Goal: Transaction & Acquisition: Purchase product/service

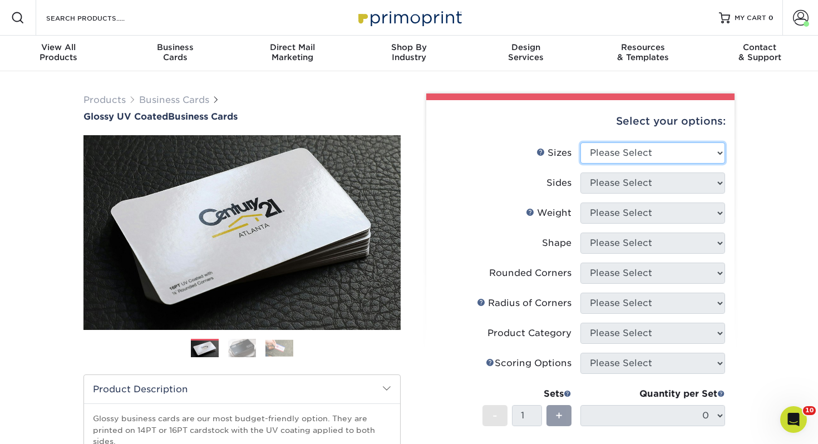
click at [679, 156] on select "Please Select 1.5" x 3.5" - Mini 1.75" x 3.5" - Mini 2" x 2" - Square 2" x 3" -…" at bounding box center [652, 152] width 145 height 21
select select "2.00x3.50"
click at [580, 142] on select "Please Select 1.5" x 3.5" - Mini 1.75" x 3.5" - Mini 2" x 2" - Square 2" x 3" -…" at bounding box center [652, 152] width 145 height 21
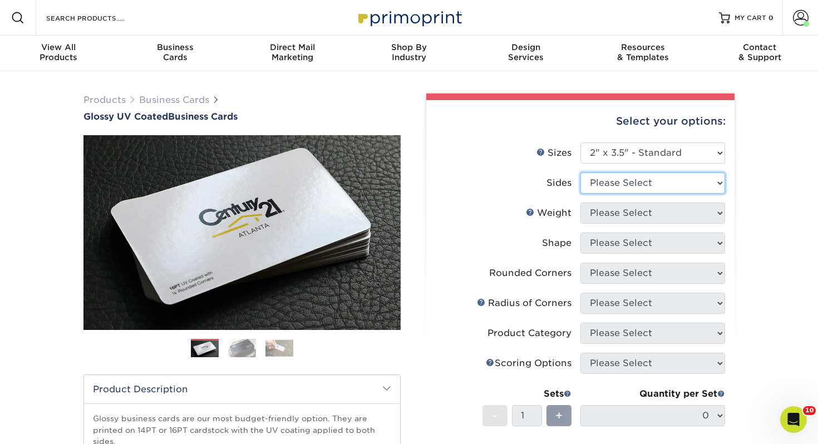
click at [633, 176] on select "Please Select Print Both Sides Print Front Only" at bounding box center [652, 183] width 145 height 21
select select "13abbda7-1d64-4f25-8bb2-c179b224825d"
click at [580, 173] on select "Please Select Print Both Sides Print Front Only" at bounding box center [652, 183] width 145 height 21
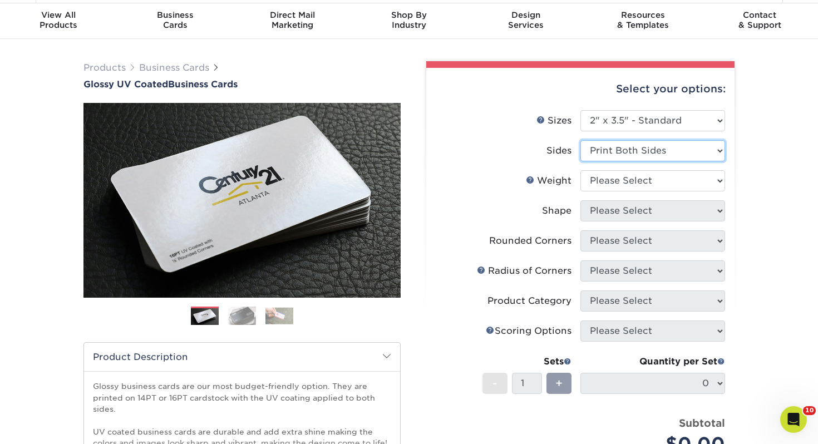
scroll to position [36, 0]
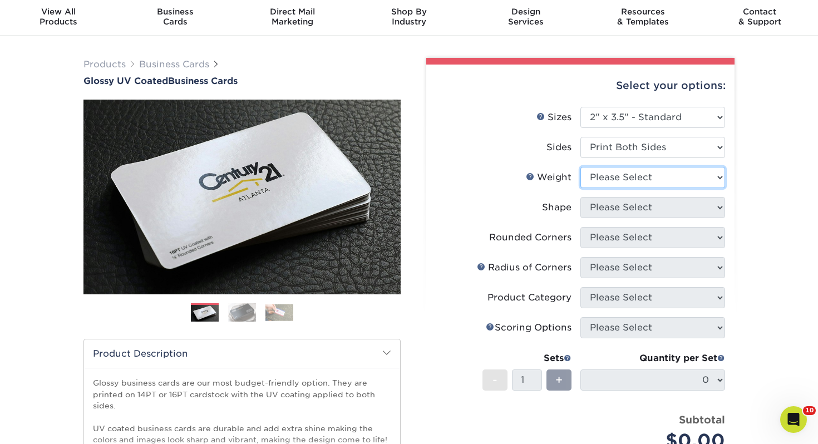
click at [632, 180] on select "Please Select 16PT 14PT" at bounding box center [652, 177] width 145 height 21
select select "14PT"
click at [580, 167] on select "Please Select 16PT 14PT" at bounding box center [652, 177] width 145 height 21
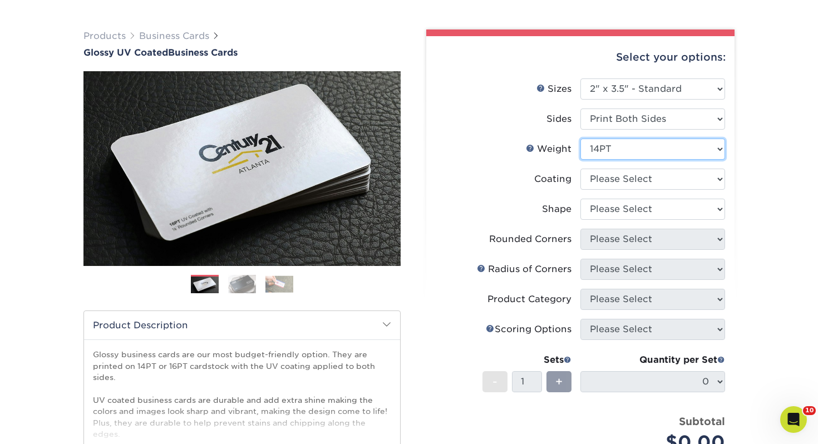
scroll to position [75, 0]
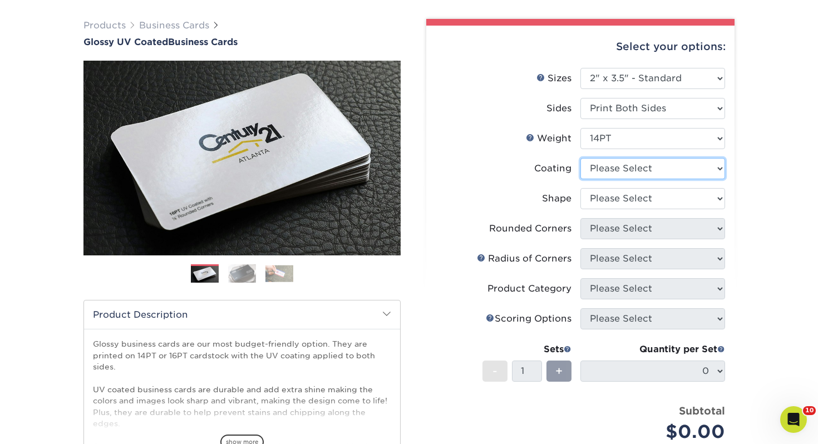
click at [636, 169] on select at bounding box center [652, 168] width 145 height 21
select select "ae367451-b2b8-45df-a344-0f05b6a12993"
click at [580, 158] on select at bounding box center [652, 168] width 145 height 21
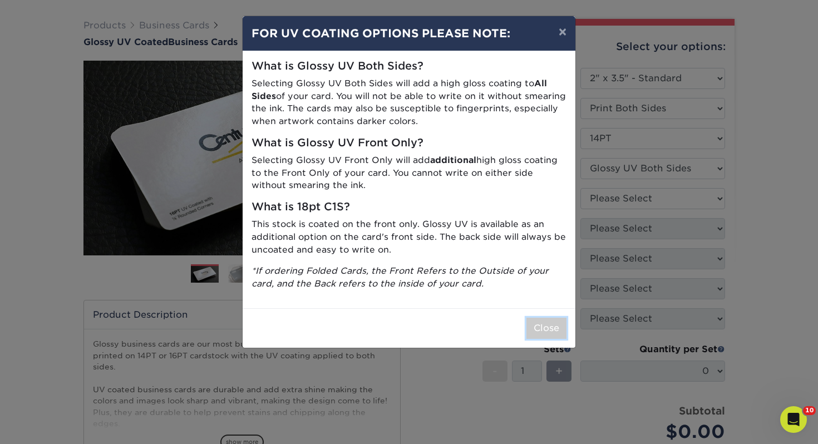
click at [551, 324] on button "Close" at bounding box center [546, 328] width 40 height 21
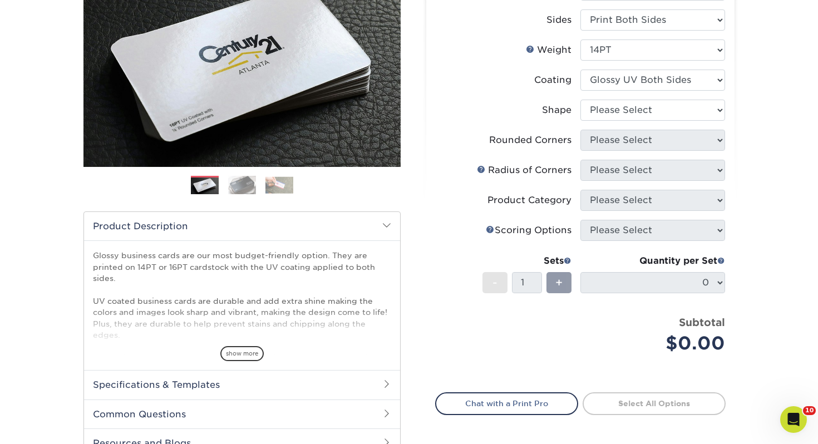
scroll to position [170, 0]
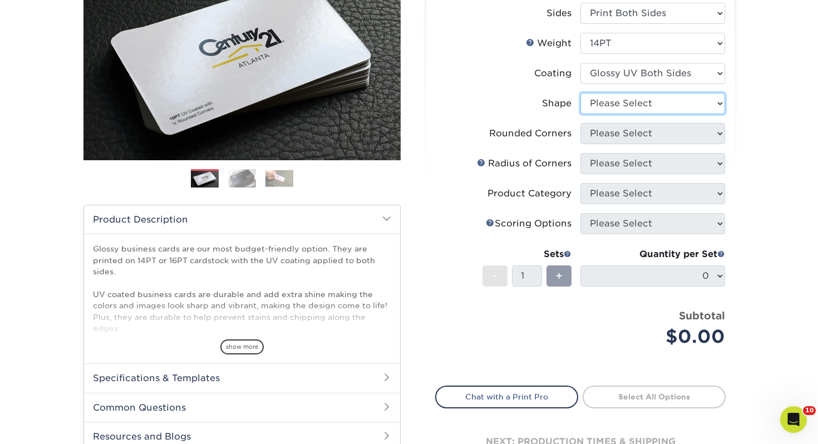
click at [625, 105] on select "Please Select Standard" at bounding box center [652, 103] width 145 height 21
select select "standard"
click at [580, 93] on select "Please Select Standard" at bounding box center [652, 103] width 145 height 21
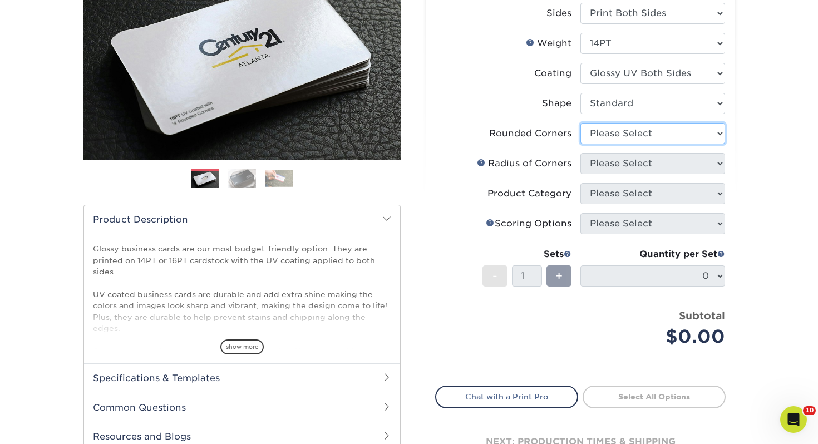
click at [629, 138] on select "Please Select Yes - Round 2 Corners Yes - Round 4 Corners No" at bounding box center [652, 133] width 145 height 21
select select "0"
click at [580, 123] on select "Please Select Yes - Round 2 Corners Yes - Round 4 Corners No" at bounding box center [652, 133] width 145 height 21
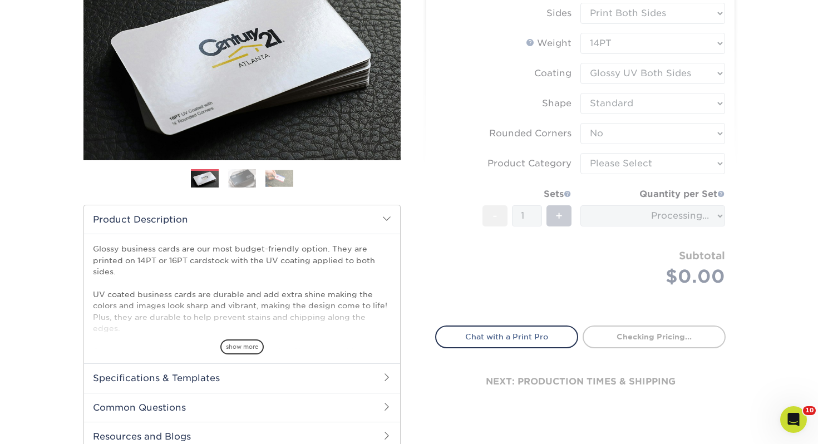
click at [622, 168] on form "Sizes Help Sizes Please Select 1.5" x 3.5" - Mini 1.75" x 3.5" - Mini 2" x 2" -…" at bounding box center [580, 143] width 290 height 340
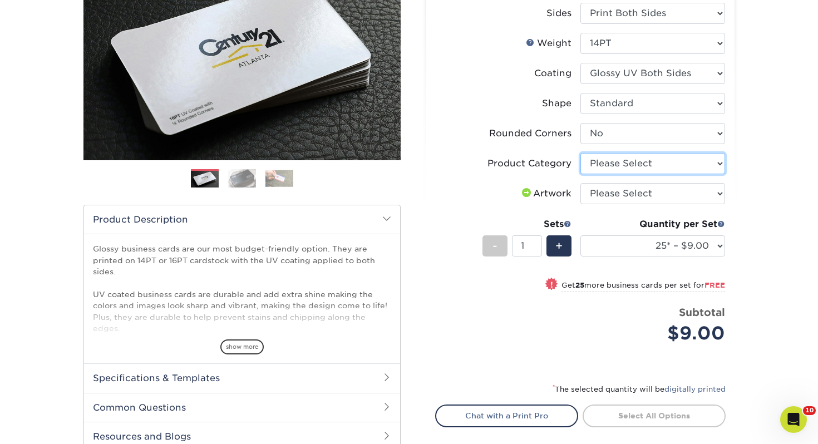
click at [627, 164] on select "Please Select Business Cards" at bounding box center [652, 163] width 145 height 21
select select "3b5148f1-0588-4f88-a218-97bcfdce65c1"
click at [580, 153] on select "Please Select Business Cards" at bounding box center [652, 163] width 145 height 21
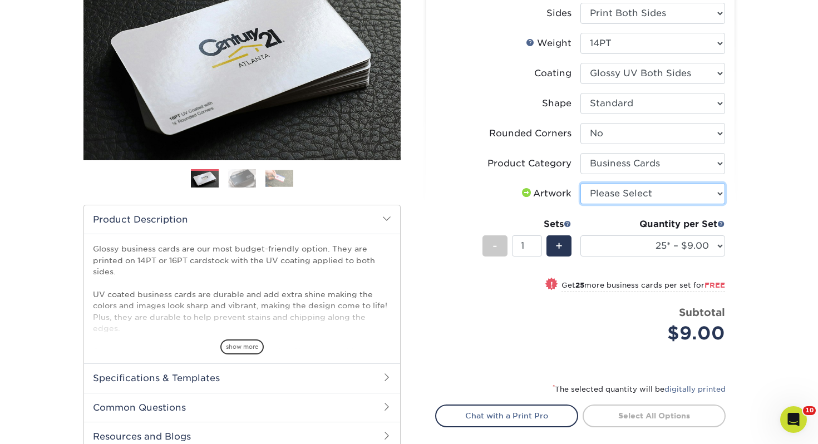
click at [617, 196] on select "Please Select I will upload files I need a design - $100" at bounding box center [652, 193] width 145 height 21
select select "upload"
click at [580, 183] on select "Please Select I will upload files I need a design - $100" at bounding box center [652, 193] width 145 height 21
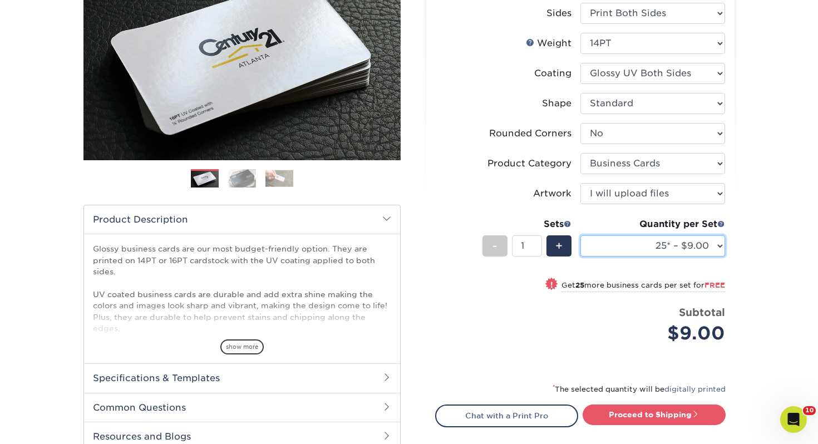
click at [634, 252] on select "25* – $9.00 50* – $9.00 100* – $9.00 250* – $17.00 500 – $33.00 1000 – $42.00 2…" at bounding box center [652, 245] width 145 height 21
select select "100* – $9.00"
click at [580, 235] on select "25* – $9.00 50* – $9.00 100* – $9.00 250* – $17.00 500 – $33.00 1000 – $42.00 2…" at bounding box center [652, 245] width 145 height 21
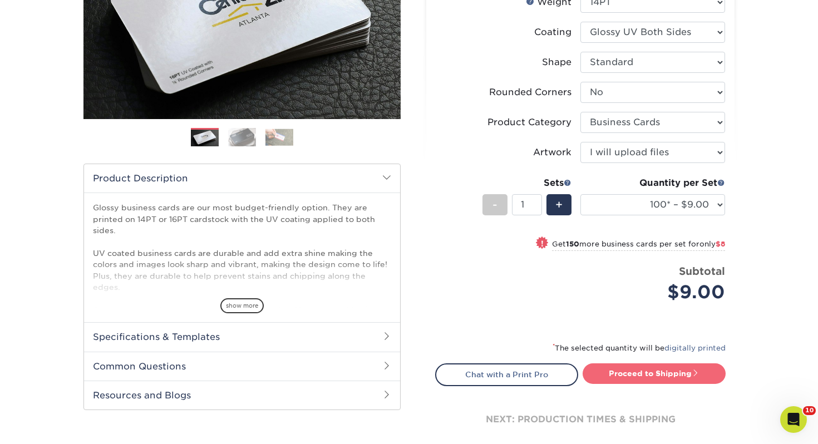
click at [666, 373] on link "Proceed to Shipping" at bounding box center [654, 373] width 143 height 20
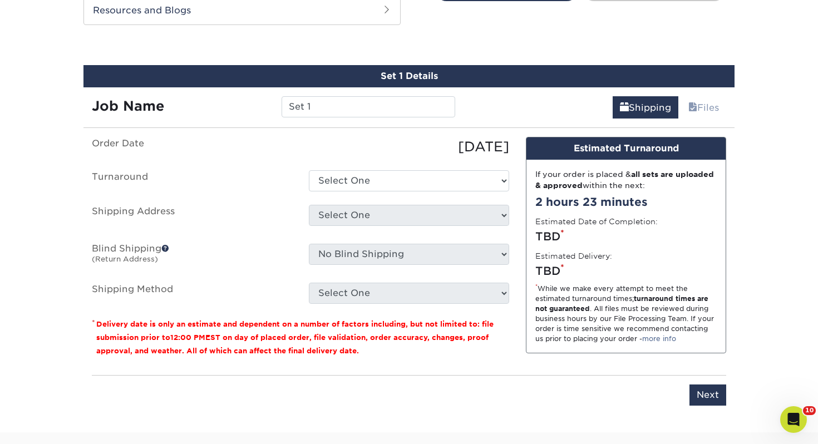
scroll to position [604, 0]
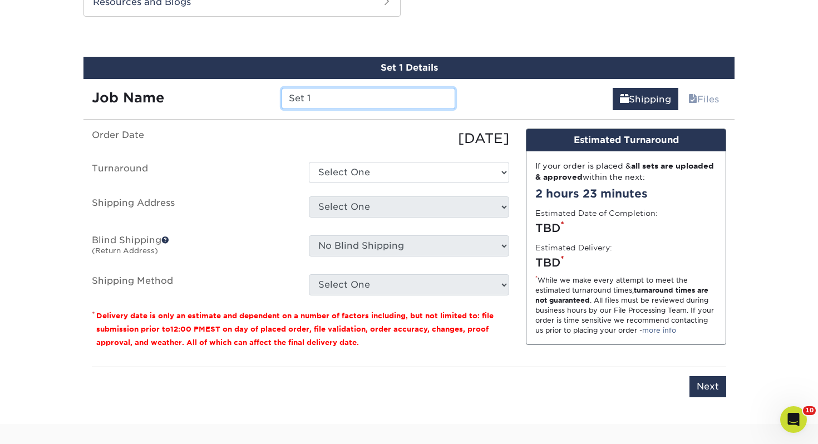
drag, startPoint x: 319, startPoint y: 93, endPoint x: 224, endPoint y: 88, distance: 95.8
click at [224, 88] on div "Job Name Set 1" at bounding box center [273, 98] width 380 height 21
type input "Kindal Inbody"
drag, startPoint x: 345, startPoint y: 189, endPoint x: 347, endPoint y: 181, distance: 7.4
click at [344, 189] on ul "Order Date [DATE] [GEOGRAPHIC_DATA] Select One 2-4 Business Days 2 Day Next Bus…" at bounding box center [300, 212] width 417 height 167
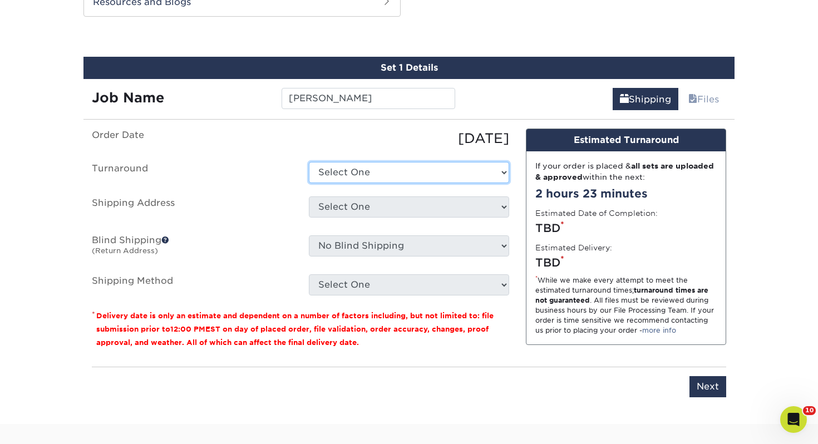
click at [347, 181] on select "Select One 2-4 Business Days 2 Day Next Business Day" at bounding box center [409, 172] width 200 height 21
select select "43800dee-37a1-44ea-97e0-42e3d5772687"
click at [309, 162] on select "Select One 2-4 Business Days 2 Day Next Business Day" at bounding box center [409, 172] width 200 height 21
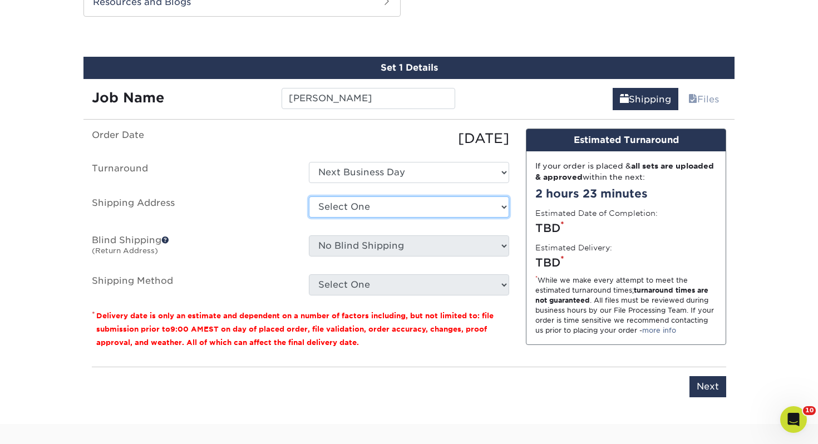
click at [351, 208] on select "Select One [PERSON_NAME], MI Akron, [GEOGRAPHIC_DATA]" at bounding box center [409, 206] width 200 height 21
select select "125431"
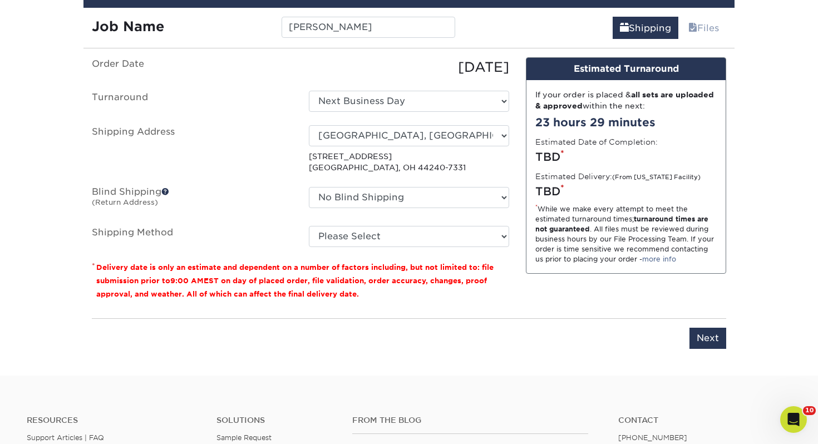
scroll to position [673, 0]
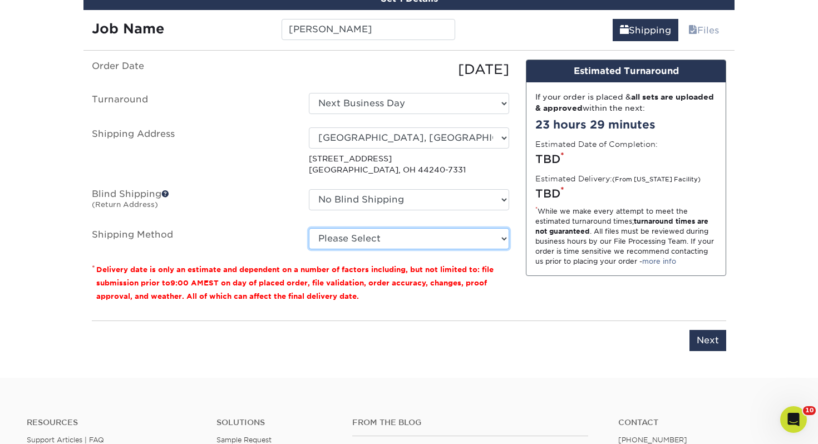
click at [358, 235] on select "Please Select Ground Shipping (+$7.84) 3 Day Shipping Service (+$15.33) 2 Day A…" at bounding box center [409, 238] width 200 height 21
select select "03"
click at [309, 228] on select "Please Select Ground Shipping (+$7.84) 3 Day Shipping Service (+$15.33) 2 Day A…" at bounding box center [409, 238] width 200 height 21
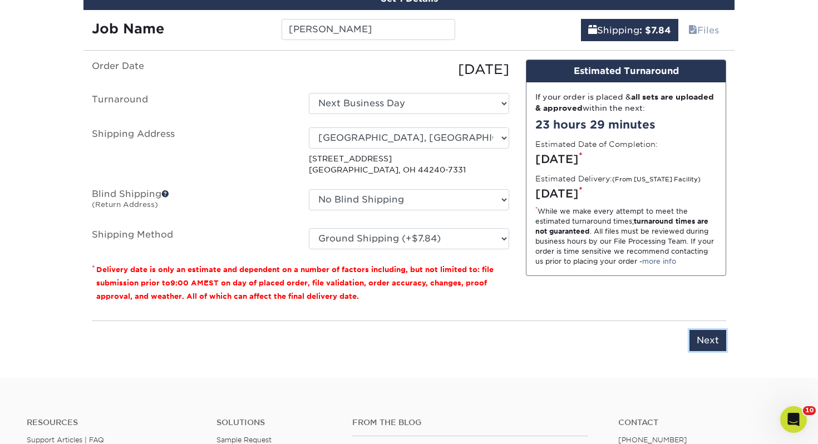
drag, startPoint x: 710, startPoint y: 337, endPoint x: 698, endPoint y: 339, distance: 12.6
click at [710, 337] on input "Next" at bounding box center [708, 340] width 37 height 21
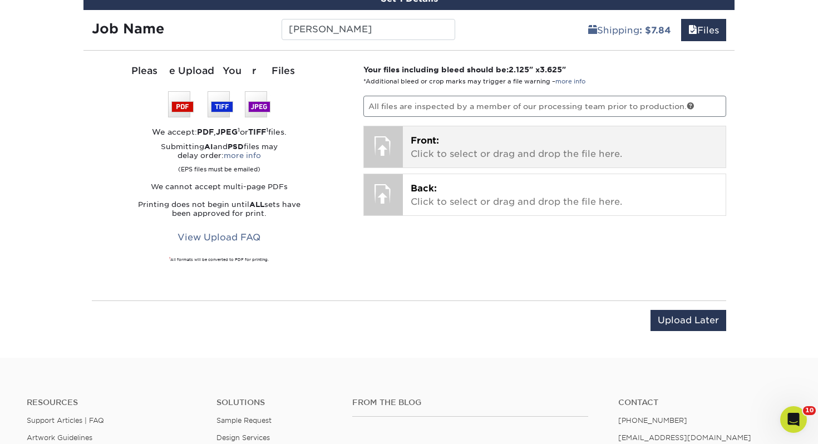
click at [495, 136] on p "Front: Click to select or drag and drop the file here." at bounding box center [565, 147] width 308 height 27
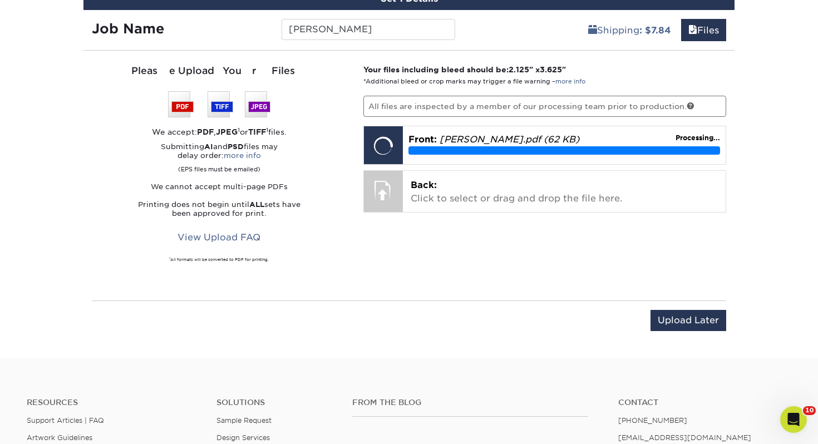
click at [506, 212] on div "Your files including bleed should be: 2.125 " x 3.625 " *Additional bleed or cr…" at bounding box center [545, 175] width 380 height 223
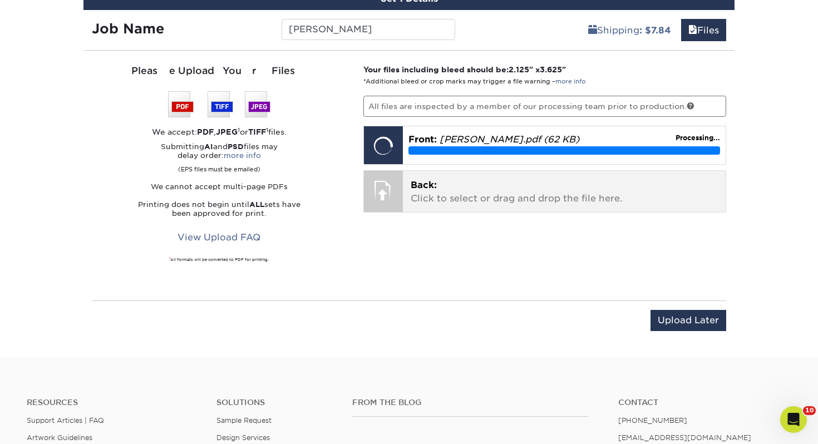
click at [503, 197] on p "Back: Click to select or drag and drop the file here." at bounding box center [565, 192] width 308 height 27
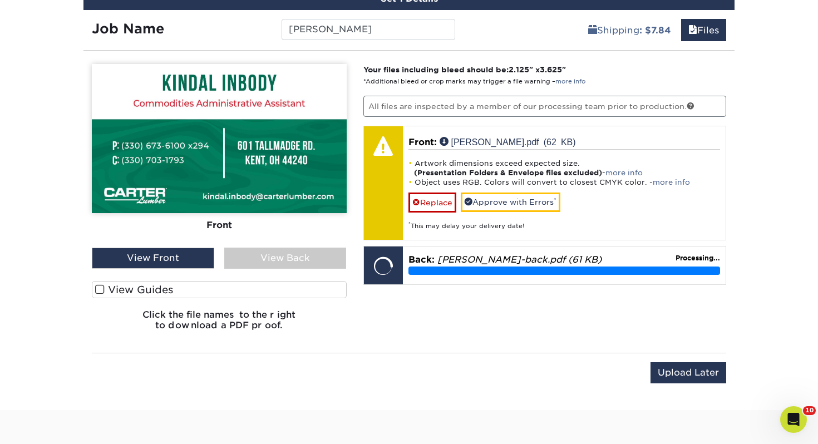
click at [237, 293] on label "View Guides" at bounding box center [219, 289] width 255 height 17
click at [0, 0] on input "View Guides" at bounding box center [0, 0] width 0 height 0
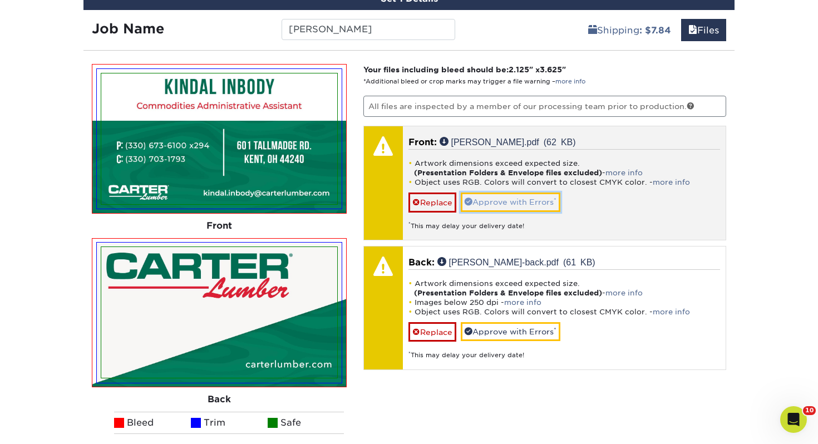
click at [545, 200] on link "Approve with Errors *" at bounding box center [511, 202] width 100 height 19
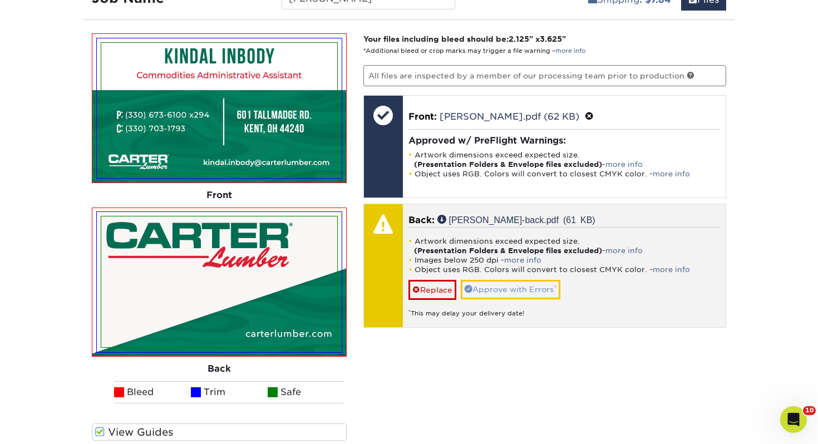
scroll to position [706, 0]
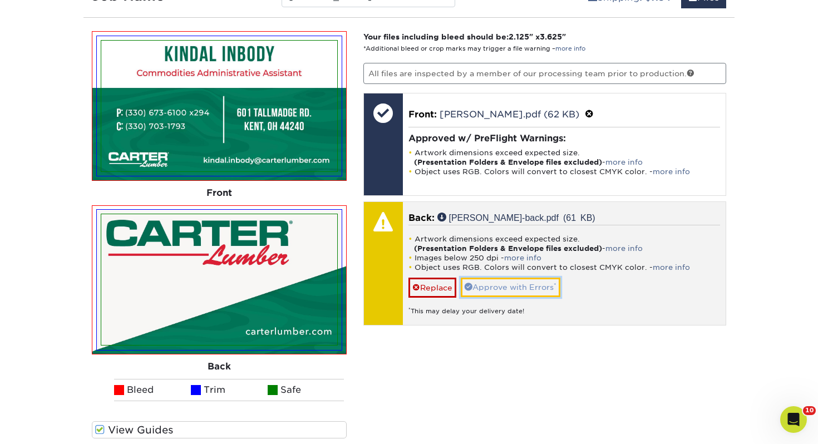
click at [524, 287] on link "Approve with Errors *" at bounding box center [511, 287] width 100 height 19
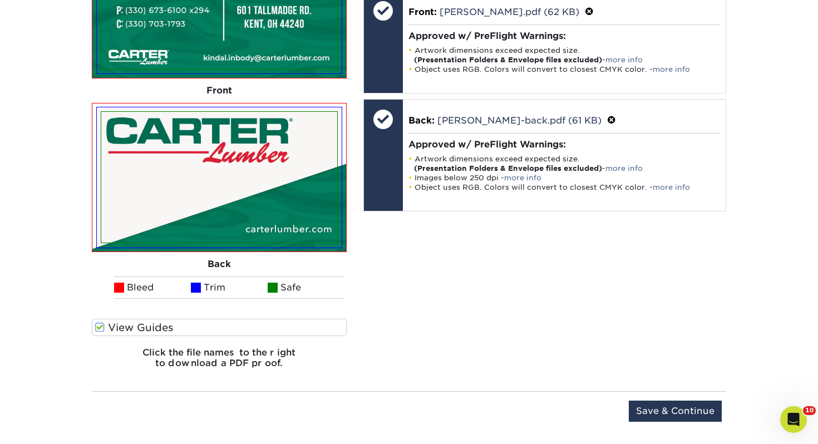
scroll to position [833, 0]
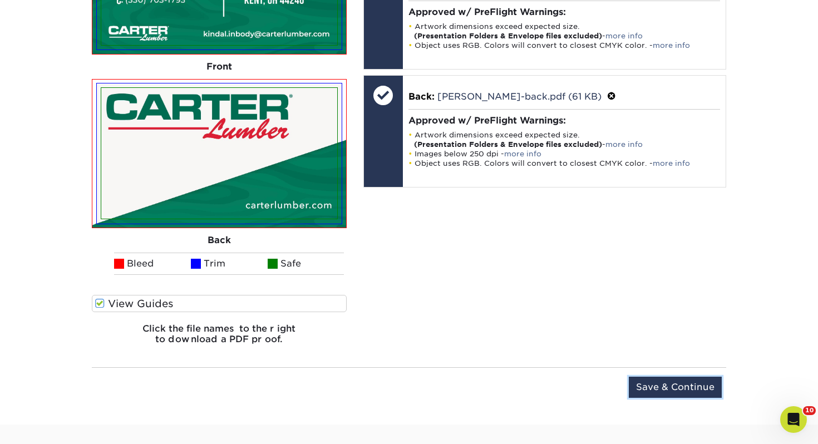
click at [659, 386] on input "Save & Continue" at bounding box center [675, 387] width 93 height 21
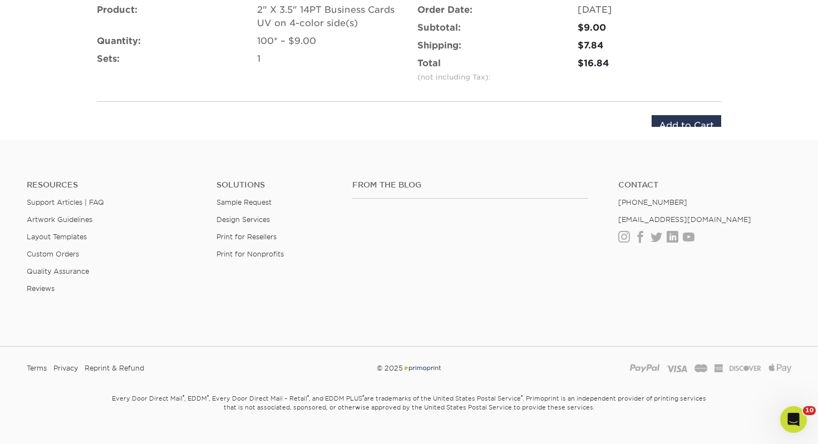
scroll to position [809, 0]
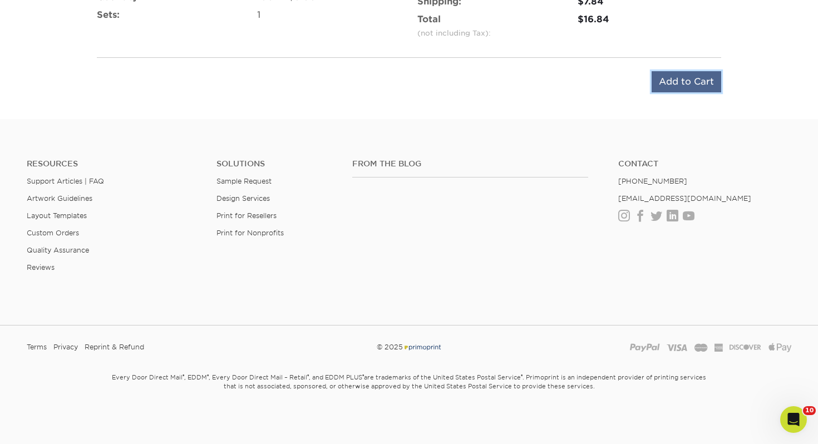
click at [692, 77] on input "Add to Cart" at bounding box center [687, 81] width 70 height 21
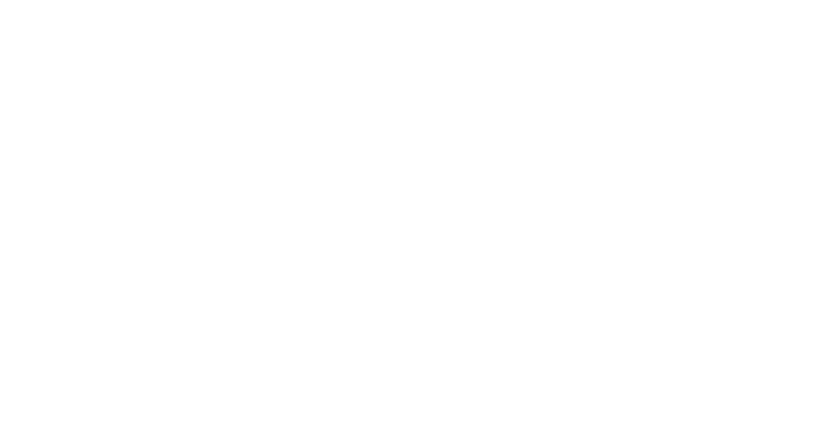
select select "124116"
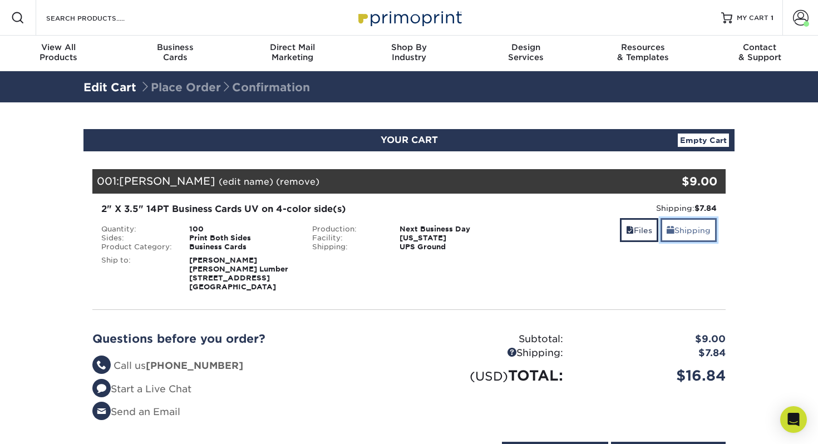
click at [676, 237] on link "Shipping" at bounding box center [689, 230] width 56 height 24
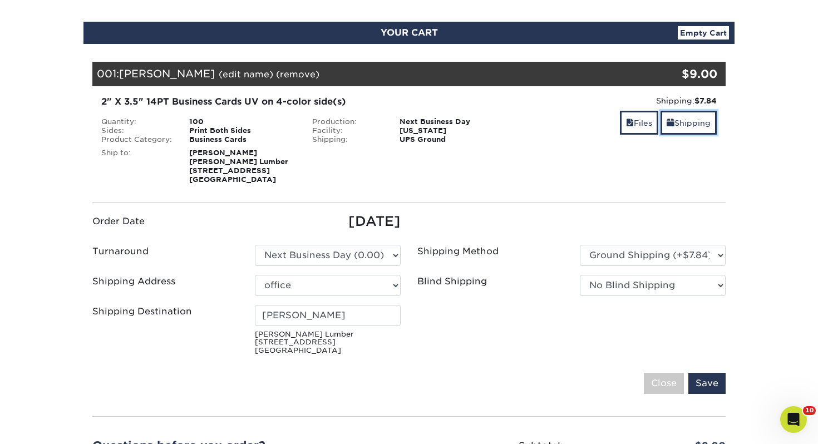
scroll to position [109, 0]
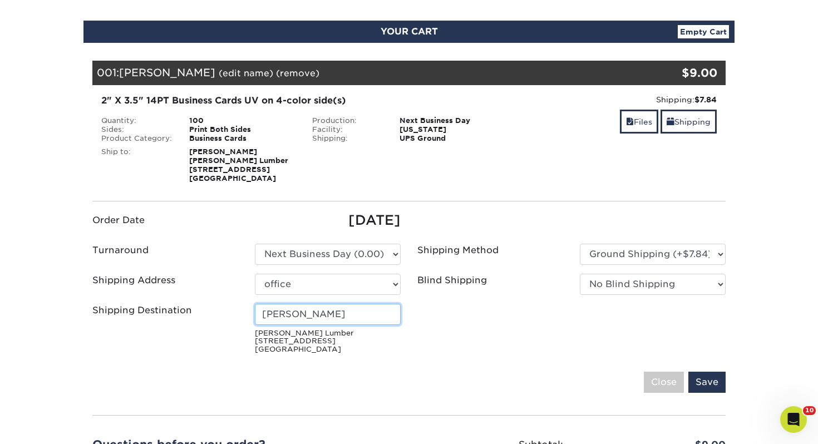
drag, startPoint x: 334, startPoint y: 316, endPoint x: 156, endPoint y: 309, distance: 178.2
click at [156, 309] on div "Shipping Destination Brian Atkins Carter Lumber 601 Tallmadge Rd Kent, OH 44240" at bounding box center [246, 331] width 325 height 55
type input "Kindal Inbody"
click at [711, 375] on input "Save" at bounding box center [706, 382] width 37 height 21
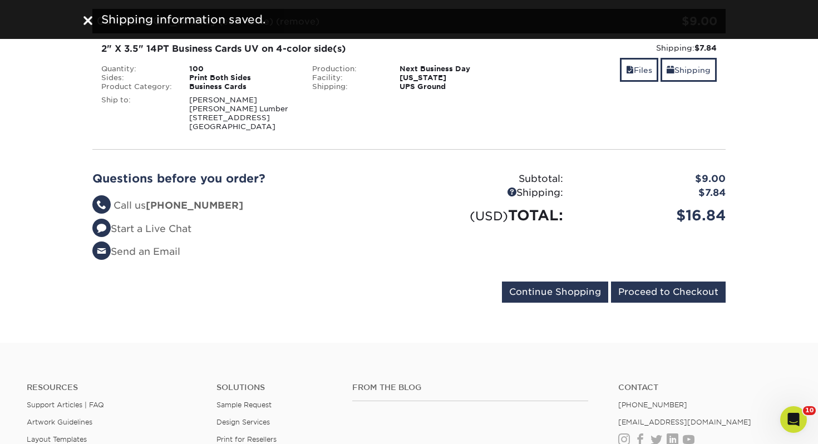
scroll to position [189, 0]
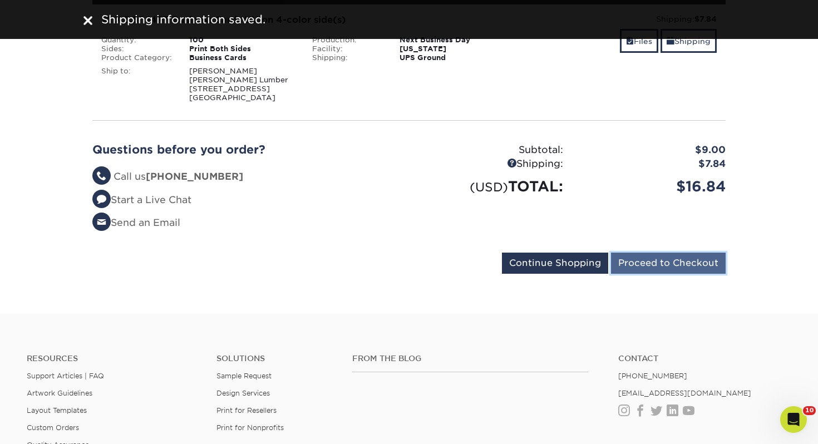
click at [645, 259] on input "Proceed to Checkout" at bounding box center [668, 263] width 115 height 21
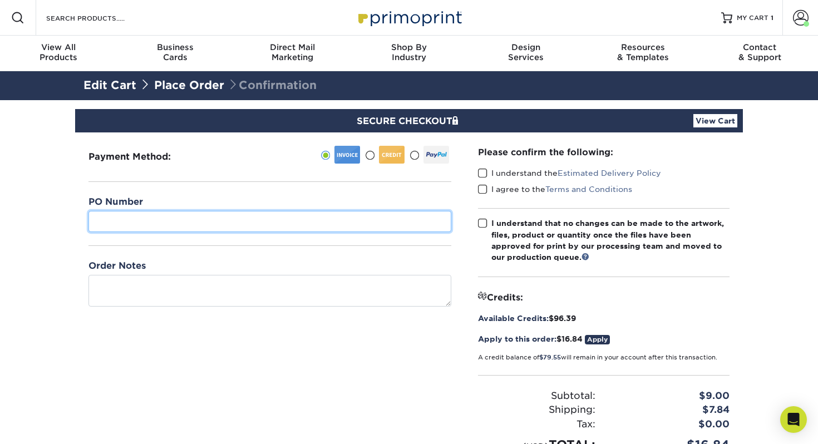
click at [252, 220] on input "text" at bounding box center [269, 221] width 363 height 21
type input "600"
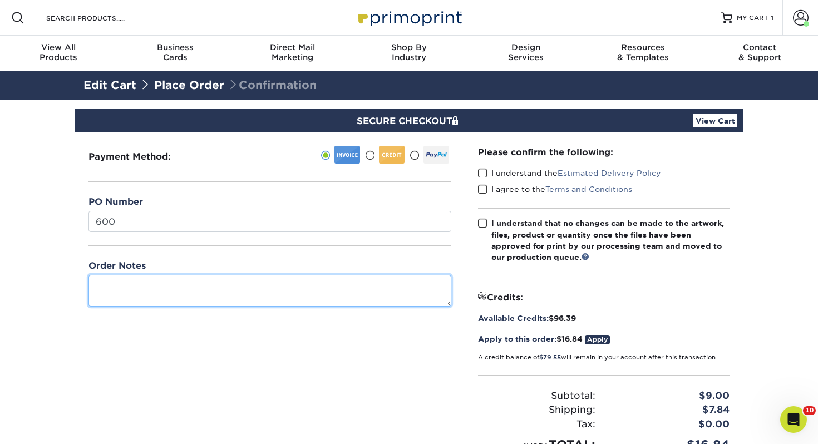
type textarea "L"
type textarea "="
type textarea "[PERSON_NAME]"
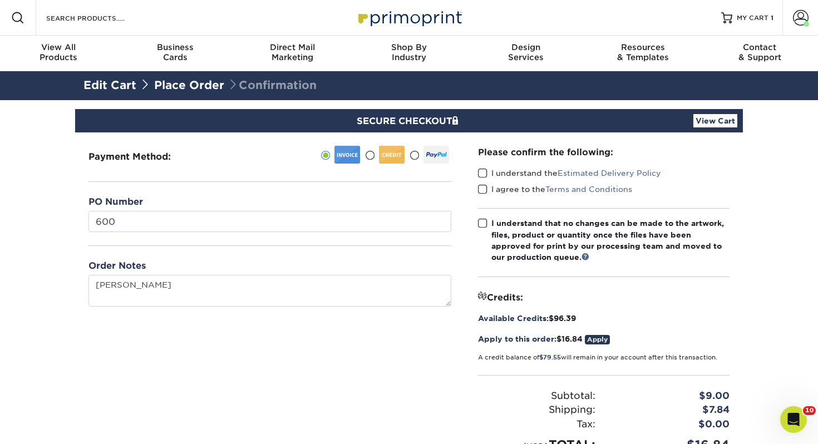
click at [486, 170] on span at bounding box center [482, 173] width 9 height 11
click at [0, 0] on input "I understand the Estimated Delivery Policy" at bounding box center [0, 0] width 0 height 0
click at [490, 193] on label "I agree to the Terms and Conditions" at bounding box center [555, 189] width 154 height 11
click at [0, 0] on input "I agree to the Terms and Conditions" at bounding box center [0, 0] width 0 height 0
click at [483, 223] on span at bounding box center [482, 223] width 9 height 11
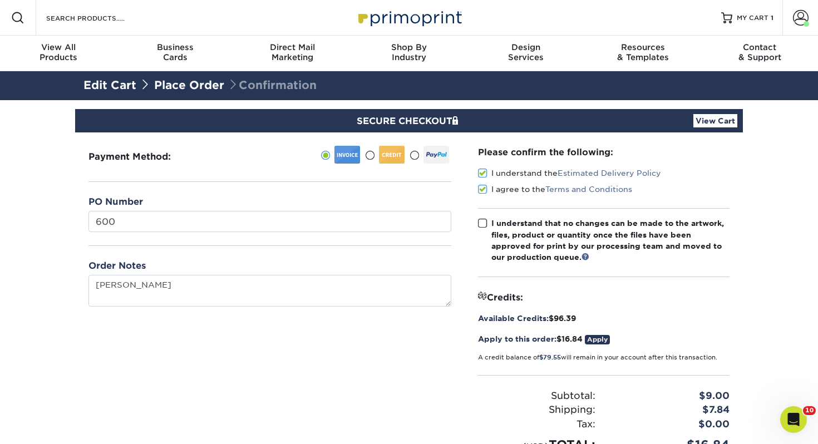
click at [0, 0] on input "I understand that no changes can be made to the artwork, files, product or quan…" at bounding box center [0, 0] width 0 height 0
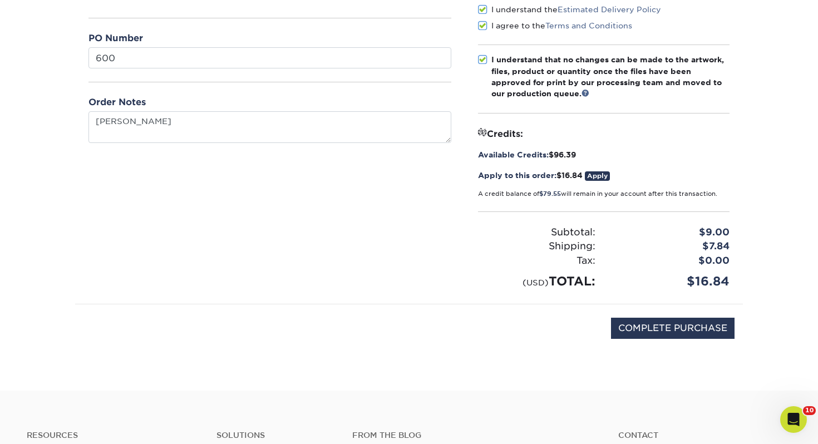
scroll to position [210, 0]
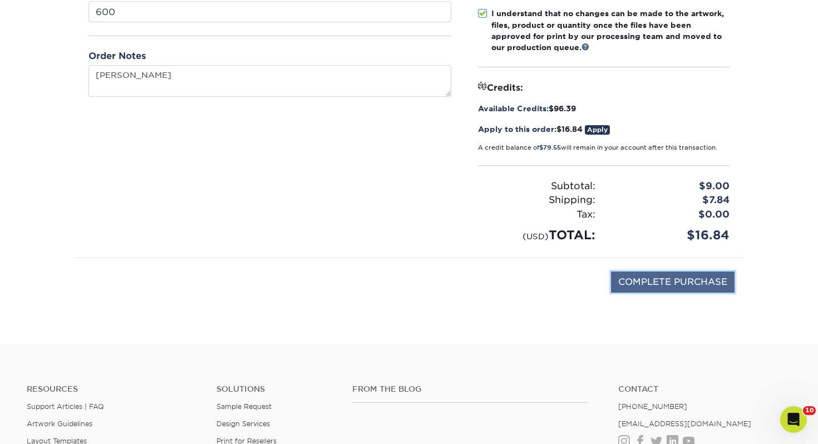
click at [647, 283] on input "COMPLETE PURCHASE" at bounding box center [673, 282] width 124 height 21
type input "PROCESSING, PLEASE WAIT..."
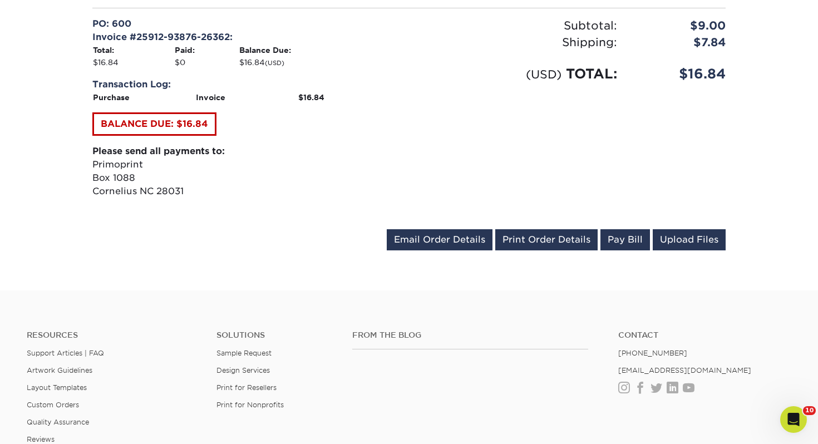
scroll to position [479, 0]
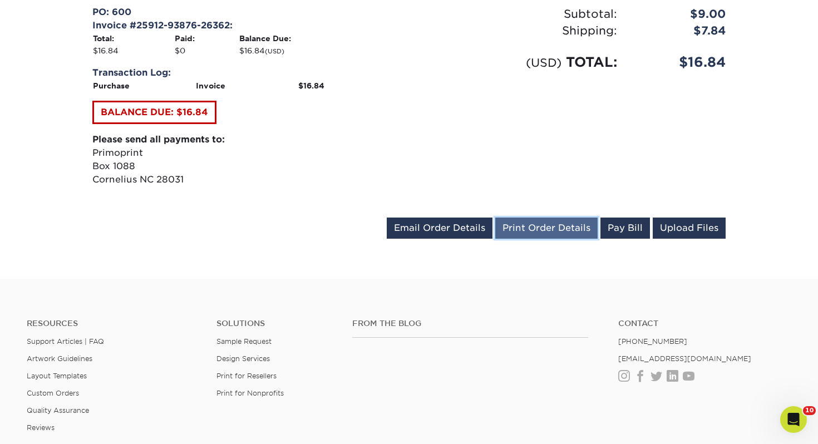
click at [538, 227] on link "Print Order Details" at bounding box center [546, 228] width 102 height 21
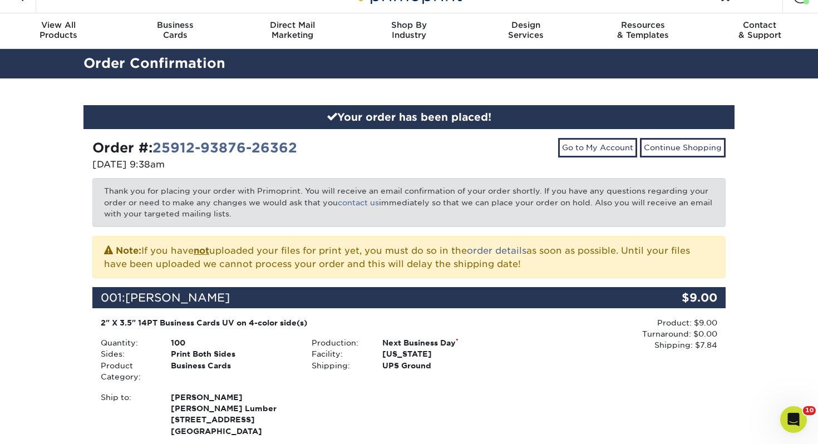
scroll to position [0, 0]
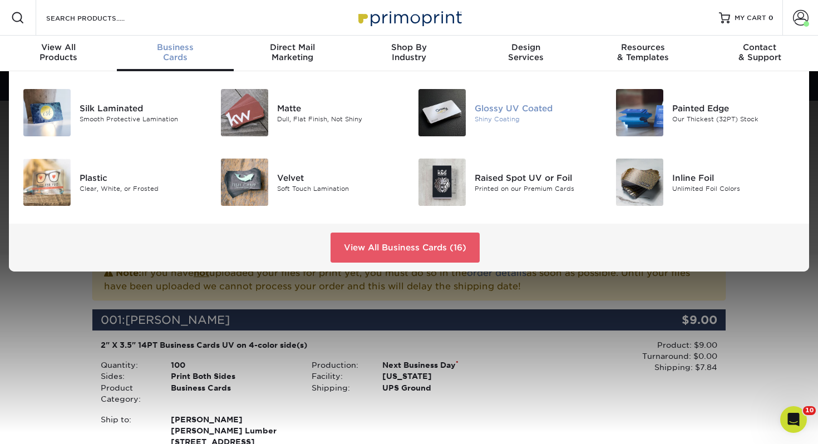
click at [465, 101] on img at bounding box center [441, 112] width 47 height 47
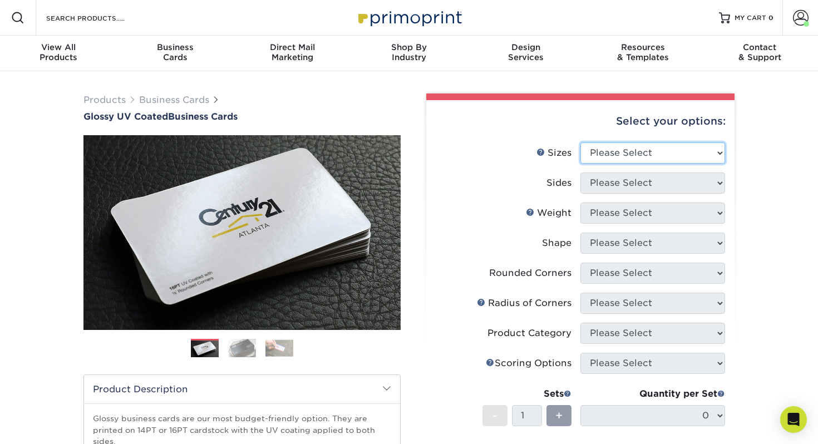
click at [642, 151] on select "Please Select 1.5" x 3.5" - Mini 1.75" x 3.5" - Mini 2" x 2" - Square 2" x 3" -…" at bounding box center [652, 152] width 145 height 21
select select "2.00x3.50"
click at [580, 142] on select "Please Select 1.5" x 3.5" - Mini 1.75" x 3.5" - Mini 2" x 2" - Square 2" x 3" -…" at bounding box center [652, 152] width 145 height 21
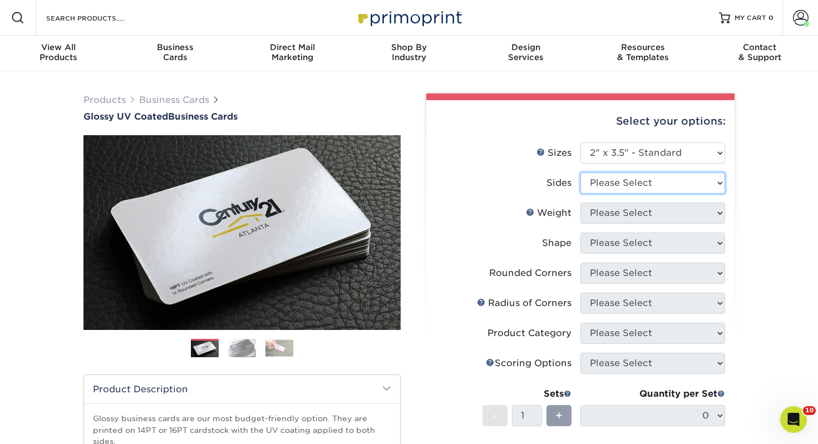
click at [629, 187] on select "Please Select Print Both Sides Print Front Only" at bounding box center [652, 183] width 145 height 21
select select "13abbda7-1d64-4f25-8bb2-c179b224825d"
click at [580, 173] on select "Please Select Print Both Sides Print Front Only" at bounding box center [652, 183] width 145 height 21
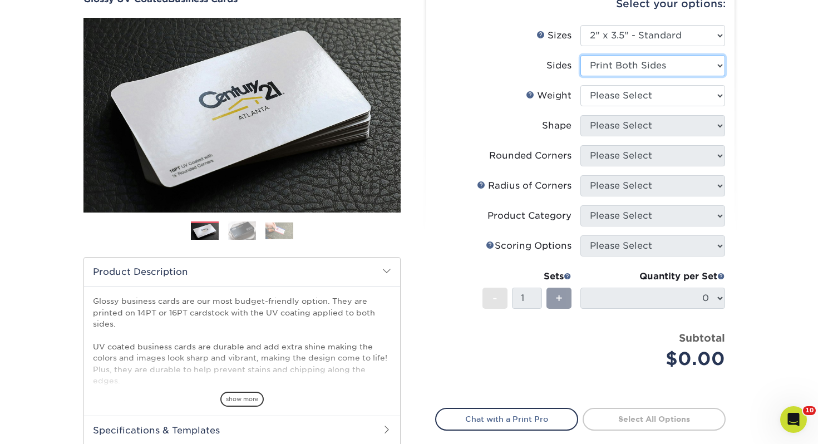
scroll to position [122, 0]
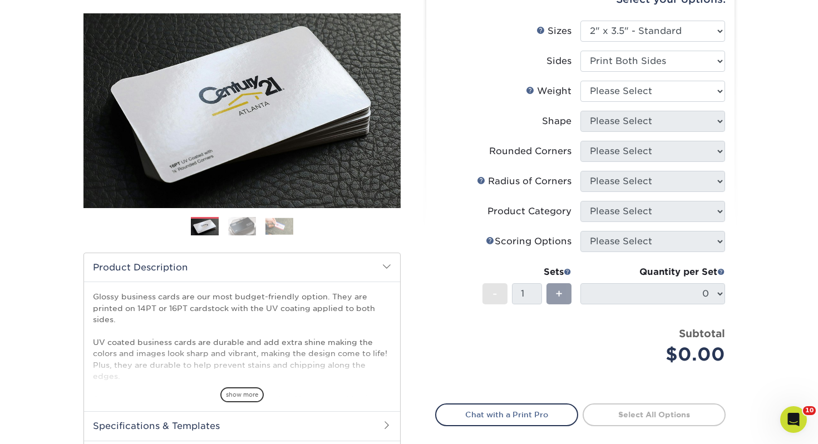
click at [598, 77] on li "Sides Please Select Print Both Sides Print Front Only" at bounding box center [580, 66] width 289 height 30
click at [597, 86] on select "Please Select 16PT 14PT" at bounding box center [652, 91] width 145 height 21
select select "14PT"
click at [580, 81] on select "Please Select 16PT 14PT" at bounding box center [652, 91] width 145 height 21
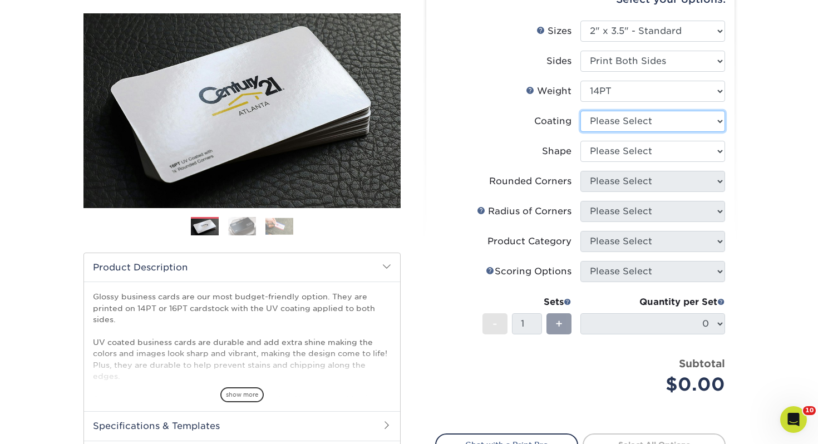
click at [604, 120] on select at bounding box center [652, 121] width 145 height 21
select select "ae367451-b2b8-45df-a344-0f05b6a12993"
click at [580, 111] on select at bounding box center [652, 121] width 145 height 21
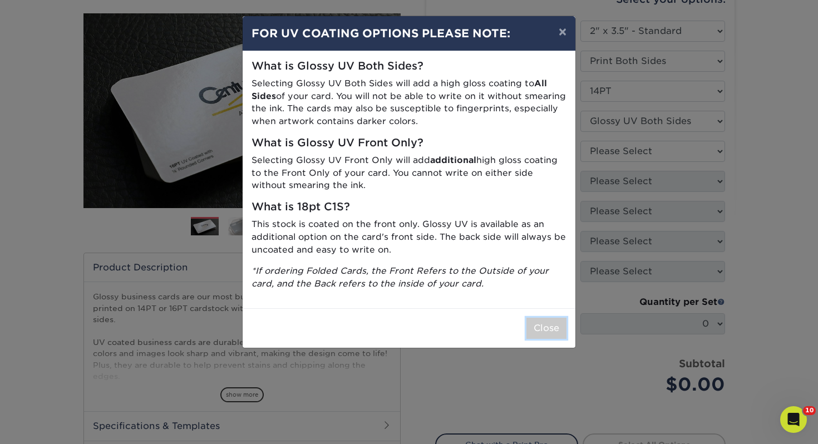
click at [557, 326] on button "Close" at bounding box center [546, 328] width 40 height 21
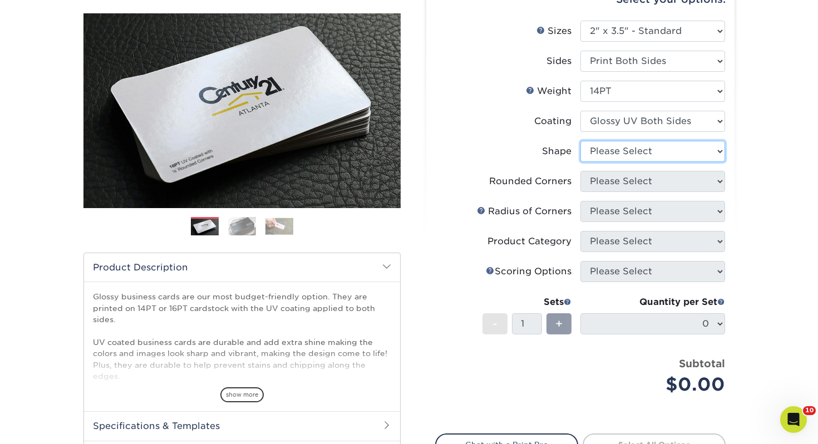
click at [622, 151] on select "Please Select Standard" at bounding box center [652, 151] width 145 height 21
select select "standard"
click at [580, 141] on select "Please Select Standard" at bounding box center [652, 151] width 145 height 21
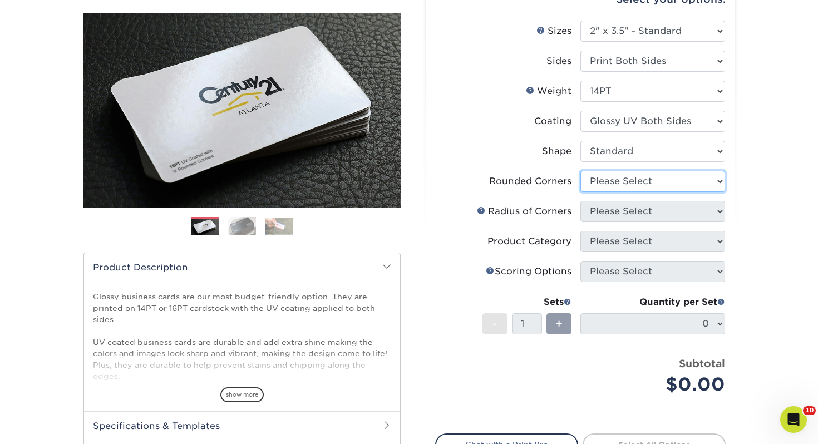
click at [619, 180] on select "Please Select Yes - Round 2 Corners Yes - Round 4 Corners No" at bounding box center [652, 181] width 145 height 21
select select "0"
click at [580, 171] on select "Please Select Yes - Round 2 Corners Yes - Round 4 Corners No" at bounding box center [652, 181] width 145 height 21
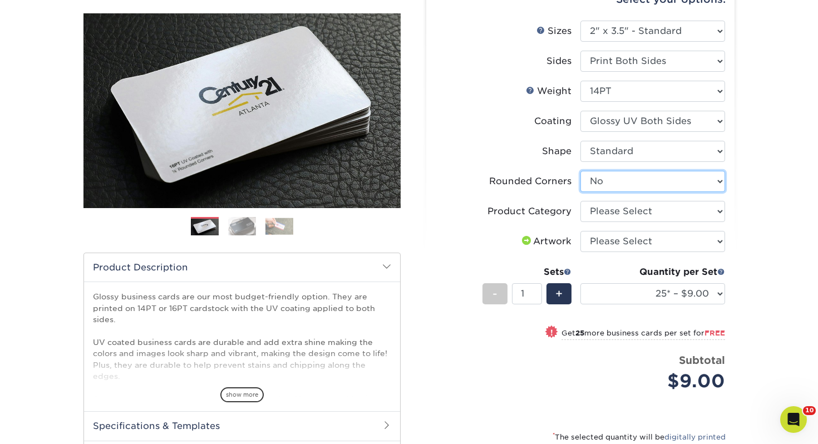
scroll to position [131, 0]
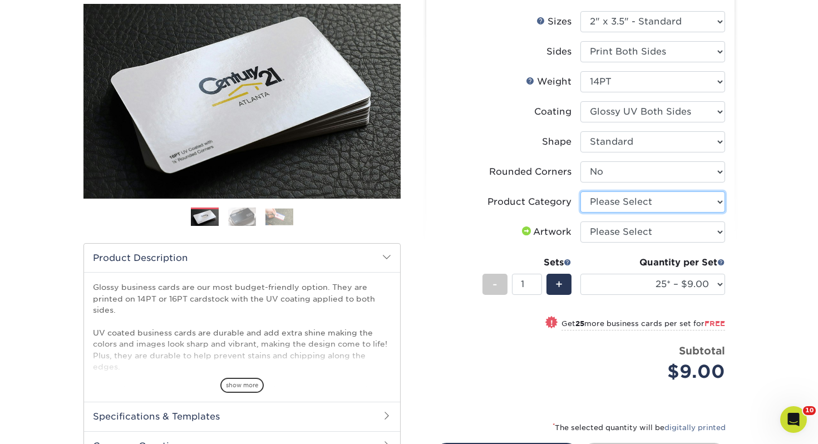
click at [612, 204] on select "Please Select Business Cards" at bounding box center [652, 201] width 145 height 21
select select "3b5148f1-0588-4f88-a218-97bcfdce65c1"
click at [580, 191] on select "Please Select Business Cards" at bounding box center [652, 201] width 145 height 21
click at [610, 242] on select "Please Select I will upload files I need a design - $100" at bounding box center [652, 231] width 145 height 21
select select "upload"
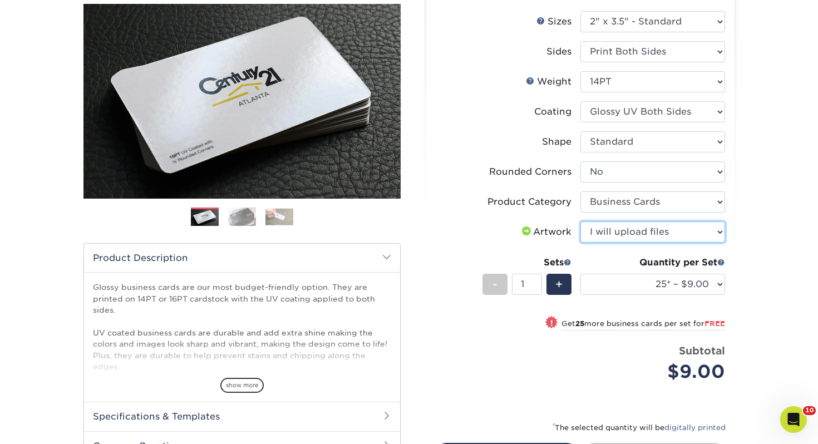
click at [580, 221] on select "Please Select I will upload files I need a design - $100" at bounding box center [652, 231] width 145 height 21
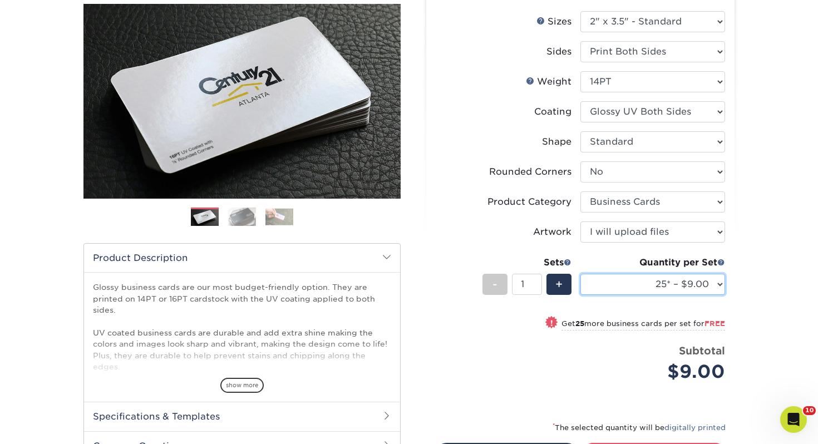
click at [699, 284] on select "25* – $9.00 50* – $9.00 100* – $9.00 250* – $17.00 500 – $33.00 1000 – $42.00 2…" at bounding box center [652, 284] width 145 height 21
select select "100* – $9.00"
click at [580, 274] on select "25* – $9.00 50* – $9.00 100* – $9.00 250* – $17.00 500 – $33.00 1000 – $42.00 2…" at bounding box center [652, 284] width 145 height 21
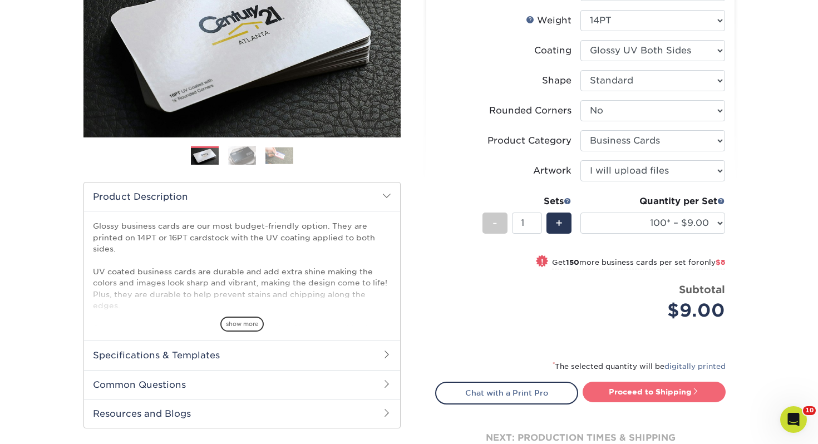
click at [640, 391] on link "Proceed to Shipping" at bounding box center [654, 392] width 143 height 20
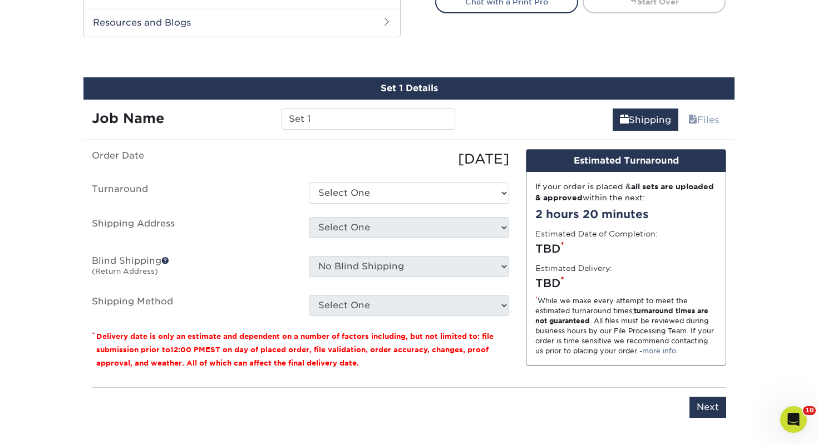
scroll to position [604, 0]
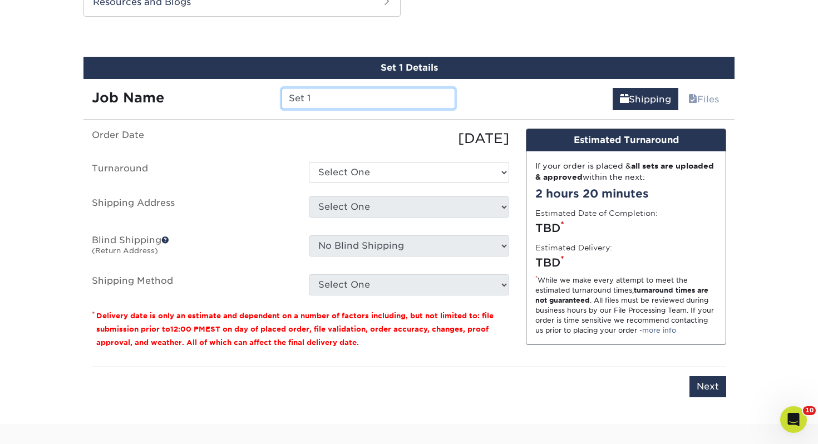
click at [363, 104] on input "Set 1" at bounding box center [368, 98] width 173 height 21
drag, startPoint x: 300, startPoint y: 103, endPoint x: 272, endPoint y: 102, distance: 28.4
click at [272, 102] on div "Job Name Set 1" at bounding box center [273, 98] width 380 height 21
type input "John Morckel"
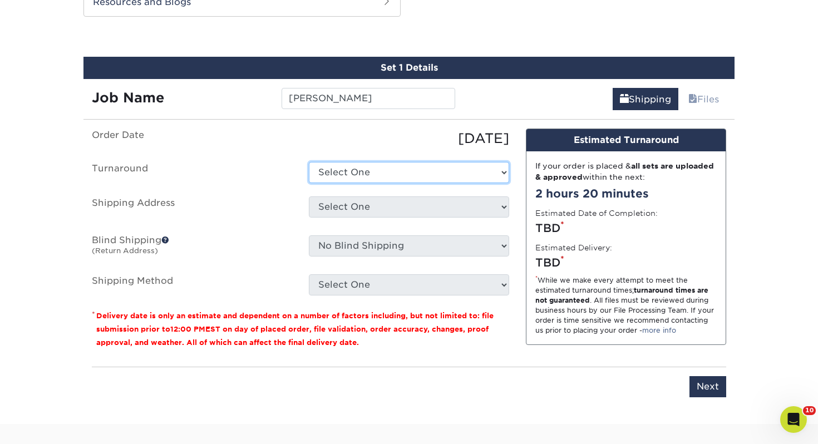
click at [372, 174] on select "Select One 2-4 Business Days 2 Day Next Business Day" at bounding box center [409, 172] width 200 height 21
select select "43800dee-37a1-44ea-97e0-42e3d5772687"
click at [309, 162] on select "Select One 2-4 Business Days 2 Day Next Business Day" at bounding box center [409, 172] width 200 height 21
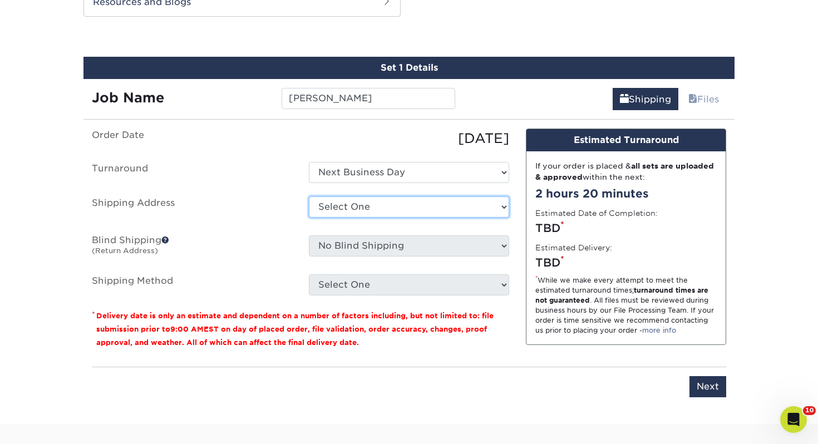
click at [370, 208] on select "Select One [PERSON_NAME], MI Akron, [GEOGRAPHIC_DATA]" at bounding box center [409, 206] width 200 height 21
select select "111093"
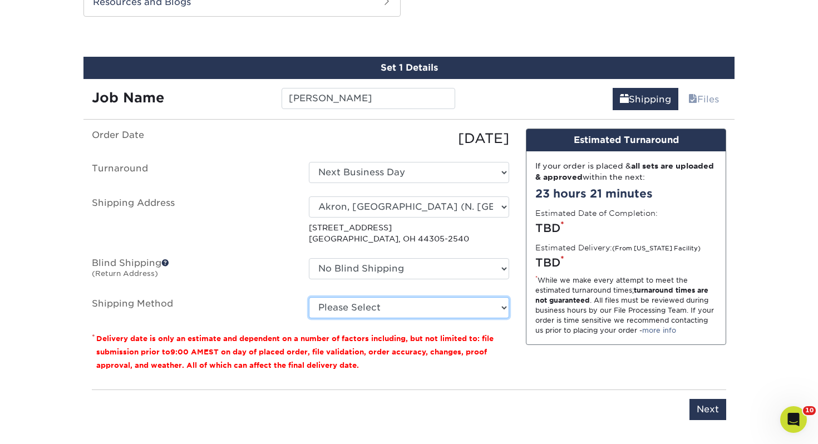
click at [381, 314] on select "Please Select Ground Shipping (+$7.84) 3 Day Shipping Service (+$15.33) 2 Day A…" at bounding box center [409, 307] width 200 height 21
select select "03"
click at [309, 297] on select "Please Select Ground Shipping (+$7.84) 3 Day Shipping Service (+$15.33) 2 Day A…" at bounding box center [409, 307] width 200 height 21
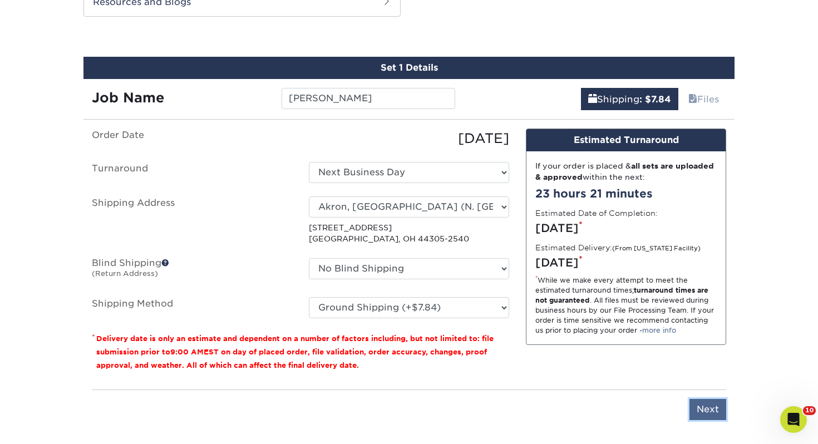
click at [722, 409] on input "Next" at bounding box center [708, 409] width 37 height 21
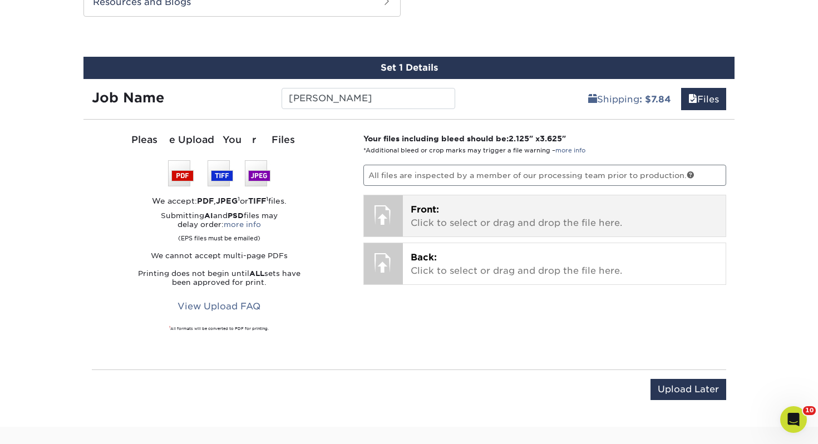
click at [503, 219] on p "Front: Click to select or drag and drop the file here." at bounding box center [565, 216] width 308 height 27
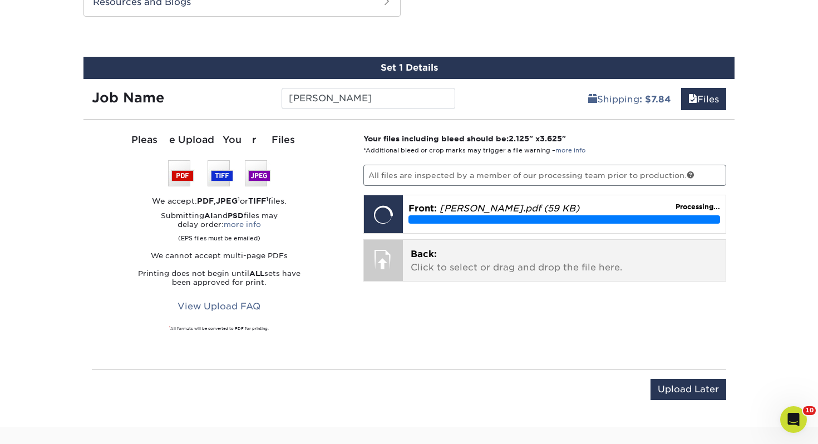
click at [531, 267] on p "Back: Click to select or drag and drop the file here." at bounding box center [565, 261] width 308 height 27
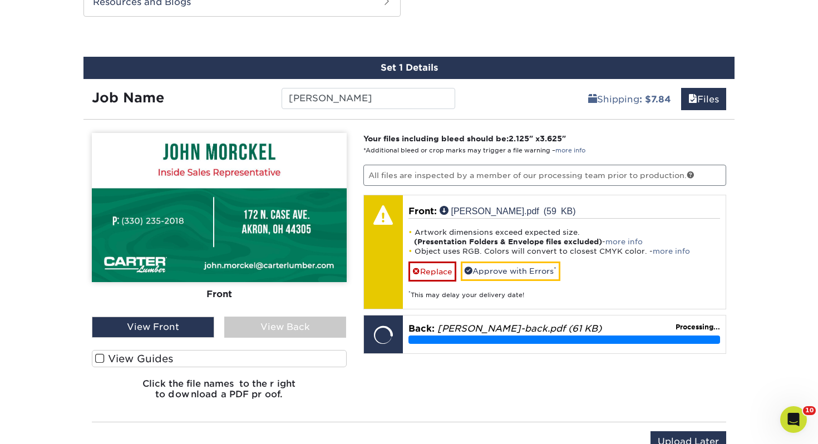
click at [237, 356] on label "View Guides" at bounding box center [219, 358] width 255 height 17
click at [0, 0] on input "View Guides" at bounding box center [0, 0] width 0 height 0
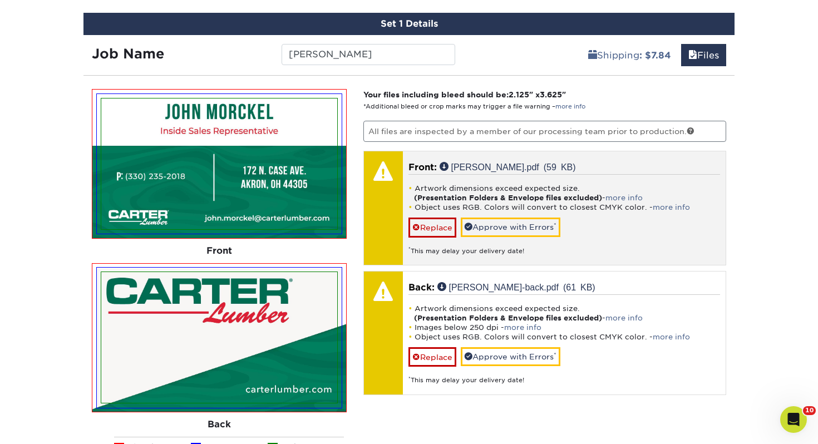
scroll to position [691, 0]
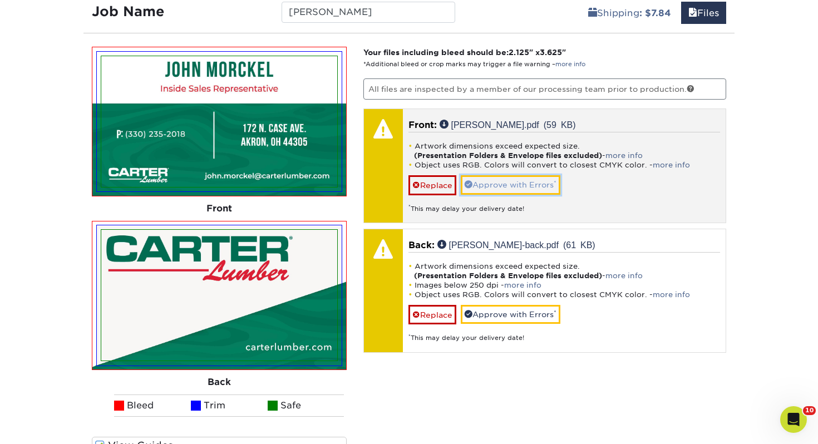
click at [529, 183] on link "Approve with Errors *" at bounding box center [511, 184] width 100 height 19
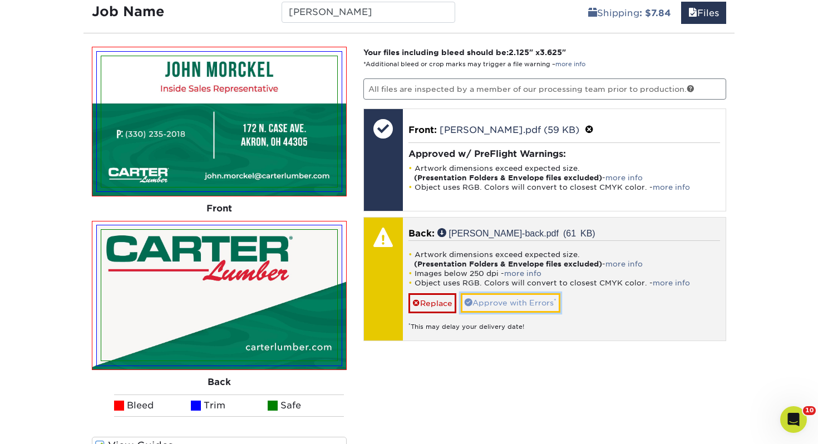
click at [532, 302] on link "Approve with Errors *" at bounding box center [511, 302] width 100 height 19
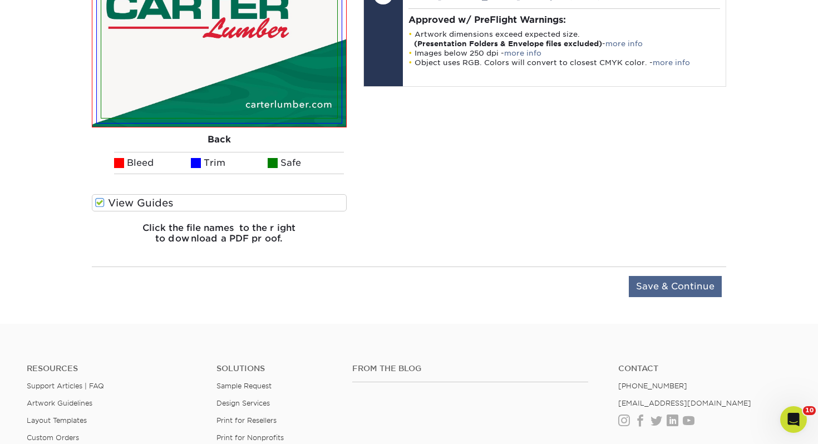
click at [665, 301] on div "Upload Later Save & Continue Continue" at bounding box center [409, 293] width 634 height 35
click at [671, 283] on input "Save & Continue" at bounding box center [675, 286] width 93 height 21
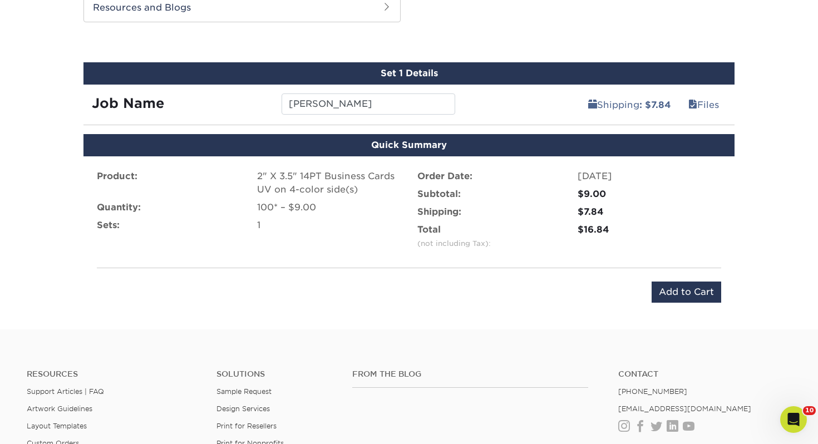
scroll to position [575, 0]
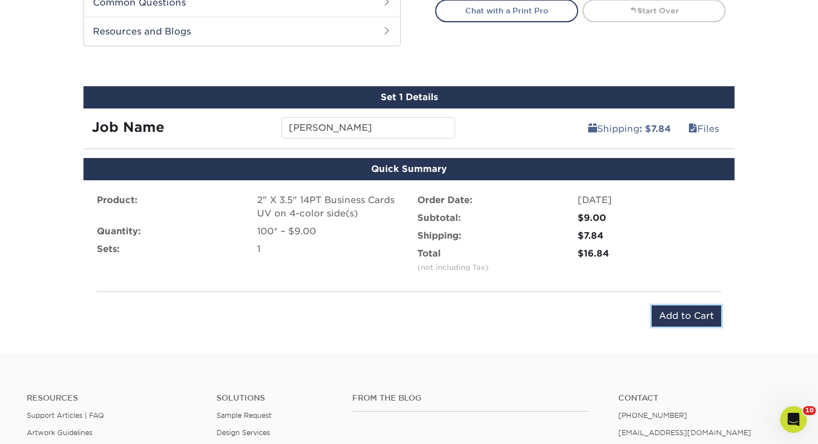
click at [692, 312] on input "Add to Cart" at bounding box center [687, 316] width 70 height 21
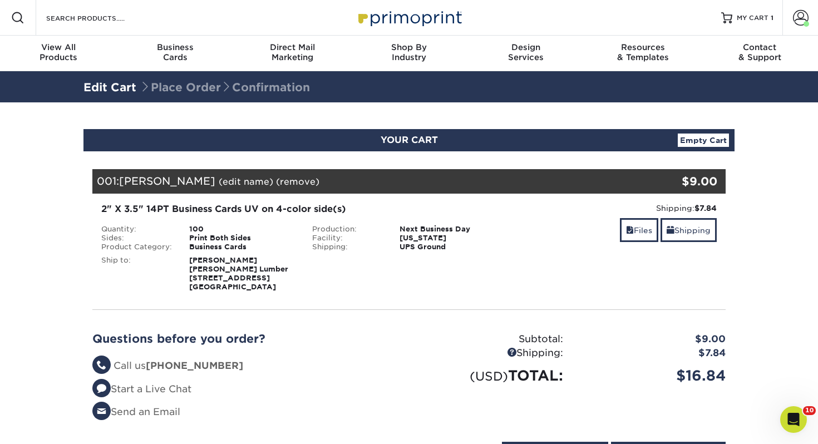
scroll to position [33, 0]
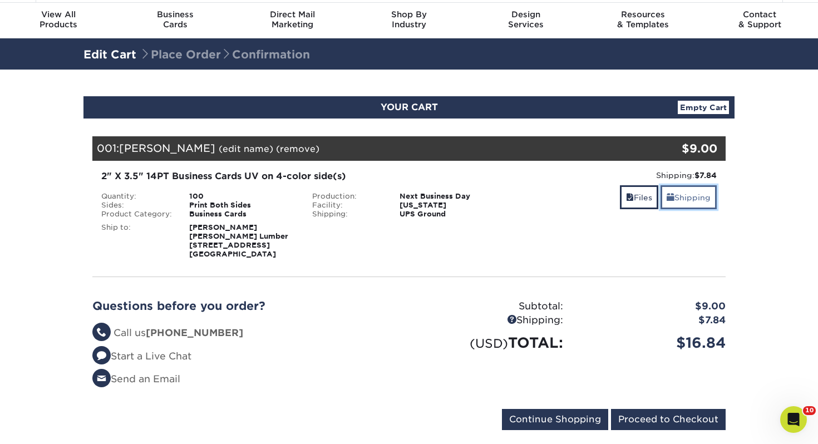
click at [680, 199] on link "Shipping" at bounding box center [689, 197] width 56 height 24
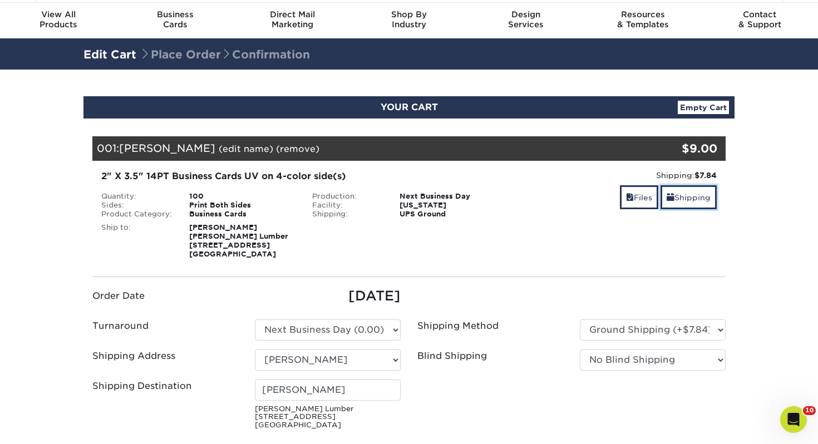
scroll to position [33, 0]
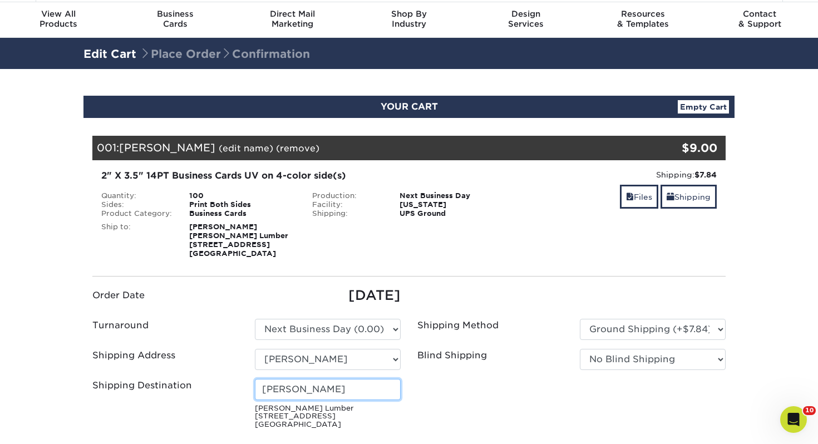
drag, startPoint x: 347, startPoint y: 385, endPoint x: 168, endPoint y: 378, distance: 179.3
click at [168, 378] on ul "Order Date [DATE] Turnaround Please Select Select One" at bounding box center [409, 359] width 650 height 148
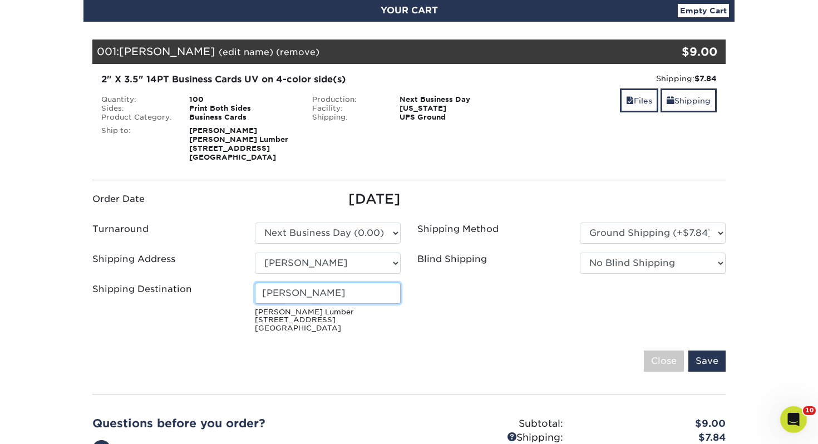
scroll to position [183, 0]
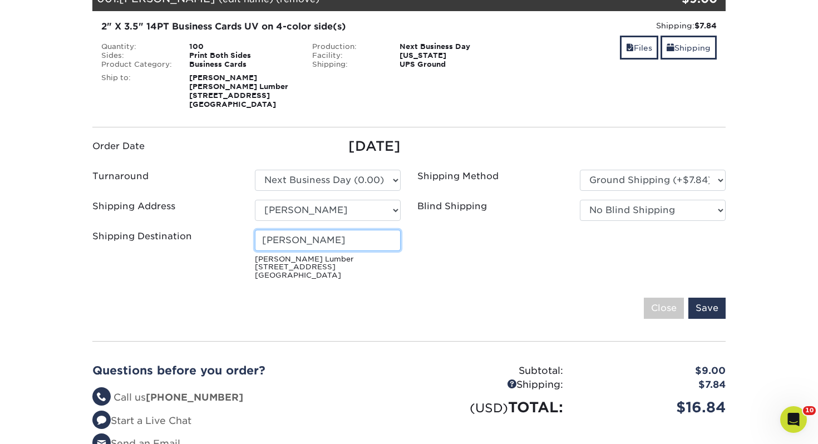
type input "[PERSON_NAME]"
click at [700, 294] on fieldset "Order Date [DATE] Turnaround Please Select 2 Business Days (0.00) [PERSON_NAME]" at bounding box center [408, 234] width 633 height 196
click at [699, 301] on input "Save" at bounding box center [706, 308] width 37 height 21
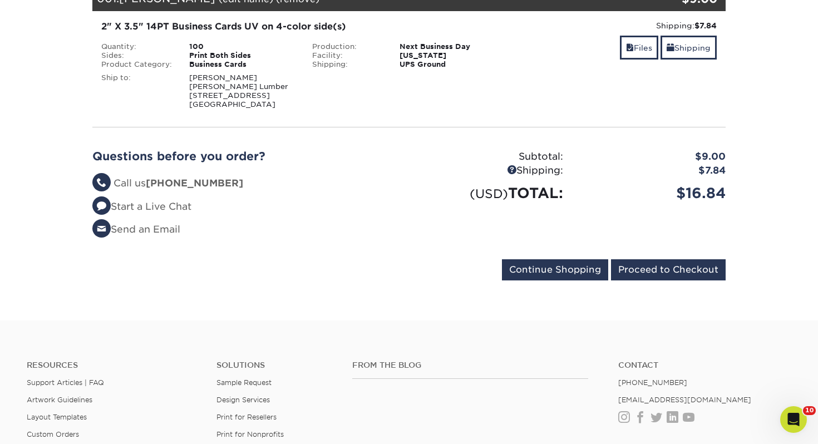
click at [672, 281] on form "Continue Shopping Proceed to Checkout" at bounding box center [408, 272] width 633 height 26
click at [672, 274] on input "Proceed to Checkout" at bounding box center [668, 269] width 115 height 21
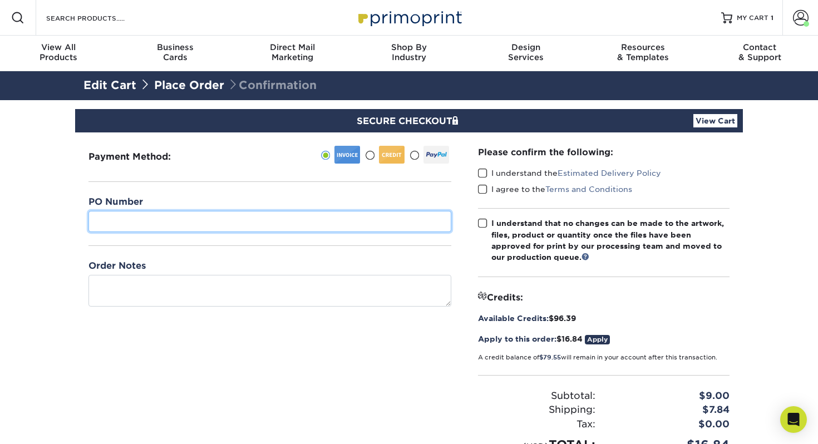
click at [244, 226] on input "text" at bounding box center [269, 221] width 363 height 21
type input "499"
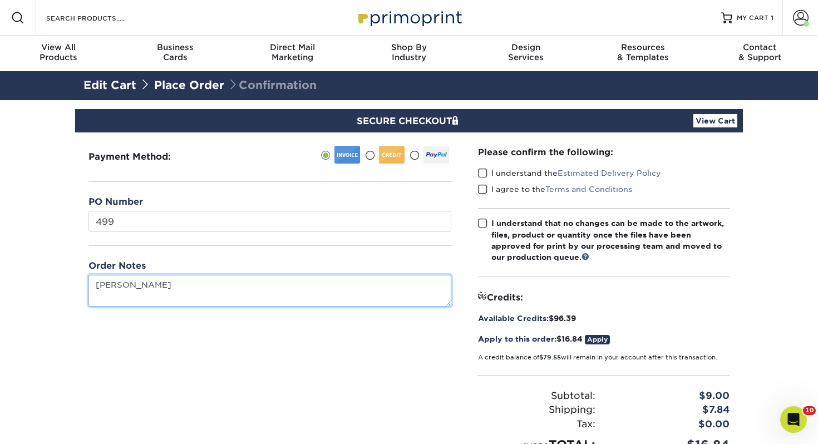
type textarea "John Morckel"
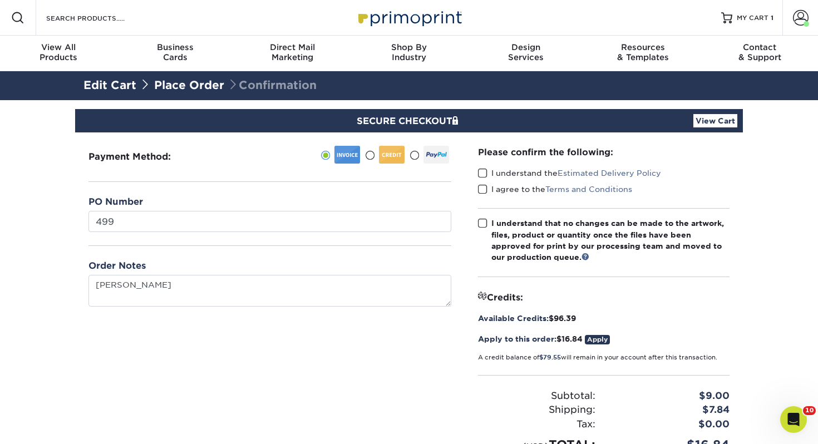
drag, startPoint x: 486, startPoint y: 172, endPoint x: 483, endPoint y: 181, distance: 9.9
click at [486, 172] on span at bounding box center [482, 173] width 9 height 11
click at [0, 0] on input "I understand the Estimated Delivery Policy" at bounding box center [0, 0] width 0 height 0
drag, startPoint x: 482, startPoint y: 191, endPoint x: 482, endPoint y: 202, distance: 11.1
click at [481, 191] on span at bounding box center [482, 189] width 9 height 11
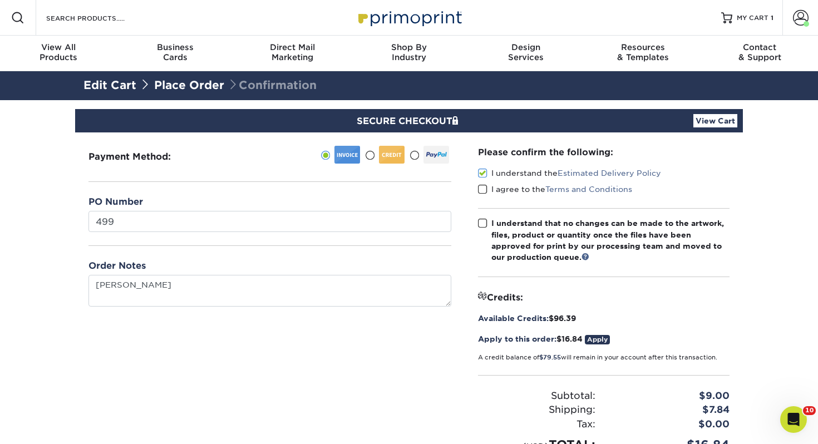
click at [0, 0] on input "I agree to the Terms and Conditions" at bounding box center [0, 0] width 0 height 0
click at [484, 230] on label "I understand that no changes can be made to the artwork, files, product or quan…" at bounding box center [604, 241] width 252 height 46
click at [0, 0] on input "I understand that no changes can be made to the artwork, files, product or quan…" at bounding box center [0, 0] width 0 height 0
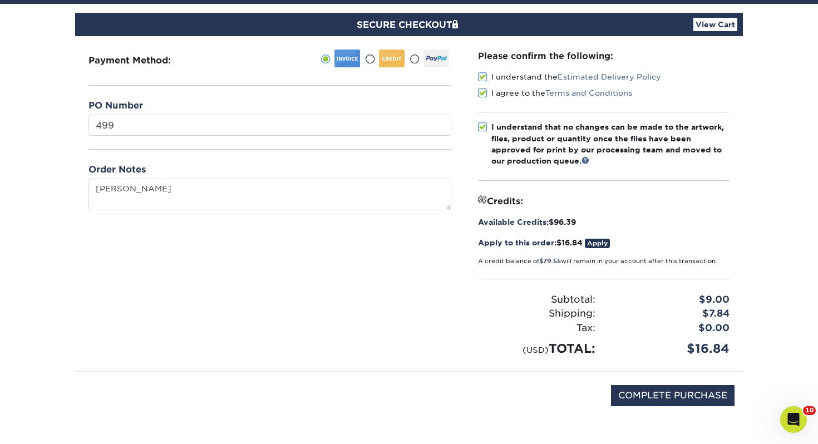
scroll to position [155, 0]
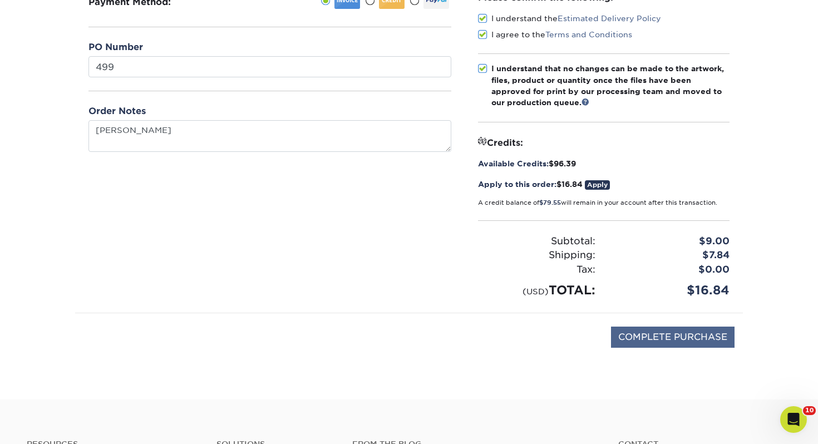
drag, startPoint x: 673, startPoint y: 351, endPoint x: 675, endPoint y: 344, distance: 6.9
click at [674, 347] on div "COMPLETE PURCHASE" at bounding box center [408, 343] width 651 height 60
click at [674, 334] on input "COMPLETE PURCHASE" at bounding box center [673, 337] width 124 height 21
type input "PROCESSING, PLEASE WAIT..."
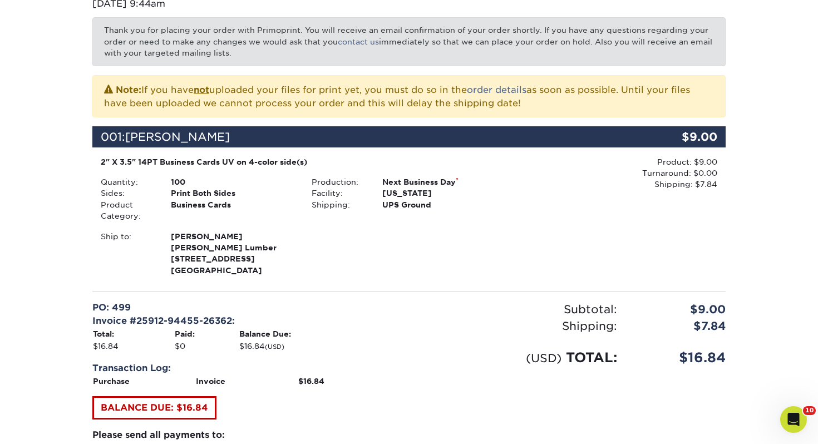
scroll to position [322, 0]
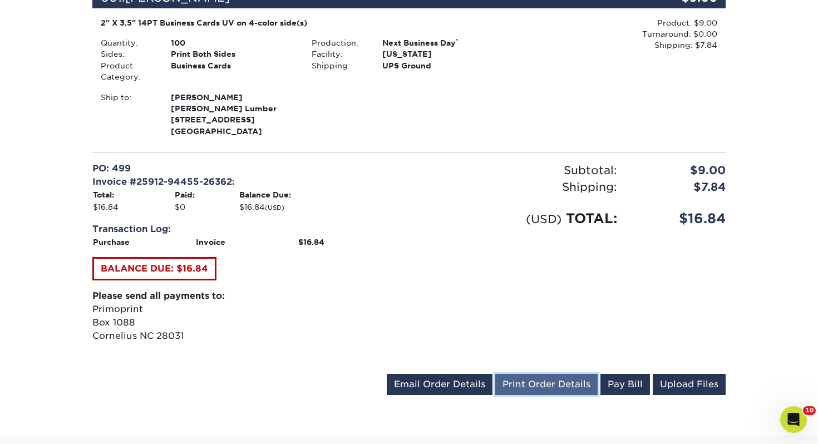
click at [553, 384] on link "Print Order Details" at bounding box center [546, 384] width 102 height 21
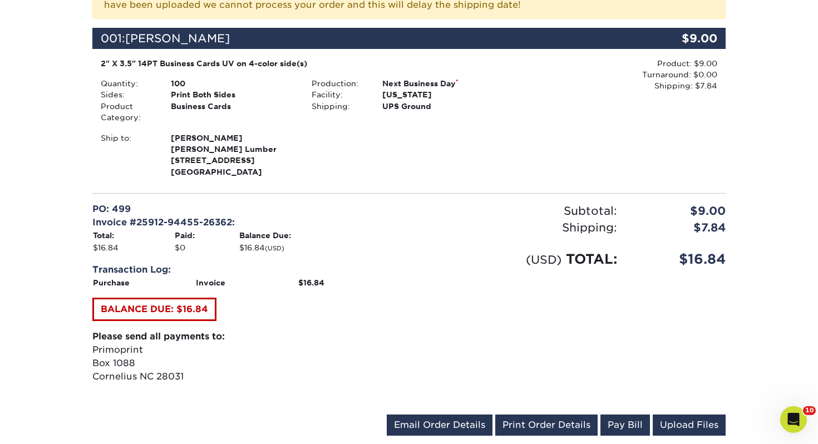
scroll to position [0, 0]
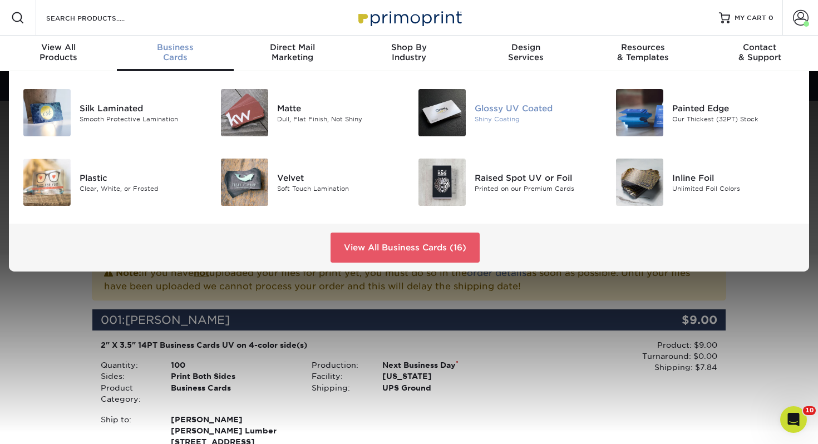
click at [484, 128] on div "Glossy UV Coated Shiny Coating" at bounding box center [541, 112] width 132 height 47
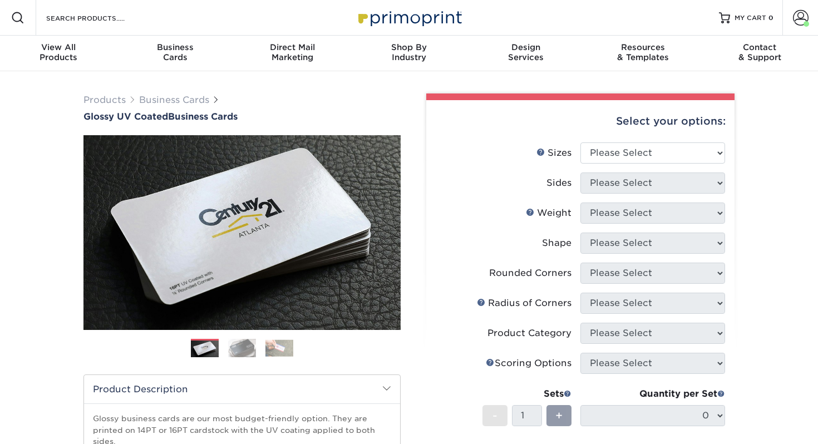
click at [587, 139] on div "Select your options:" at bounding box center [580, 121] width 290 height 42
click at [595, 154] on select "Please Select 1.5" x 3.5" - Mini 1.75" x 3.5" - Mini 2" x 2" - Square 2" x 3" -…" at bounding box center [652, 152] width 145 height 21
select select "2.00x3.50"
click at [580, 142] on select "Please Select 1.5" x 3.5" - Mini 1.75" x 3.5" - Mini 2" x 2" - Square 2" x 3" -…" at bounding box center [652, 152] width 145 height 21
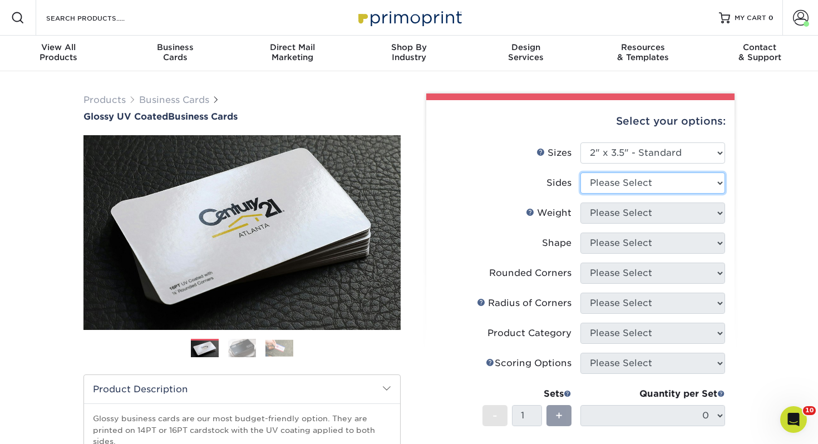
click at [611, 184] on select "Please Select Print Both Sides Print Front Only" at bounding box center [652, 183] width 145 height 21
select select "13abbda7-1d64-4f25-8bb2-c179b224825d"
click at [580, 173] on select "Please Select Print Both Sides Print Front Only" at bounding box center [652, 183] width 145 height 21
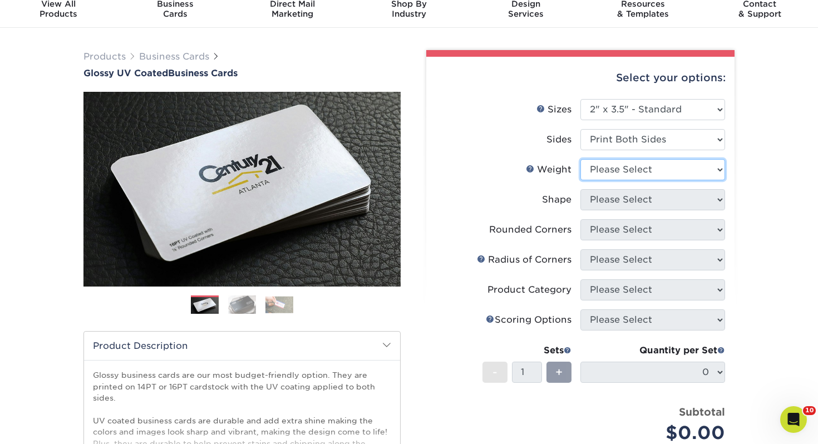
click at [610, 177] on select "Please Select 16PT 14PT" at bounding box center [652, 169] width 145 height 21
select select "14PT"
click at [580, 159] on select "Please Select 16PT 14PT" at bounding box center [652, 169] width 145 height 21
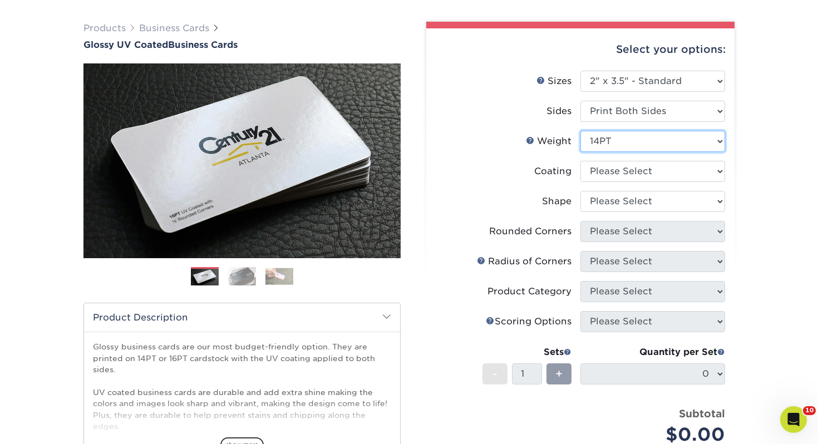
scroll to position [79, 0]
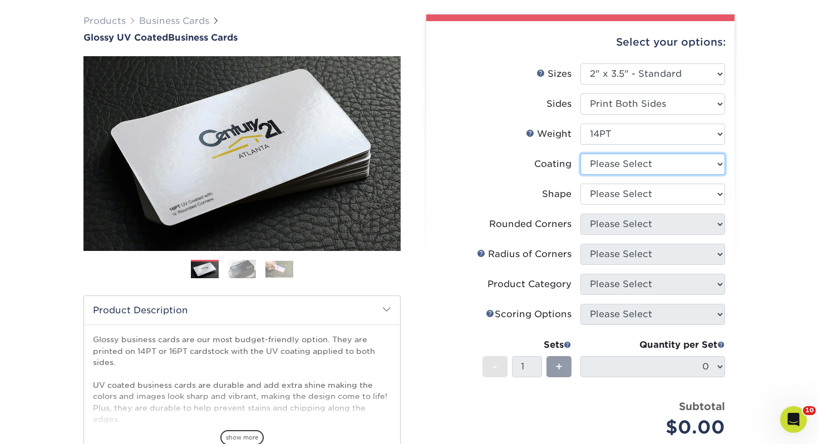
click at [621, 166] on select at bounding box center [652, 164] width 145 height 21
select select "ae367451-b2b8-45df-a344-0f05b6a12993"
click at [580, 154] on select at bounding box center [652, 164] width 145 height 21
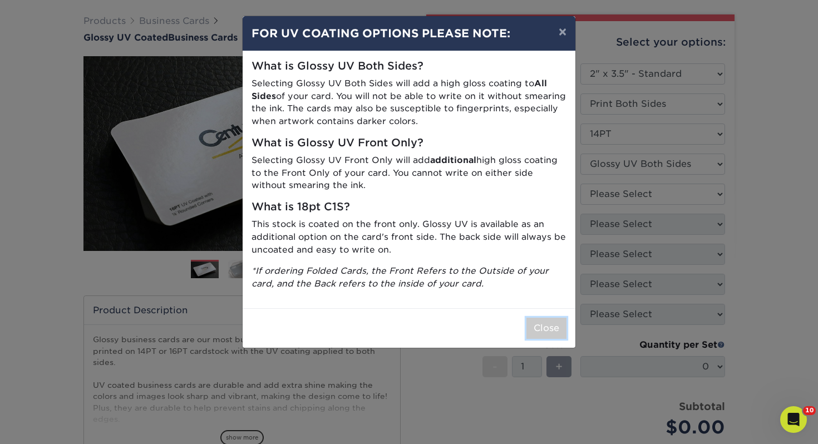
click at [544, 326] on button "Close" at bounding box center [546, 328] width 40 height 21
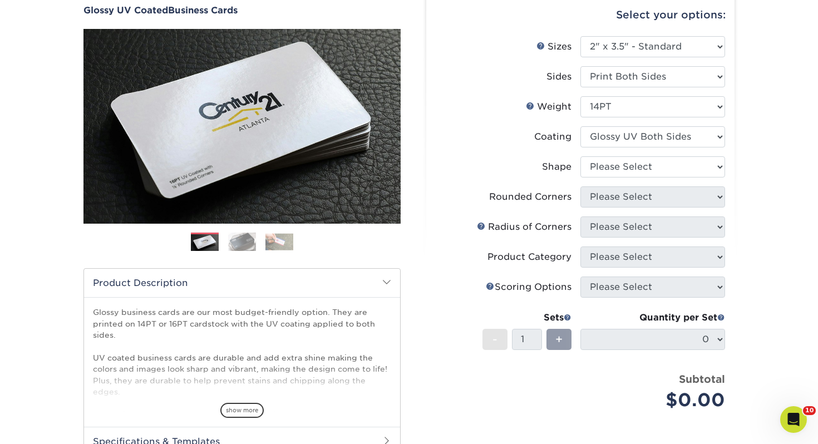
scroll to position [107, 0]
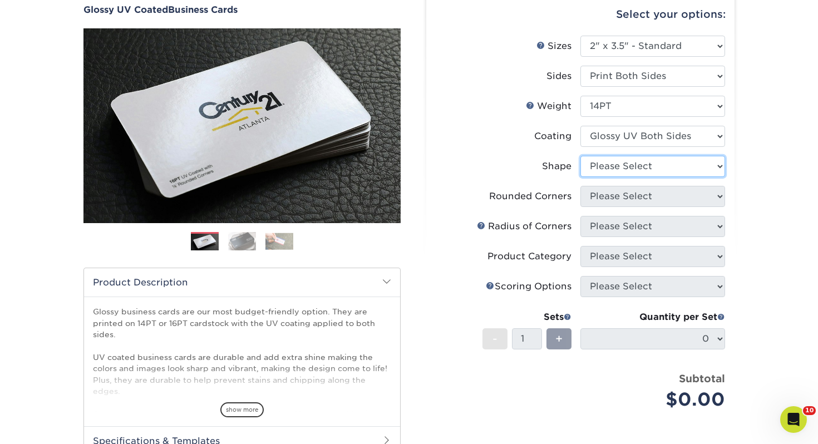
click at [618, 162] on select "Please Select Standard" at bounding box center [652, 166] width 145 height 21
select select "standard"
click at [580, 156] on select "Please Select Standard" at bounding box center [652, 166] width 145 height 21
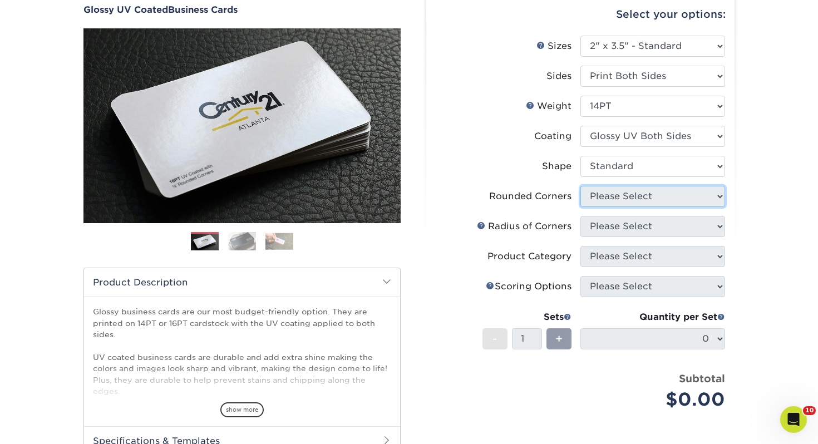
click at [621, 190] on select "Please Select Yes - Round 2 Corners Yes - Round 4 Corners No" at bounding box center [652, 196] width 145 height 21
select select "0"
click at [580, 186] on select "Please Select Yes - Round 2 Corners Yes - Round 4 Corners No" at bounding box center [652, 196] width 145 height 21
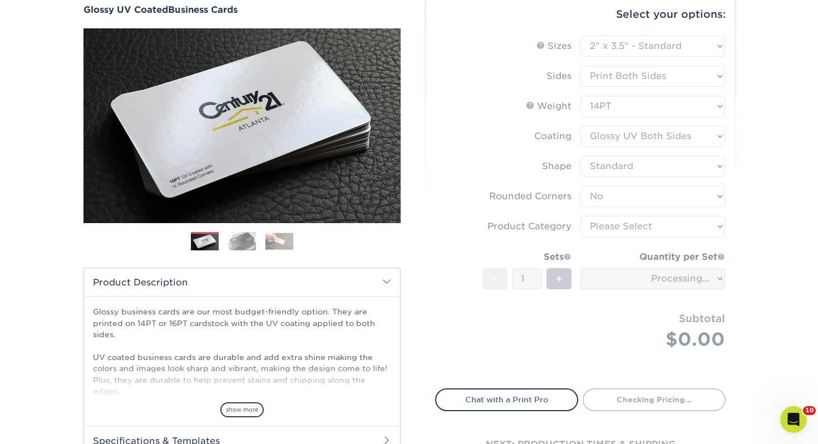
click at [600, 226] on form "Sizes Help Sizes Please Select 1.5" x 3.5" - Mini 1.75" x 3.5" - Mini 2" x 2" -…" at bounding box center [580, 206] width 290 height 340
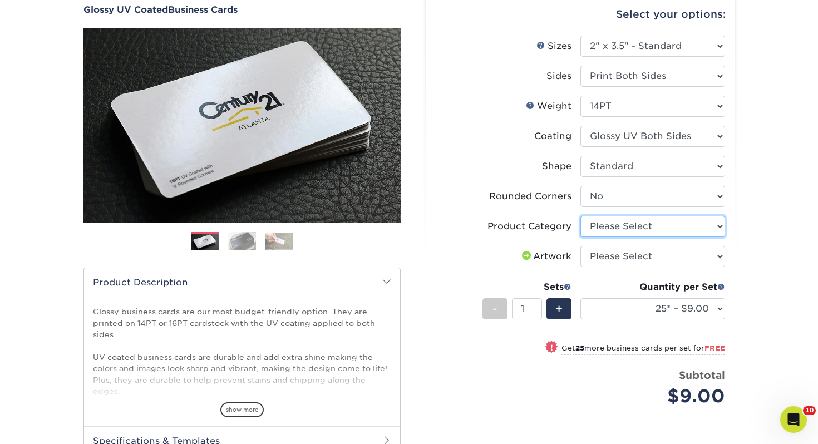
click at [601, 226] on select "Please Select Business Cards" at bounding box center [652, 226] width 145 height 21
select select "3b5148f1-0588-4f88-a218-97bcfdce65c1"
click at [580, 216] on select "Please Select Business Cards" at bounding box center [652, 226] width 145 height 21
click at [605, 258] on select "Please Select I will upload files I need a design - $100" at bounding box center [652, 256] width 145 height 21
select select "upload"
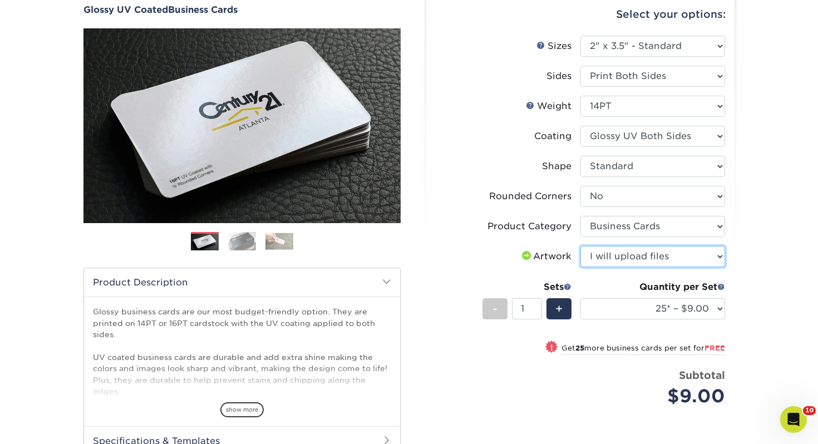
click at [580, 246] on select "Please Select I will upload files I need a design - $100" at bounding box center [652, 256] width 145 height 21
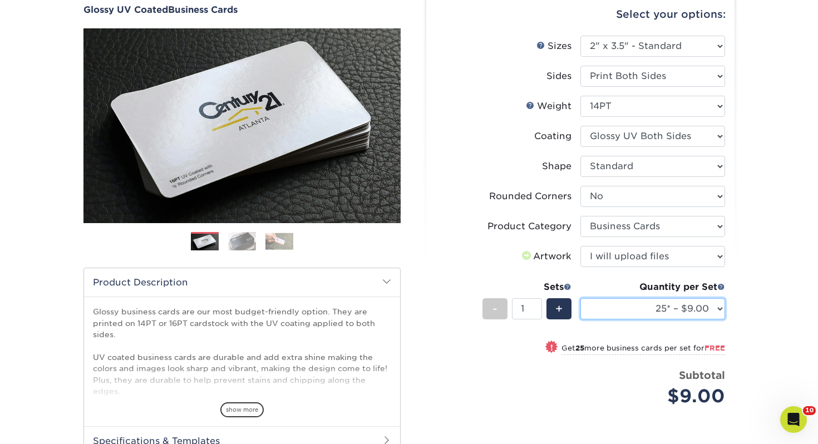
click at [634, 312] on select "25* – $9.00 50* – $9.00 100* – $9.00 250* – $17.00 500 – $33.00 1000 – $42.00 2…" at bounding box center [652, 308] width 145 height 21
select select "100* – $9.00"
click at [580, 298] on select "25* – $9.00 50* – $9.00 100* – $9.00 250* – $17.00 500 – $33.00 1000 – $42.00 2…" at bounding box center [652, 308] width 145 height 21
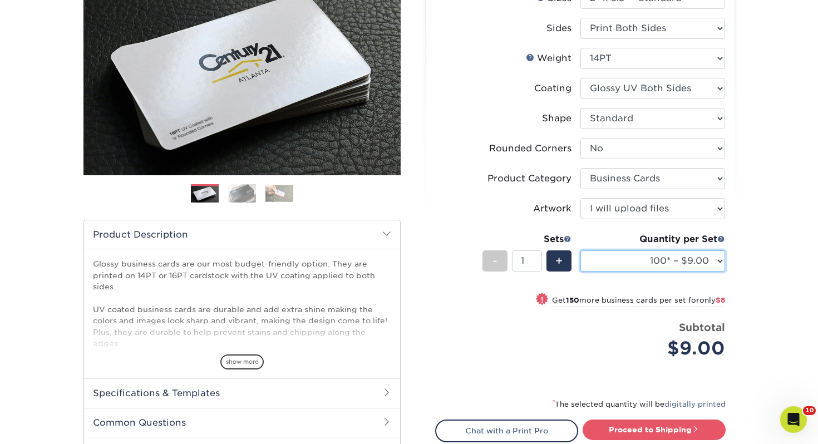
scroll to position [166, 0]
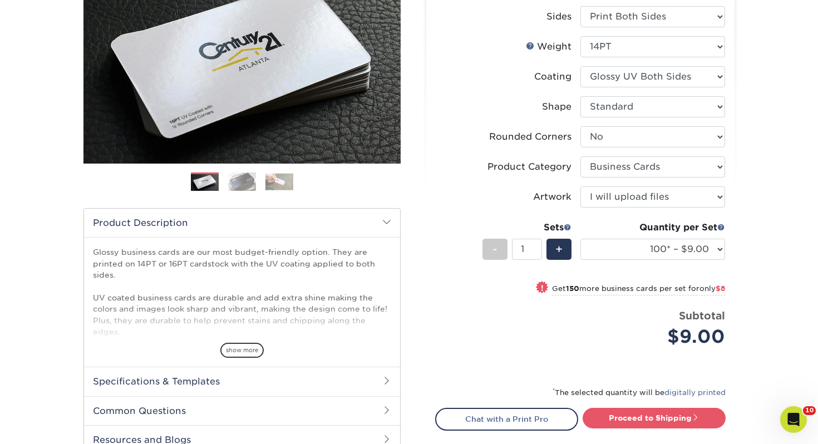
click at [629, 406] on div "* The selected quantity will be digitally printed" at bounding box center [580, 397] width 290 height 22
click at [627, 414] on link "Proceed to Shipping" at bounding box center [654, 418] width 143 height 20
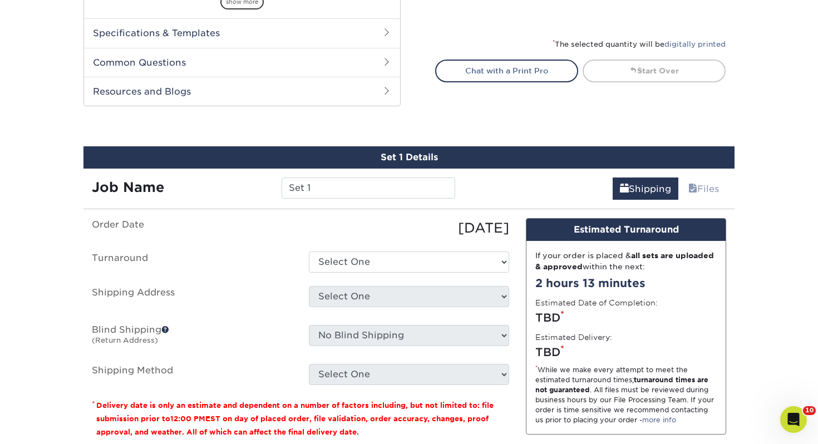
scroll to position [604, 0]
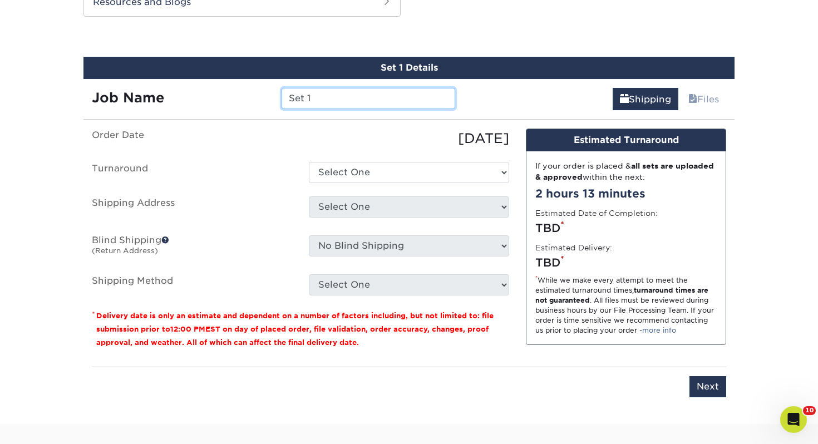
drag, startPoint x: 146, startPoint y: 93, endPoint x: 116, endPoint y: 91, distance: 30.7
click at [116, 91] on div "Job Name Set 1" at bounding box center [273, 98] width 380 height 21
type input "Carli Hughes"
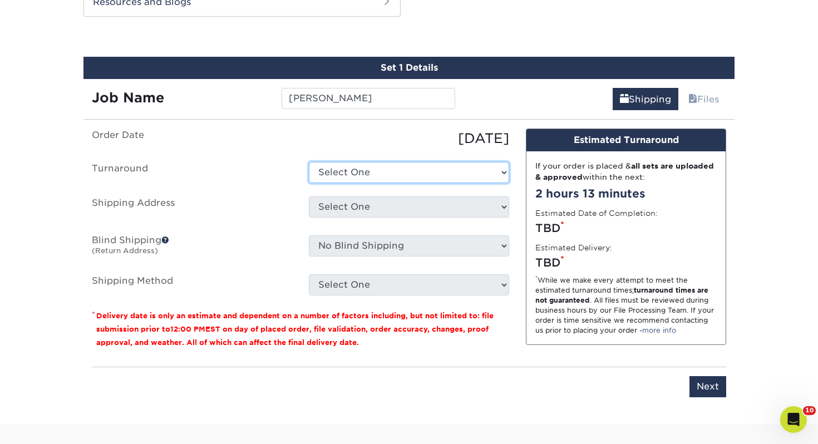
click at [338, 168] on select "Select One 2-4 Business Days 2 Day Next Business Day" at bounding box center [409, 172] width 200 height 21
select select "43800dee-37a1-44ea-97e0-42e3d5772687"
click at [309, 162] on select "Select One 2-4 Business Days 2 Day Next Business Day" at bounding box center [409, 172] width 200 height 21
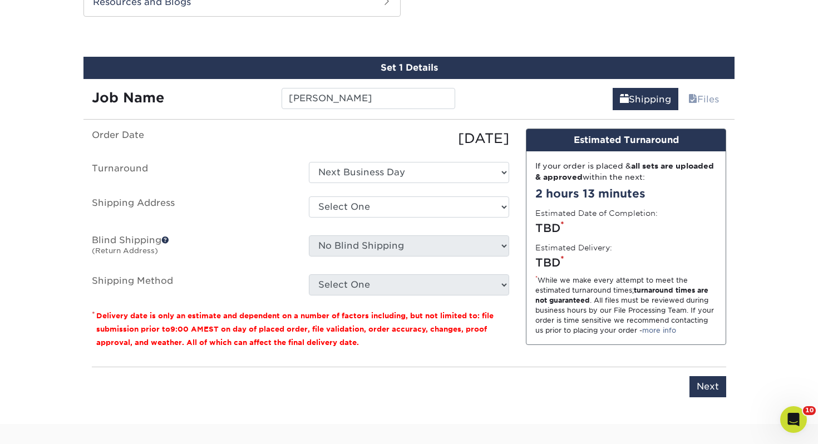
drag, startPoint x: 349, startPoint y: 188, endPoint x: 348, endPoint y: 205, distance: 17.3
click at [349, 189] on ul "Order Date 09/12/2025 Turnaround Select One 2-4 Business Days 2 Day Next Busine…" at bounding box center [300, 212] width 417 height 167
click at [350, 204] on select "Select One Adrian, MI Akron, OH" at bounding box center [409, 206] width 200 height 21
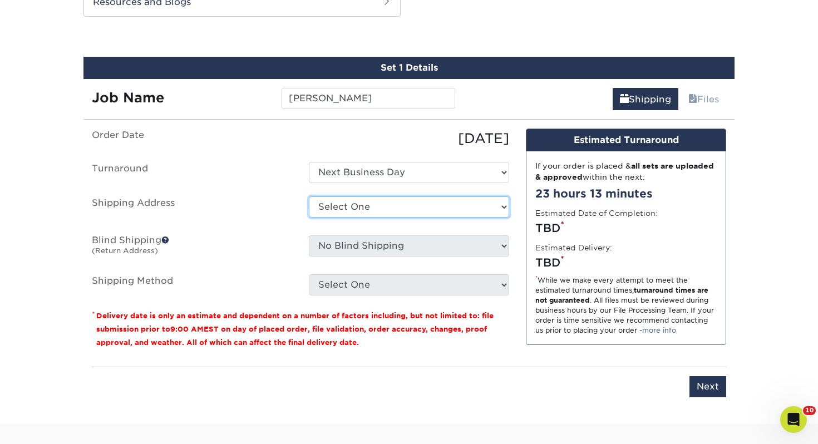
select select "115441"
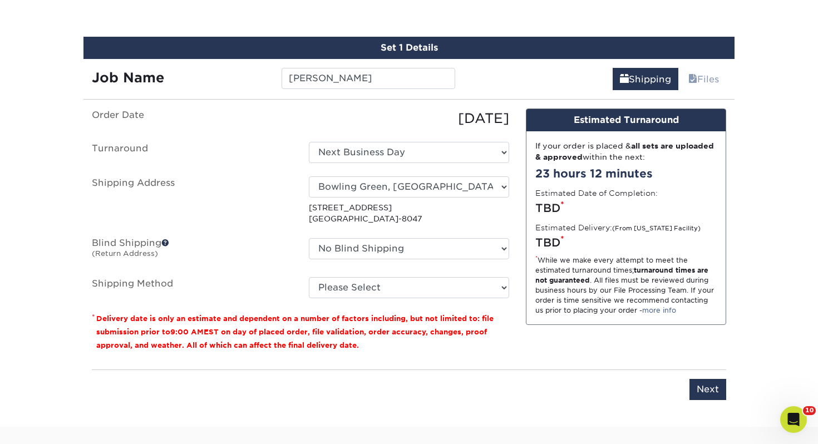
scroll to position [639, 0]
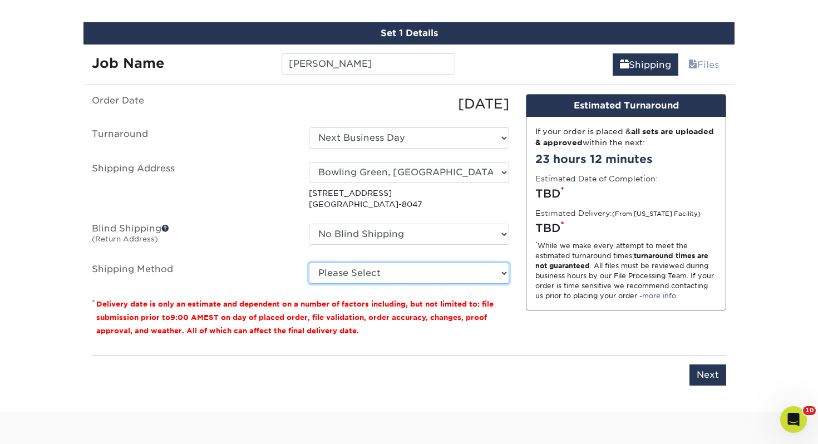
click at [370, 266] on select "Please Select Ground Shipping (+$7.84) 3 Day Shipping Service (+$15.33) 2 Day A…" at bounding box center [409, 273] width 200 height 21
select select "03"
click at [309, 263] on select "Please Select Ground Shipping (+$7.84) 3 Day Shipping Service (+$15.33) 2 Day A…" at bounding box center [409, 273] width 200 height 21
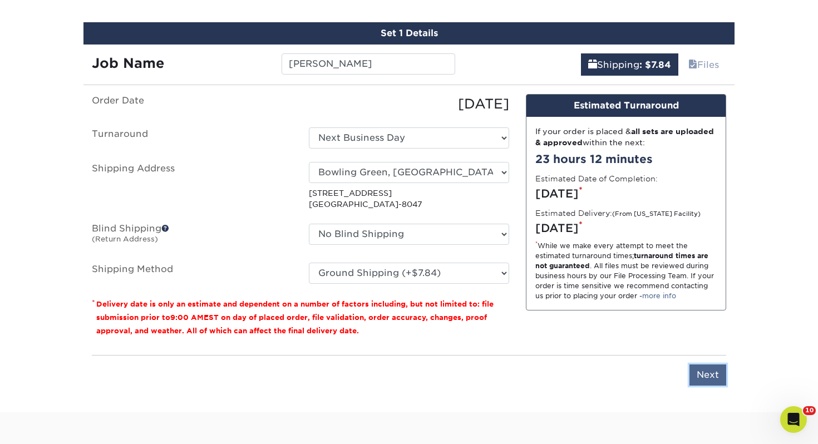
click at [707, 370] on input "Next" at bounding box center [708, 375] width 37 height 21
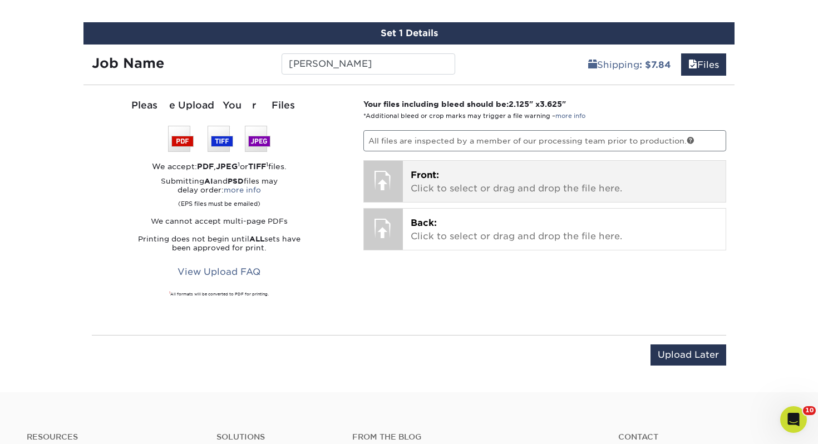
click at [497, 162] on div "Front: Click to select or drag and drop the file here. Choose file" at bounding box center [564, 181] width 323 height 41
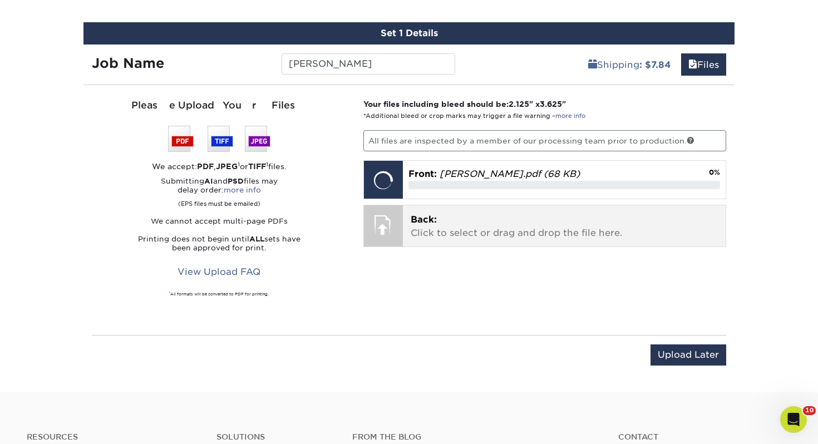
click at [506, 230] on p "Back: Click to select or drag and drop the file here." at bounding box center [565, 226] width 308 height 27
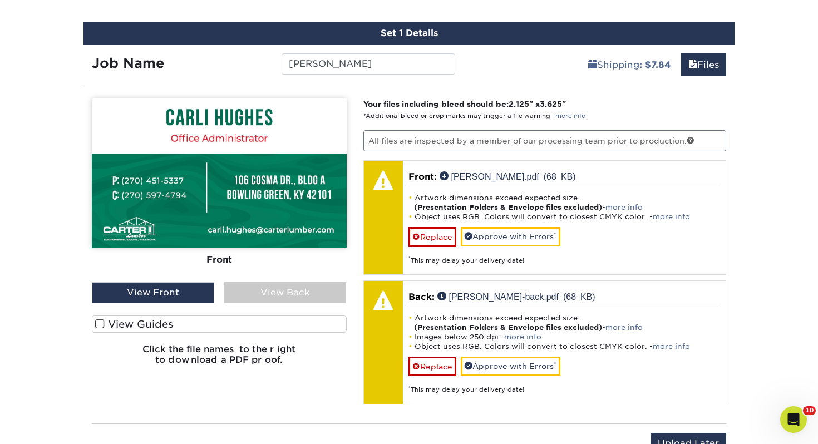
click at [195, 324] on label "View Guides" at bounding box center [219, 324] width 255 height 17
click at [0, 0] on input "View Guides" at bounding box center [0, 0] width 0 height 0
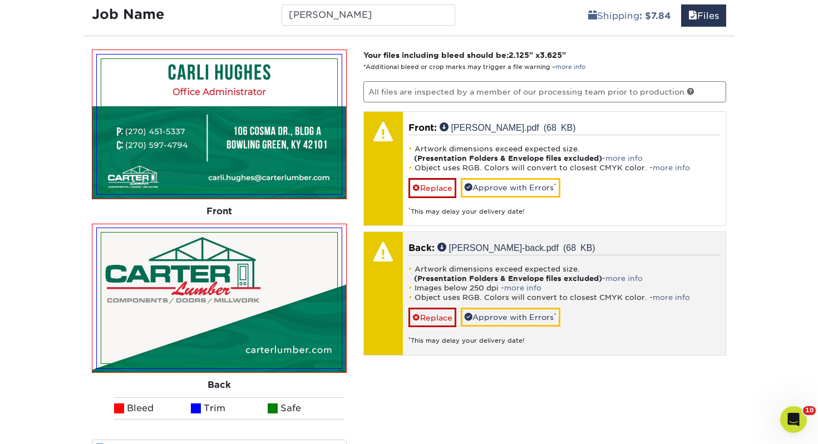
scroll to position [688, 0]
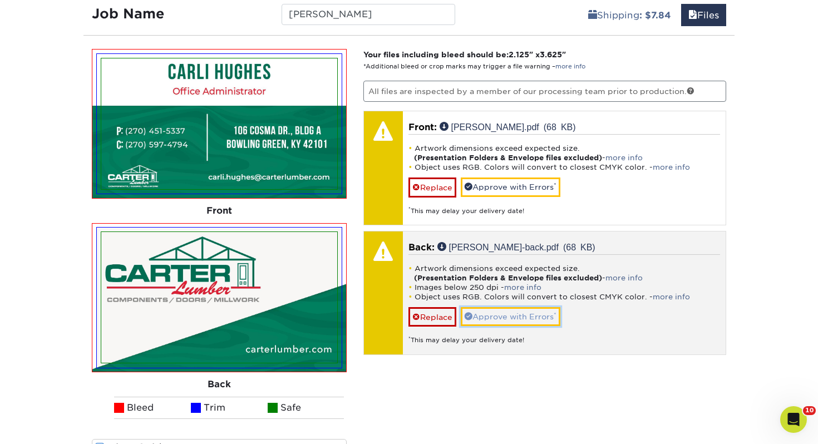
click at [482, 321] on link "Approve with Errors *" at bounding box center [511, 316] width 100 height 19
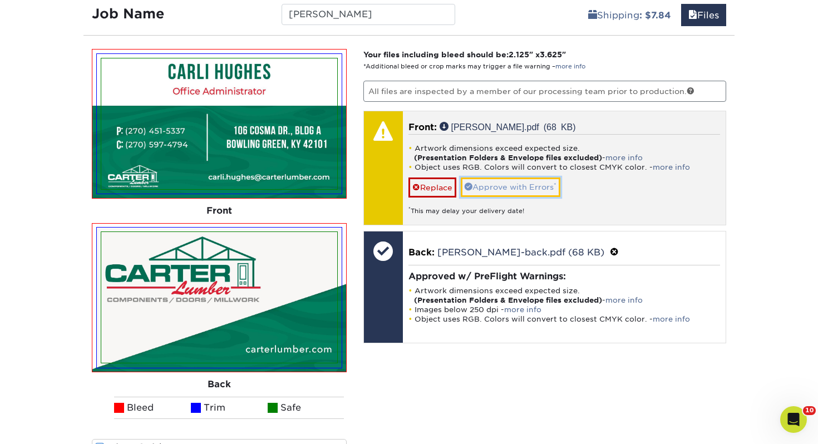
click at [523, 189] on link "Approve with Errors *" at bounding box center [511, 187] width 100 height 19
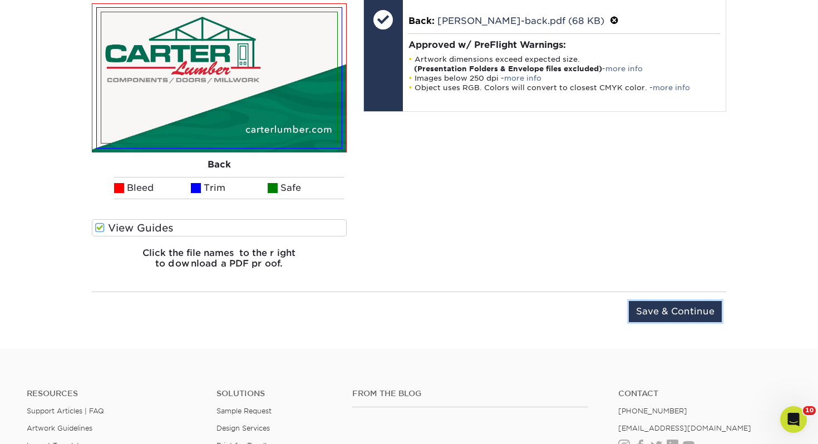
click at [679, 309] on input "Save & Continue" at bounding box center [675, 311] width 93 height 21
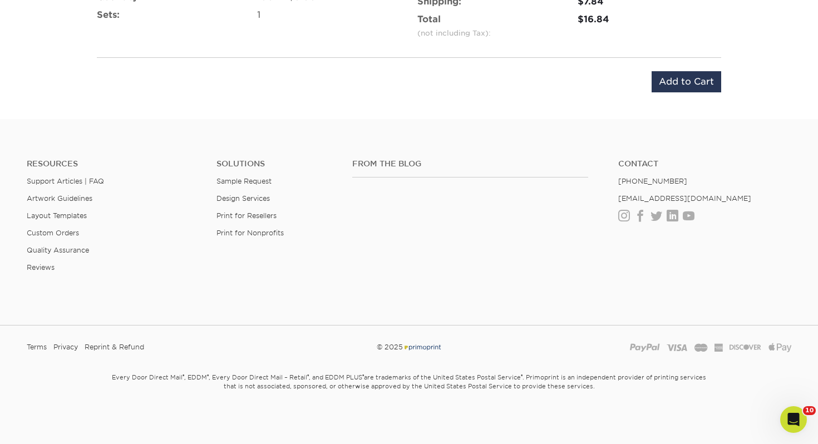
scroll to position [638, 0]
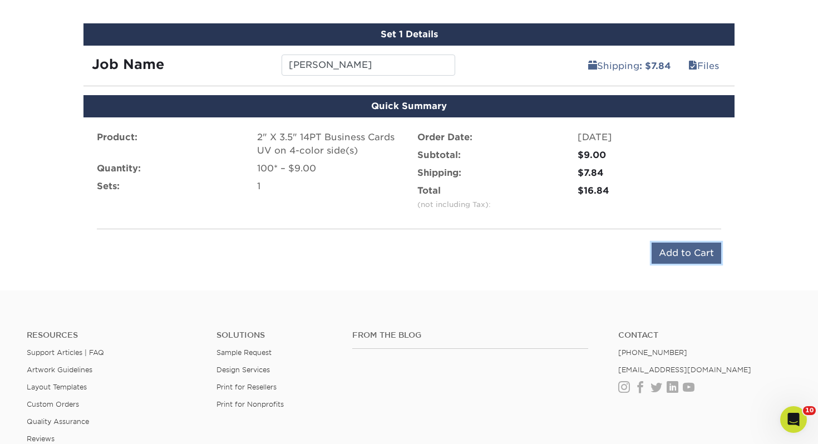
click at [685, 260] on input "Add to Cart" at bounding box center [687, 253] width 70 height 21
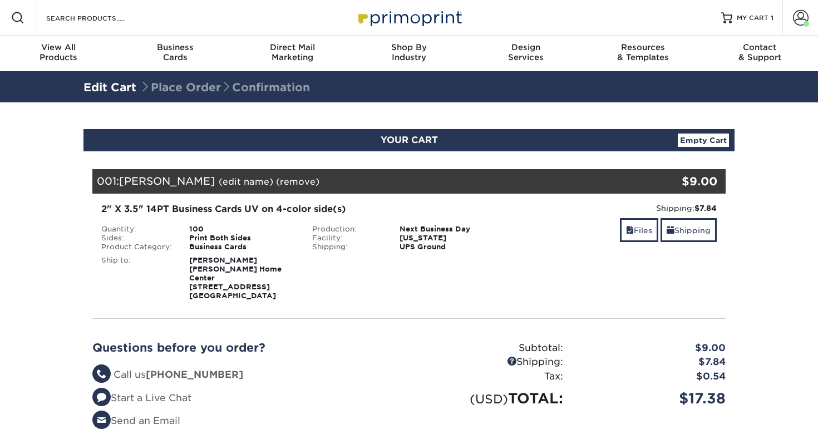
select select "115441"
click at [688, 239] on link "Shipping" at bounding box center [689, 230] width 56 height 24
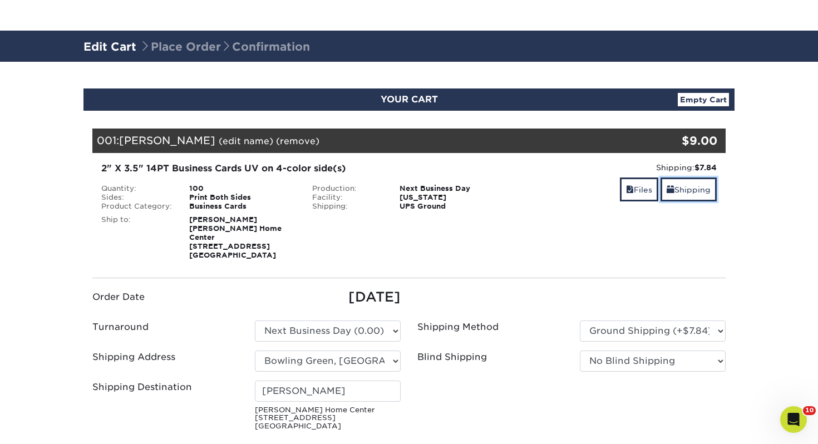
scroll to position [66, 0]
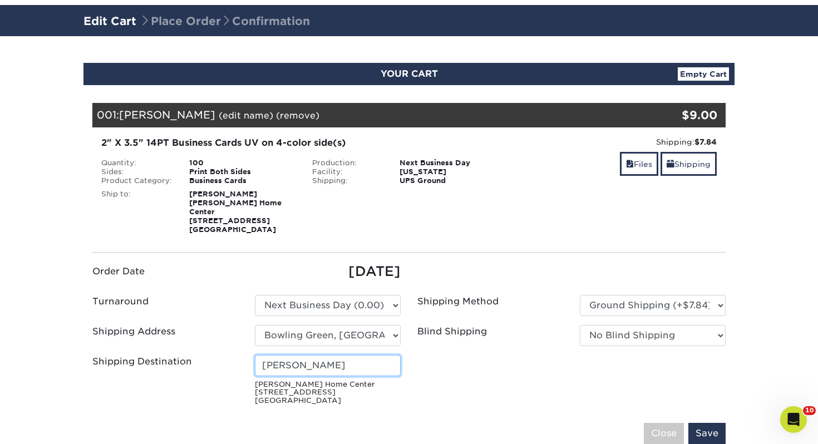
drag, startPoint x: 337, startPoint y: 362, endPoint x: 161, endPoint y: 356, distance: 175.4
click at [161, 356] on div "Shipping Destination Kenneth Bellus Kight Home Center 106 Cosma Dr Bowling Gree…" at bounding box center [246, 382] width 325 height 55
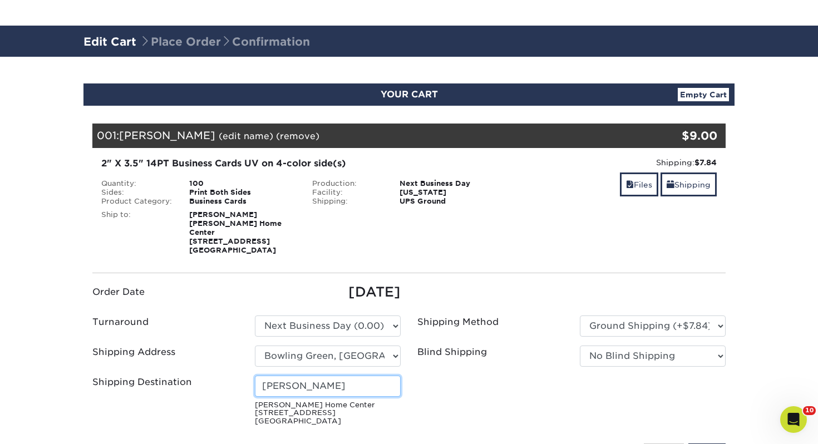
scroll to position [86, 0]
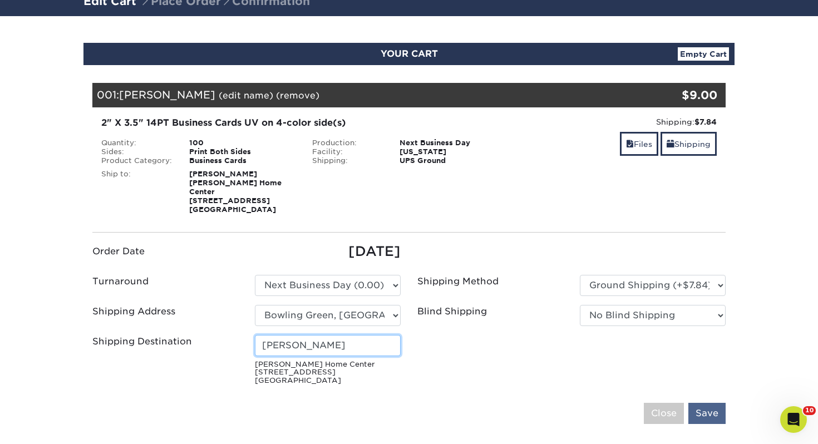
type input "[PERSON_NAME]"
click at [695, 403] on input "Save" at bounding box center [706, 413] width 37 height 21
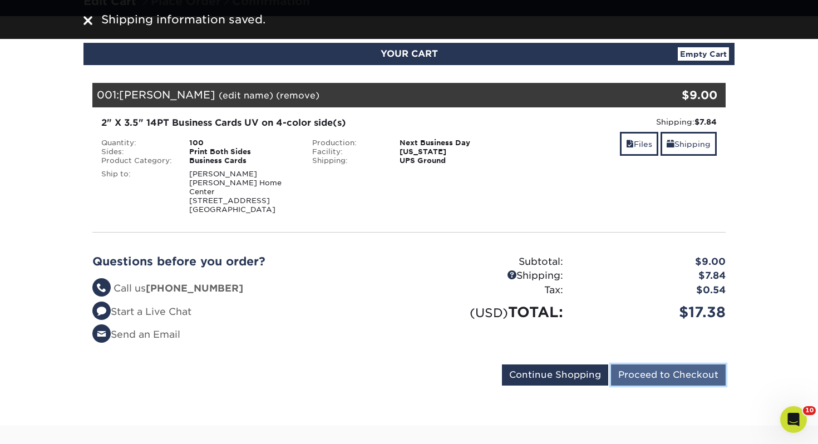
click at [649, 365] on input "Proceed to Checkout" at bounding box center [668, 375] width 115 height 21
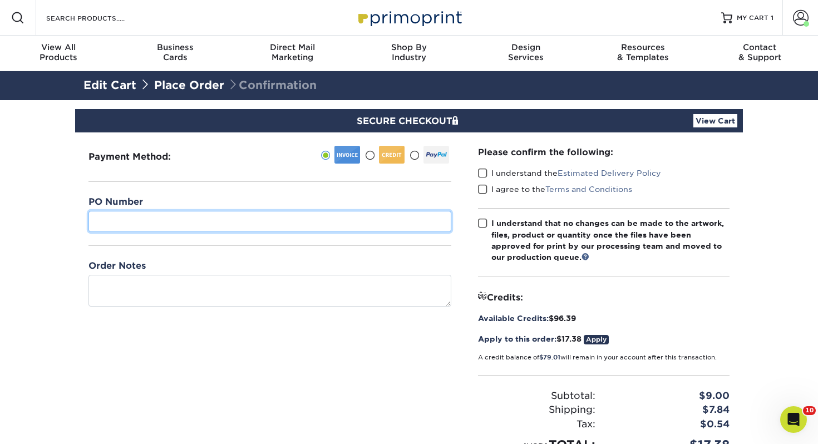
click at [178, 222] on input "text" at bounding box center [269, 221] width 363 height 21
type input "100"
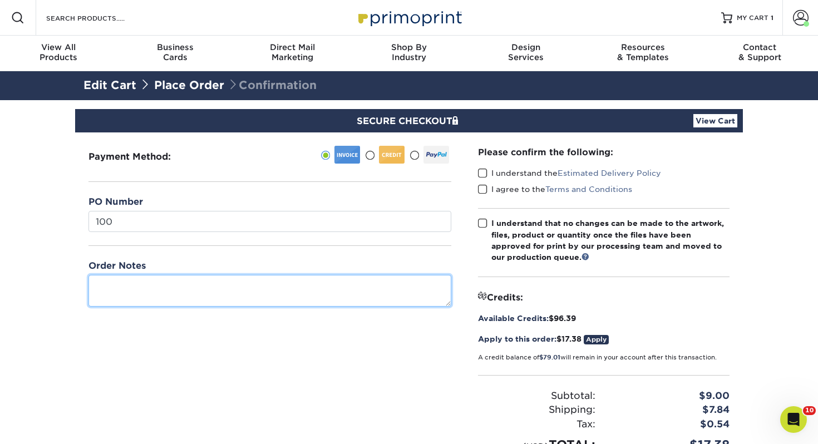
click at [220, 303] on textarea at bounding box center [269, 291] width 363 height 32
type textarea "[PERSON_NAME]"
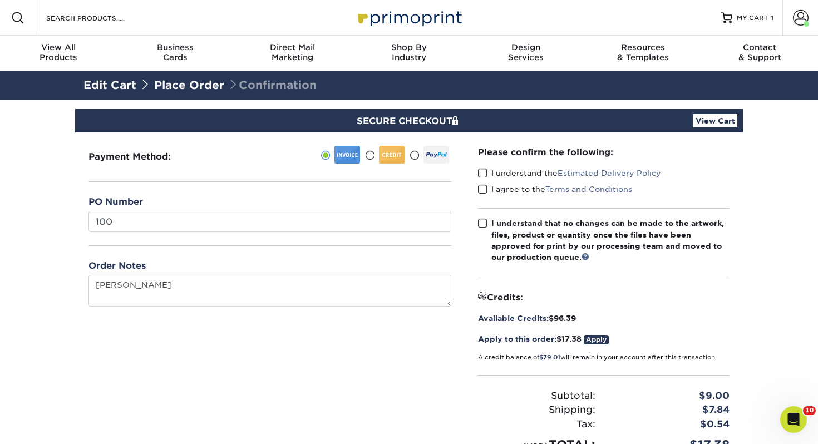
click at [481, 171] on span at bounding box center [482, 173] width 9 height 11
click at [0, 0] on input "I understand the Estimated Delivery Policy" at bounding box center [0, 0] width 0 height 0
drag, startPoint x: 484, startPoint y: 186, endPoint x: 484, endPoint y: 203, distance: 16.1
click at [484, 187] on span at bounding box center [482, 189] width 9 height 11
click at [0, 0] on input "I agree to the Terms and Conditions" at bounding box center [0, 0] width 0 height 0
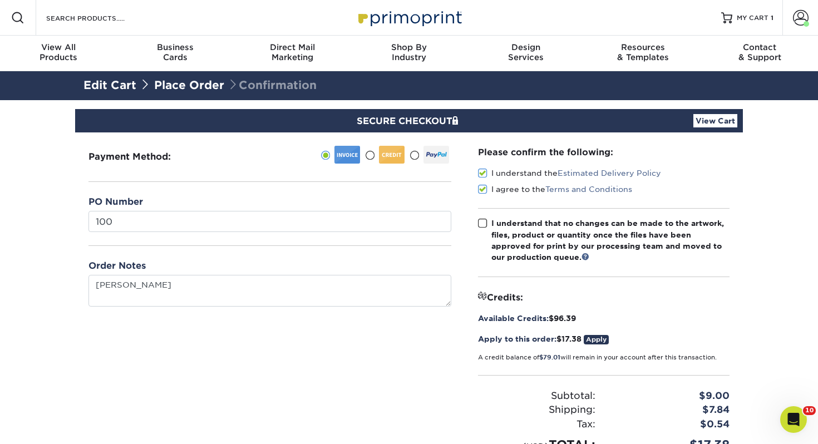
click at [482, 220] on span at bounding box center [482, 223] width 9 height 11
click at [0, 0] on input "I understand that no changes can be made to the artwork, files, product or quan…" at bounding box center [0, 0] width 0 height 0
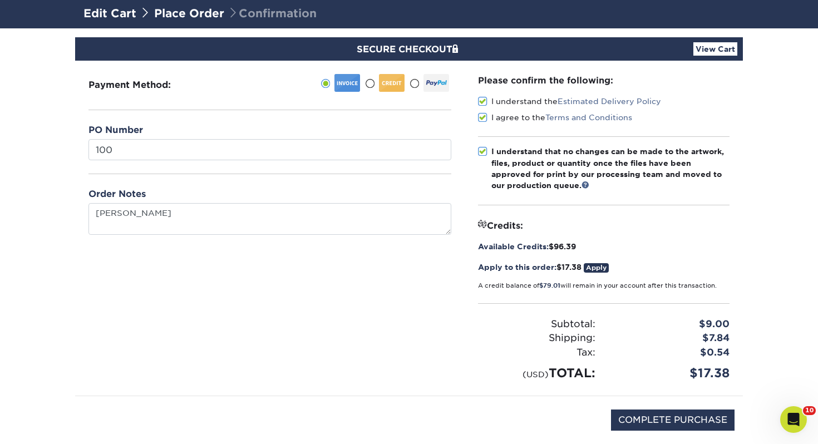
scroll to position [73, 0]
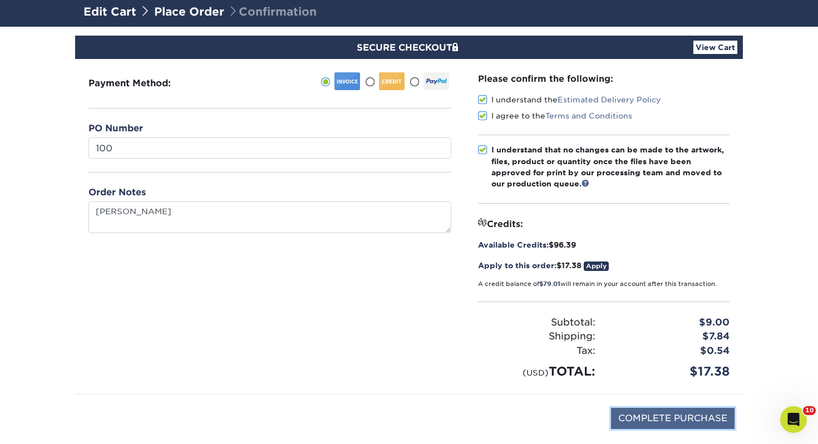
click at [661, 414] on input "COMPLETE PURCHASE" at bounding box center [673, 418] width 124 height 21
type input "PROCESSING, PLEASE WAIT..."
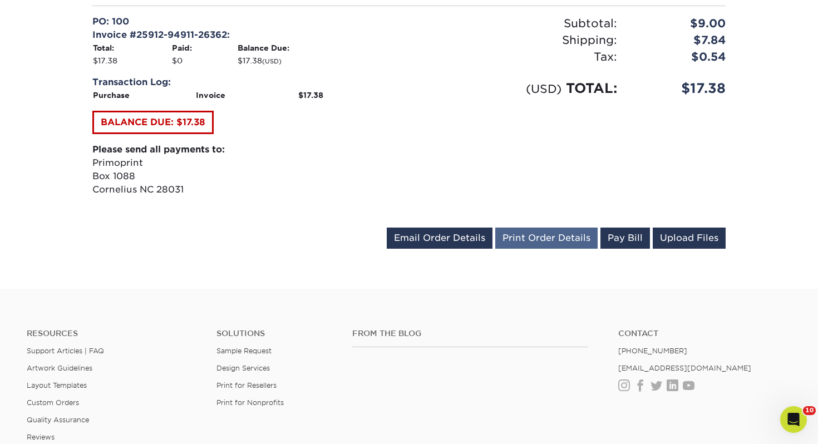
scroll to position [487, 0]
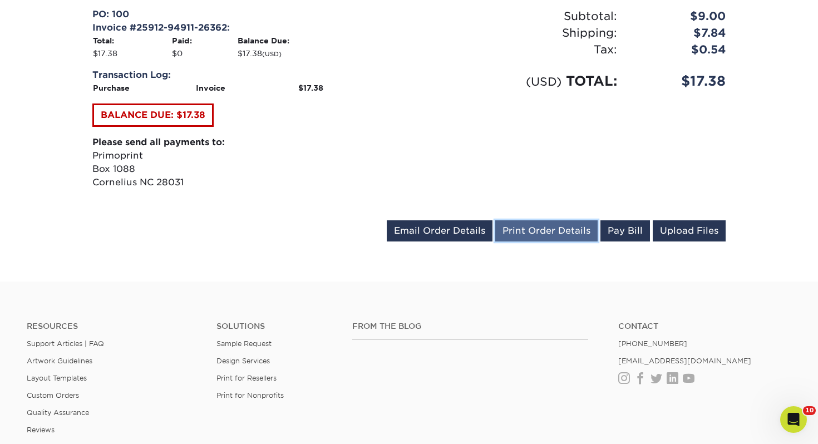
click at [541, 229] on link "Print Order Details" at bounding box center [546, 230] width 102 height 21
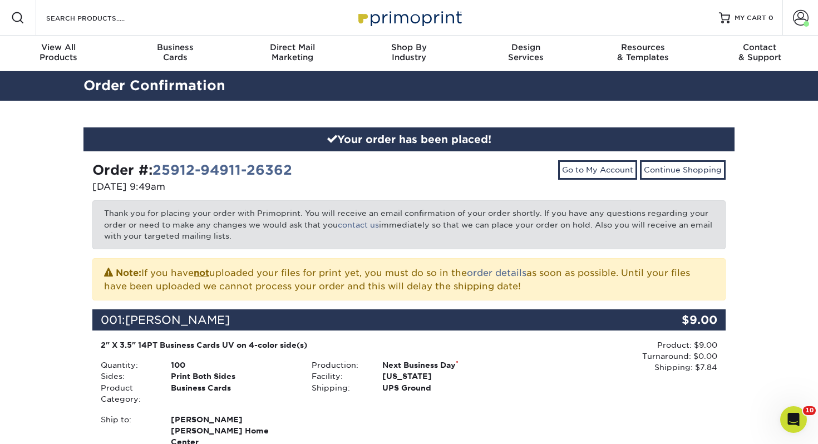
scroll to position [1, 0]
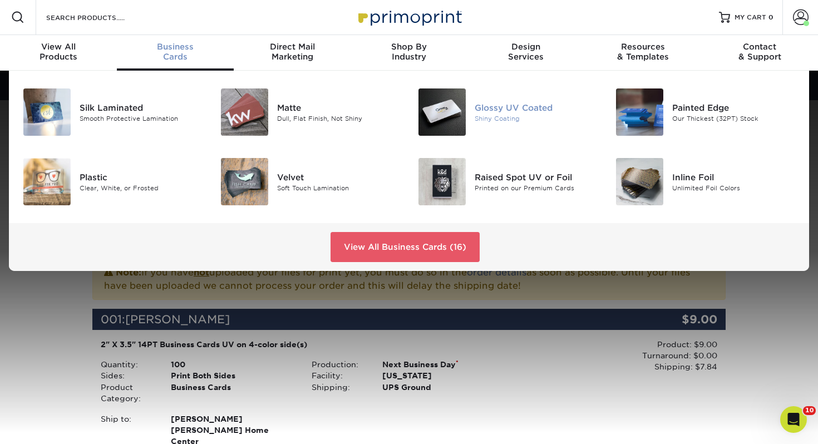
click at [441, 102] on img at bounding box center [441, 111] width 47 height 47
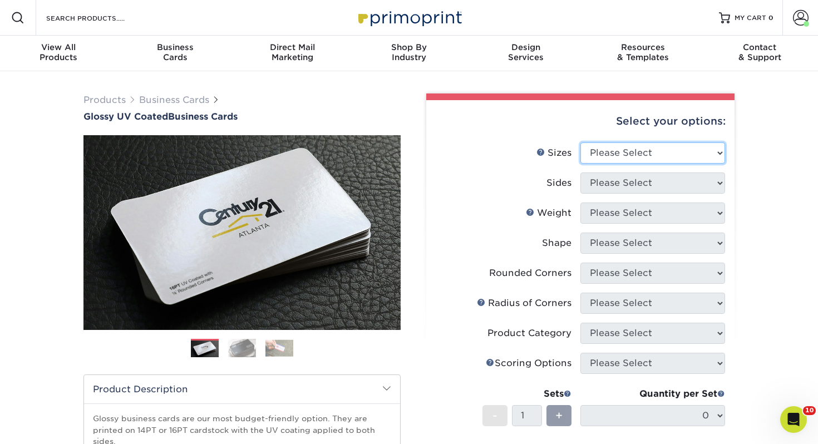
click at [671, 158] on select "Please Select 1.5" x 3.5" - Mini 1.75" x 3.5" - Mini 2" x 2" - Square 2" x 3" -…" at bounding box center [652, 152] width 145 height 21
select select "2.00x3.50"
click at [580, 142] on select "Please Select 1.5" x 3.5" - Mini 1.75" x 3.5" - Mini 2" x 2" - Square 2" x 3" -…" at bounding box center [652, 152] width 145 height 21
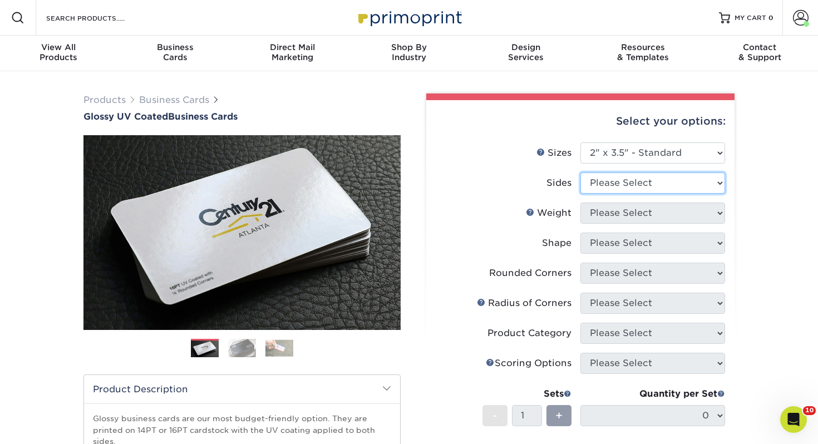
click at [659, 185] on select "Please Select Print Both Sides Print Front Only" at bounding box center [652, 183] width 145 height 21
select select "13abbda7-1d64-4f25-8bb2-c179b224825d"
click at [580, 173] on select "Please Select Print Both Sides Print Front Only" at bounding box center [652, 183] width 145 height 21
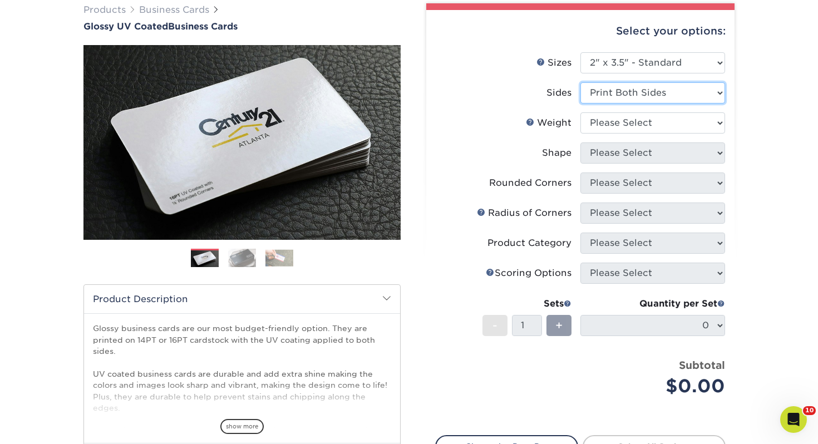
scroll to position [97, 0]
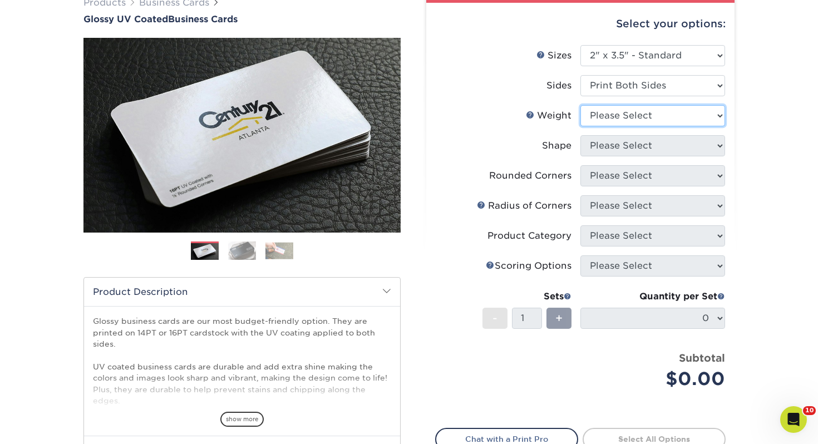
click at [625, 117] on select "Please Select 16PT 14PT" at bounding box center [652, 115] width 145 height 21
select select "14PT"
click at [580, 105] on select "Please Select 16PT 14PT" at bounding box center [652, 115] width 145 height 21
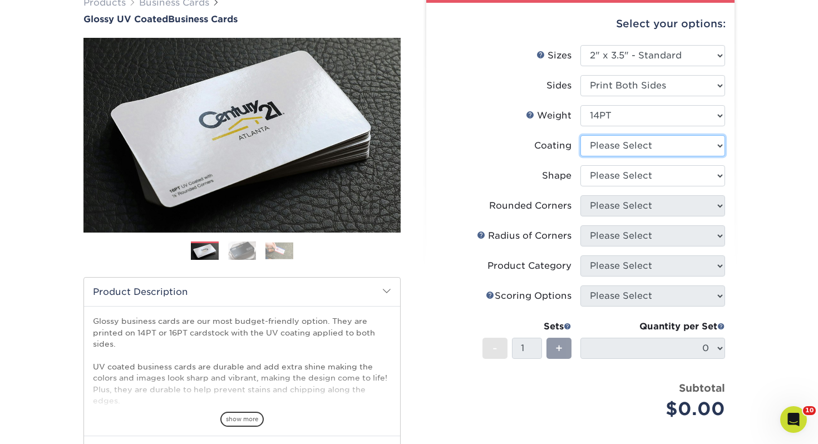
click at [612, 149] on select at bounding box center [652, 145] width 145 height 21
select select "ae367451-b2b8-45df-a344-0f05b6a12993"
click at [580, 135] on select at bounding box center [652, 145] width 145 height 21
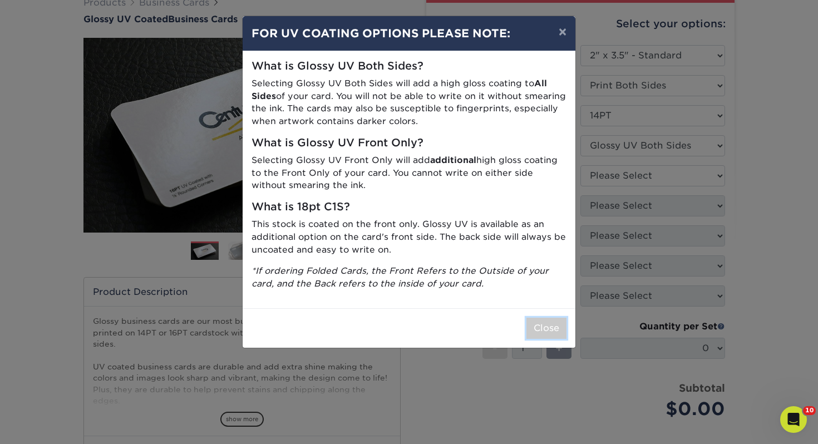
click at [554, 326] on button "Close" at bounding box center [546, 328] width 40 height 21
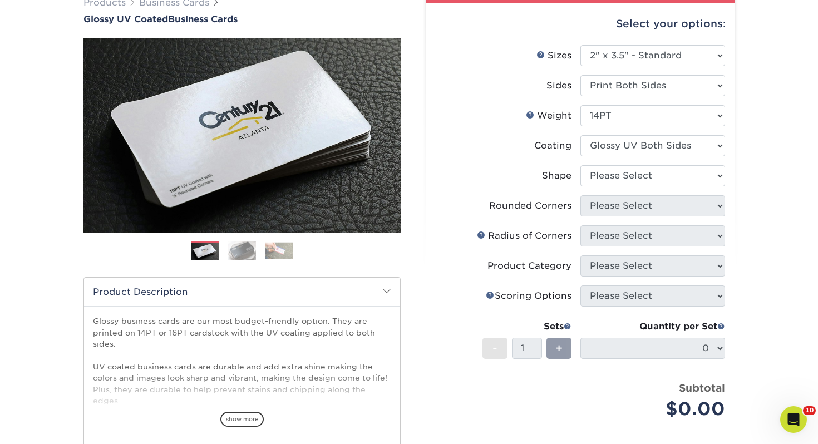
scroll to position [131, 0]
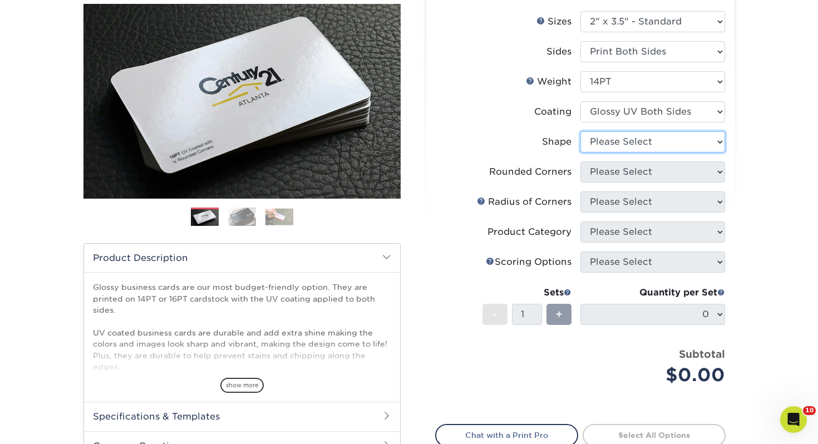
click at [632, 142] on select "Please Select Standard" at bounding box center [652, 141] width 145 height 21
select select "standard"
click at [580, 131] on select "Please Select Standard" at bounding box center [652, 141] width 145 height 21
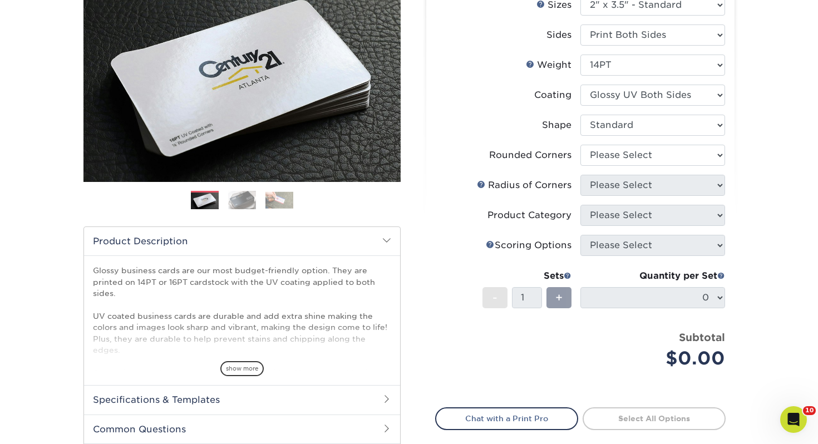
drag, startPoint x: 605, startPoint y: 139, endPoint x: 605, endPoint y: 146, distance: 7.2
click at [605, 139] on li "Shape Please Select Standard" at bounding box center [580, 130] width 289 height 30
click at [606, 146] on select "Please Select Yes - Round 2 Corners Yes - Round 4 Corners No" at bounding box center [652, 155] width 145 height 21
select select "0"
click at [580, 145] on select "Please Select Yes - Round 2 Corners Yes - Round 4 Corners No" at bounding box center [652, 155] width 145 height 21
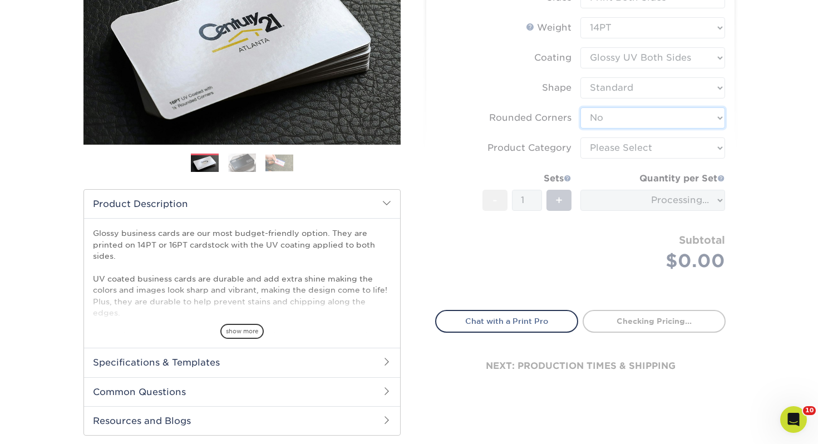
scroll to position [188, 0]
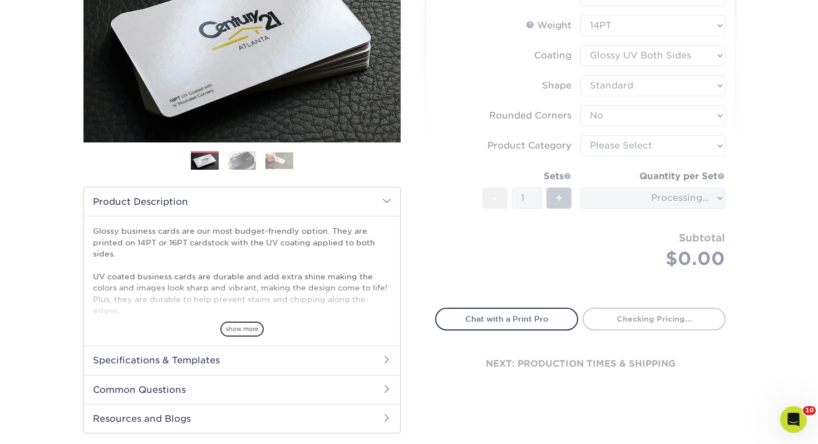
click at [603, 143] on form "Sizes Help Sizes Please Select 1.5" x 3.5" - Mini 1.75" x 3.5" - Mini 2" x 2" -…" at bounding box center [580, 125] width 290 height 340
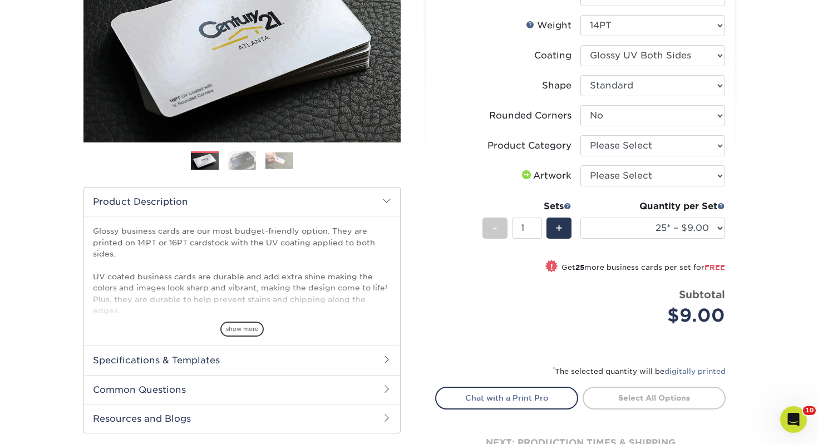
scroll to position [187, 0]
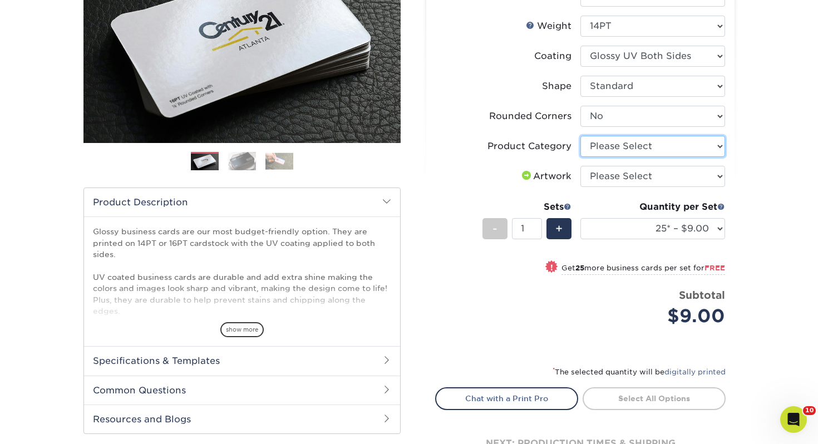
click at [603, 143] on select "Please Select Business Cards" at bounding box center [652, 146] width 145 height 21
select select "3b5148f1-0588-4f88-a218-97bcfdce65c1"
click at [580, 136] on select "Please Select Business Cards" at bounding box center [652, 146] width 145 height 21
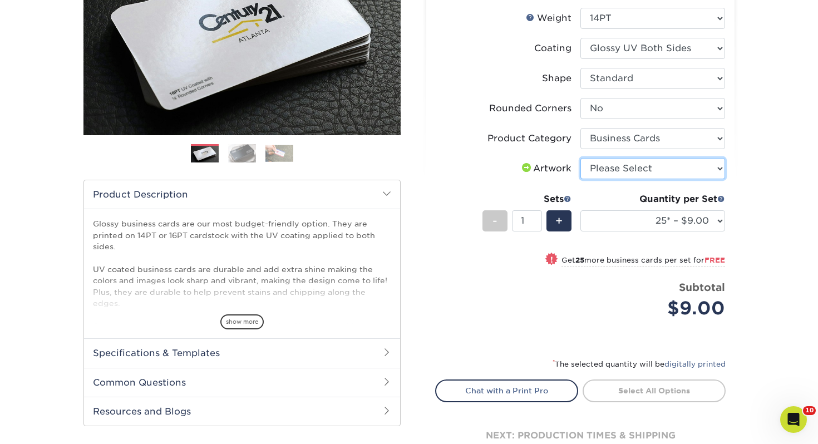
click at [621, 166] on select "Please Select I will upload files I need a design - $100" at bounding box center [652, 168] width 145 height 21
select select "upload"
click at [580, 158] on select "Please Select I will upload files I need a design - $100" at bounding box center [652, 168] width 145 height 21
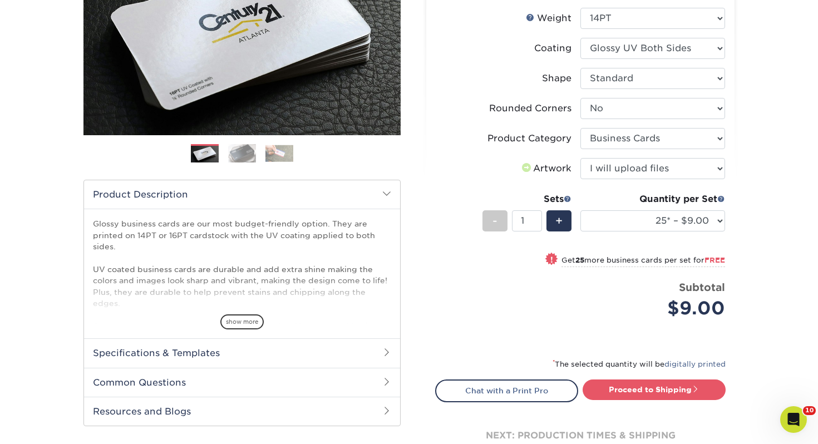
click at [624, 203] on div "Quantity per Set" at bounding box center [652, 199] width 145 height 13
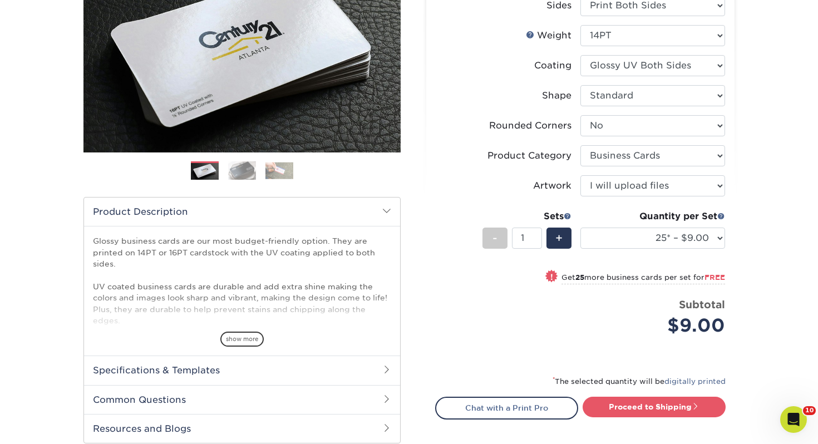
scroll to position [179, 0]
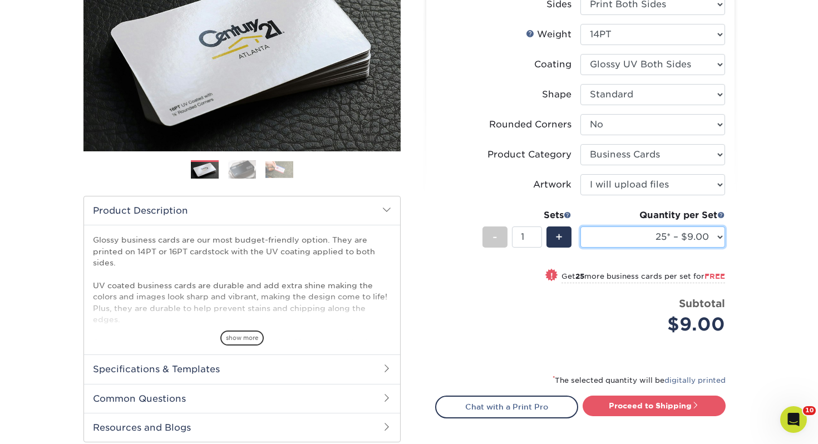
click at [626, 237] on select "25* – $9.00 50* – $9.00 100* – $9.00 250* – $17.00 500 – $33.00 1000 – $42.00 2…" at bounding box center [652, 236] width 145 height 21
click at [580, 226] on select "25* – $9.00 50* – $9.00 100* – $9.00 250* – $17.00 500 – $33.00 1000 – $42.00 2…" at bounding box center [652, 236] width 145 height 21
click at [626, 228] on select "25* – $9.00 50* – $9.00 100* – $9.00 250* – $17.00 500 – $33.00 1000 – $42.00 2…" at bounding box center [652, 236] width 145 height 21
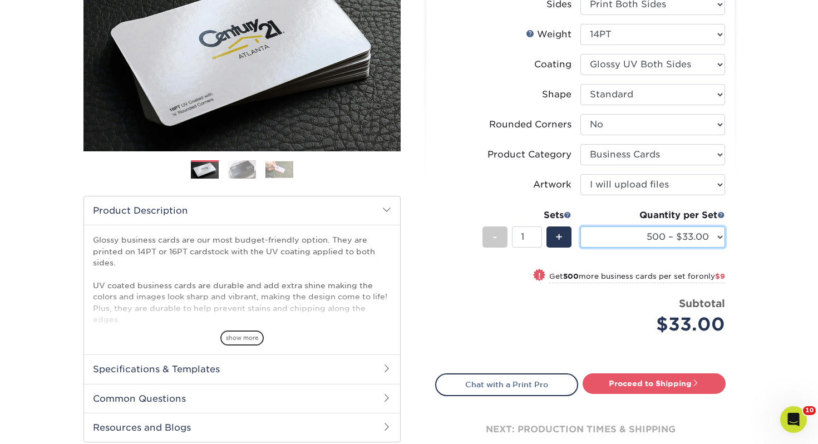
select select "250* – $17.00"
click at [580, 226] on select "25* – $9.00 50* – $9.00 100* – $9.00 250* – $17.00 500 – $33.00 1000 – $42.00 2…" at bounding box center [652, 236] width 145 height 21
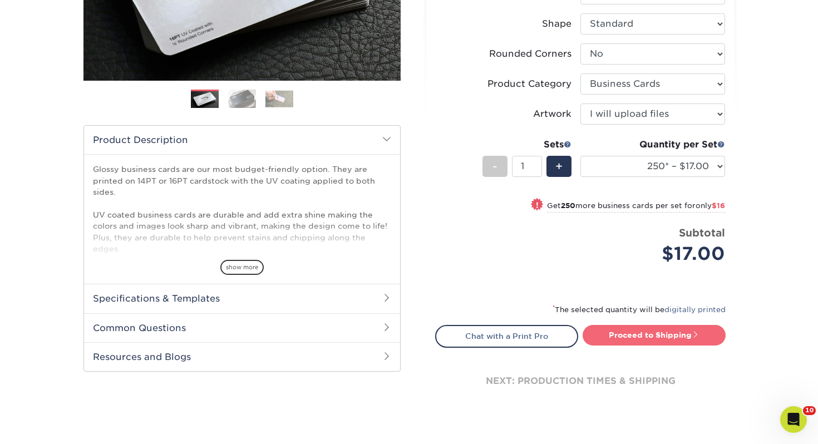
click at [659, 329] on link "Proceed to Shipping" at bounding box center [654, 335] width 143 height 20
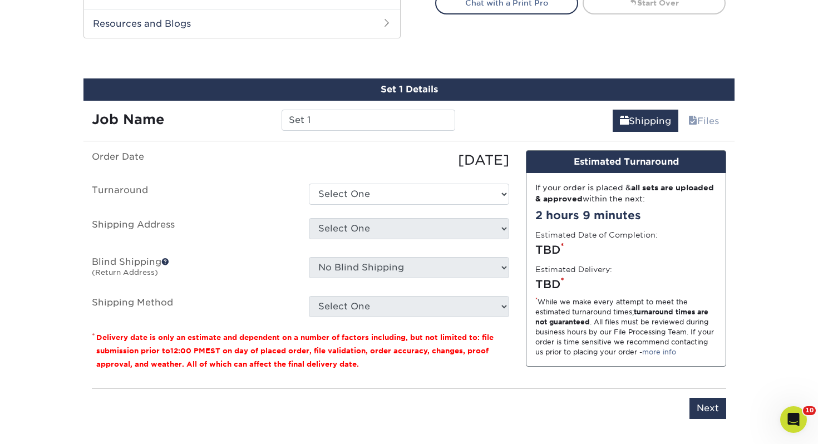
scroll to position [604, 0]
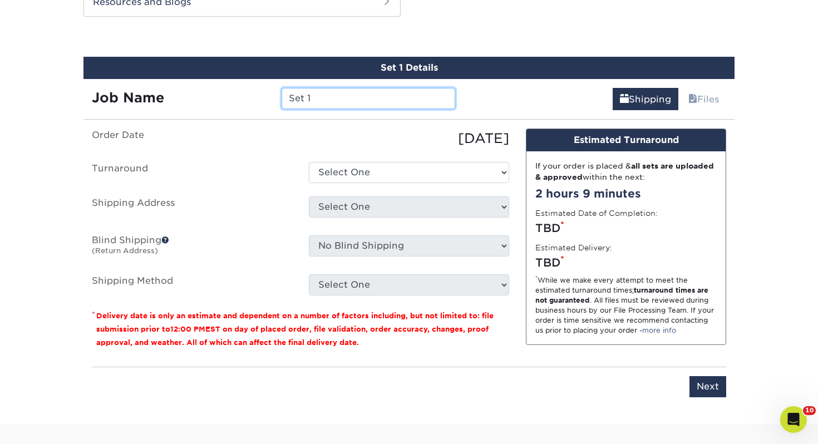
drag, startPoint x: 381, startPoint y: 102, endPoint x: 159, endPoint y: 101, distance: 221.5
click at [159, 101] on div "Job Name Set 1" at bounding box center [273, 98] width 380 height 21
type input "Julie Spitler"
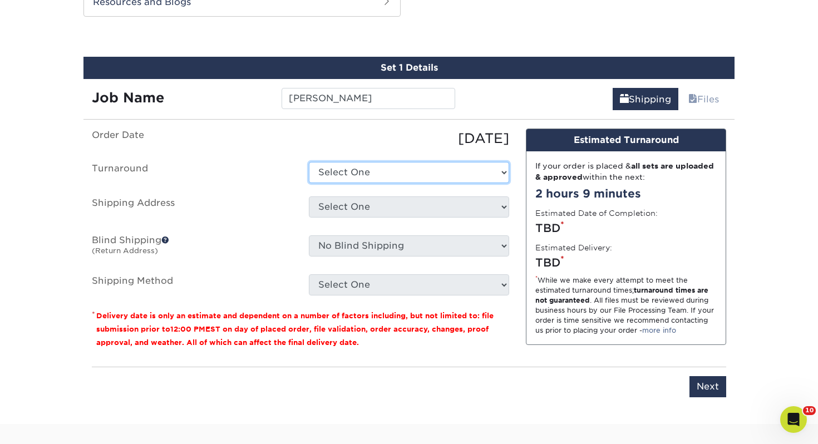
click at [346, 170] on select "Select One 2-4 Business Days 2 Day Next Business Day" at bounding box center [409, 172] width 200 height 21
select select "0d2015eb-ac6c-4252-b2f1-1c5560e96a65"
click at [309, 162] on select "Select One 2-4 Business Days 2 Day Next Business Day" at bounding box center [409, 172] width 200 height 21
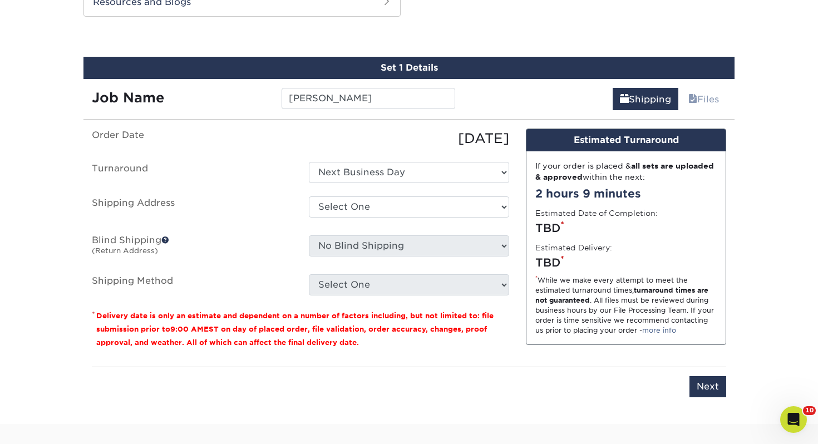
click at [349, 218] on div "Select One bj ali" at bounding box center [409, 209] width 217 height 26
click at [352, 212] on select "Select One [PERSON_NAME], MI Akron, [GEOGRAPHIC_DATA]" at bounding box center [409, 206] width 200 height 21
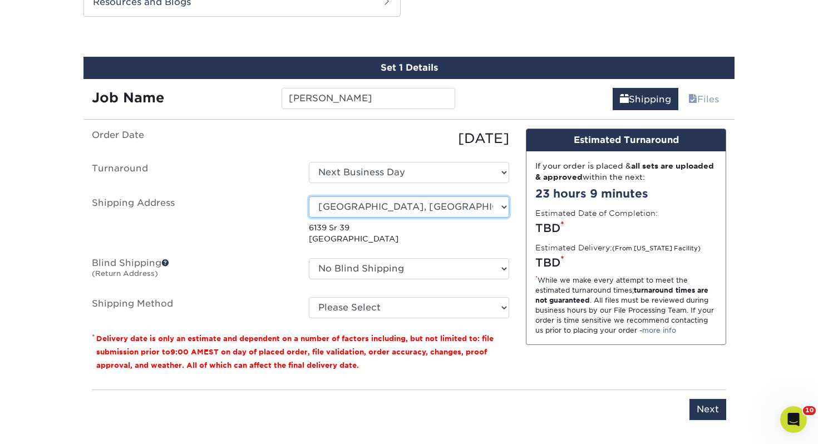
click at [415, 214] on select "Select One [PERSON_NAME], MI Akron, [GEOGRAPHIC_DATA]" at bounding box center [409, 206] width 200 height 21
select select "112921"
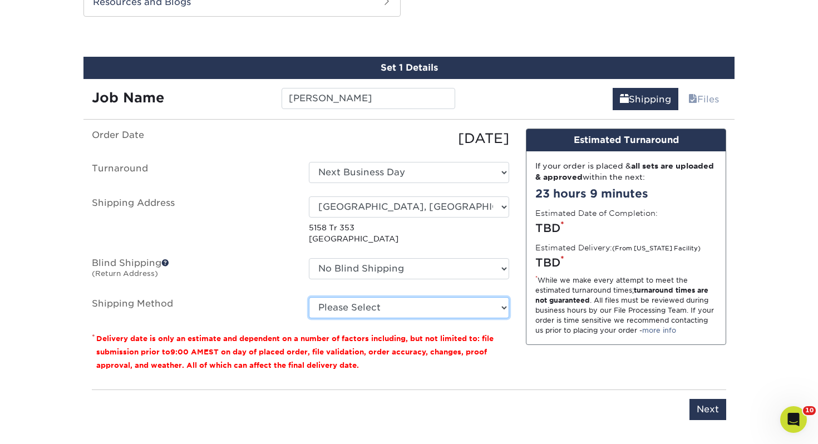
click at [363, 297] on select "Please Select Ground Shipping (+$7.84) 3 Day Shipping Service (+$18.68) 2 Day A…" at bounding box center [409, 307] width 200 height 21
select select "03"
click at [309, 297] on select "Please Select Ground Shipping (+$7.84) 3 Day Shipping Service (+$18.68) 2 Day A…" at bounding box center [409, 307] width 200 height 21
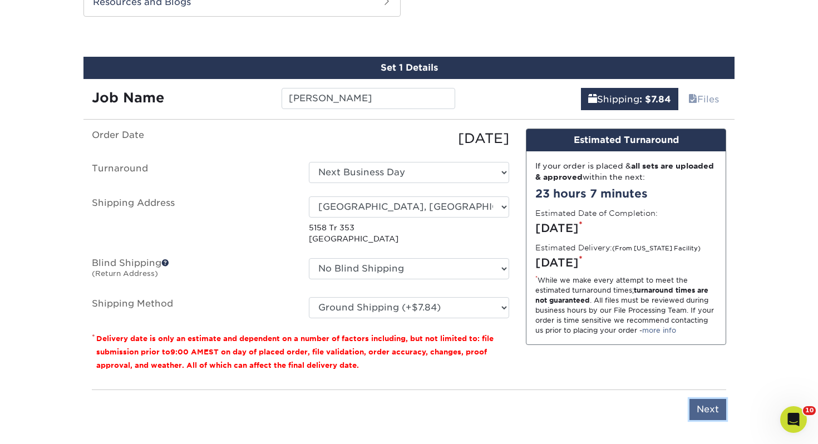
click at [710, 406] on input "Next" at bounding box center [708, 409] width 37 height 21
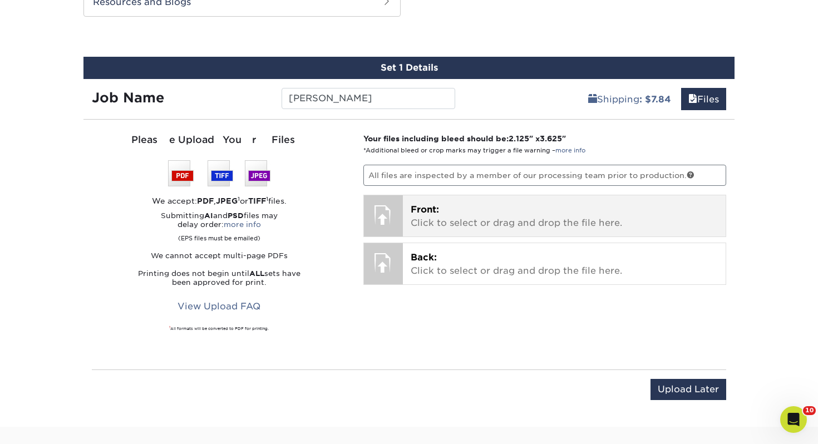
click at [436, 210] on span "Front:" at bounding box center [425, 209] width 28 height 11
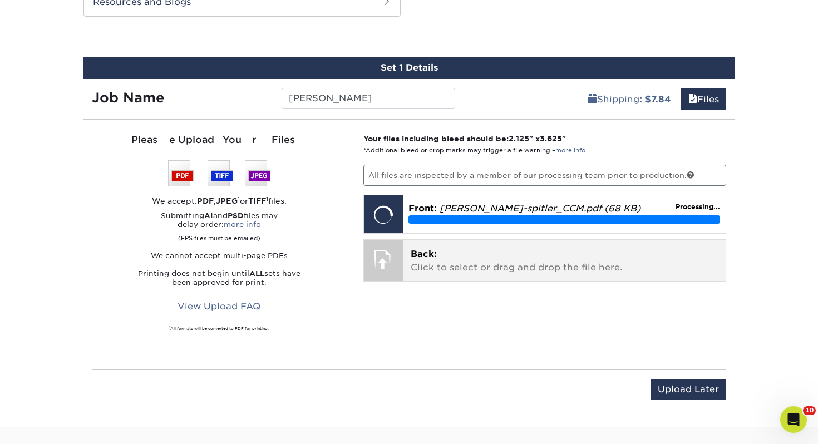
click at [450, 244] on div "Back: Click to select or drag and drop the file here. Choose file" at bounding box center [564, 260] width 323 height 41
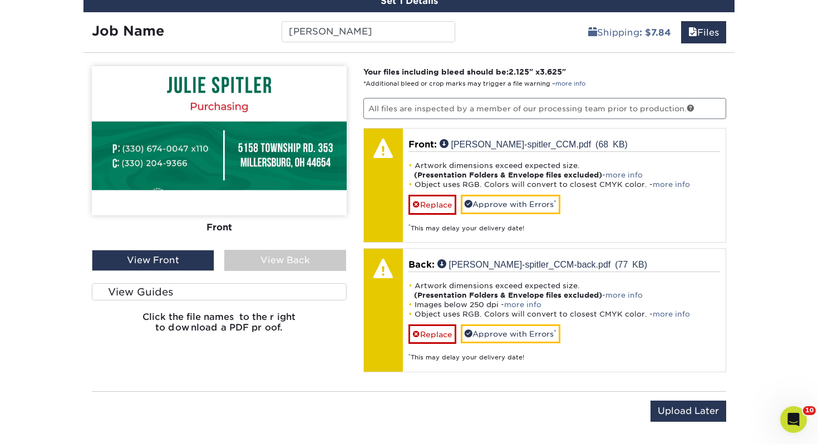
scroll to position [707, 0]
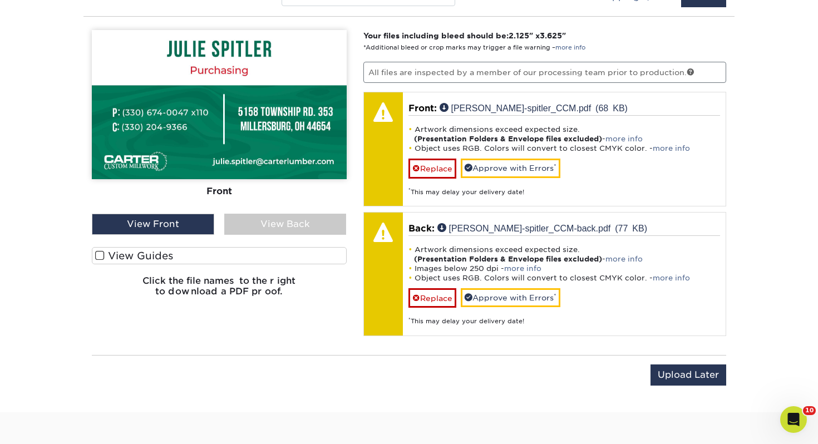
click at [267, 256] on label "View Guides" at bounding box center [219, 255] width 255 height 17
click at [0, 0] on input "View Guides" at bounding box center [0, 0] width 0 height 0
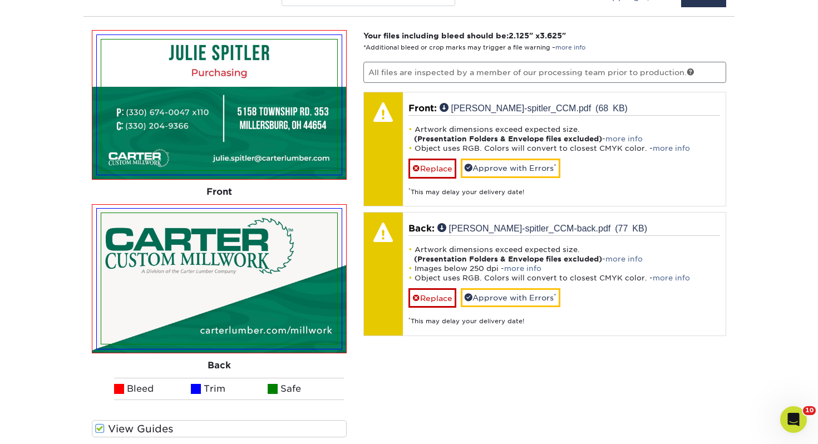
click at [266, 256] on img at bounding box center [219, 278] width 236 height 131
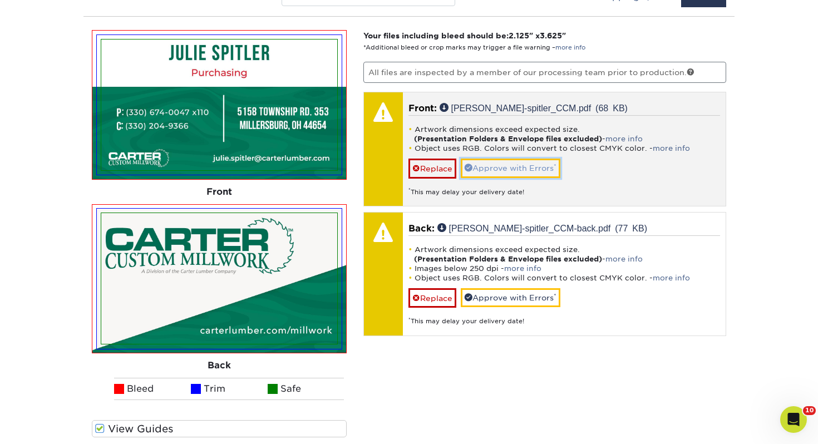
click at [537, 168] on link "Approve with Errors *" at bounding box center [511, 168] width 100 height 19
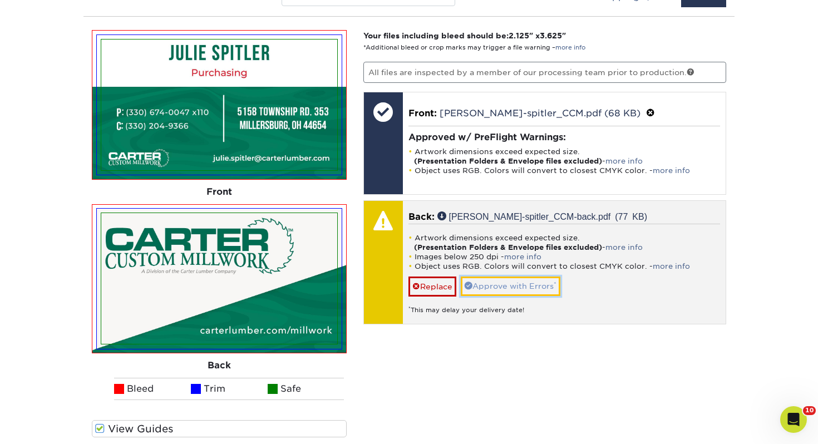
click at [506, 284] on link "Approve with Errors *" at bounding box center [511, 286] width 100 height 19
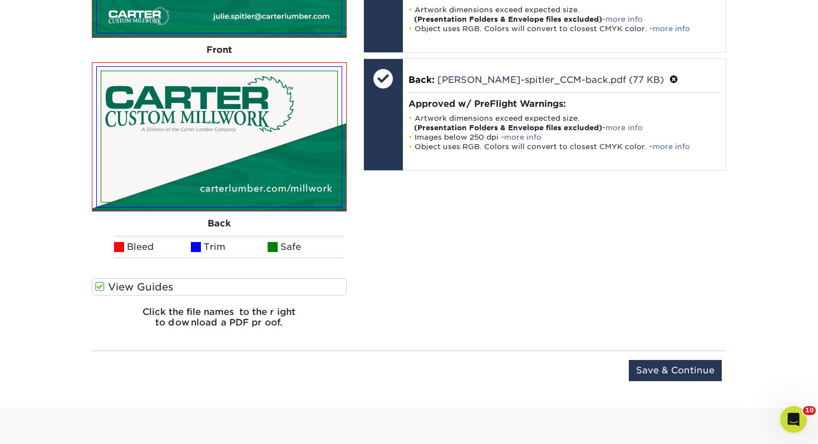
scroll to position [902, 0]
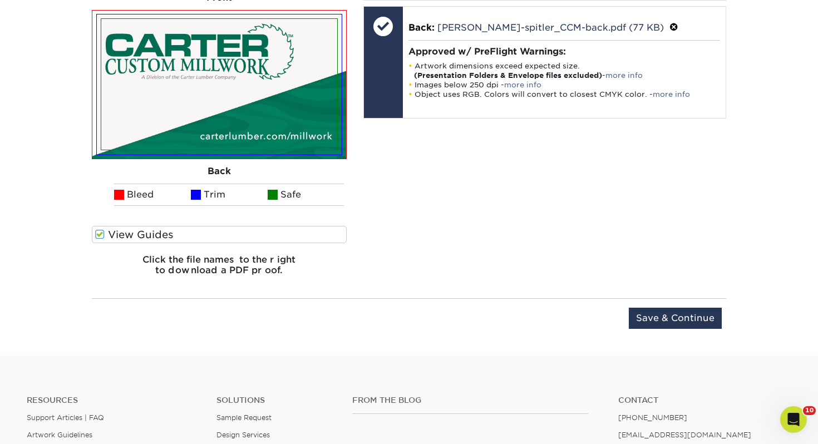
click at [663, 303] on div "Upload Later Save & Continue Continue" at bounding box center [409, 320] width 634 height 44
click at [662, 313] on input "Save & Continue" at bounding box center [675, 318] width 93 height 21
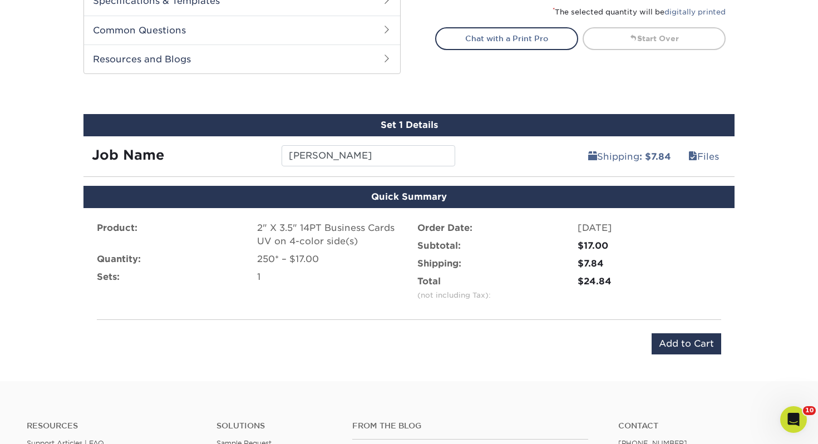
scroll to position [483, 0]
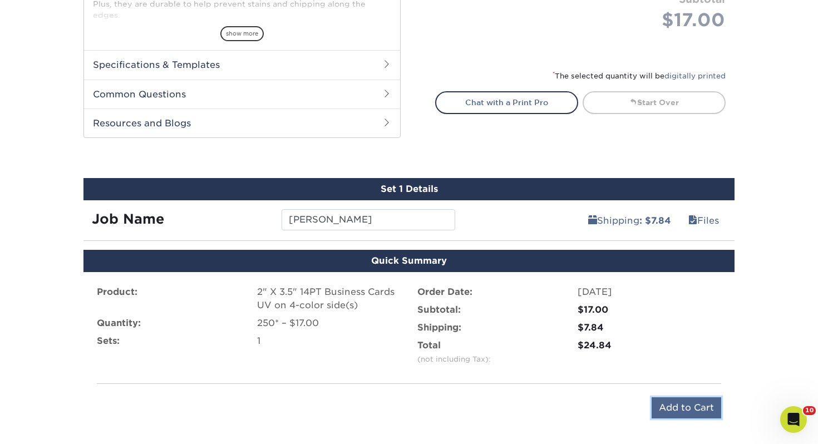
click at [688, 414] on input "Add to Cart" at bounding box center [687, 407] width 70 height 21
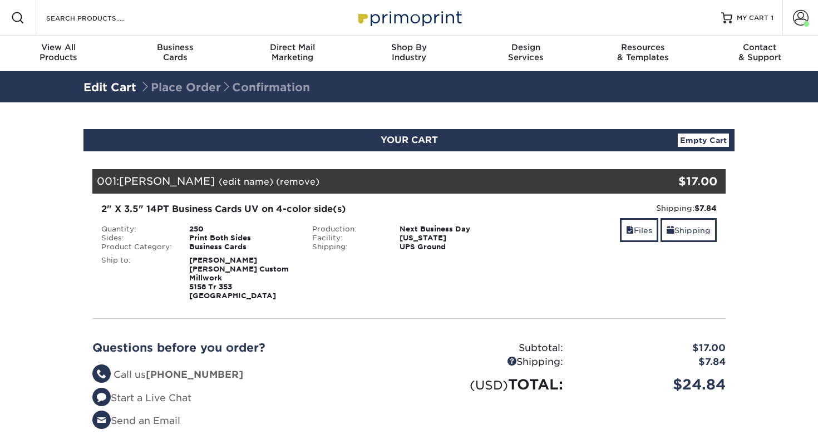
select select "112921"
click at [693, 230] on link "Shipping" at bounding box center [689, 230] width 56 height 24
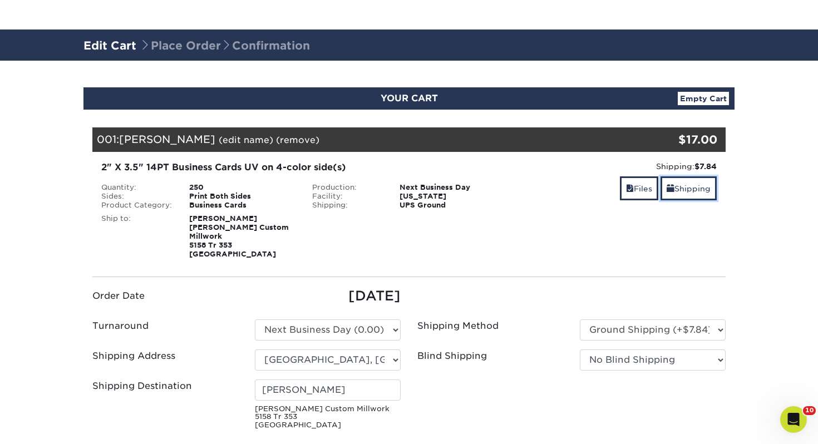
scroll to position [105, 0]
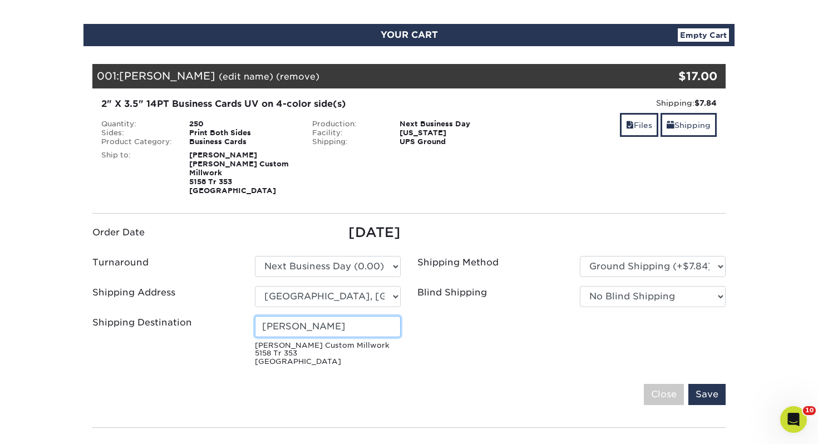
drag, startPoint x: 350, startPoint y: 324, endPoint x: 202, endPoint y: 307, distance: 149.0
click at [202, 316] on div "Shipping Destination Landon Beachy Carter Custom Millwork 5158 Tr 353 Millersbu…" at bounding box center [246, 343] width 325 height 55
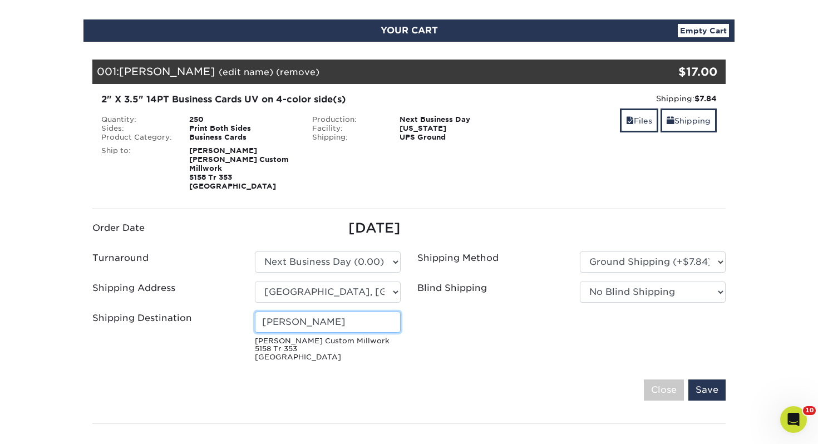
scroll to position [151, 0]
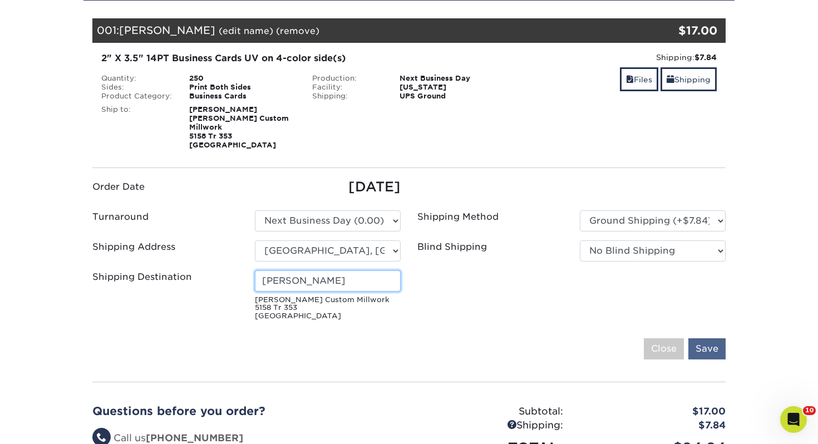
type input "[PERSON_NAME]"
click at [713, 339] on input "Save" at bounding box center [706, 348] width 37 height 21
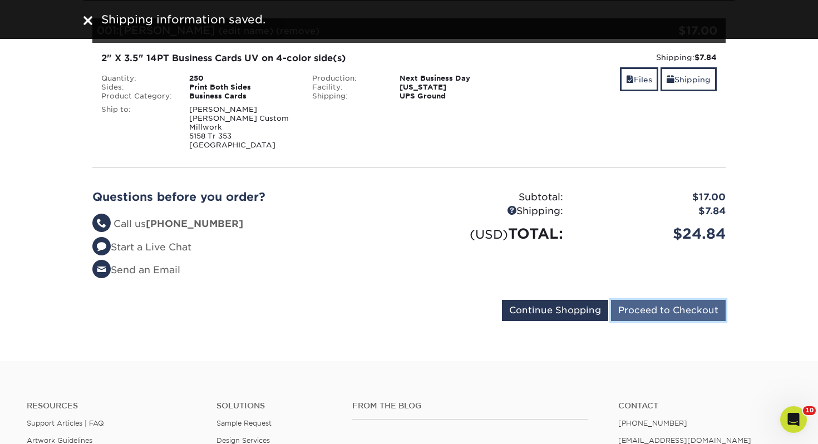
click at [676, 309] on input "Proceed to Checkout" at bounding box center [668, 310] width 115 height 21
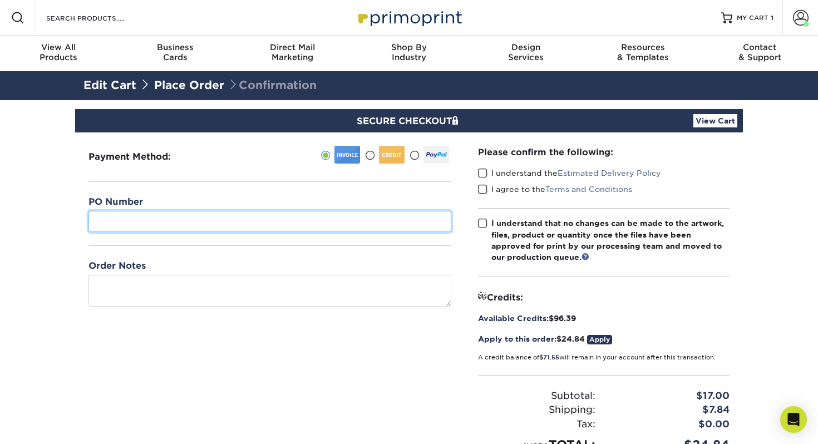
click at [202, 219] on input "text" at bounding box center [269, 221] width 363 height 21
type input "489"
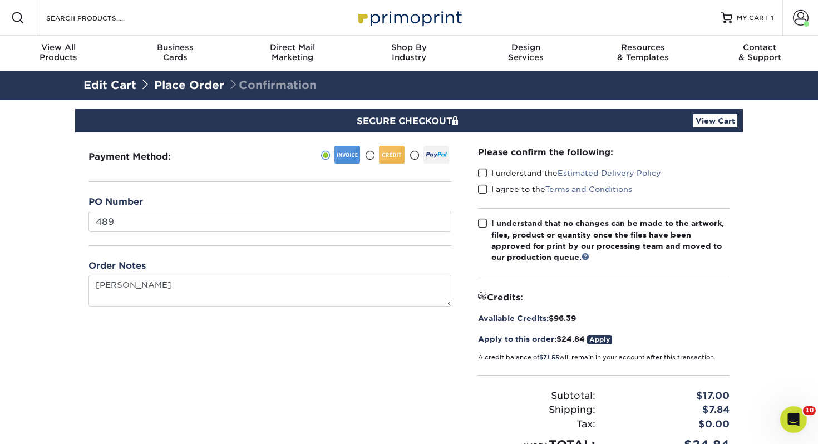
drag, startPoint x: 486, startPoint y: 174, endPoint x: 485, endPoint y: 185, distance: 11.2
click at [486, 174] on span at bounding box center [482, 173] width 9 height 11
click at [0, 0] on input "I understand the Estimated Delivery Policy" at bounding box center [0, 0] width 0 height 0
click at [484, 193] on span at bounding box center [482, 189] width 9 height 11
click at [0, 0] on input "I agree to the Terms and Conditions" at bounding box center [0, 0] width 0 height 0
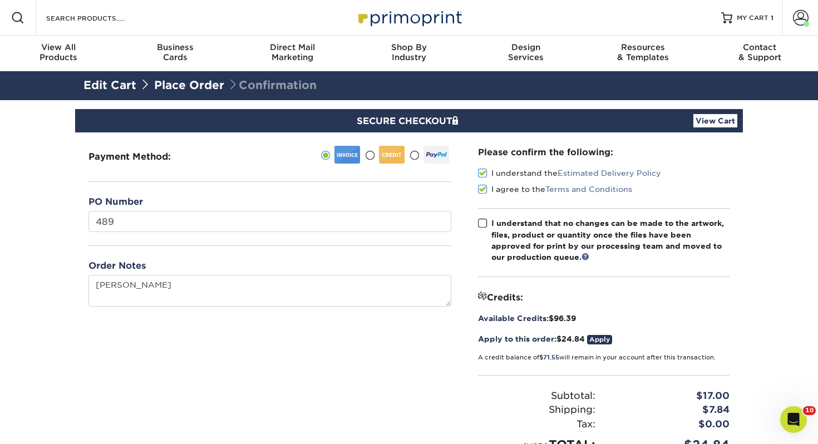
drag, startPoint x: 482, startPoint y: 223, endPoint x: 293, endPoint y: 296, distance: 202.6
click at [482, 223] on span at bounding box center [482, 223] width 9 height 11
click at [0, 0] on input "I understand that no changes can be made to the artwork, files, product or quan…" at bounding box center [0, 0] width 0 height 0
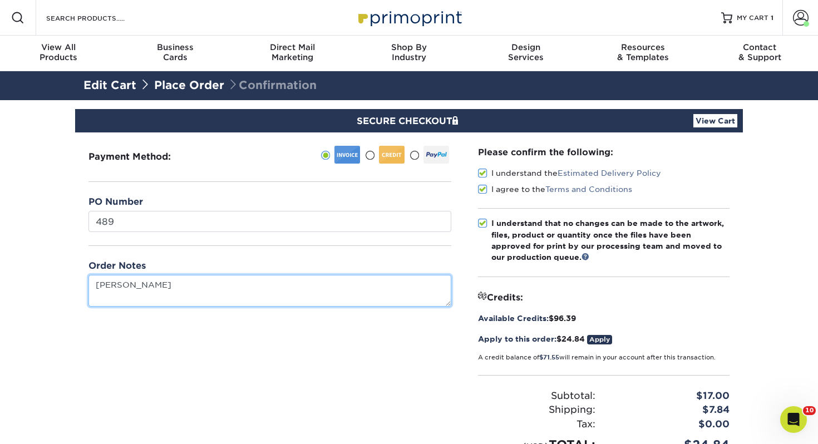
drag, startPoint x: 111, startPoint y: 285, endPoint x: 188, endPoint y: 290, distance: 76.4
click at [111, 285] on textarea "[PERSON_NAME]" at bounding box center [269, 291] width 363 height 32
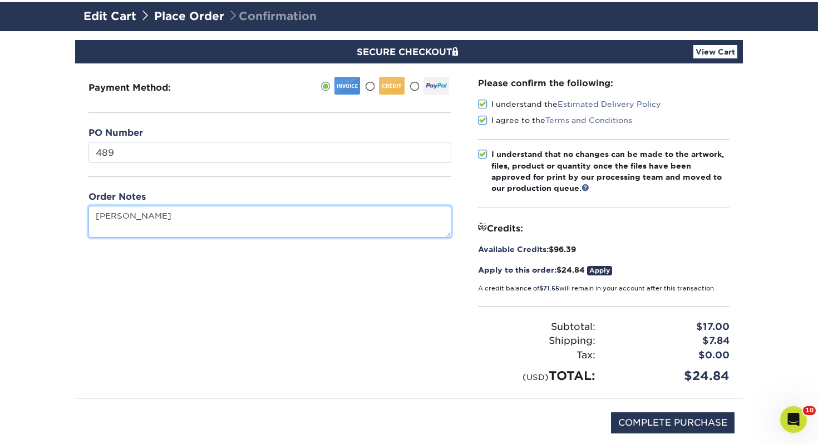
scroll to position [124, 0]
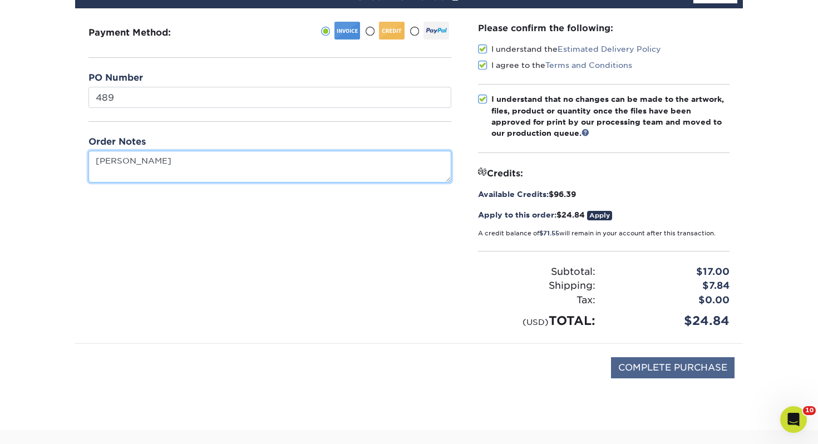
type textarea "[PERSON_NAME]"
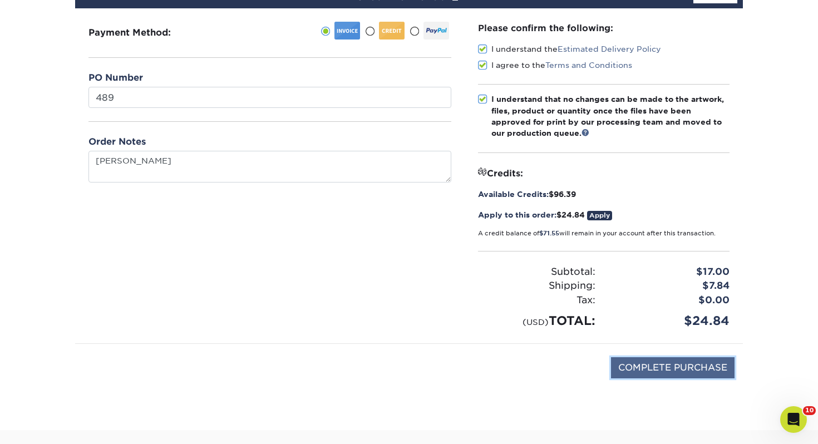
click at [667, 367] on input "COMPLETE PURCHASE" at bounding box center [673, 367] width 124 height 21
type input "PROCESSING, PLEASE WAIT..."
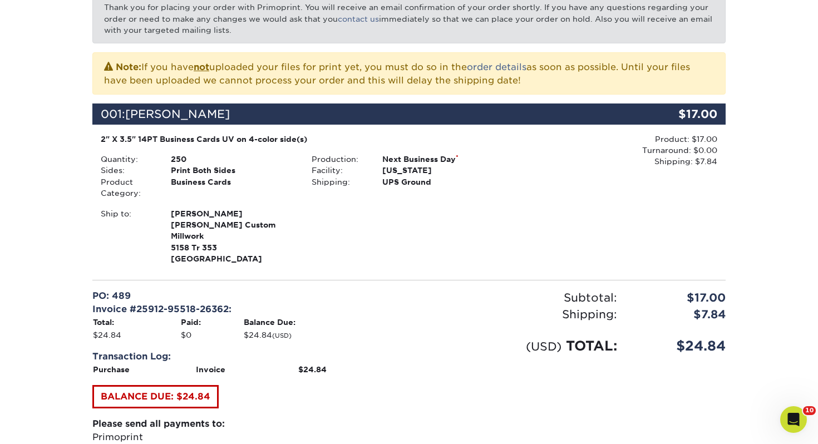
scroll to position [304, 0]
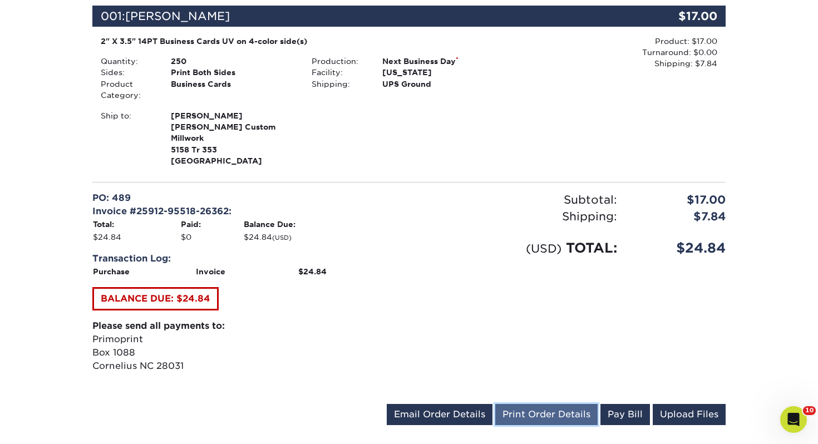
click at [572, 404] on link "Print Order Details" at bounding box center [546, 414] width 102 height 21
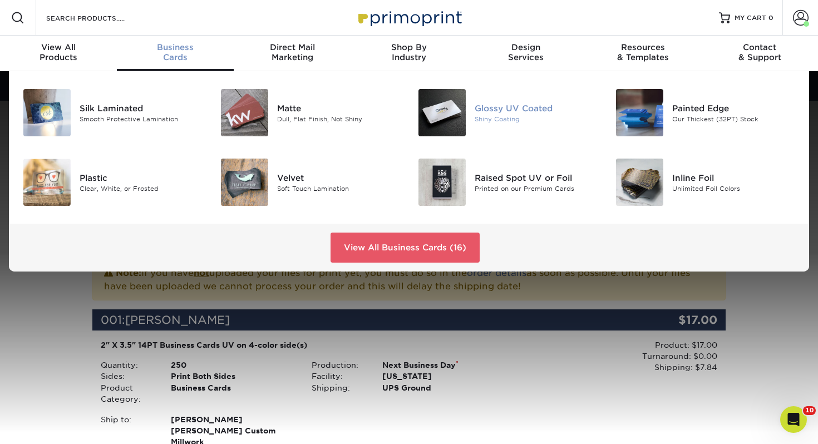
click at [458, 110] on img at bounding box center [441, 112] width 47 height 47
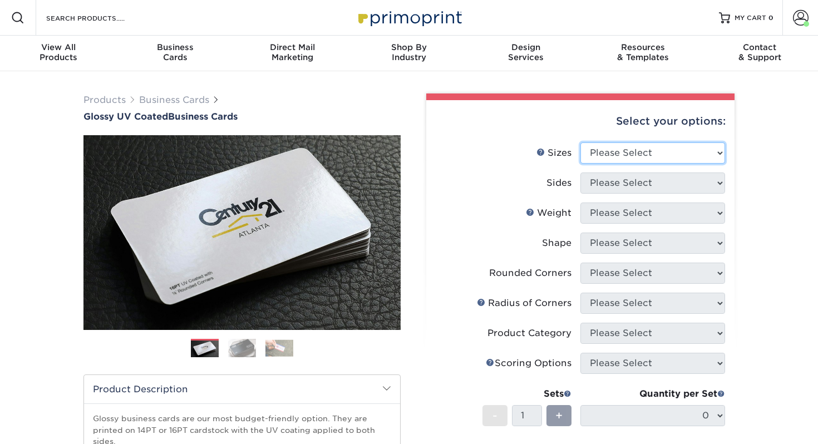
click at [613, 151] on select "Please Select 1.5" x 3.5" - Mini 1.75" x 3.5" - Mini 2" x 2" - Square 2" x 3" -…" at bounding box center [652, 152] width 145 height 21
select select "2.00x3.50"
click at [580, 142] on select "Please Select 1.5" x 3.5" - Mini 1.75" x 3.5" - Mini 2" x 2" - Square 2" x 3" -…" at bounding box center [652, 152] width 145 height 21
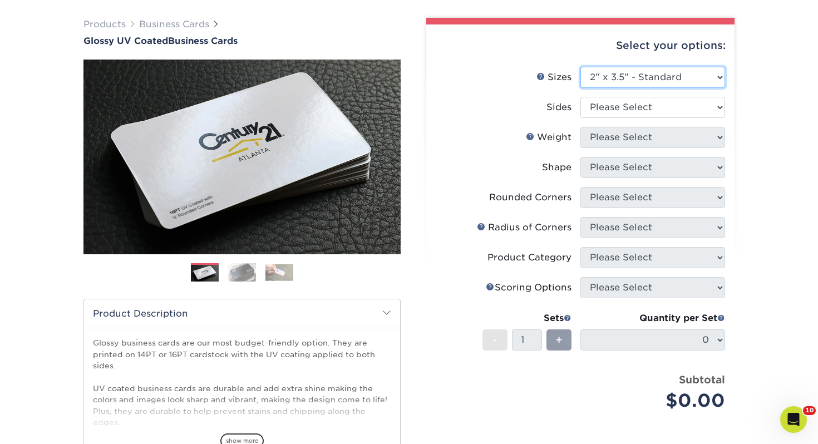
scroll to position [77, 0]
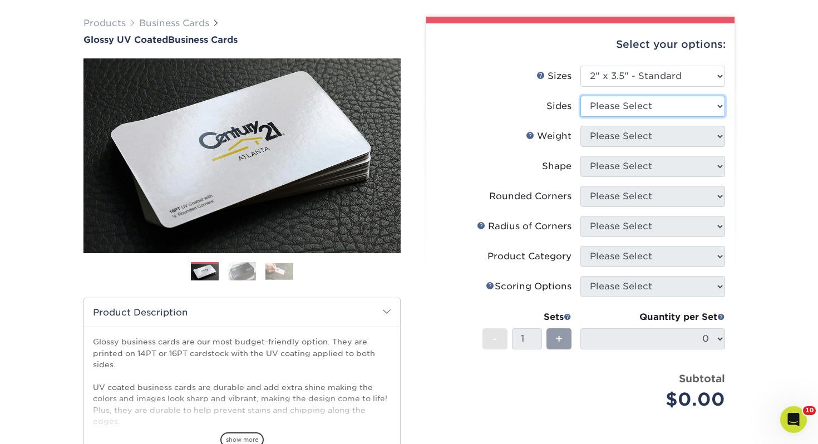
click at [628, 107] on select "Please Select Print Both Sides Print Front Only" at bounding box center [652, 106] width 145 height 21
select select "13abbda7-1d64-4f25-8bb2-c179b224825d"
click at [580, 96] on select "Please Select Print Both Sides Print Front Only" at bounding box center [652, 106] width 145 height 21
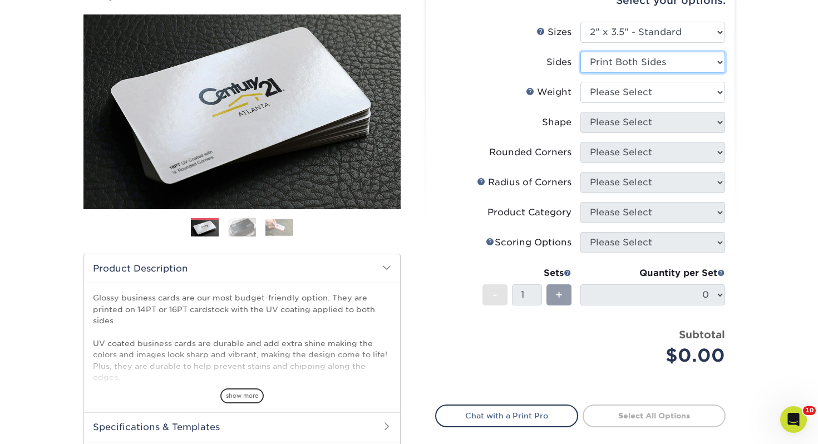
scroll to position [122, 0]
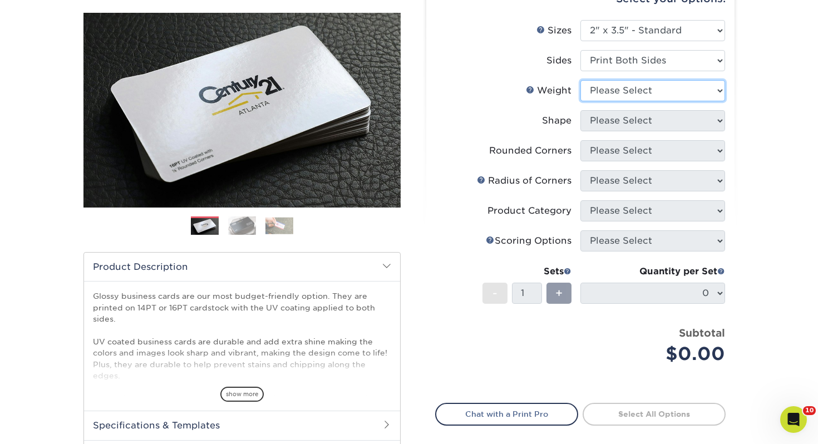
click at [628, 95] on select "Please Select 16PT 14PT" at bounding box center [652, 90] width 145 height 21
select select "14PT"
click at [580, 80] on select "Please Select 16PT 14PT" at bounding box center [652, 90] width 145 height 21
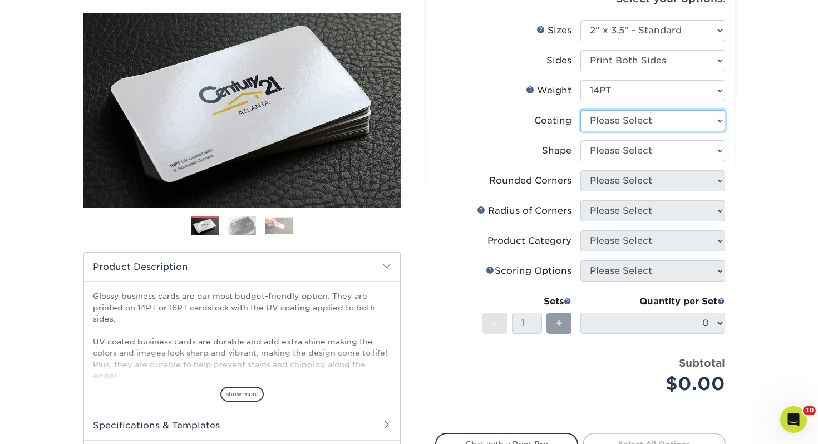
click at [625, 121] on select at bounding box center [652, 120] width 145 height 21
select select "ae367451-b2b8-45df-a344-0f05b6a12993"
click at [580, 110] on select at bounding box center [652, 120] width 145 height 21
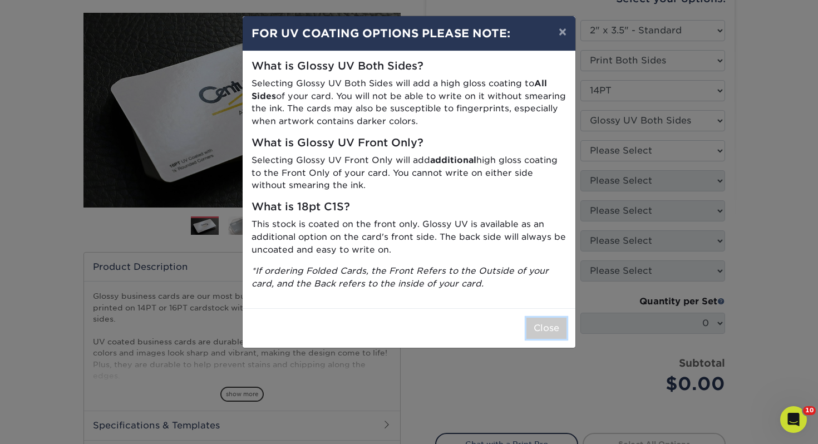
click at [547, 336] on button "Close" at bounding box center [546, 328] width 40 height 21
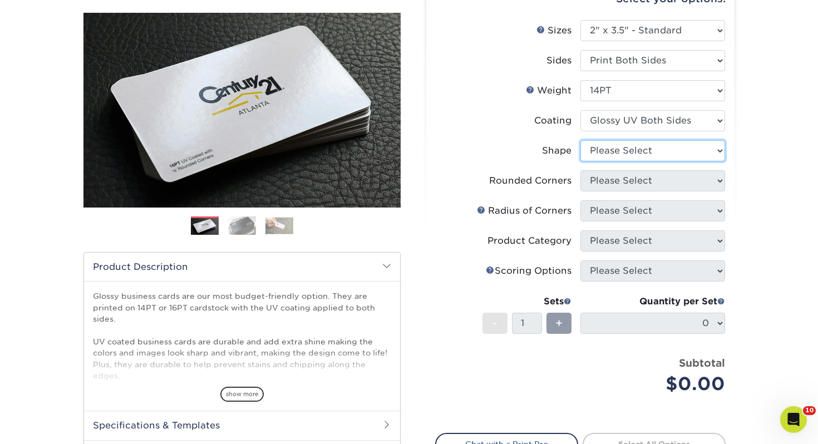
click at [626, 142] on select "Please Select Standard" at bounding box center [652, 150] width 145 height 21
select select "standard"
click at [580, 140] on select "Please Select Standard" at bounding box center [652, 150] width 145 height 21
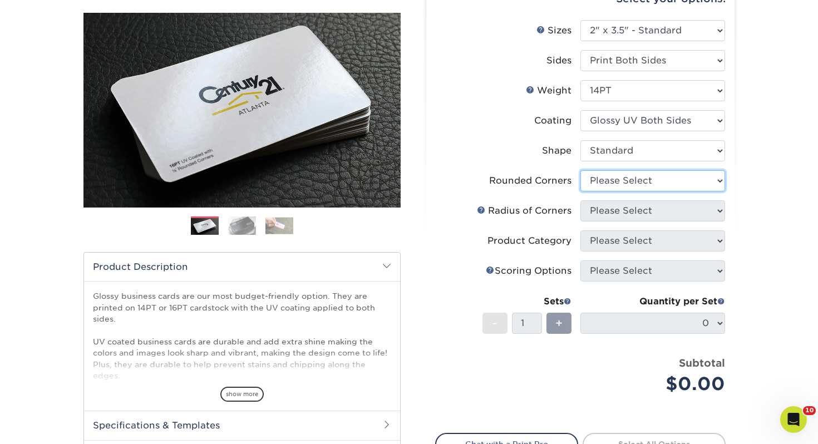
click at [656, 181] on select "Please Select Yes - Round 2 Corners Yes - Round 4 Corners No" at bounding box center [652, 180] width 145 height 21
select select "0"
click at [580, 170] on select "Please Select Yes - Round 2 Corners Yes - Round 4 Corners No" at bounding box center [652, 180] width 145 height 21
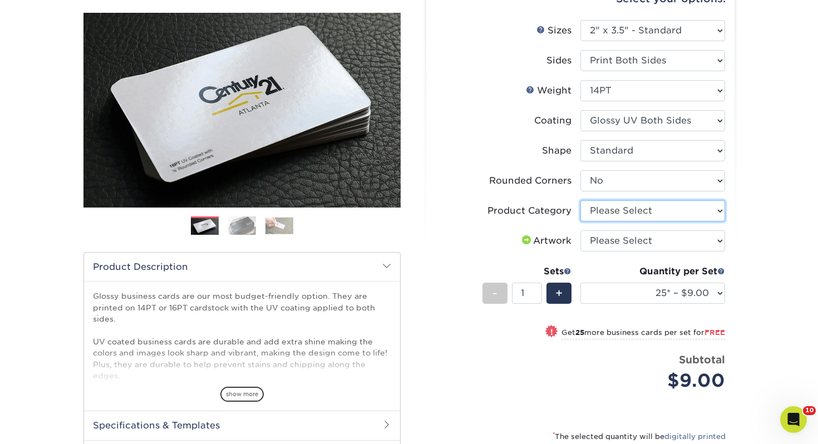
click at [627, 209] on select "Please Select Business Cards" at bounding box center [652, 210] width 145 height 21
select select "3b5148f1-0588-4f88-a218-97bcfdce65c1"
click at [580, 200] on select "Please Select Business Cards" at bounding box center [652, 210] width 145 height 21
click at [618, 242] on select "Please Select I will upload files I need a design - $100" at bounding box center [652, 240] width 145 height 21
select select "upload"
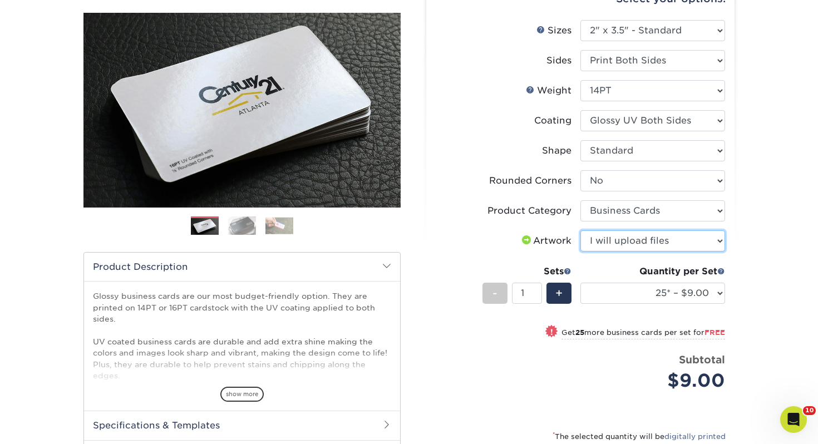
click at [580, 230] on select "Please Select I will upload files I need a design - $100" at bounding box center [652, 240] width 145 height 21
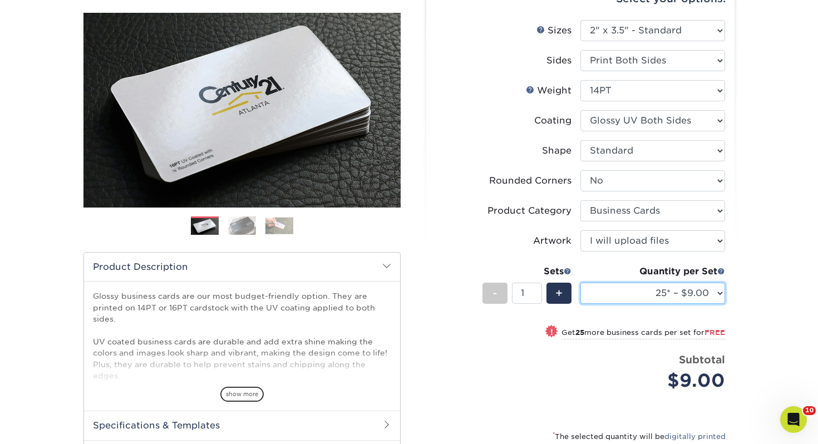
click at [676, 288] on select "25* – $9.00 50* – $9.00 100* – $9.00 250* – $17.00 500 – $33.00 1000 – $42.00 2…" at bounding box center [652, 293] width 145 height 21
select select "250* – $17.00"
click at [580, 283] on select "25* – $9.00 50* – $9.00 100* – $9.00 250* – $17.00 500 – $33.00 1000 – $42.00 2…" at bounding box center [652, 293] width 145 height 21
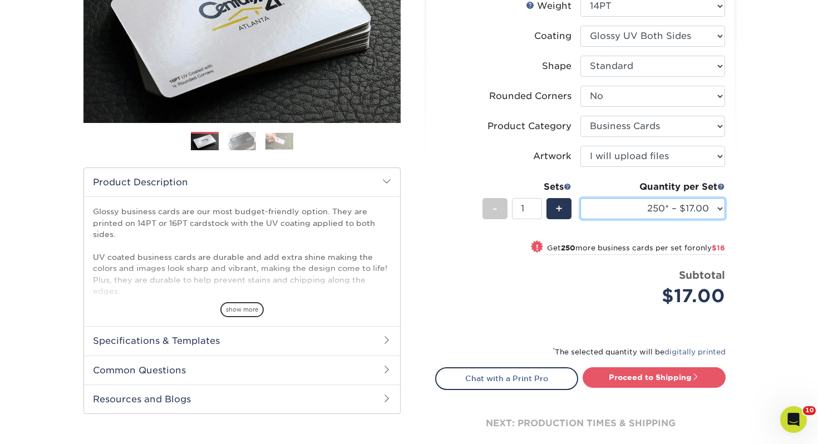
scroll to position [208, 0]
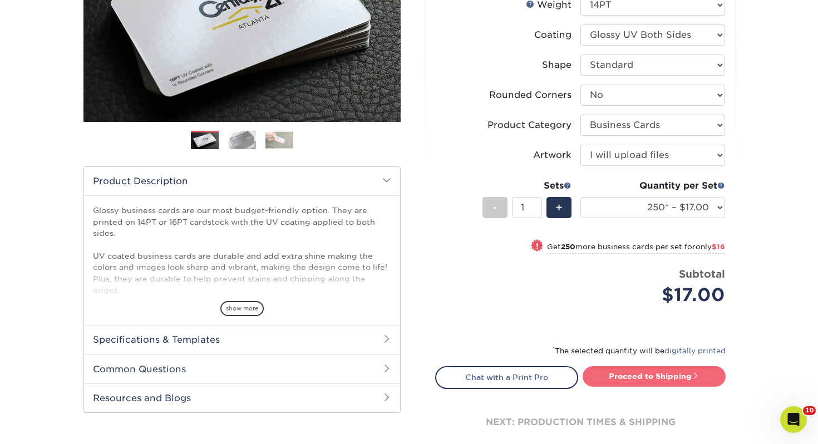
click at [644, 374] on link "Proceed to Shipping" at bounding box center [654, 376] width 143 height 20
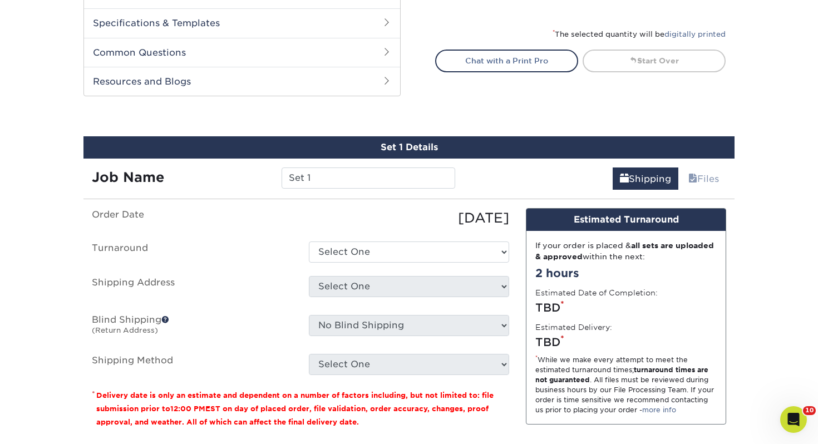
scroll to position [604, 0]
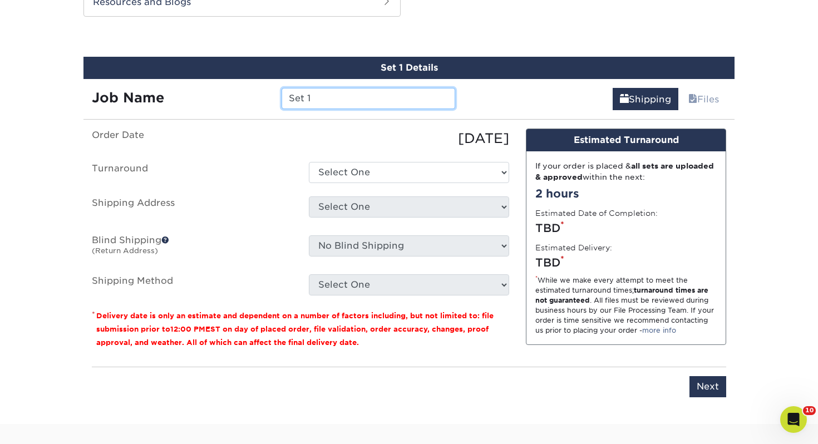
drag, startPoint x: 387, startPoint y: 99, endPoint x: 157, endPoint y: 95, distance: 229.9
click at [157, 95] on div "Job Name Set 1" at bounding box center [273, 98] width 380 height 21
type input "Mathias Miller"
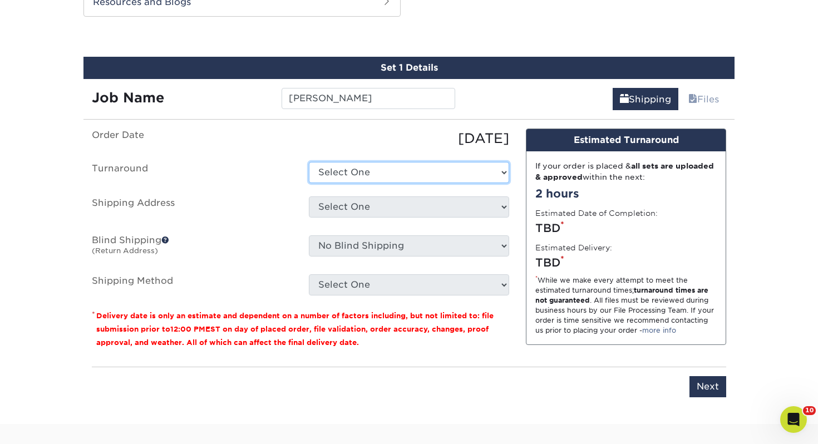
click at [367, 174] on select "Select One 2-4 Business Days 2 Day Next Business Day" at bounding box center [409, 172] width 200 height 21
select select "0d2015eb-ac6c-4252-b2f1-1c5560e96a65"
click at [309, 162] on select "Select One 2-4 Business Days 2 Day Next Business Day" at bounding box center [409, 172] width 200 height 21
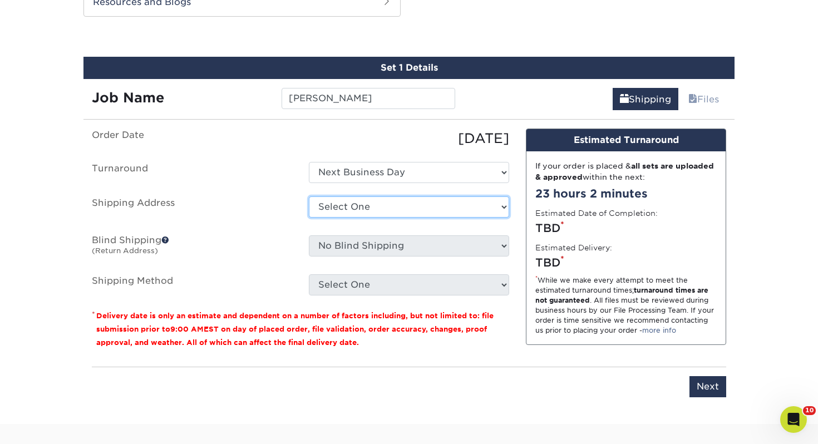
click at [367, 214] on select "Select One [PERSON_NAME], MI Akron, [GEOGRAPHIC_DATA]" at bounding box center [409, 206] width 200 height 21
select select "112921"
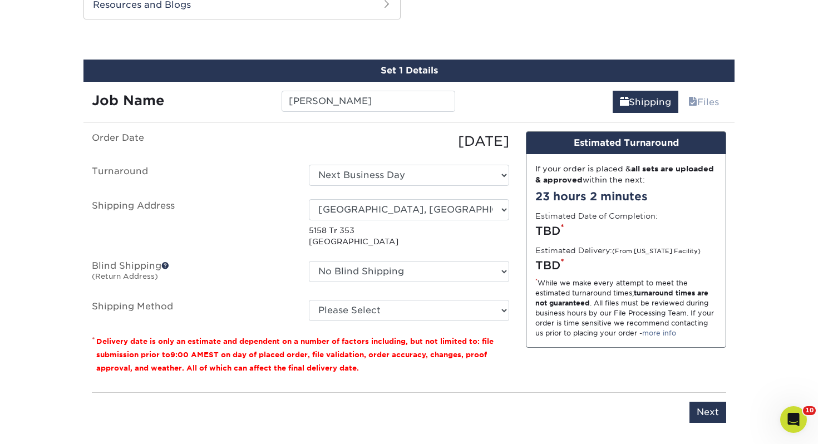
scroll to position [605, 0]
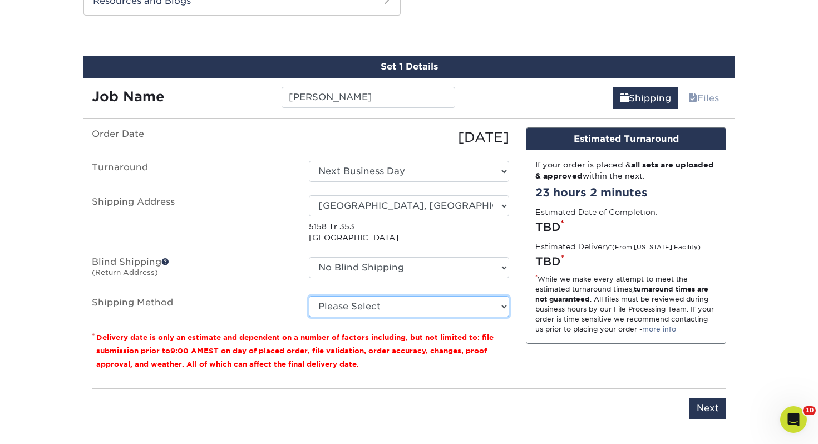
click at [368, 312] on select "Please Select Ground Shipping (+$7.84) 3 Day Shipping Service (+$18.68) 2 Day A…" at bounding box center [409, 306] width 200 height 21
select select "03"
click at [309, 296] on select "Please Select Ground Shipping (+$7.84) 3 Day Shipping Service (+$18.68) 2 Day A…" at bounding box center [409, 306] width 200 height 21
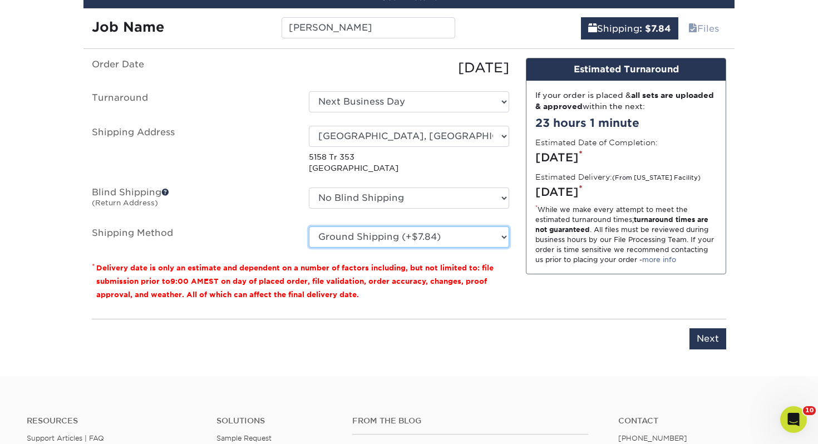
scroll to position [678, 0]
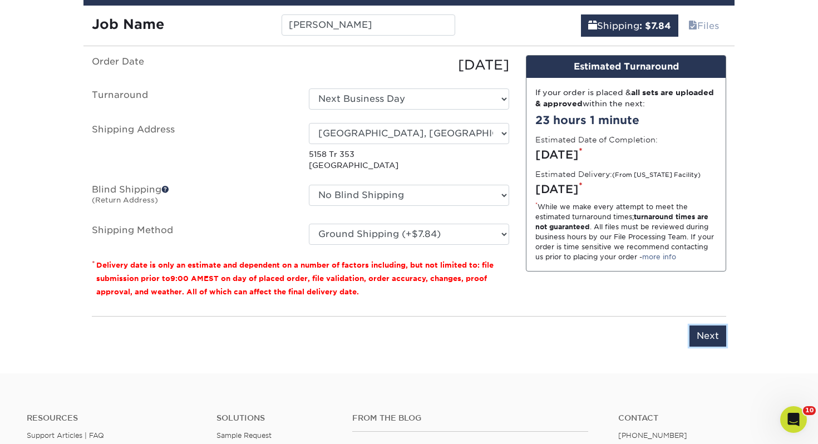
click at [702, 332] on input "Next" at bounding box center [708, 336] width 37 height 21
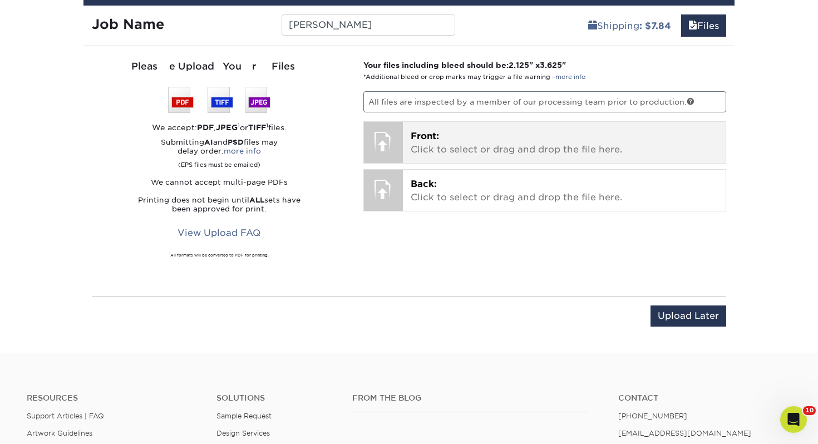
click at [528, 144] on p "Front: Click to select or drag and drop the file here." at bounding box center [565, 143] width 308 height 27
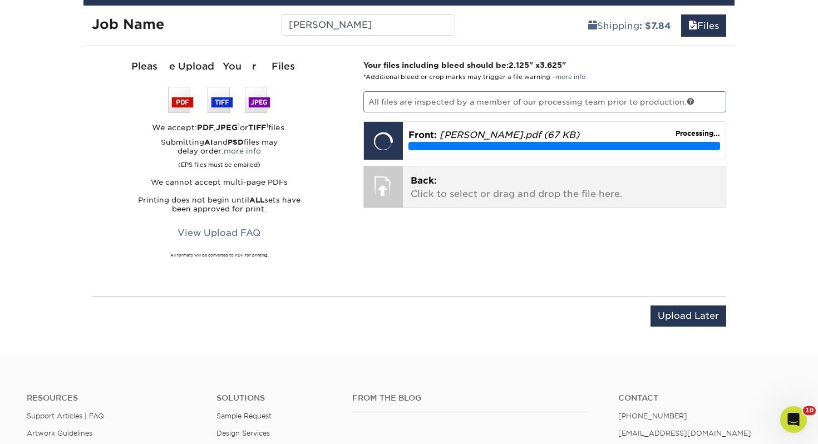
click at [437, 194] on p "Back: Click to select or drag and drop the file here." at bounding box center [565, 187] width 308 height 27
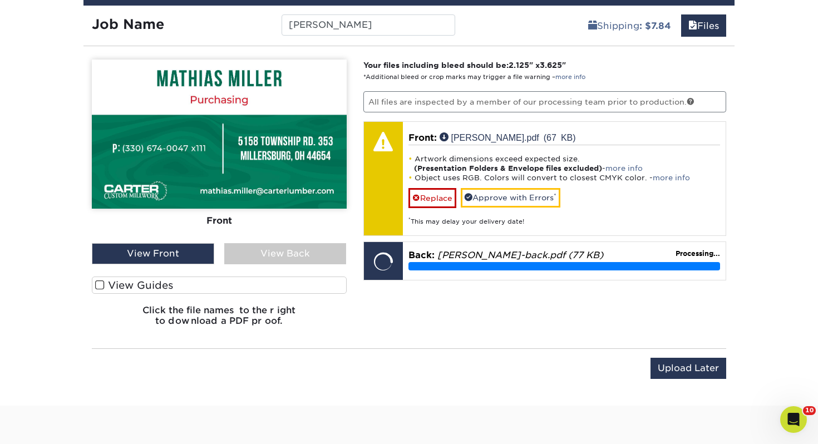
click at [222, 280] on label "View Guides" at bounding box center [219, 285] width 255 height 17
click at [0, 0] on input "View Guides" at bounding box center [0, 0] width 0 height 0
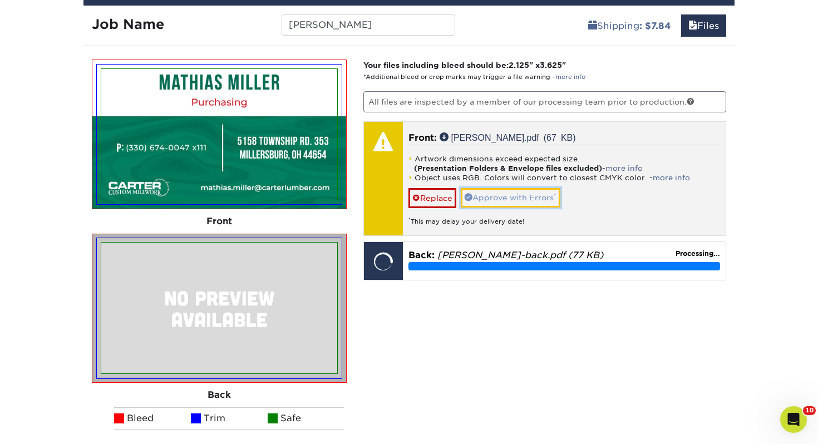
click at [496, 204] on link "Approve with Errors *" at bounding box center [511, 197] width 100 height 19
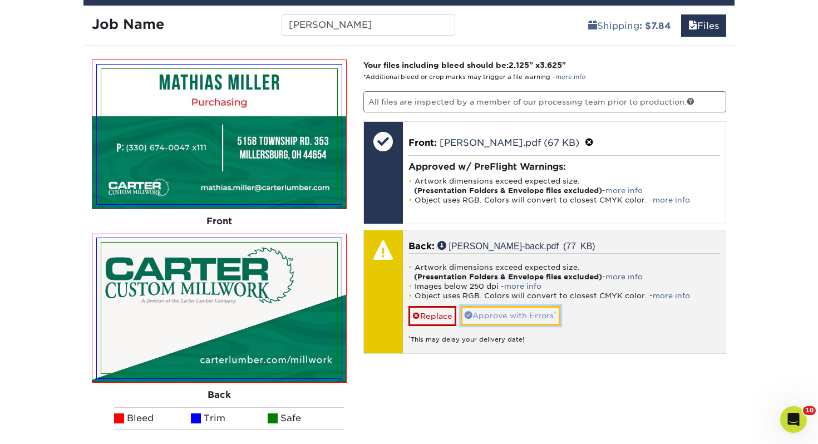
click at [533, 317] on link "Approve with Errors *" at bounding box center [511, 315] width 100 height 19
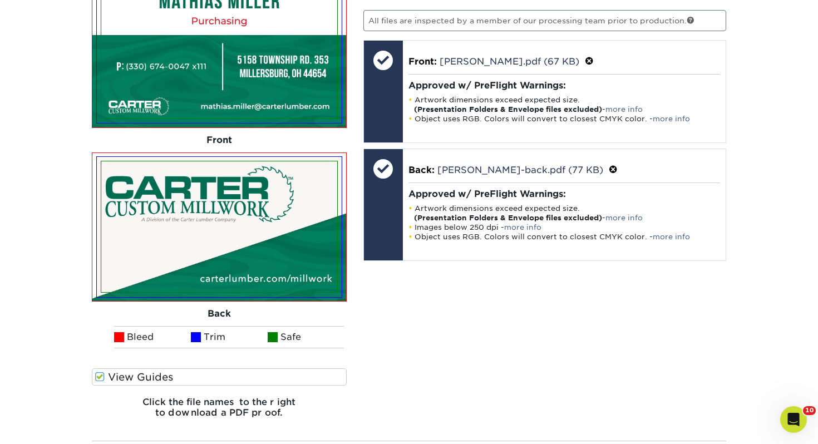
scroll to position [805, 0]
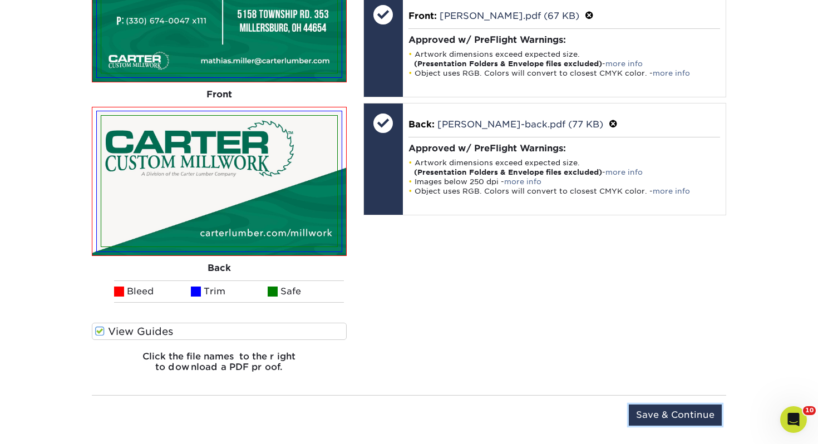
click at [704, 410] on input "Save & Continue" at bounding box center [675, 415] width 93 height 21
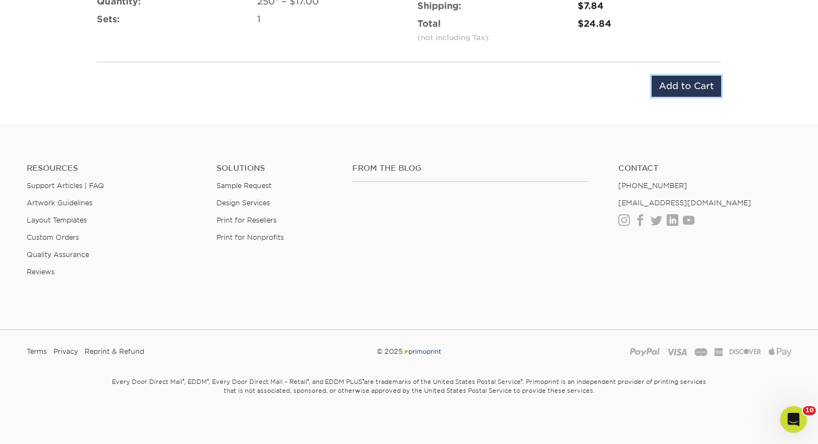
click at [702, 83] on input "Add to Cart" at bounding box center [687, 86] width 70 height 21
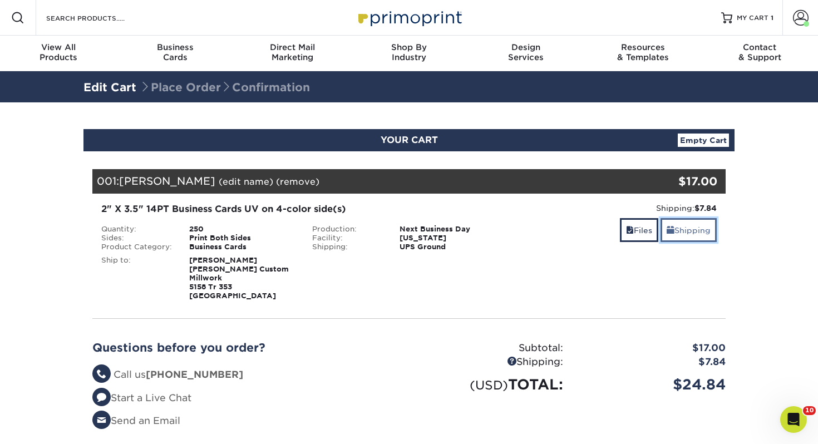
click at [675, 225] on link "Shipping" at bounding box center [689, 230] width 56 height 24
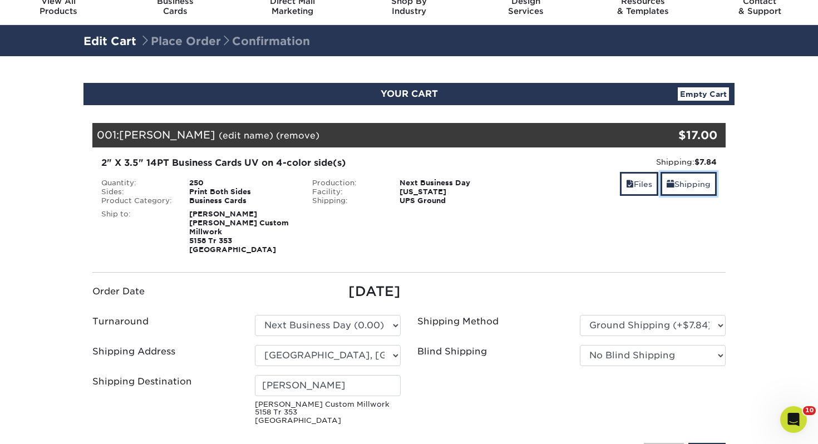
scroll to position [99, 0]
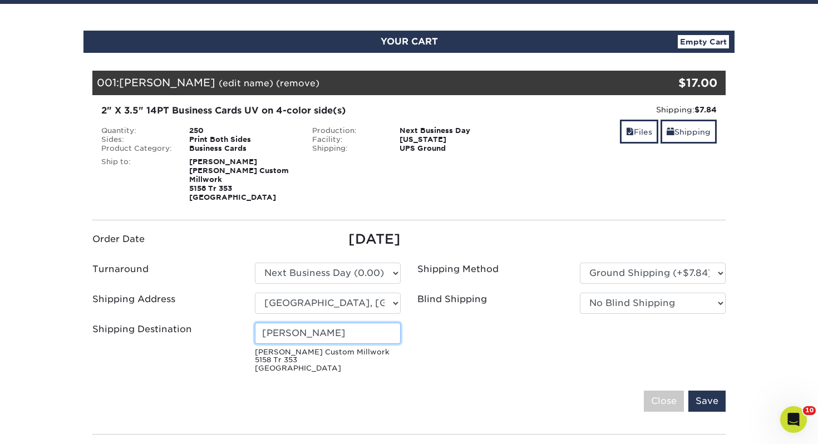
drag, startPoint x: 366, startPoint y: 324, endPoint x: 131, endPoint y: 303, distance: 235.7
click at [131, 303] on ul "Order Date [DATE] Turnaround Please Select Select One" at bounding box center [409, 303] width 650 height 148
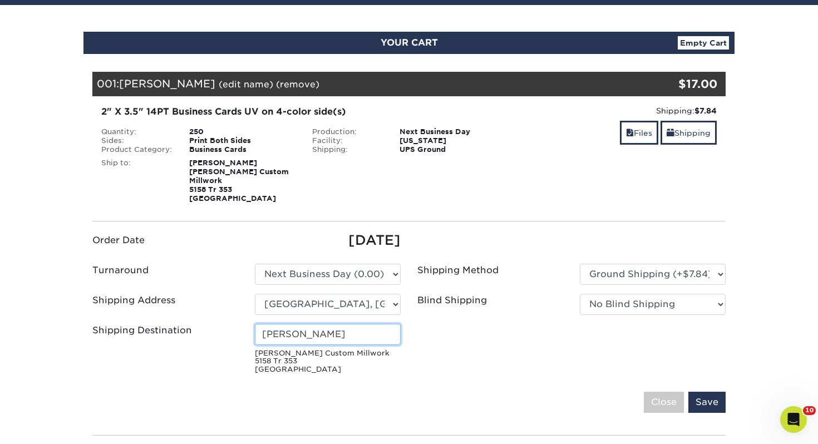
scroll to position [86, 0]
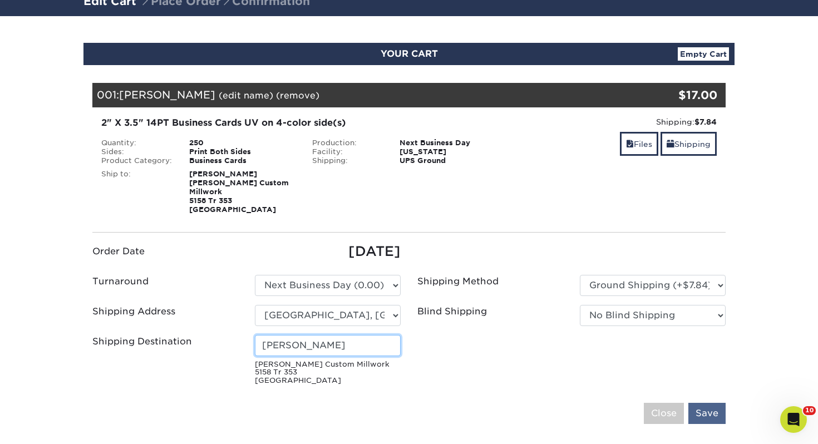
type input "[PERSON_NAME]"
click at [706, 403] on input "Save" at bounding box center [706, 413] width 37 height 21
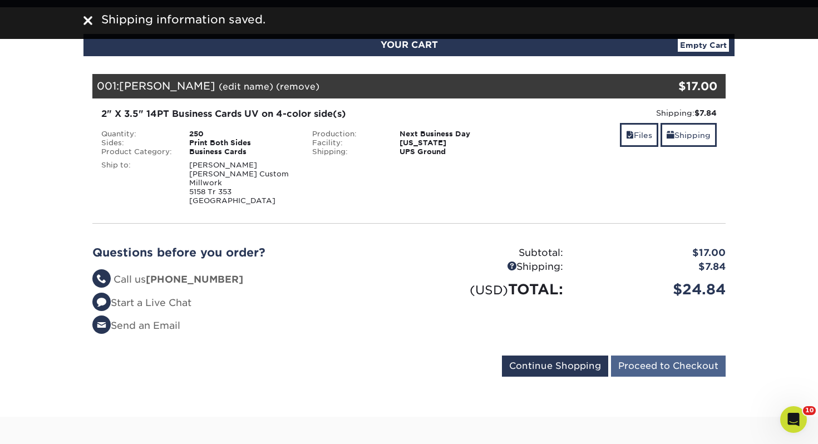
scroll to position [95, 0]
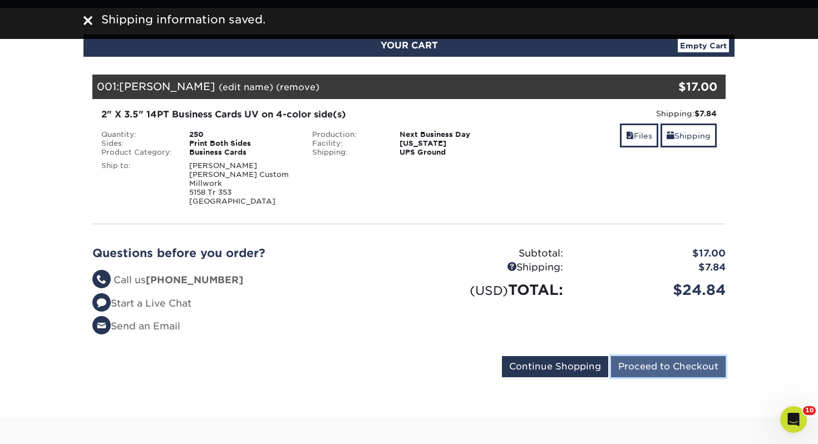
click at [647, 356] on input "Proceed to Checkout" at bounding box center [668, 366] width 115 height 21
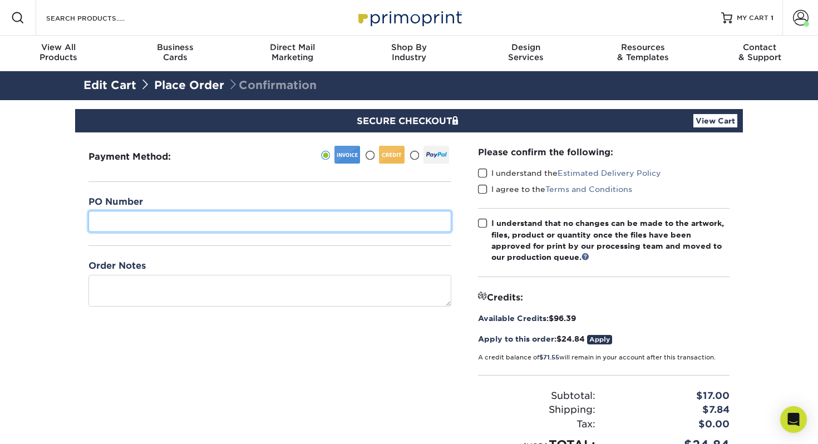
click at [230, 225] on input "text" at bounding box center [269, 221] width 363 height 21
type input "489"
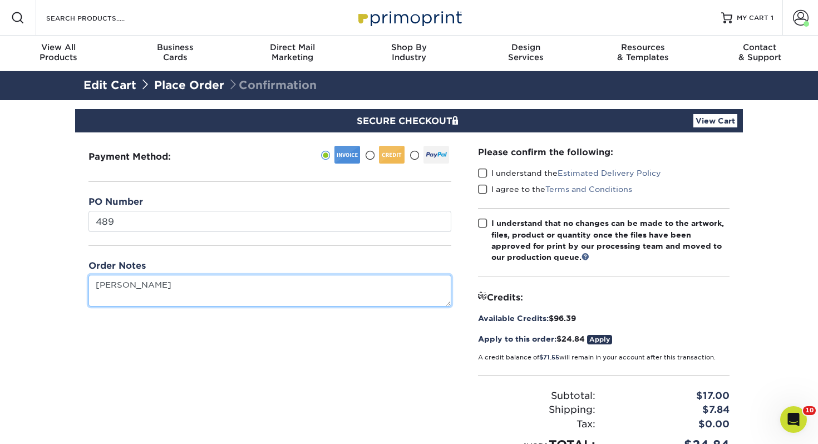
type textarea "[PERSON_NAME]"
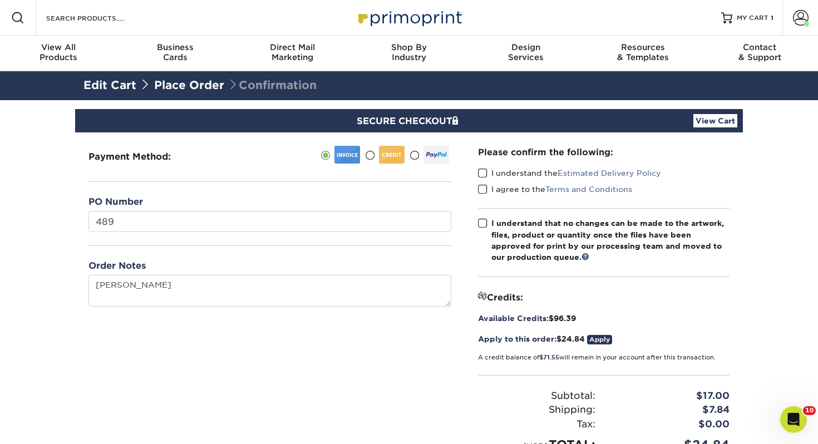
click at [489, 171] on label "I understand the Estimated Delivery Policy" at bounding box center [569, 173] width 183 height 11
click at [0, 0] on input "I understand the Estimated Delivery Policy" at bounding box center [0, 0] width 0 height 0
drag, startPoint x: 484, startPoint y: 189, endPoint x: 484, endPoint y: 211, distance: 22.8
click at [483, 189] on span at bounding box center [482, 189] width 9 height 11
click at [0, 0] on input "I agree to the Terms and Conditions" at bounding box center [0, 0] width 0 height 0
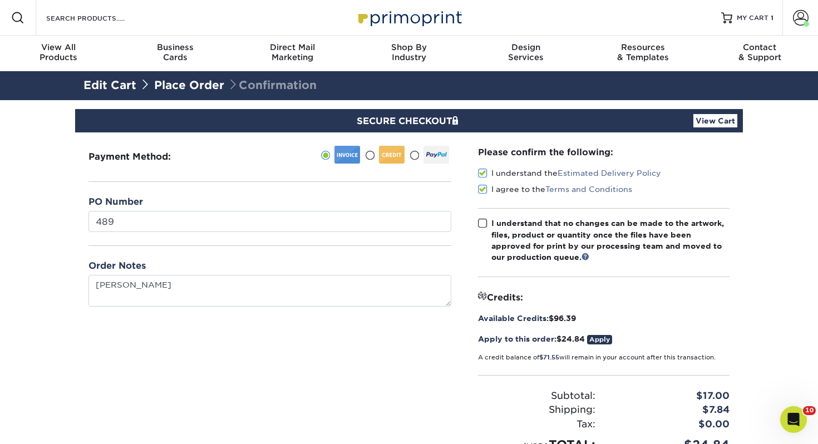
click at [485, 220] on span at bounding box center [482, 223] width 9 height 11
click at [0, 0] on input "I understand that no changes can be made to the artwork, files, product or quan…" at bounding box center [0, 0] width 0 height 0
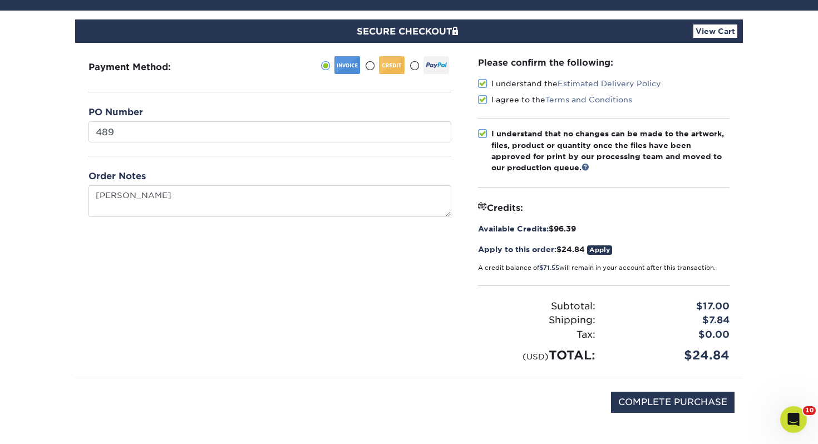
scroll to position [104, 0]
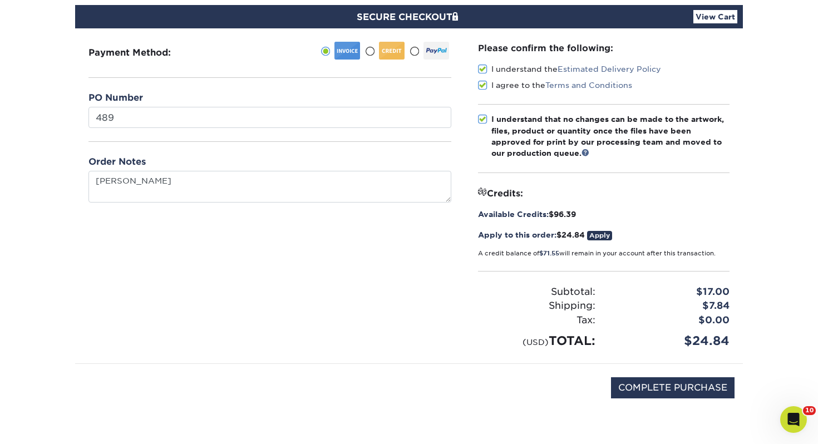
click at [665, 376] on div "COMPLETE PURCHASE" at bounding box center [408, 394] width 651 height 60
drag, startPoint x: 648, startPoint y: 386, endPoint x: 642, endPoint y: 383, distance: 6.7
click at [648, 386] on input "COMPLETE PURCHASE" at bounding box center [673, 387] width 124 height 21
type input "PROCESSING, PLEASE WAIT..."
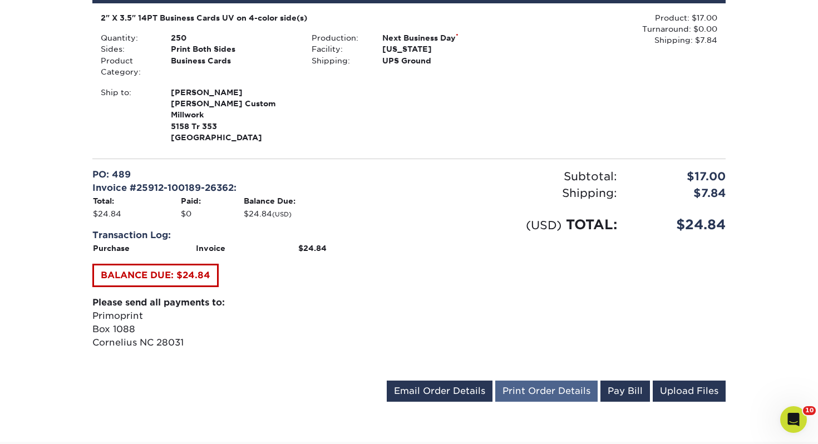
scroll to position [328, 0]
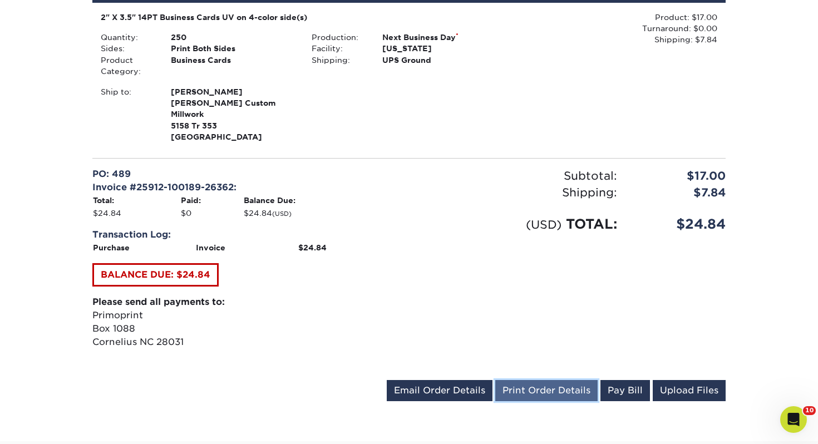
click at [543, 380] on link "Print Order Details" at bounding box center [546, 390] width 102 height 21
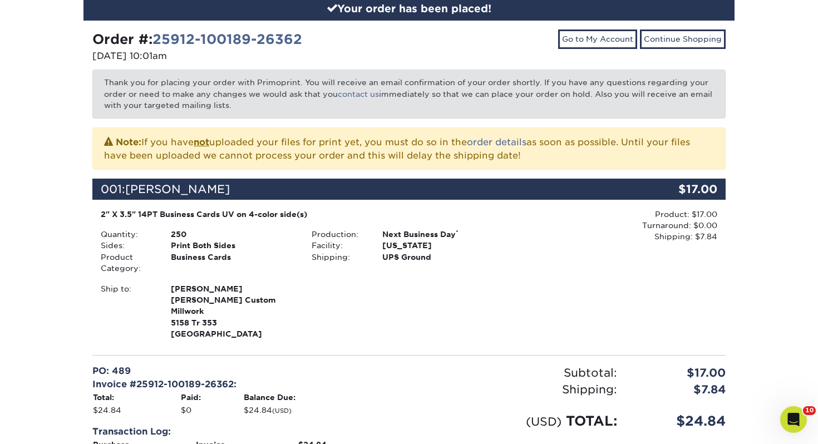
scroll to position [0, 0]
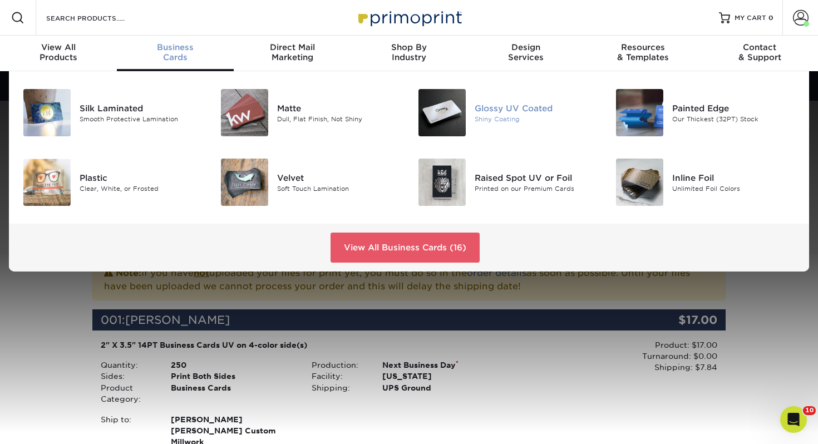
click at [511, 114] on div "Shiny Coating" at bounding box center [537, 118] width 124 height 9
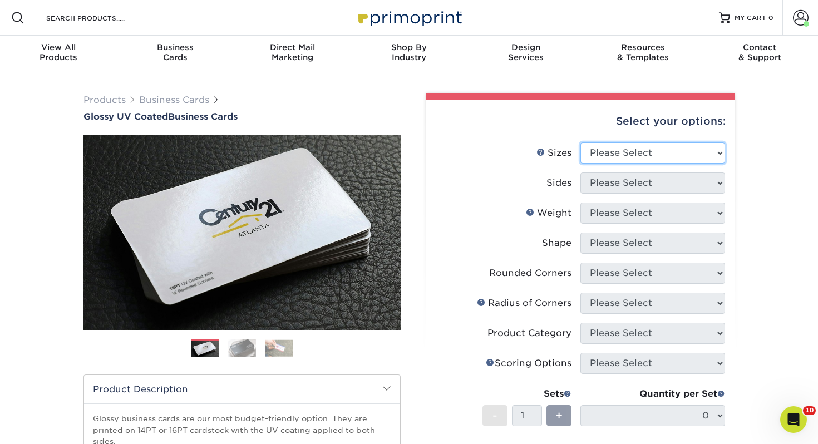
click at [616, 150] on select "Please Select 1.5" x 3.5" - Mini 1.75" x 3.5" - Mini 2" x 2" - Square 2" x 3" -…" at bounding box center [652, 152] width 145 height 21
select select "2.00x3.50"
click at [580, 142] on select "Please Select 1.5" x 3.5" - Mini 1.75" x 3.5" - Mini 2" x 2" - Square 2" x 3" -…" at bounding box center [652, 152] width 145 height 21
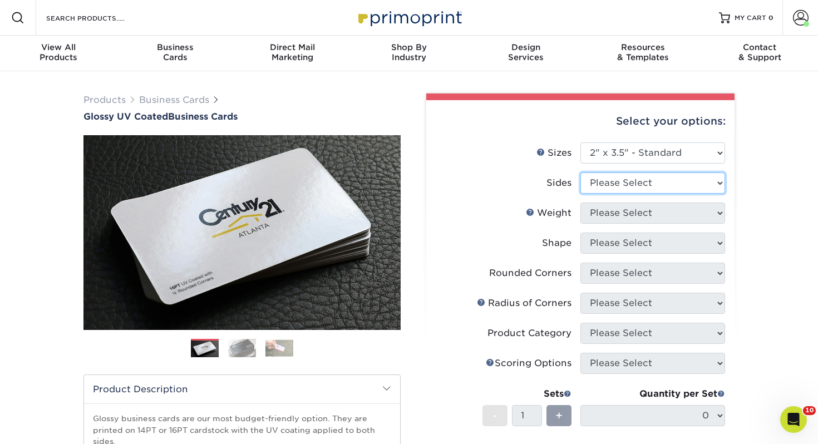
click at [612, 187] on select "Please Select Print Both Sides Print Front Only" at bounding box center [652, 183] width 145 height 21
click at [580, 173] on select "Please Select Print Both Sides Print Front Only" at bounding box center [652, 183] width 145 height 21
click at [613, 179] on select "Please Select Print Both Sides Print Front Only" at bounding box center [652, 183] width 145 height 21
select select "13abbda7-1d64-4f25-8bb2-c179b224825d"
click at [580, 173] on select "Please Select Print Both Sides Print Front Only" at bounding box center [652, 183] width 145 height 21
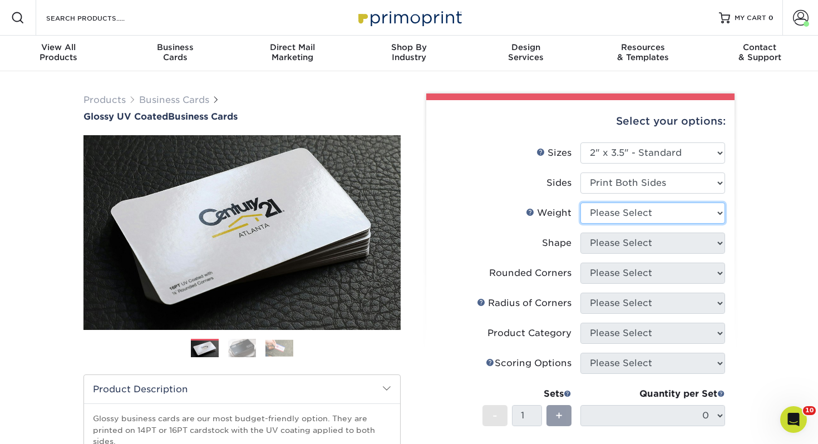
click at [627, 216] on select "Please Select 16PT 14PT" at bounding box center [652, 213] width 145 height 21
select select "14PT"
click at [580, 203] on select "Please Select 16PT 14PT" at bounding box center [652, 213] width 145 height 21
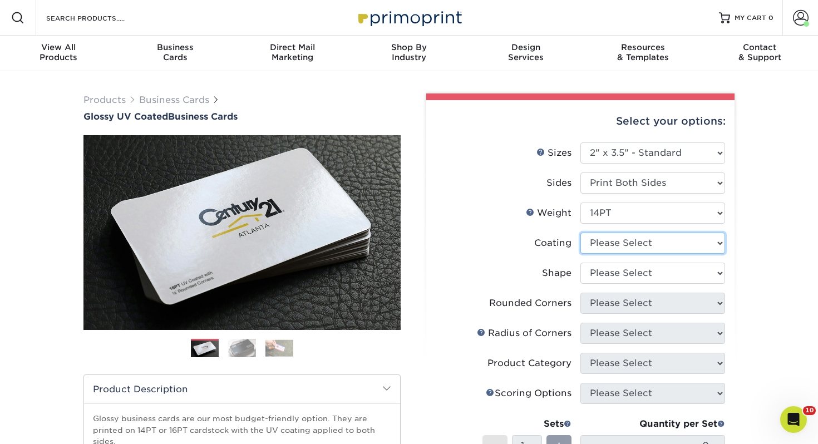
click at [609, 244] on select at bounding box center [652, 243] width 145 height 21
select select "ae367451-b2b8-45df-a344-0f05b6a12993"
click at [580, 233] on select at bounding box center [652, 243] width 145 height 21
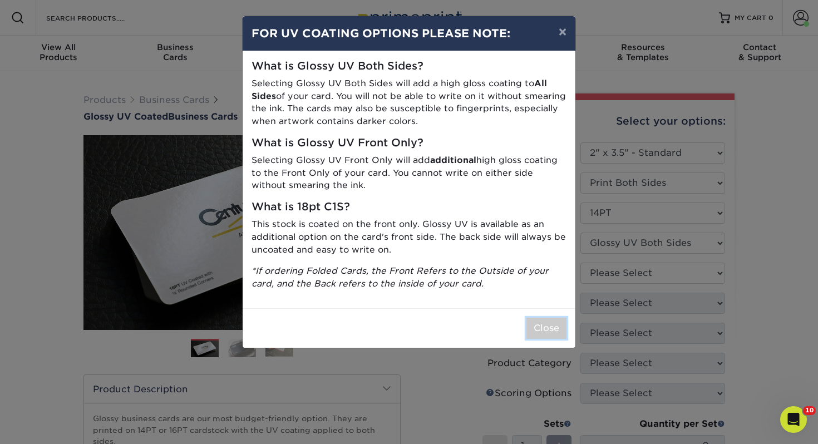
click at [550, 322] on button "Close" at bounding box center [546, 328] width 40 height 21
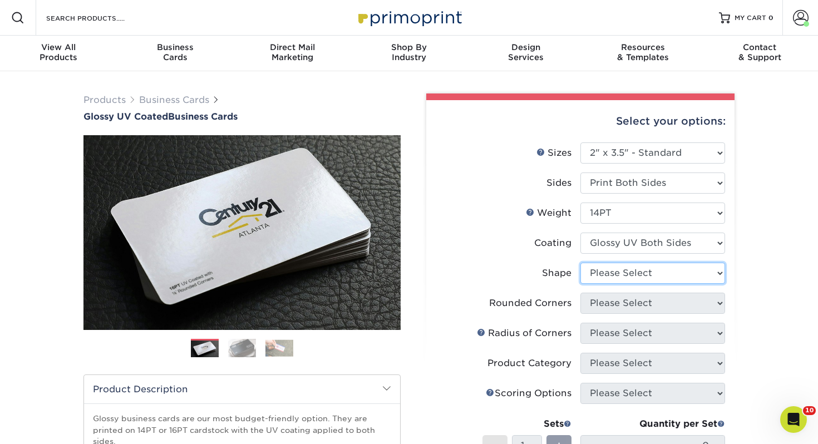
click at [615, 271] on select "Please Select Standard" at bounding box center [652, 273] width 145 height 21
select select "standard"
click at [580, 263] on select "Please Select Standard" at bounding box center [652, 273] width 145 height 21
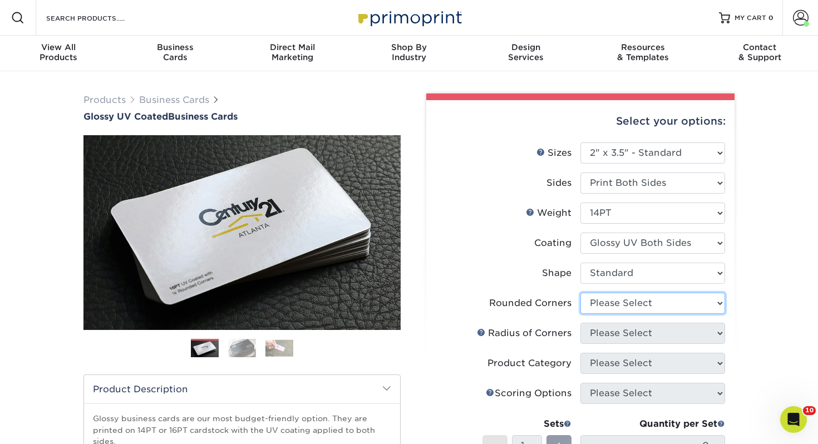
click at [605, 310] on select "Please Select Yes - Round 2 Corners Yes - Round 4 Corners No" at bounding box center [652, 303] width 145 height 21
select select "0"
click at [580, 293] on select "Please Select Yes - Round 2 Corners Yes - Round 4 Corners No" at bounding box center [652, 303] width 145 height 21
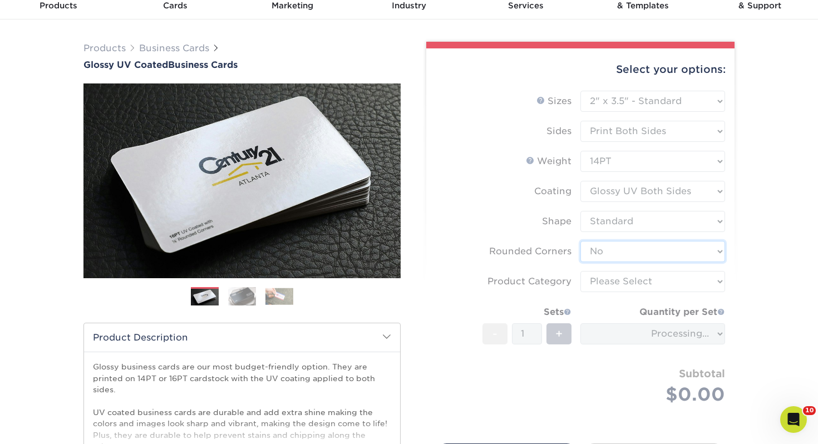
scroll to position [57, 0]
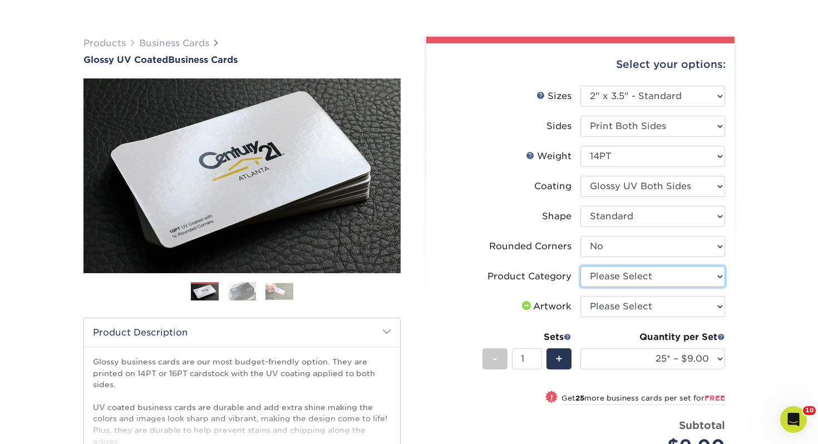
click at [619, 278] on select "Please Select Business Cards" at bounding box center [652, 276] width 145 height 21
select select "3b5148f1-0588-4f88-a218-97bcfdce65c1"
click at [580, 266] on select "Please Select Business Cards" at bounding box center [652, 276] width 145 height 21
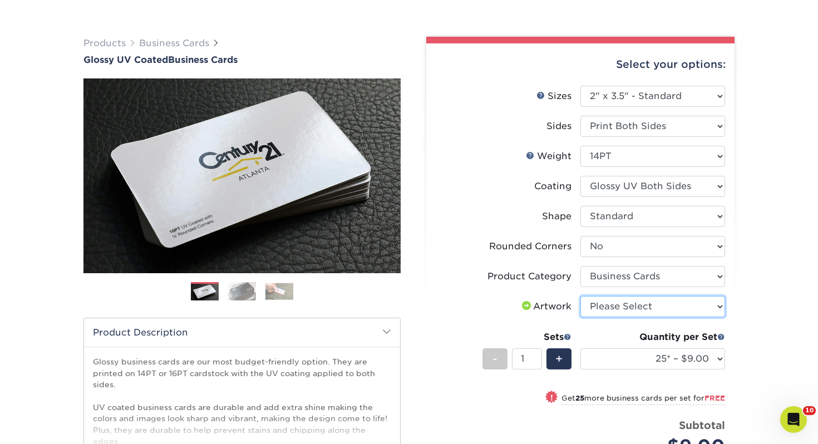
click at [611, 302] on select "Please Select I will upload files I need a design - $100" at bounding box center [652, 306] width 145 height 21
select select "upload"
click at [580, 296] on select "Please Select I will upload files I need a design - $100" at bounding box center [652, 306] width 145 height 21
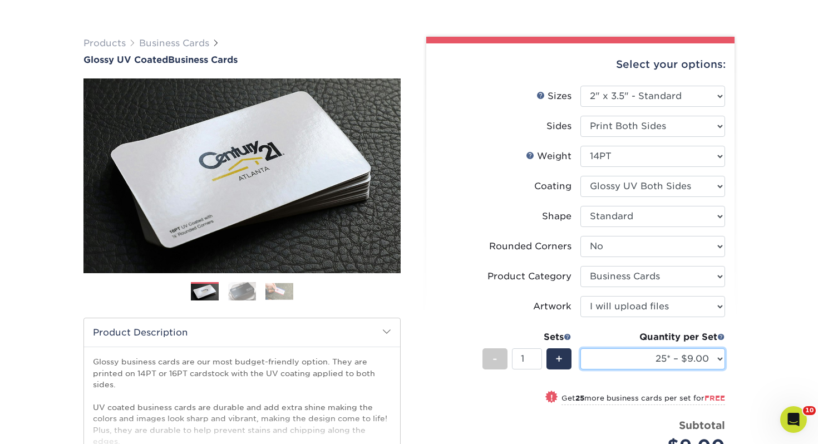
click at [647, 348] on select "25* – $9.00 50* – $9.00 100* – $9.00 250* – $17.00 500 – $33.00 1000 – $42.00 2…" at bounding box center [652, 358] width 145 height 21
select select "250* – $17.00"
click at [580, 348] on select "25* – $9.00 50* – $9.00 100* – $9.00 250* – $17.00 500 – $33.00 1000 – $42.00 2…" at bounding box center [652, 358] width 145 height 21
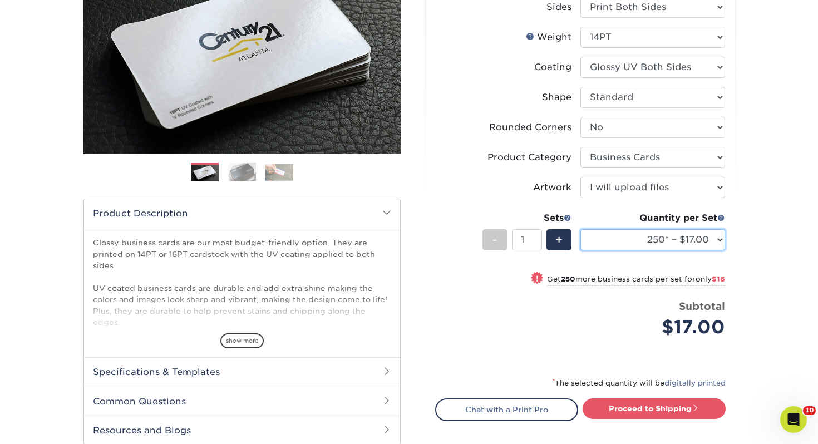
scroll to position [194, 0]
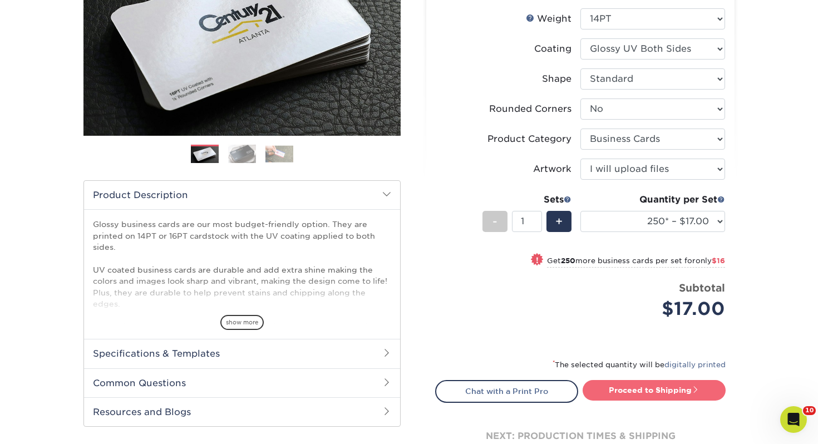
click at [627, 388] on link "Proceed to Shipping" at bounding box center [654, 390] width 143 height 20
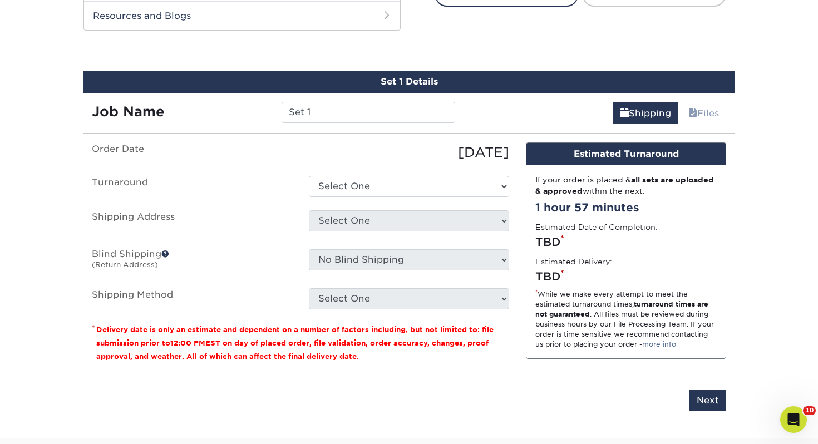
scroll to position [604, 0]
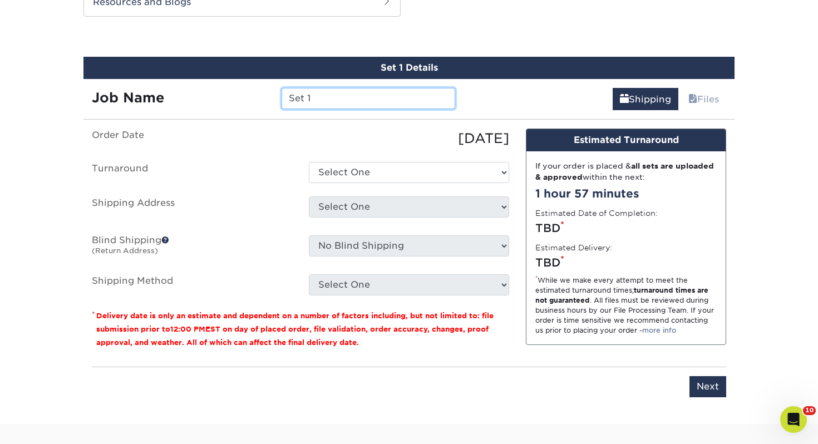
drag, startPoint x: 339, startPoint y: 97, endPoint x: 236, endPoint y: 87, distance: 104.0
click at [236, 87] on div "Job Name Set 1" at bounding box center [273, 94] width 380 height 31
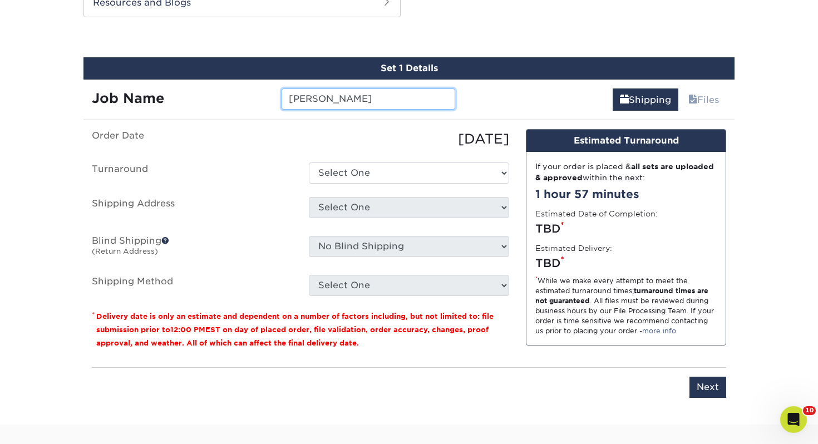
type input "Will Bradt"
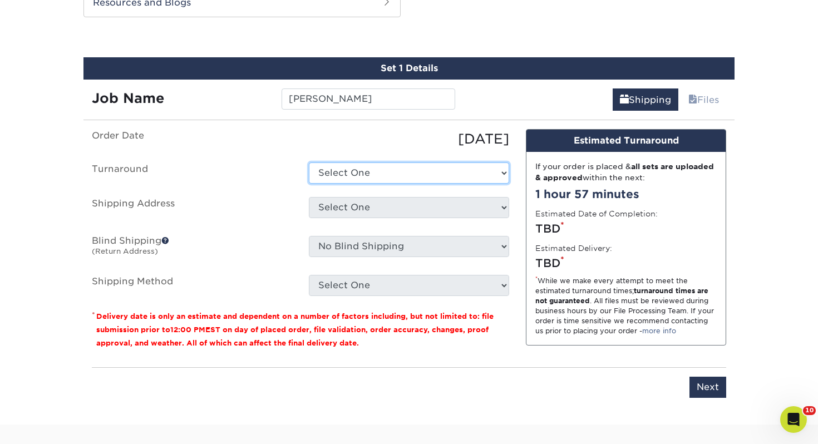
click at [392, 174] on select "Select One 2-4 Business Days 2 Day Next Business Day" at bounding box center [409, 172] width 200 height 21
select select "0d2015eb-ac6c-4252-b2f1-1c5560e96a65"
click at [309, 162] on select "Select One 2-4 Business Days 2 Day Next Business Day" at bounding box center [409, 172] width 200 height 21
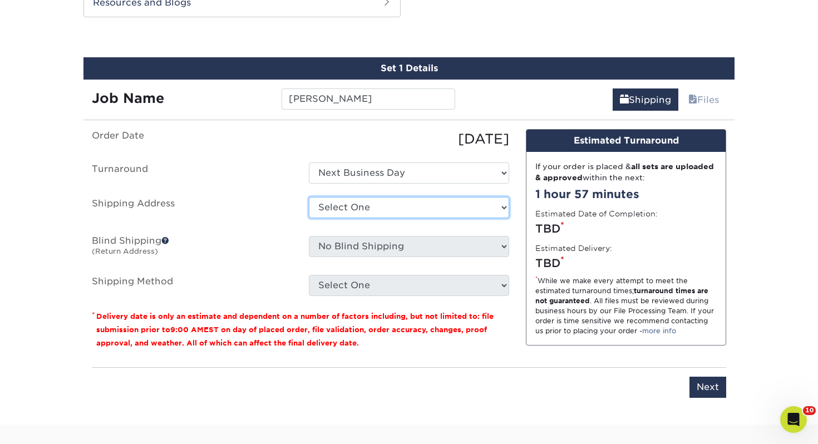
click at [377, 206] on select "Select One Adrian, MI Akron, OH" at bounding box center [409, 207] width 200 height 21
select select "247616"
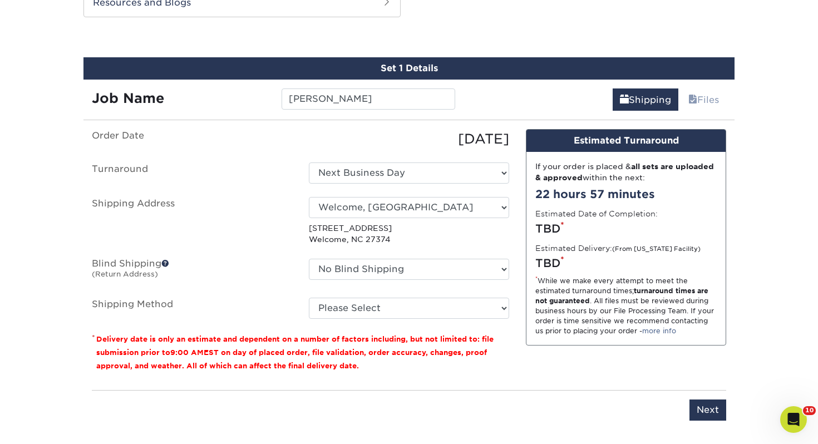
scroll to position [603, 0]
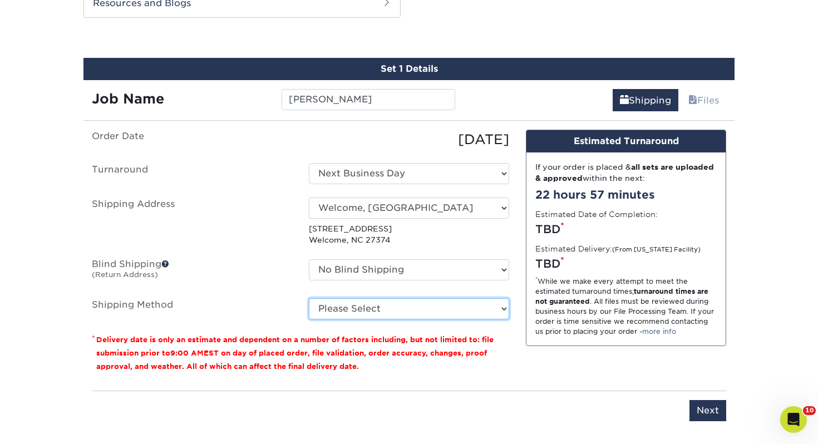
click at [366, 301] on select "Please Select Ground Shipping (+$7.84) 3 Day Shipping Service (+$15.34) 2 Day A…" at bounding box center [409, 308] width 200 height 21
select select "03"
click at [309, 298] on select "Please Select Ground Shipping (+$7.84) 3 Day Shipping Service (+$15.34) 2 Day A…" at bounding box center [409, 308] width 200 height 21
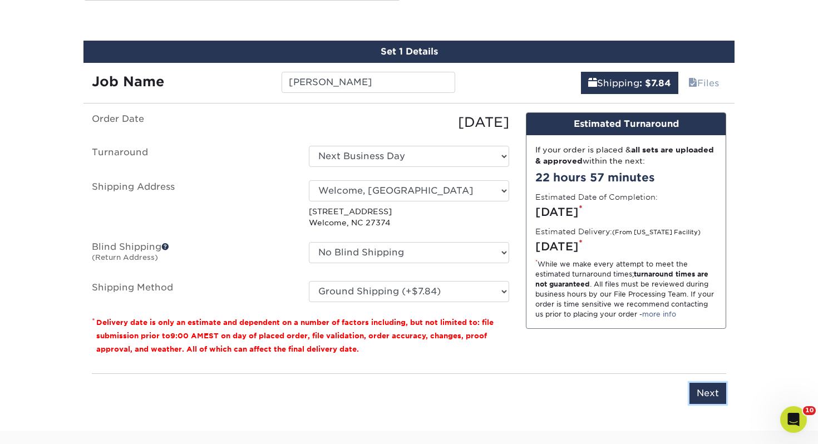
drag, startPoint x: 703, startPoint y: 391, endPoint x: 689, endPoint y: 393, distance: 14.6
click at [703, 391] on input "Next" at bounding box center [708, 393] width 37 height 21
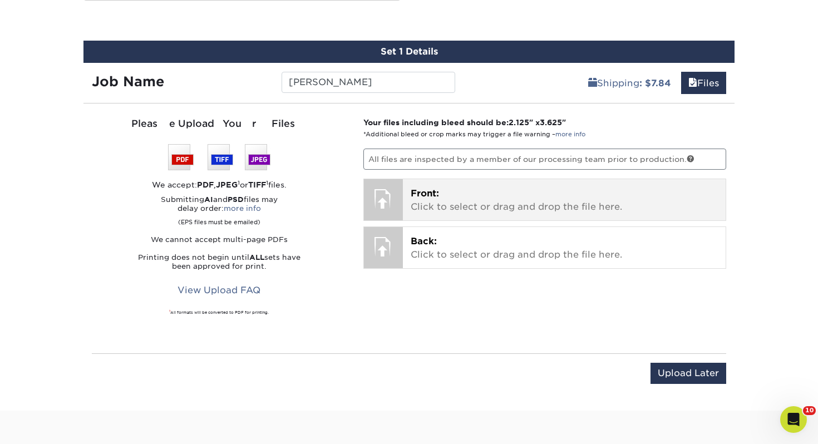
click at [470, 194] on p "Front: Click to select or drag and drop the file here." at bounding box center [565, 200] width 308 height 27
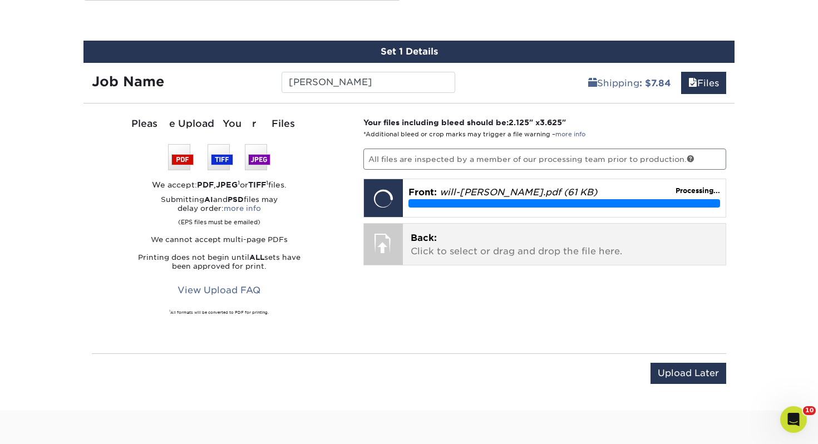
click at [518, 246] on p "Back: Click to select or drag and drop the file here." at bounding box center [565, 245] width 308 height 27
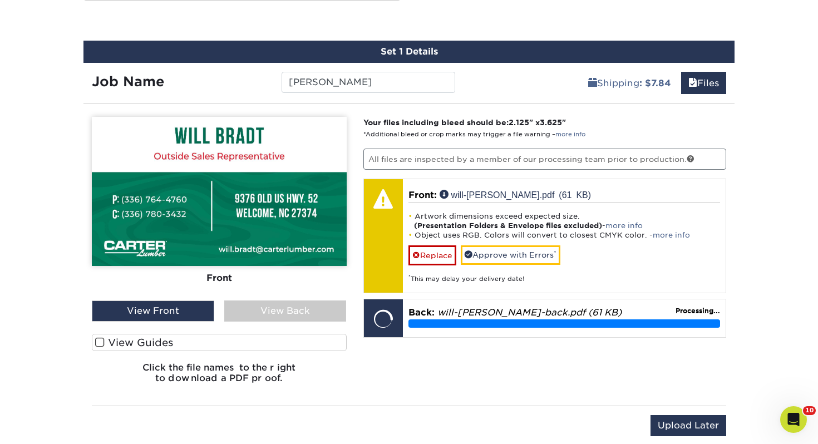
click at [214, 337] on label "View Guides" at bounding box center [219, 342] width 255 height 17
click at [0, 0] on input "View Guides" at bounding box center [0, 0] width 0 height 0
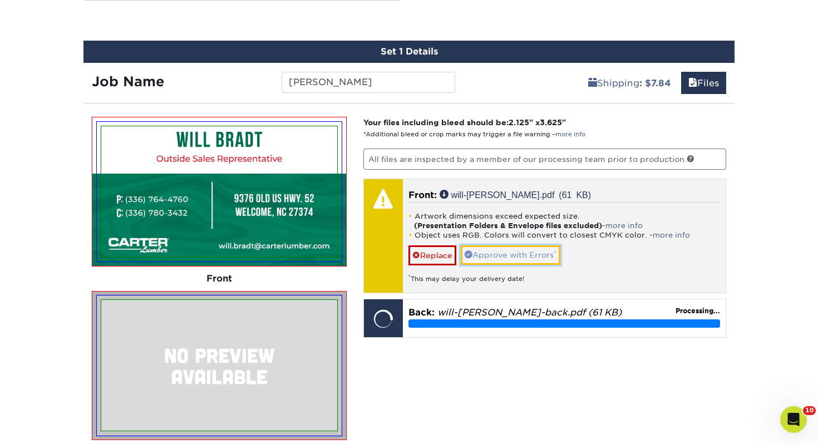
click at [523, 253] on link "Approve with Errors *" at bounding box center [511, 254] width 100 height 19
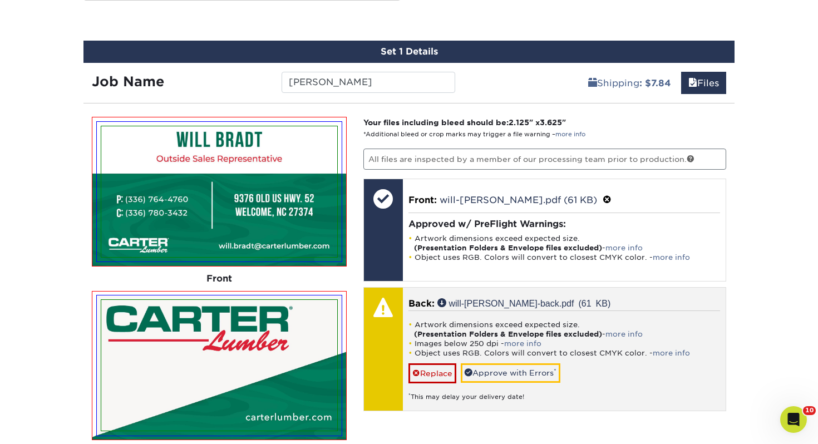
scroll to position [690, 0]
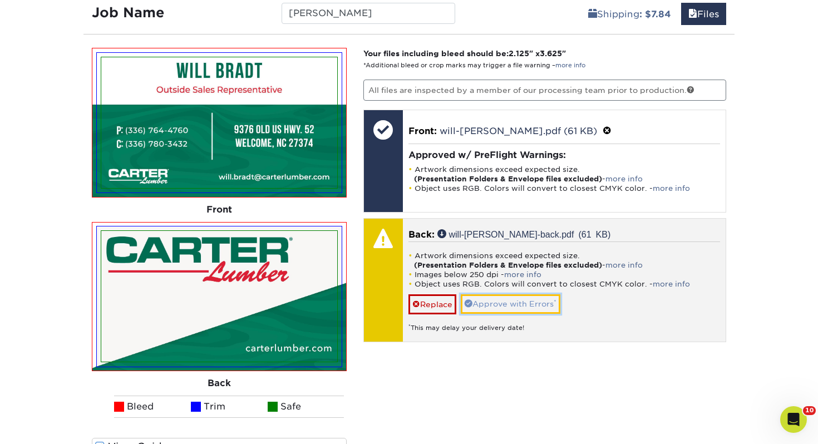
click at [511, 308] on link "Approve with Errors *" at bounding box center [511, 303] width 100 height 19
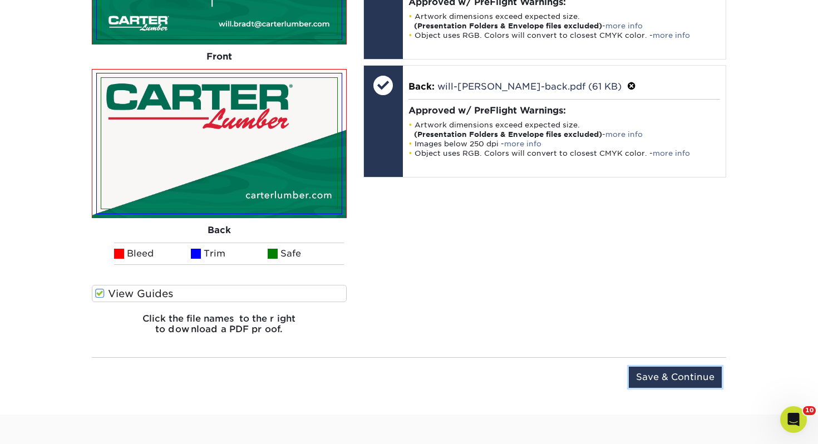
click at [706, 380] on input "Save & Continue" at bounding box center [675, 377] width 93 height 21
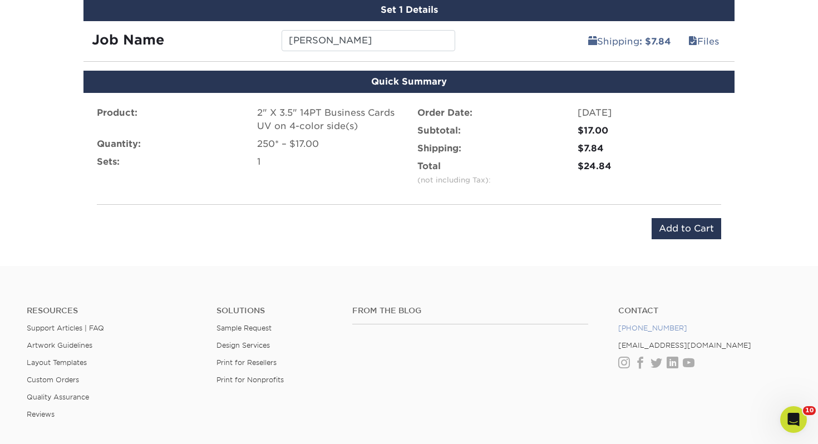
scroll to position [651, 0]
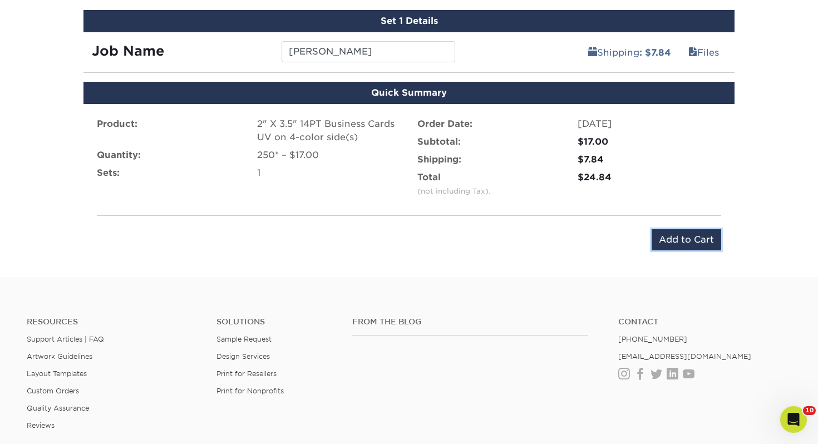
click at [702, 240] on input "Add to Cart" at bounding box center [687, 239] width 70 height 21
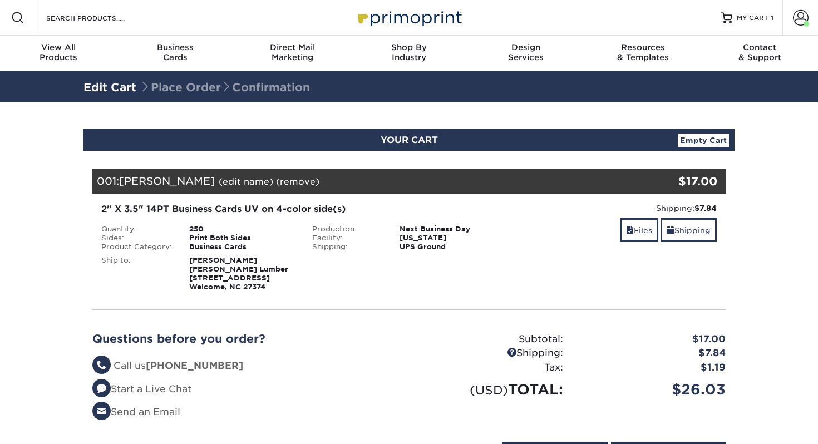
select select "247616"
click at [680, 230] on link "Shipping" at bounding box center [689, 230] width 56 height 24
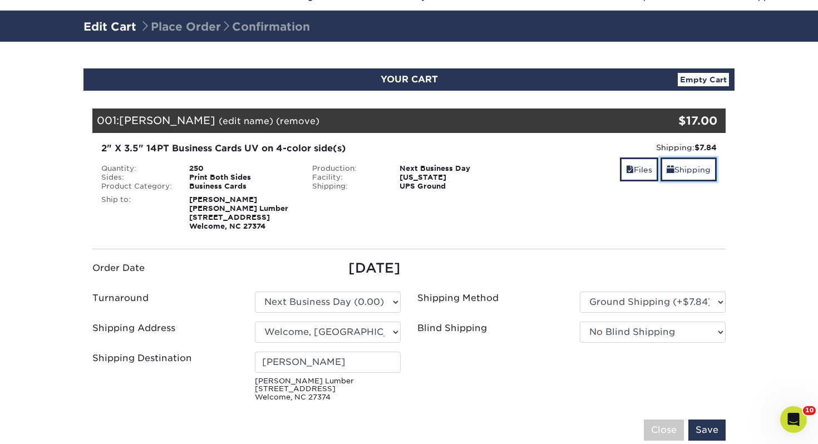
scroll to position [106, 0]
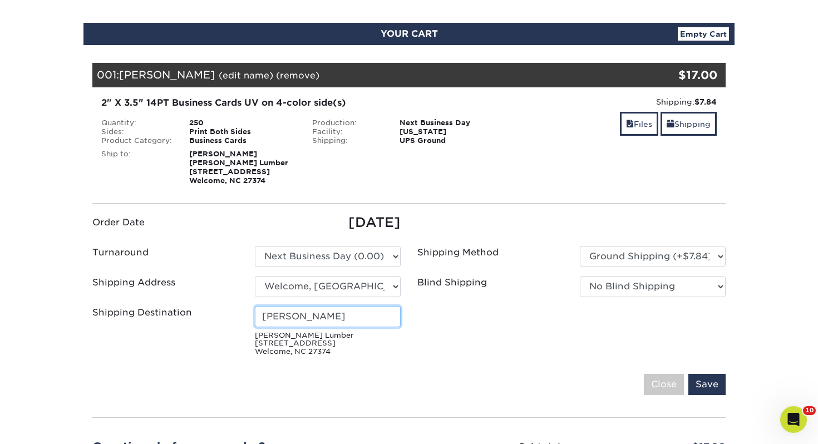
drag, startPoint x: 348, startPoint y: 314, endPoint x: 121, endPoint y: 307, distance: 226.6
click at [121, 307] on div "Shipping Destination Matthew Bingham Carter Lumber 9376 Old Us Hwy 52 Welcome, …" at bounding box center [246, 333] width 325 height 55
type input "[PERSON_NAME]"
click at [718, 390] on input "Save" at bounding box center [706, 384] width 37 height 21
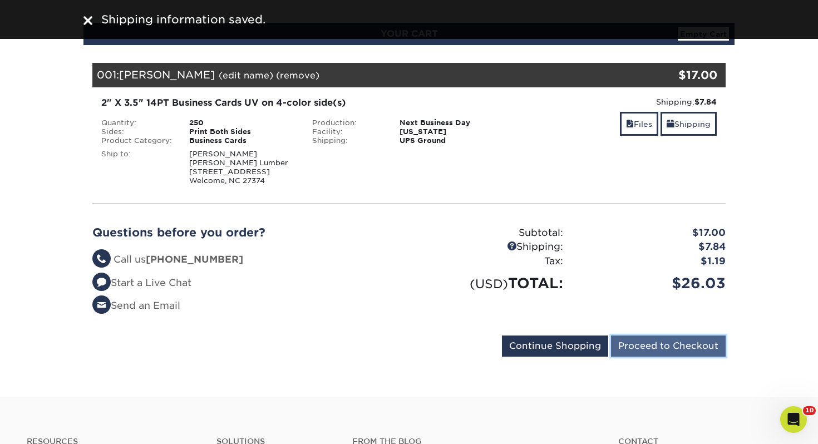
click at [689, 349] on input "Proceed to Checkout" at bounding box center [668, 346] width 115 height 21
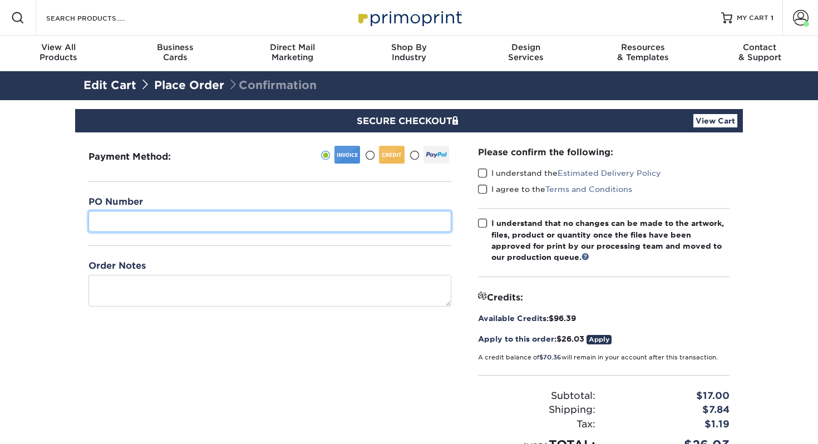
click at [309, 224] on input "text" at bounding box center [269, 221] width 363 height 21
type input "419"
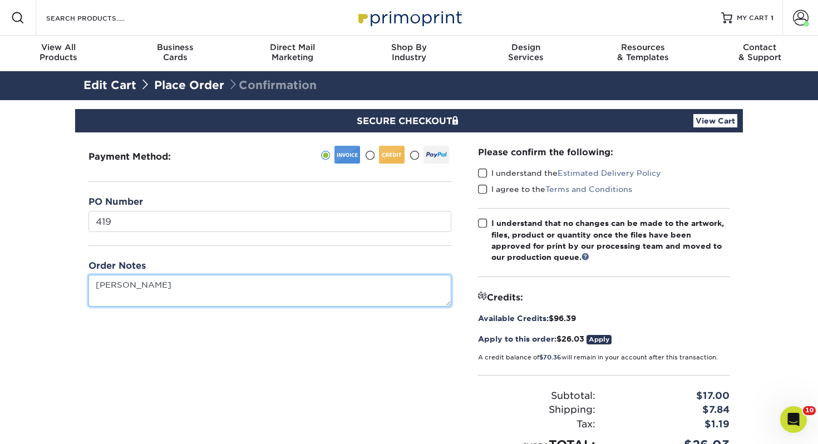
type textarea "[PERSON_NAME]"
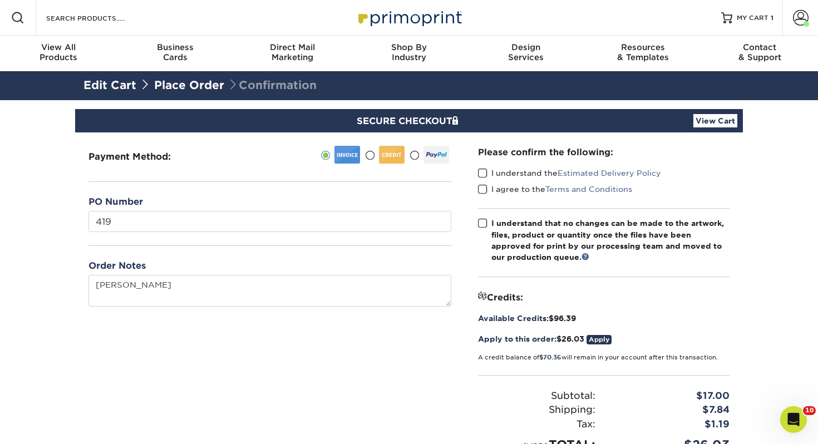
click at [480, 170] on span at bounding box center [482, 173] width 9 height 11
click at [0, 0] on input "I understand the Estimated Delivery Policy" at bounding box center [0, 0] width 0 height 0
click at [484, 191] on span at bounding box center [482, 189] width 9 height 11
click at [0, 0] on input "I agree to the Terms and Conditions" at bounding box center [0, 0] width 0 height 0
drag, startPoint x: 482, startPoint y: 224, endPoint x: 602, endPoint y: 288, distance: 135.7
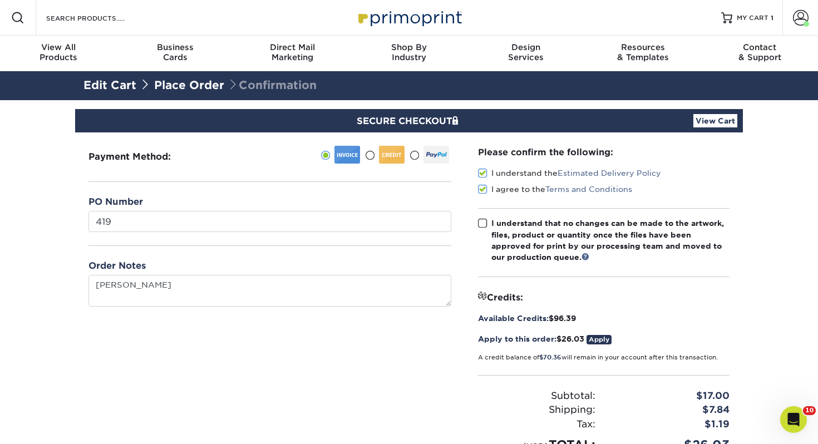
click at [482, 224] on span at bounding box center [482, 223] width 9 height 11
click at [0, 0] on input "I understand that no changes can be made to the artwork, files, product or quan…" at bounding box center [0, 0] width 0 height 0
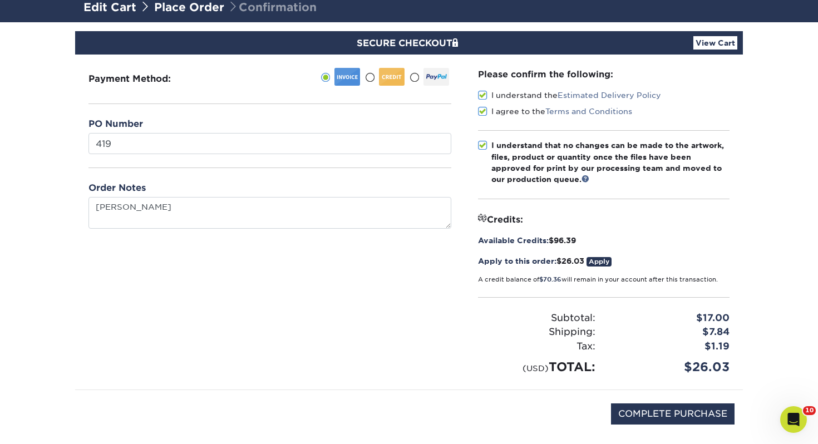
scroll to position [187, 0]
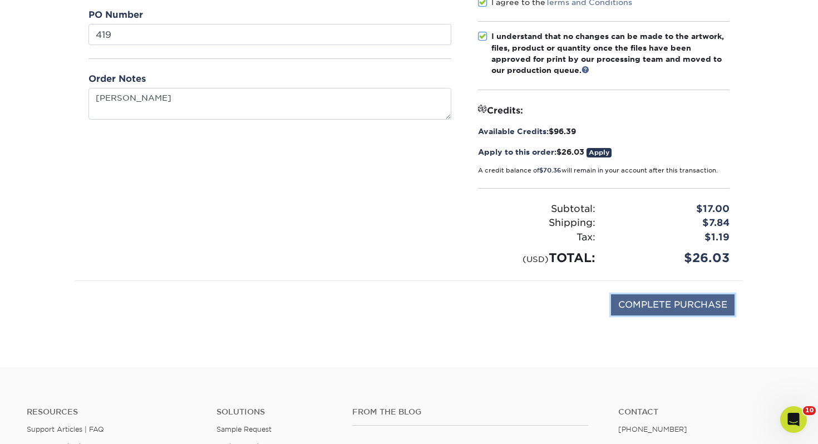
click at [666, 304] on input "COMPLETE PURCHASE" at bounding box center [673, 304] width 124 height 21
type input "PROCESSING, PLEASE WAIT..."
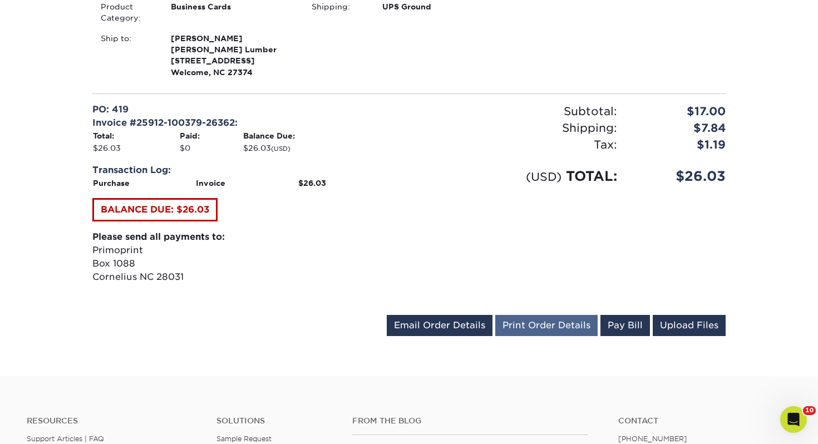
scroll to position [385, 0]
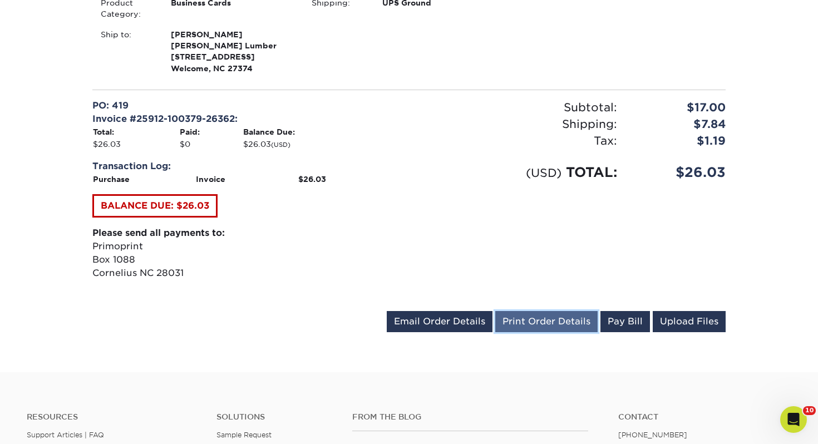
click at [568, 322] on link "Print Order Details" at bounding box center [546, 321] width 102 height 21
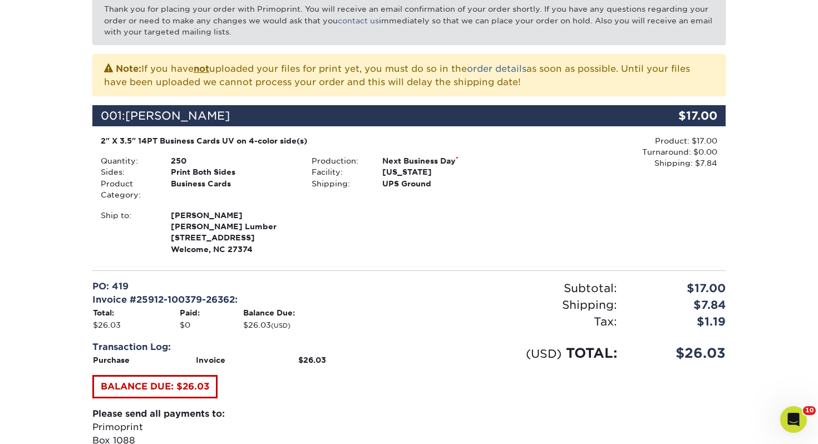
scroll to position [0, 0]
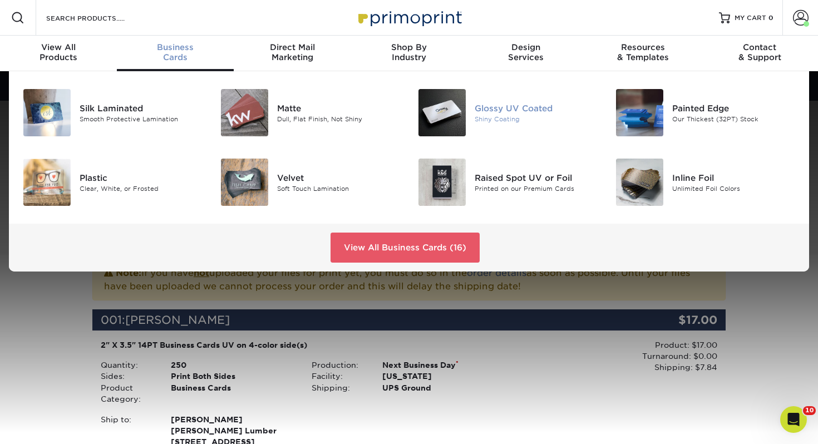
click at [494, 109] on div "Glossy UV Coated" at bounding box center [537, 108] width 124 height 12
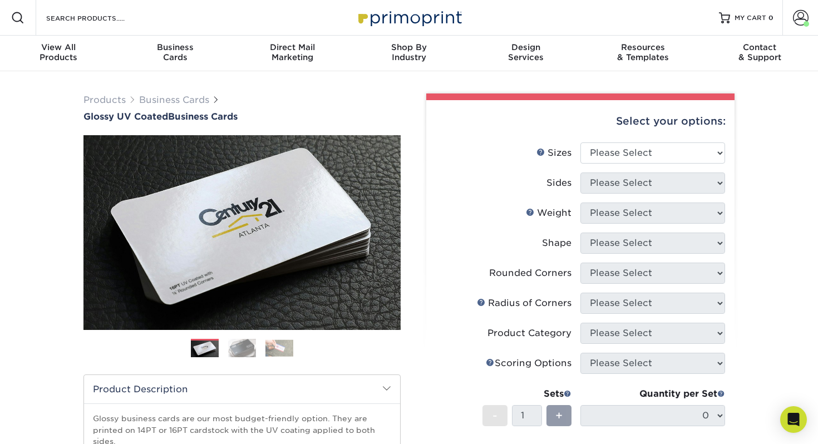
click at [643, 166] on li "Sizes Help Sizes Please Select 1.5" x 3.5" - Mini 1.75" x 3.5" - Mini 2" x 2" -…" at bounding box center [580, 157] width 289 height 30
click at [646, 157] on select "Please Select 1.5" x 3.5" - Mini 1.75" x 3.5" - Mini 2" x 2" - Square 2" x 3" -…" at bounding box center [652, 152] width 145 height 21
select select "2.00x3.50"
click at [580, 142] on select "Please Select 1.5" x 3.5" - Mini 1.75" x 3.5" - Mini 2" x 2" - Square 2" x 3" -…" at bounding box center [652, 152] width 145 height 21
click at [616, 189] on select "Please Select Print Both Sides Print Front Only" at bounding box center [652, 183] width 145 height 21
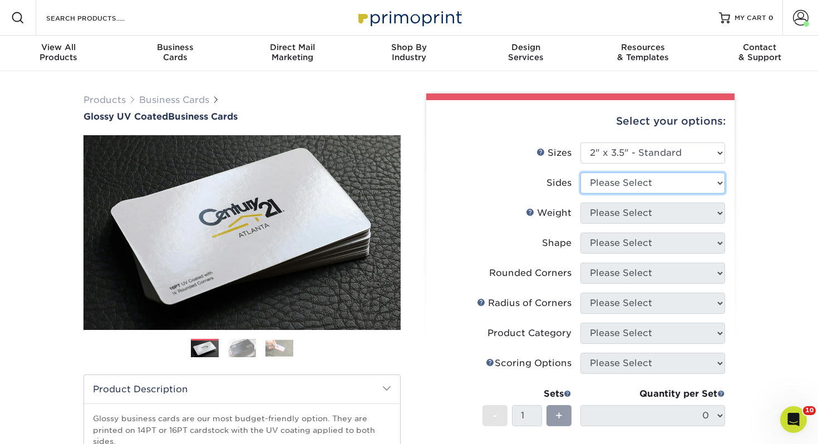
select select "13abbda7-1d64-4f25-8bb2-c179b224825d"
click at [580, 173] on select "Please Select Print Both Sides Print Front Only" at bounding box center [652, 183] width 145 height 21
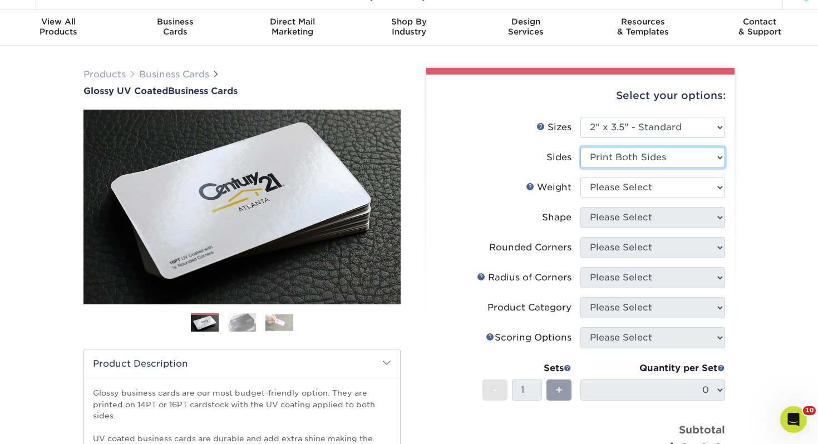
scroll to position [31, 0]
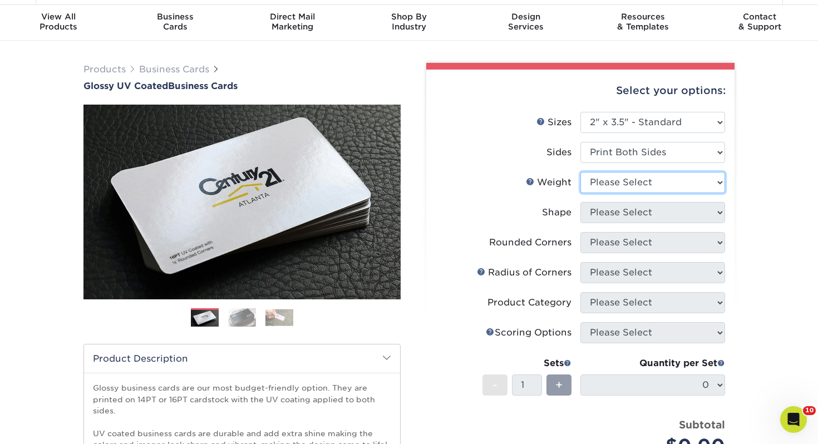
click at [646, 178] on select "Please Select 16PT 14PT" at bounding box center [652, 182] width 145 height 21
select select "14PT"
click at [580, 172] on select "Please Select 16PT 14PT" at bounding box center [652, 182] width 145 height 21
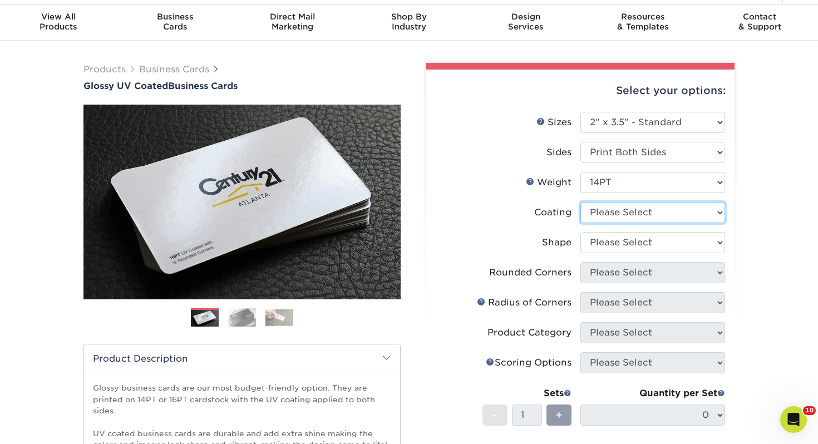
click at [624, 216] on select at bounding box center [652, 212] width 145 height 21
select select "ae367451-b2b8-45df-a344-0f05b6a12993"
click at [580, 202] on select at bounding box center [652, 212] width 145 height 21
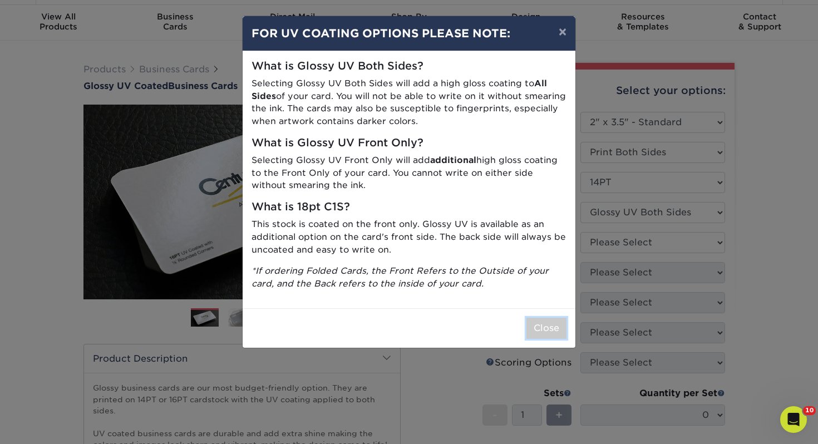
drag, startPoint x: 545, startPoint y: 327, endPoint x: 528, endPoint y: 298, distance: 33.7
click at [544, 326] on button "Close" at bounding box center [546, 328] width 40 height 21
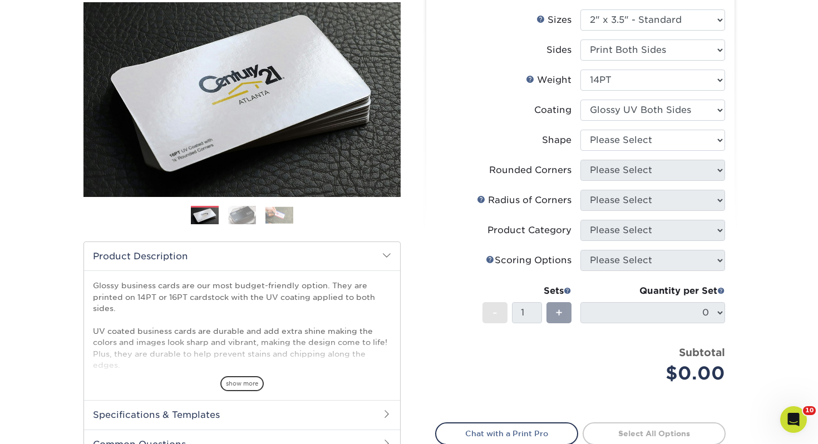
scroll to position [152, 0]
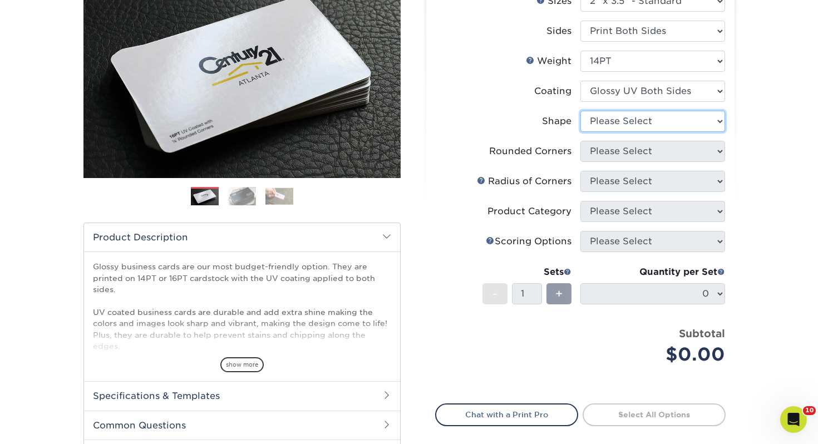
click at [607, 124] on select "Please Select Standard" at bounding box center [652, 121] width 145 height 21
select select "standard"
click at [580, 111] on select "Please Select Standard" at bounding box center [652, 121] width 145 height 21
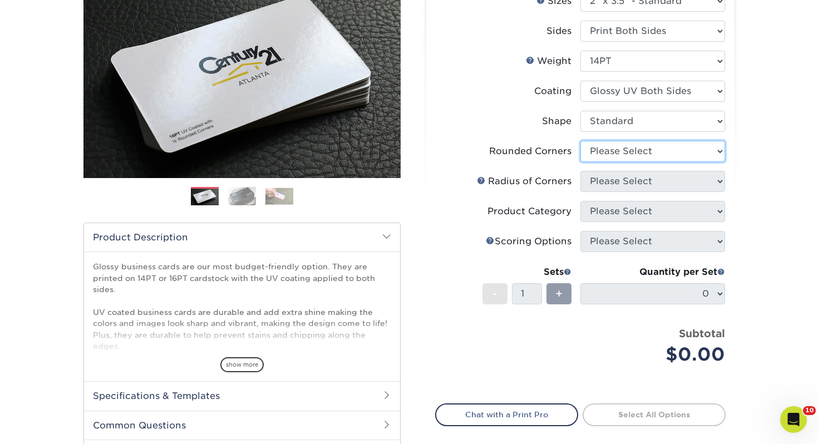
click at [608, 148] on select "Please Select Yes - Round 2 Corners Yes - Round 4 Corners No" at bounding box center [652, 151] width 145 height 21
select select "0"
click at [580, 141] on select "Please Select Yes - Round 2 Corners Yes - Round 4 Corners No" at bounding box center [652, 151] width 145 height 21
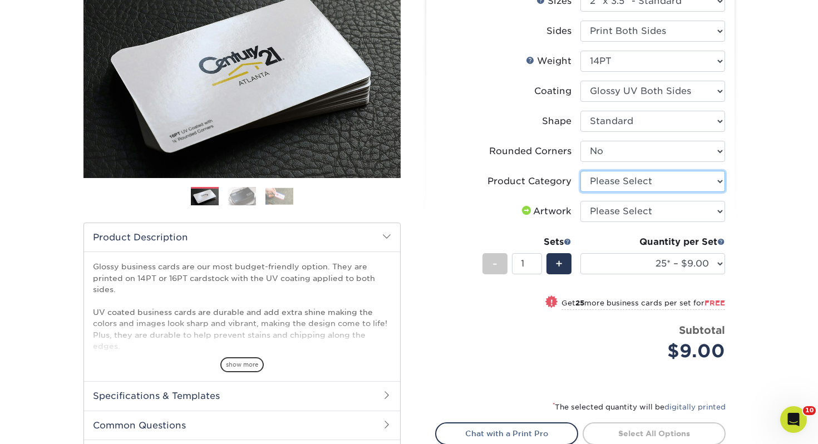
click at [604, 181] on select "Please Select Business Cards" at bounding box center [652, 181] width 145 height 21
select select "3b5148f1-0588-4f88-a218-97bcfdce65c1"
click at [580, 171] on select "Please Select Business Cards" at bounding box center [652, 181] width 145 height 21
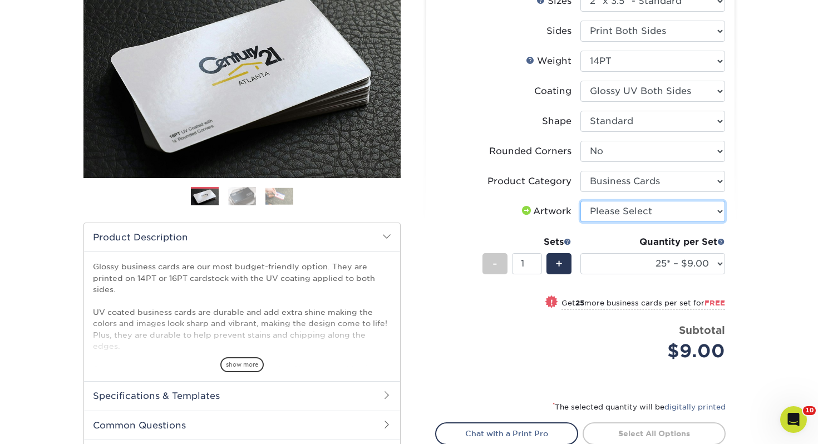
click at [610, 209] on select "Please Select I will upload files I need a design - $100" at bounding box center [652, 211] width 145 height 21
select select "upload"
click at [580, 201] on select "Please Select I will upload files I need a design - $100" at bounding box center [652, 211] width 145 height 21
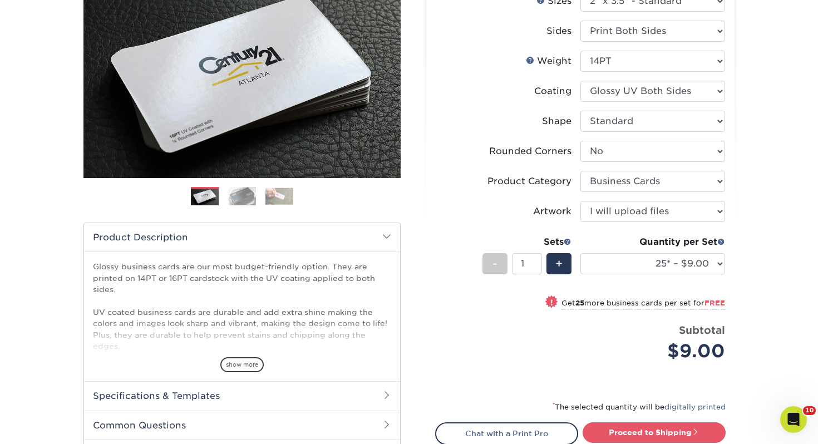
click at [654, 251] on div "Quantity per Set 25* – $9.00 50* – $9.00 100* – $9.00 250* – $17.00 500 – $33.0…" at bounding box center [652, 261] width 145 height 52
click at [651, 256] on select "25* – $9.00 50* – $9.00 100* – $9.00 250* – $17.00 500 – $33.00 1000 – $42.00 2…" at bounding box center [652, 263] width 145 height 21
select select "250* – $17.00"
click at [580, 253] on select "25* – $9.00 50* – $9.00 100* – $9.00 250* – $17.00 500 – $33.00 1000 – $42.00 2…" at bounding box center [652, 263] width 145 height 21
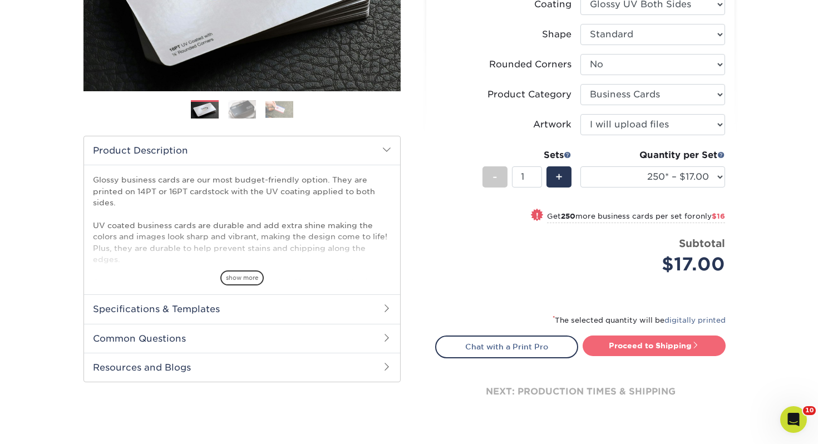
click at [630, 342] on link "Proceed to Shipping" at bounding box center [654, 346] width 143 height 20
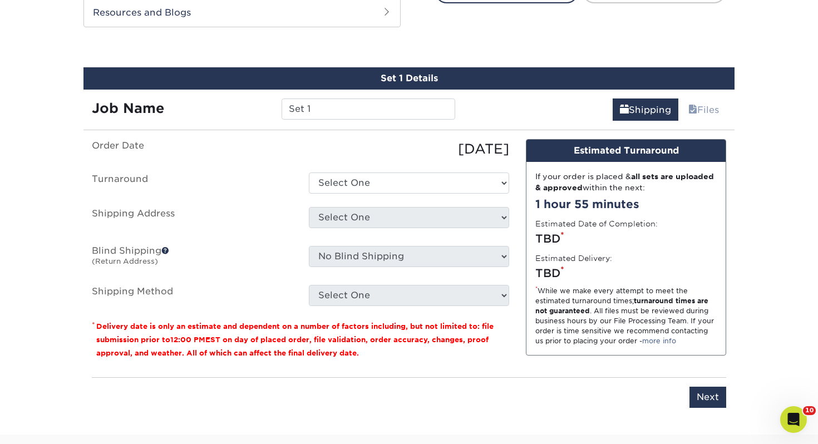
scroll to position [604, 0]
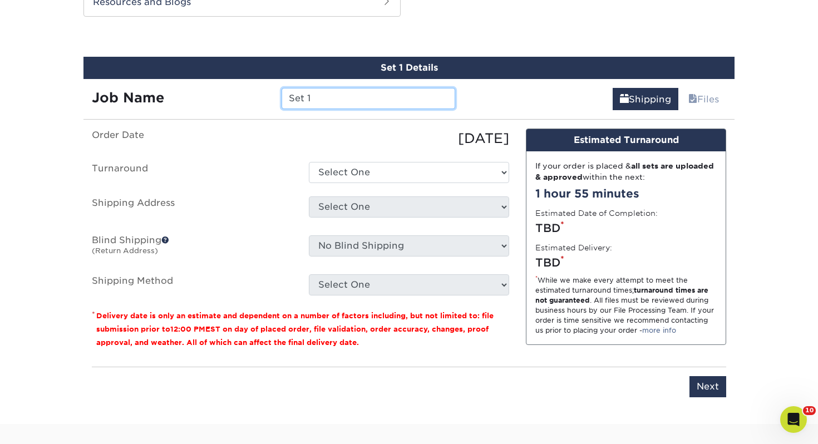
drag, startPoint x: 336, startPoint y: 101, endPoint x: 186, endPoint y: 91, distance: 149.5
click at [186, 91] on div "Job Name Set 1" at bounding box center [273, 98] width 380 height 21
type input "[PERSON_NAME]"
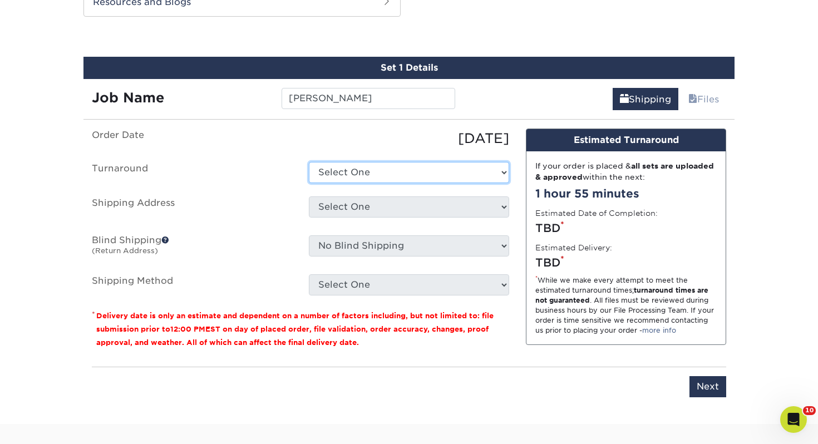
click at [366, 170] on select "Select One 2-4 Business Days 2 Day Next Business Day" at bounding box center [409, 172] width 200 height 21
select select "0d2015eb-ac6c-4252-b2f1-1c5560e96a65"
click at [309, 162] on select "Select One 2-4 Business Days 2 Day Next Business Day" at bounding box center [409, 172] width 200 height 21
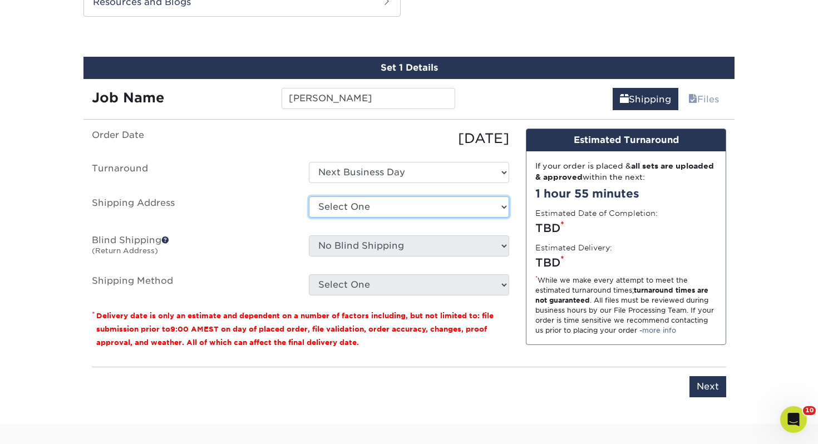
click at [365, 206] on select "Select One [PERSON_NAME], MI Akron, [GEOGRAPHIC_DATA]" at bounding box center [409, 206] width 200 height 21
select select "247616"
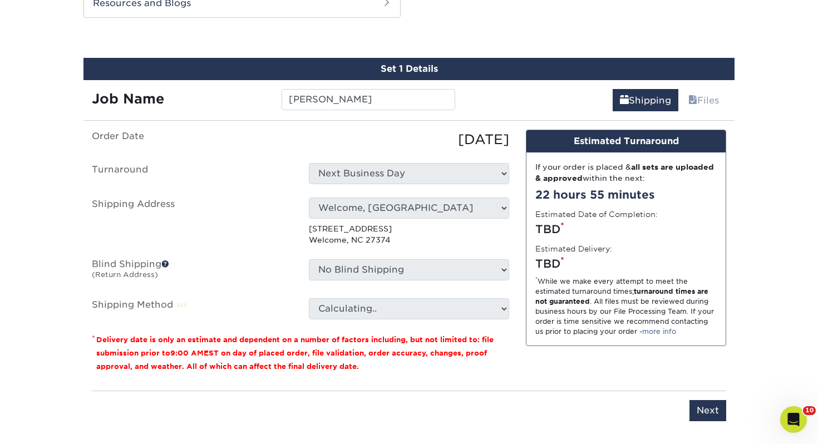
scroll to position [605, 0]
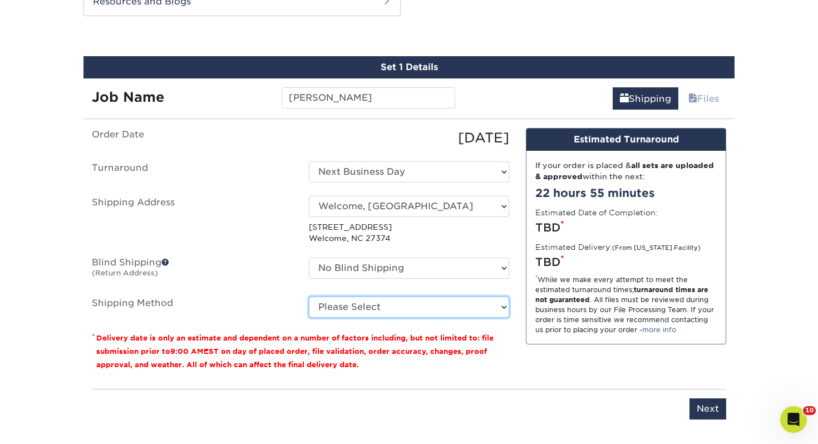
click at [368, 305] on select "Please Select Ground Shipping (+$7.84) 3 Day Shipping Service (+$15.34) 2 Day A…" at bounding box center [409, 307] width 200 height 21
select select "03"
click at [309, 297] on select "Please Select Ground Shipping (+$7.84) 3 Day Shipping Service (+$15.34) 2 Day A…" at bounding box center [409, 307] width 200 height 21
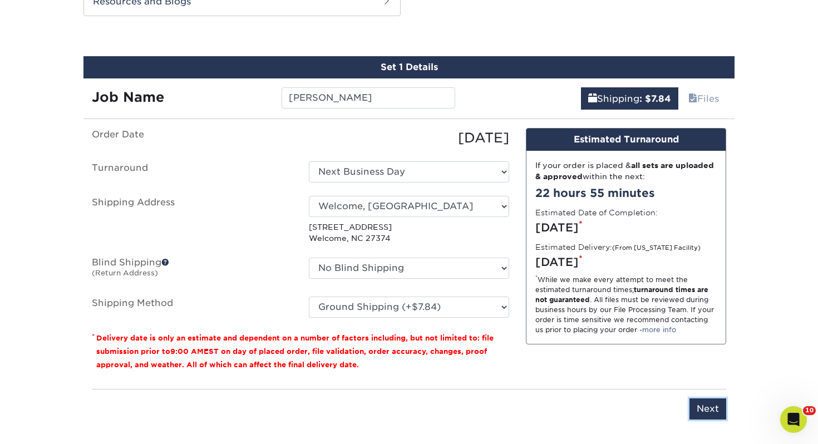
click at [709, 403] on input "Next" at bounding box center [708, 408] width 37 height 21
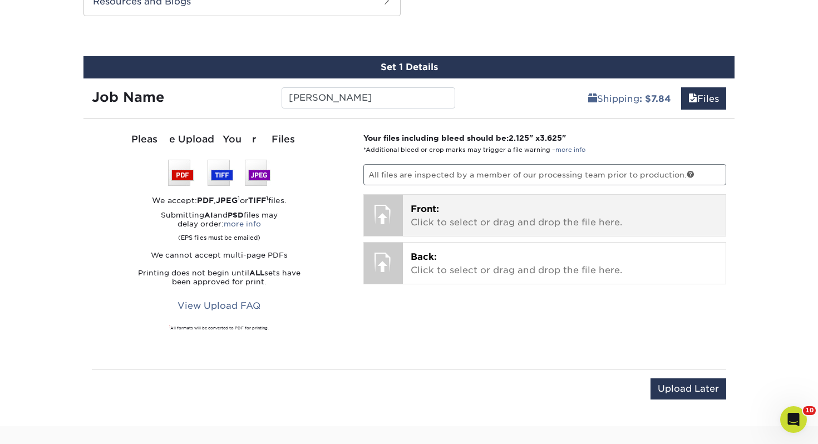
click at [448, 220] on p "Front: Click to select or drag and drop the file here." at bounding box center [565, 216] width 308 height 27
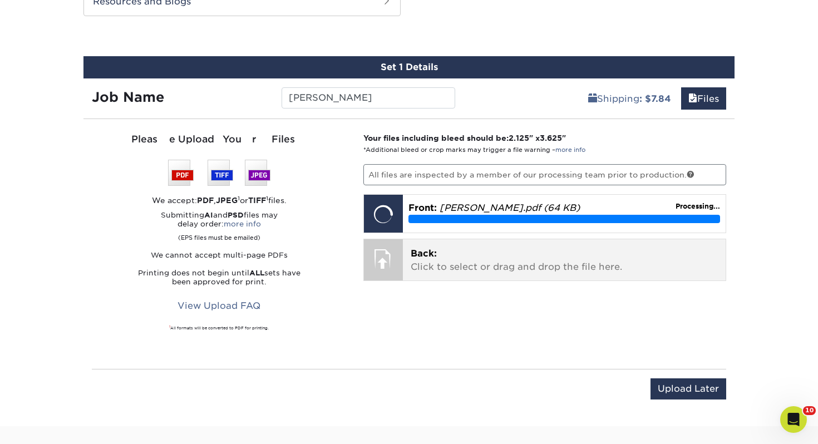
click at [476, 252] on p "Back: Click to select or drag and drop the file here." at bounding box center [565, 260] width 308 height 27
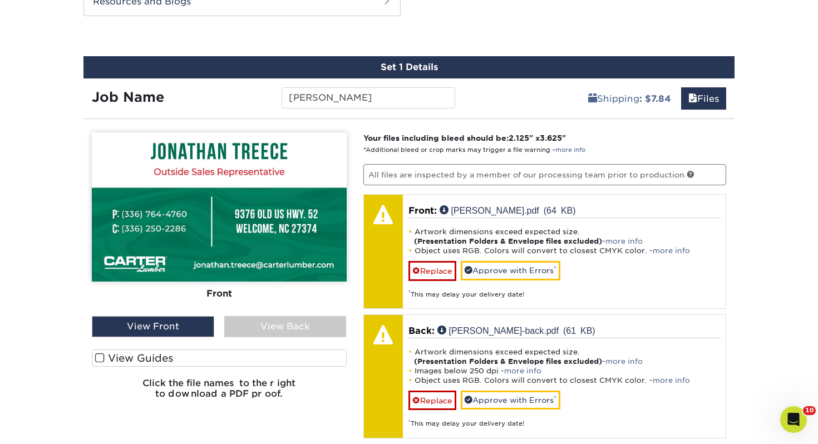
click at [185, 356] on label "View Guides" at bounding box center [219, 357] width 255 height 17
click at [0, 0] on input "View Guides" at bounding box center [0, 0] width 0 height 0
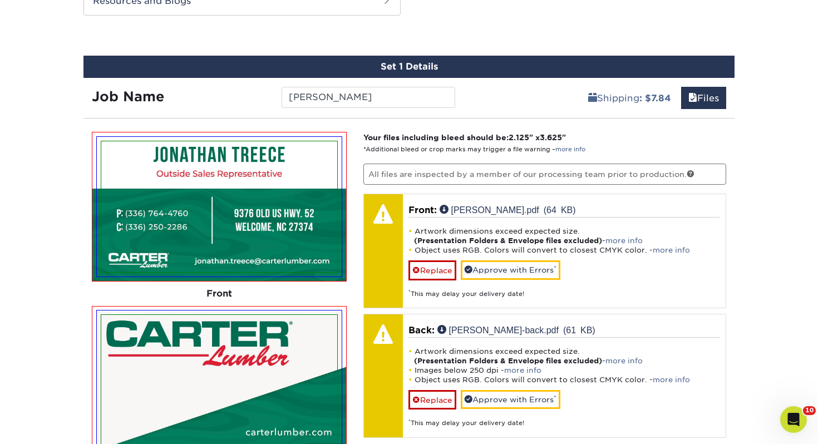
scroll to position [671, 0]
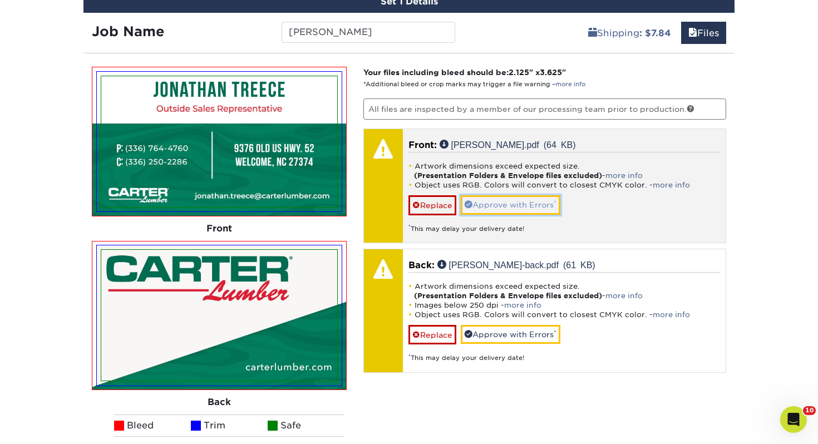
click at [486, 211] on link "Approve with Errors *" at bounding box center [511, 204] width 100 height 19
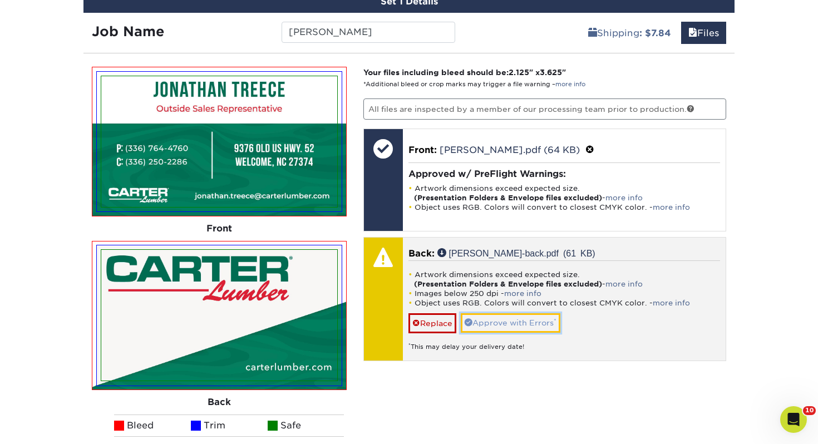
click at [541, 320] on link "Approve with Errors *" at bounding box center [511, 322] width 100 height 19
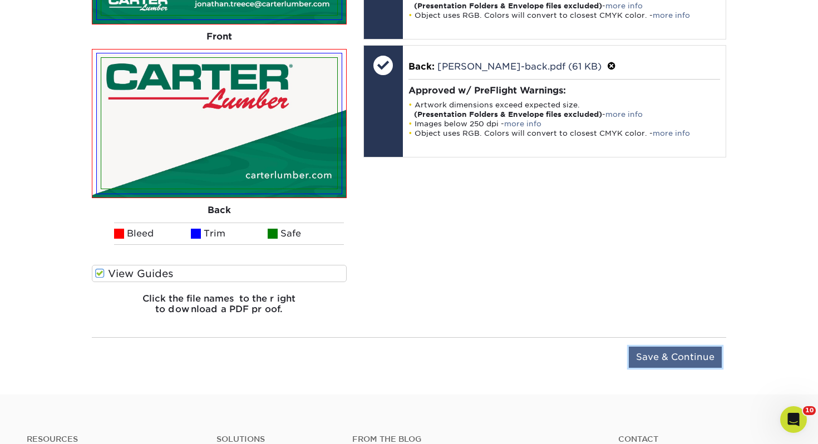
click at [689, 365] on input "Save & Continue" at bounding box center [675, 357] width 93 height 21
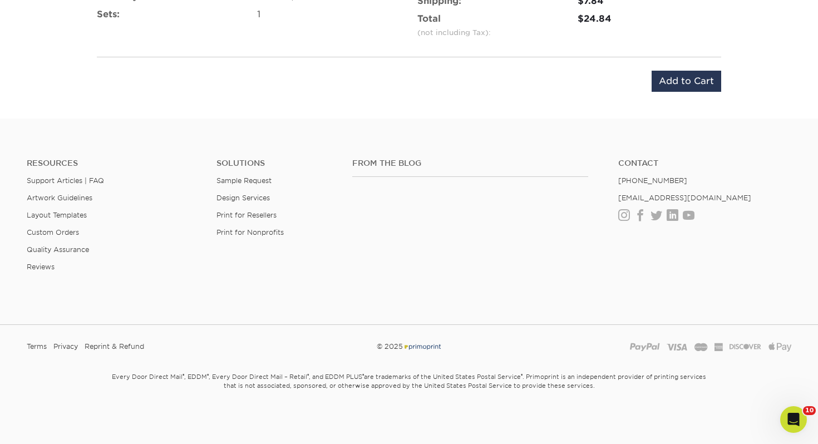
scroll to position [809, 0]
click at [688, 91] on input "Add to Cart" at bounding box center [687, 81] width 70 height 21
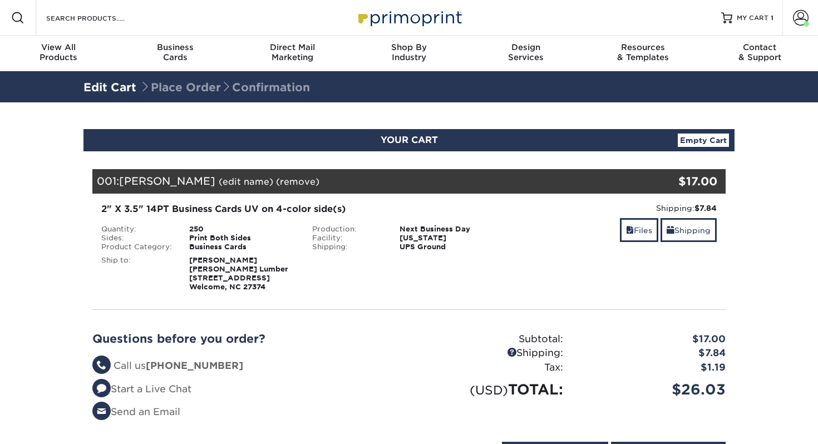
select select "247616"
click at [680, 225] on link "Shipping" at bounding box center [689, 230] width 56 height 24
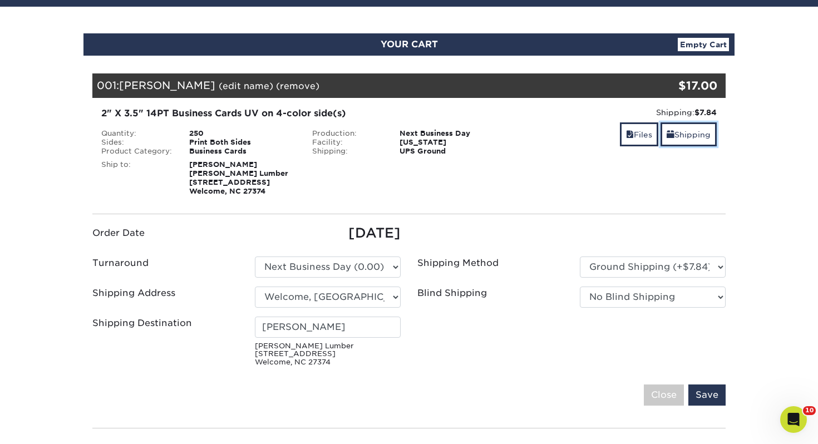
scroll to position [101, 0]
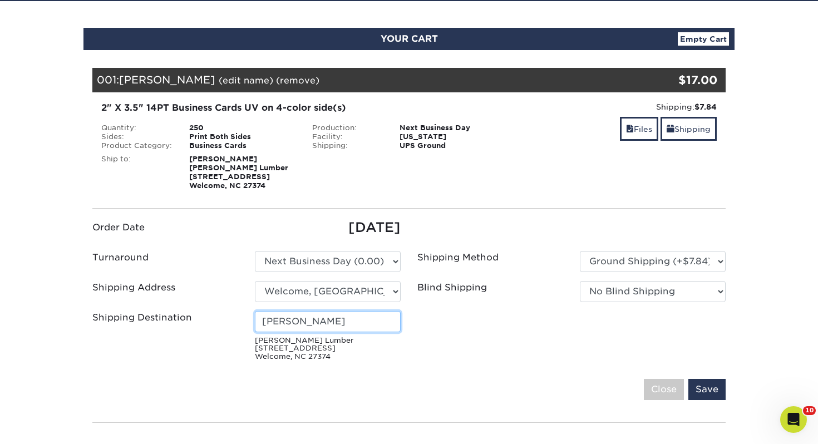
drag, startPoint x: 360, startPoint y: 321, endPoint x: 139, endPoint y: 316, distance: 221.6
click at [139, 316] on div "Shipping Destination Matthew Bingham Carter Lumber 9376 Old Us Hwy 52 Welcome, …" at bounding box center [246, 338] width 325 height 55
type input "Jonathan Treece"
click at [718, 400] on fieldset "Order Date 09/12/2025 Turnaround Please Select 2 Business Days (0.00) chuck" at bounding box center [408, 316] width 633 height 196
click at [717, 391] on input "Save" at bounding box center [706, 389] width 37 height 21
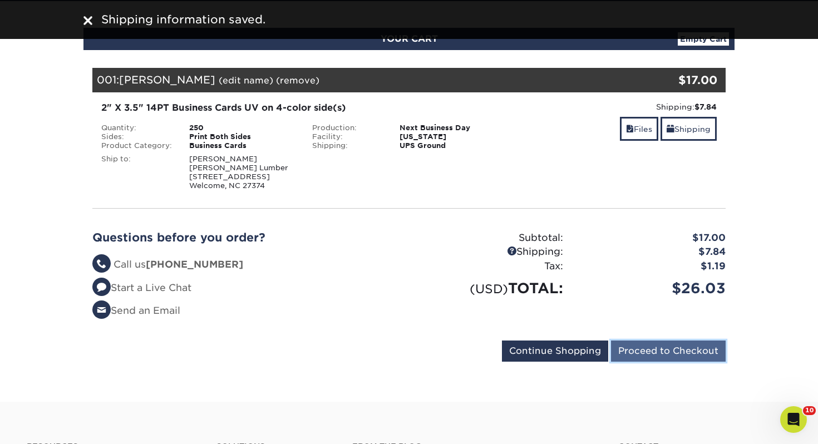
click at [688, 357] on input "Proceed to Checkout" at bounding box center [668, 351] width 115 height 21
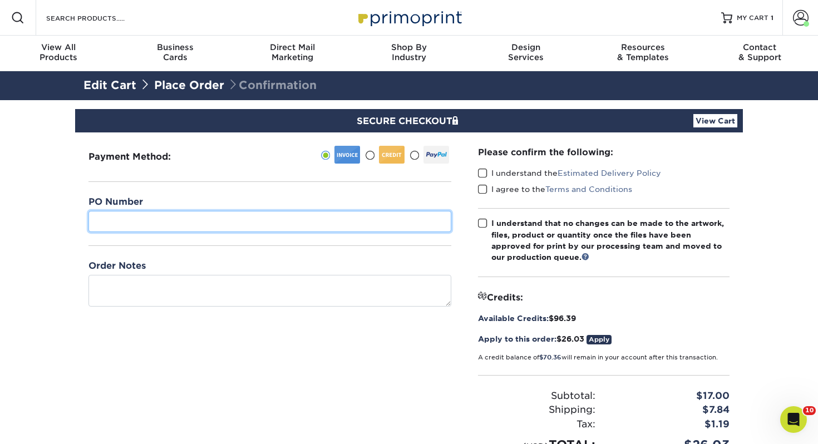
click at [225, 221] on input "text" at bounding box center [269, 221] width 363 height 21
type input "419"
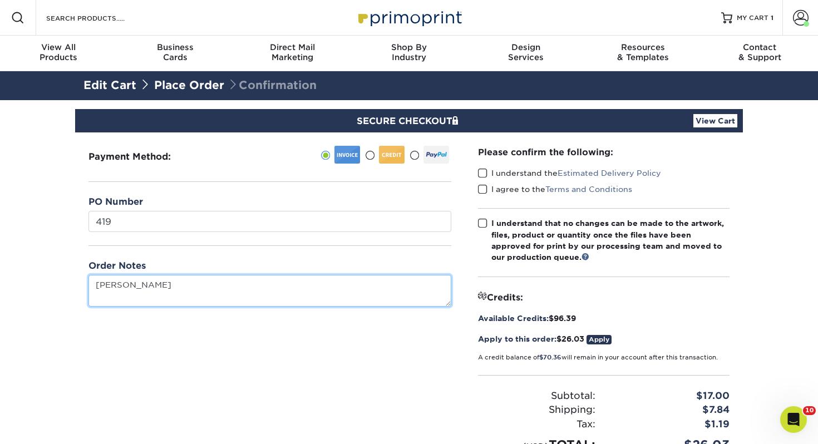
type textarea "[PERSON_NAME]"
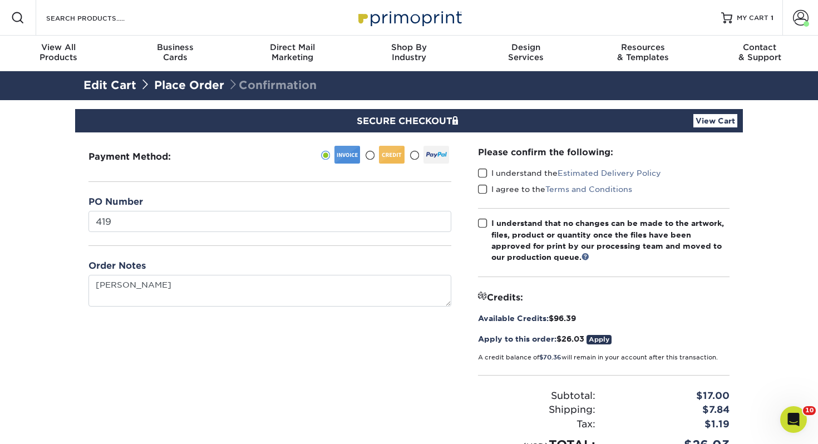
click at [491, 170] on label "I understand the Estimated Delivery Policy" at bounding box center [569, 173] width 183 height 11
click at [0, 0] on input "I understand the Estimated Delivery Policy" at bounding box center [0, 0] width 0 height 0
drag, startPoint x: 486, startPoint y: 184, endPoint x: 486, endPoint y: 193, distance: 8.4
click at [486, 184] on span at bounding box center [482, 189] width 9 height 11
click at [0, 0] on input "I agree to the Terms and Conditions" at bounding box center [0, 0] width 0 height 0
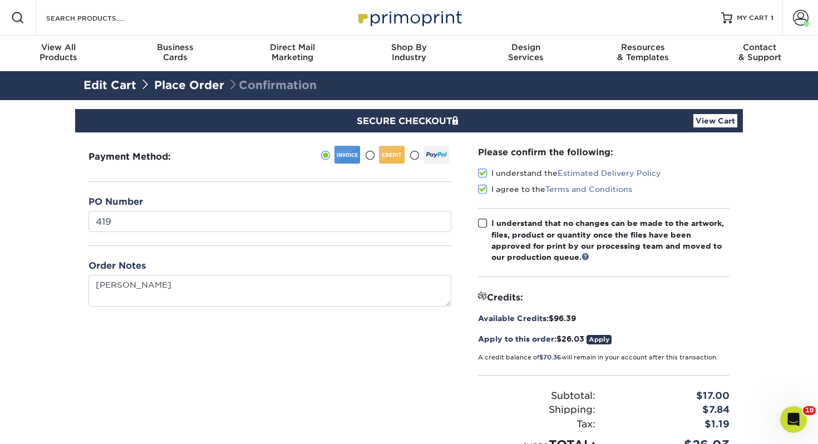
click at [487, 222] on label "I understand that no changes can be made to the artwork, files, product or quan…" at bounding box center [604, 241] width 252 height 46
click at [0, 0] on input "I understand that no changes can be made to the artwork, files, product or quan…" at bounding box center [0, 0] width 0 height 0
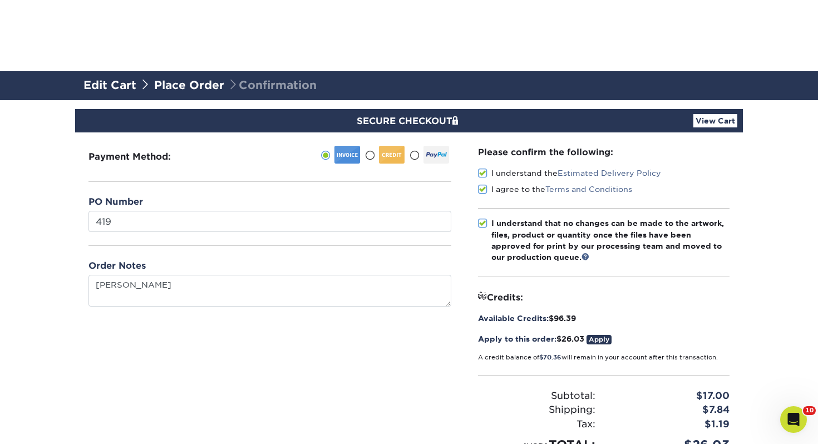
scroll to position [141, 0]
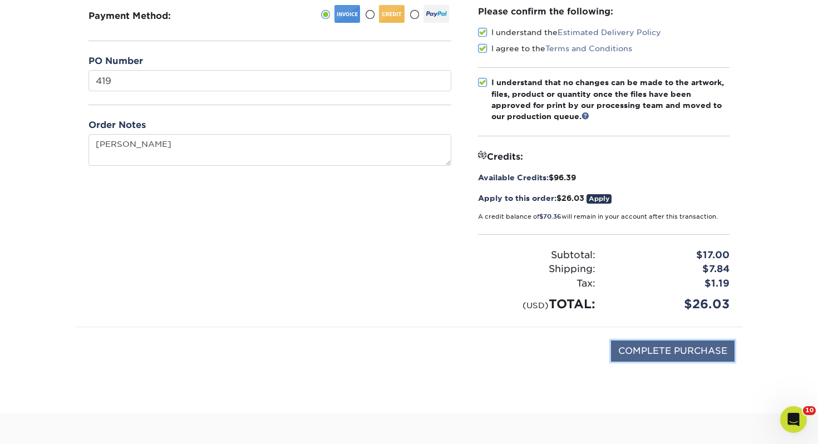
click at [668, 344] on input "COMPLETE PURCHASE" at bounding box center [673, 351] width 124 height 21
type input "PROCESSING, PLEASE WAIT..."
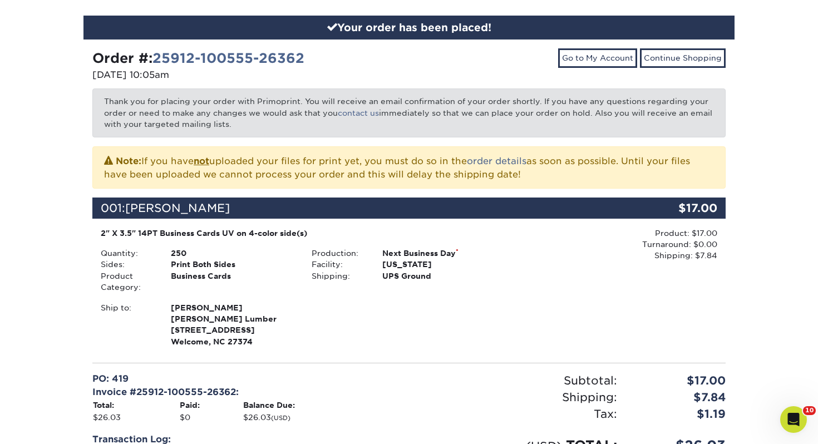
scroll to position [353, 0]
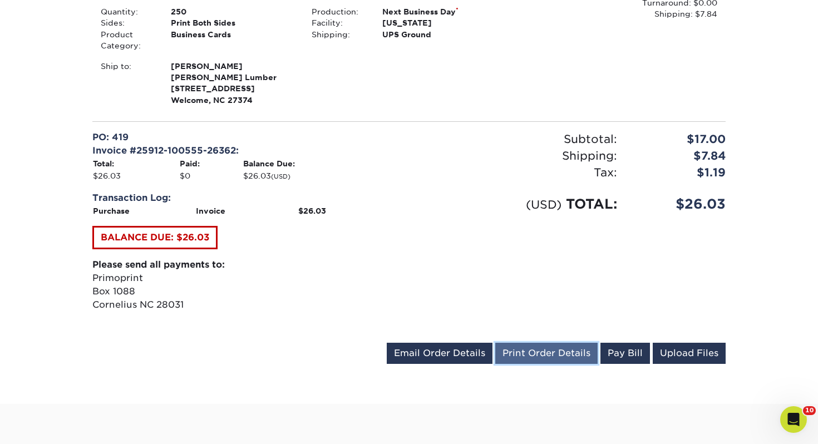
click at [573, 352] on link "Print Order Details" at bounding box center [546, 353] width 102 height 21
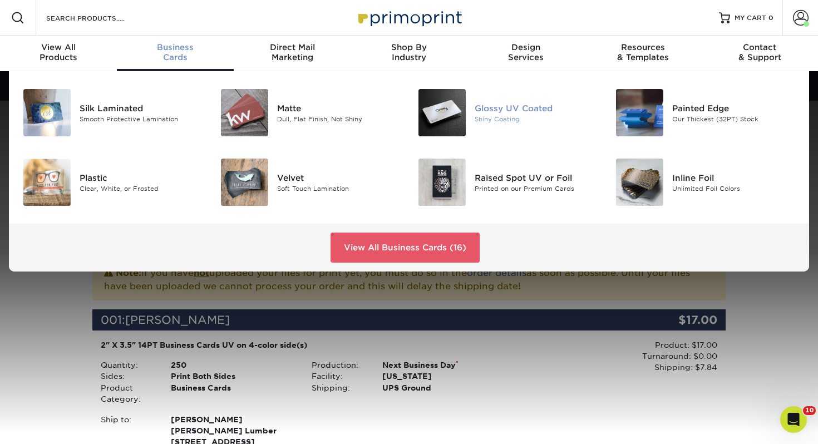
click at [511, 102] on div "Glossy UV Coated" at bounding box center [537, 108] width 124 height 12
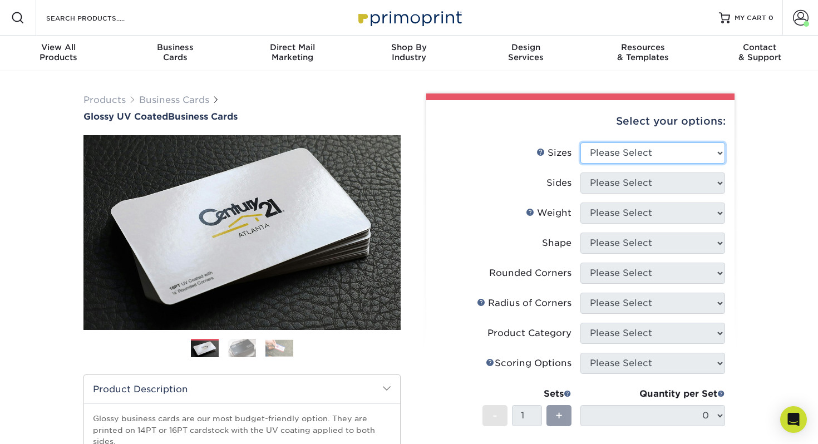
click at [657, 146] on select "Please Select 1.5" x 3.5" - Mini 1.75" x 3.5" - Mini 2" x 2" - Square 2" x 3" -…" at bounding box center [652, 152] width 145 height 21
select select "2.00x3.50"
click at [580, 142] on select "Please Select 1.5" x 3.5" - Mini 1.75" x 3.5" - Mini 2" x 2" - Square 2" x 3" -…" at bounding box center [652, 152] width 145 height 21
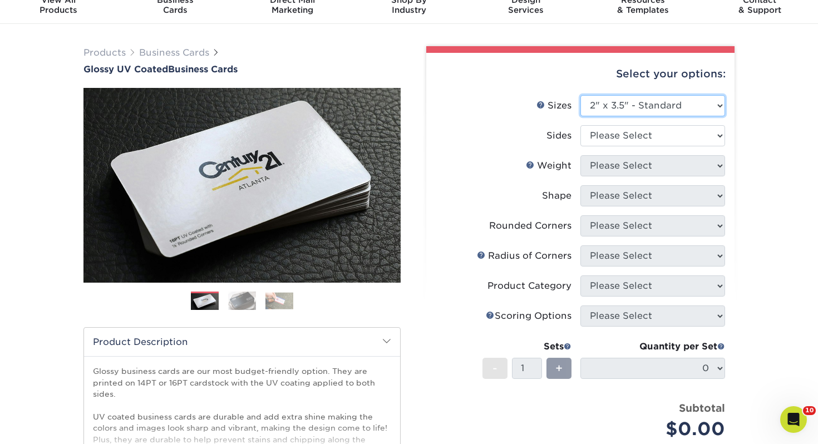
scroll to position [53, 0]
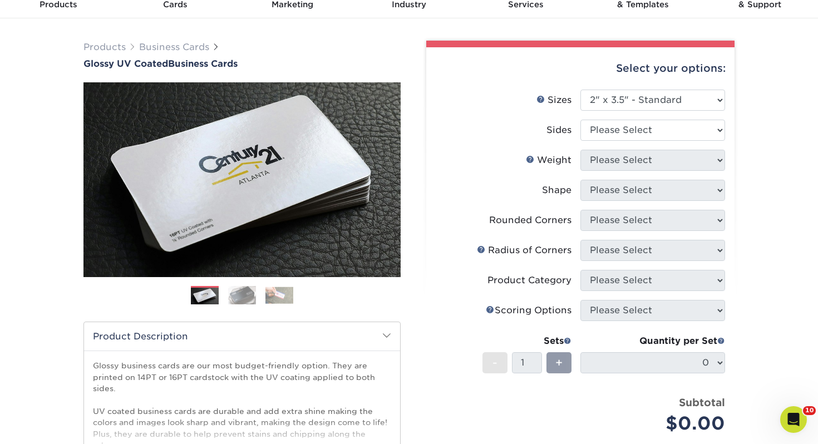
drag, startPoint x: 610, startPoint y: 142, endPoint x: 607, endPoint y: 128, distance: 14.8
click at [610, 142] on li "Sides Please Select Print Both Sides Print Front Only" at bounding box center [580, 135] width 289 height 30
click at [607, 128] on select "Please Select Print Both Sides Print Front Only" at bounding box center [652, 130] width 145 height 21
select select "13abbda7-1d64-4f25-8bb2-c179b224825d"
click at [580, 120] on select "Please Select Print Both Sides Print Front Only" at bounding box center [652, 130] width 145 height 21
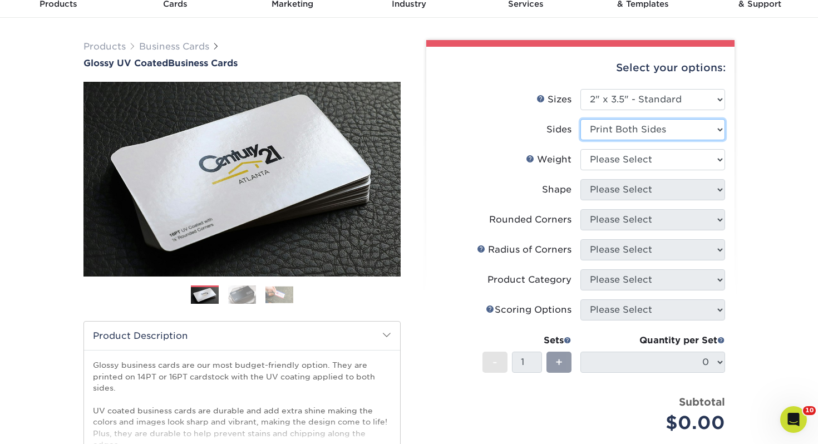
scroll to position [57, 0]
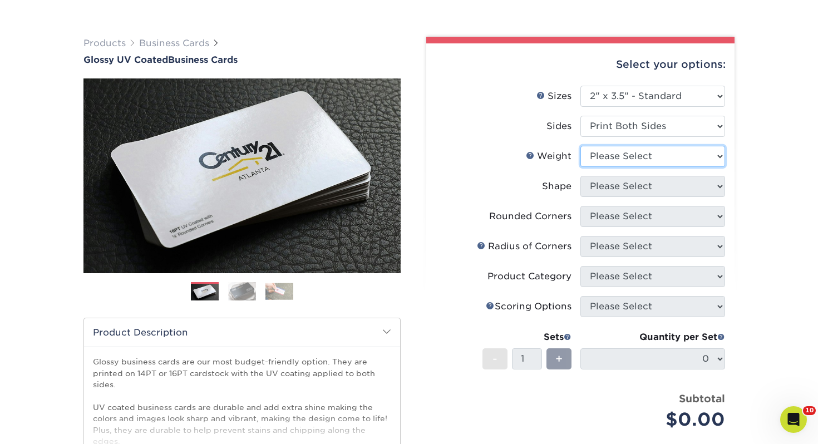
click at [617, 156] on select "Please Select 16PT 14PT" at bounding box center [652, 156] width 145 height 21
select select "14PT"
click at [580, 146] on select "Please Select 16PT 14PT" at bounding box center [652, 156] width 145 height 21
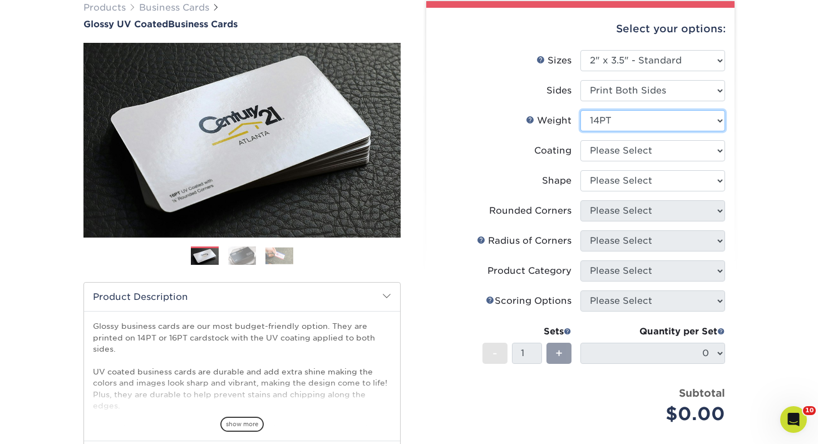
scroll to position [102, 0]
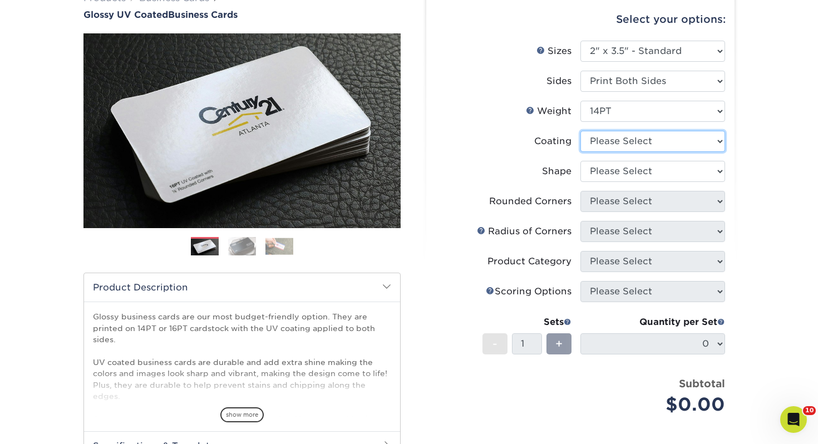
click at [657, 142] on select at bounding box center [652, 141] width 145 height 21
select select "ae367451-b2b8-45df-a344-0f05b6a12993"
click at [580, 131] on select at bounding box center [652, 141] width 145 height 21
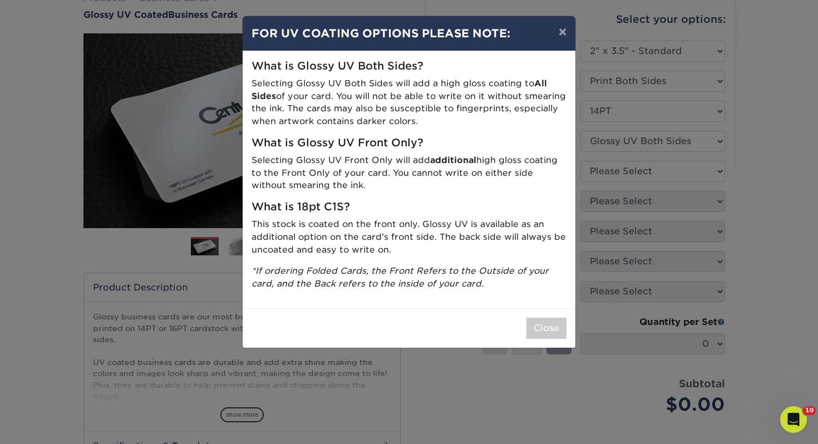
click at [544, 317] on div "Close" at bounding box center [409, 328] width 333 height 40
drag, startPoint x: 545, startPoint y: 321, endPoint x: 546, endPoint y: 315, distance: 5.7
click at [545, 321] on button "Close" at bounding box center [546, 328] width 40 height 21
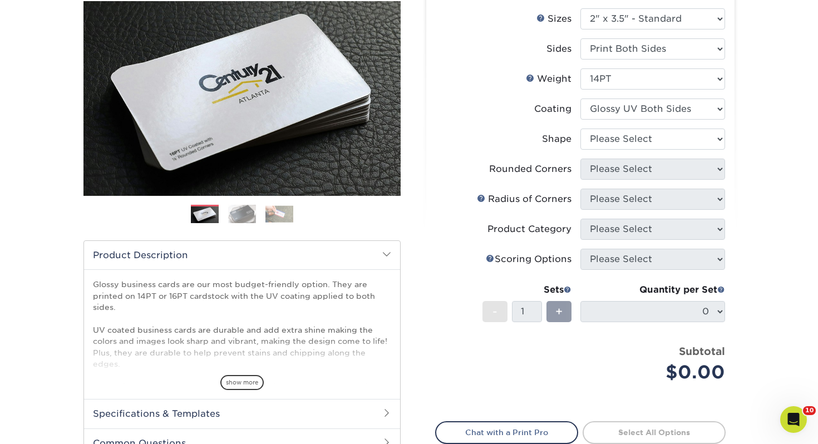
scroll to position [159, 0]
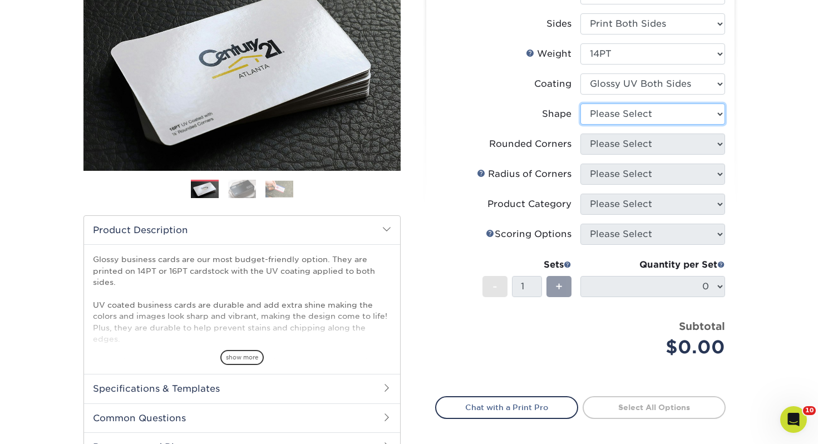
click at [636, 119] on select "Please Select Standard" at bounding box center [652, 114] width 145 height 21
select select "standard"
click at [580, 104] on select "Please Select Standard" at bounding box center [652, 114] width 145 height 21
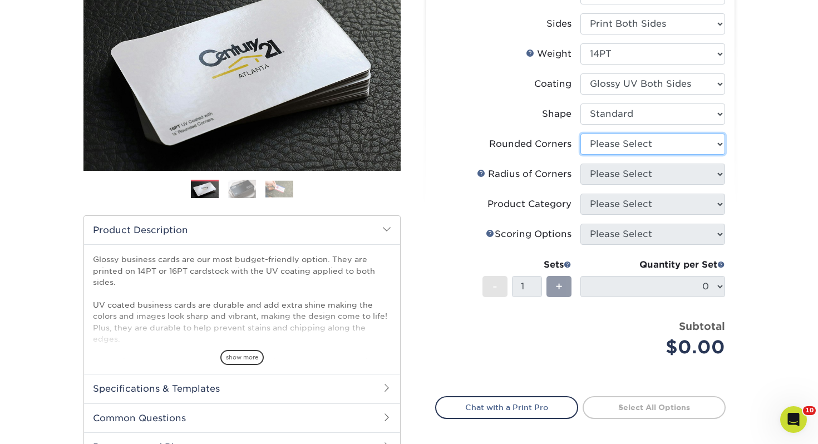
click at [629, 140] on select "Please Select Yes - Round 2 Corners Yes - Round 4 Corners No" at bounding box center [652, 144] width 145 height 21
select select "0"
click at [580, 134] on select "Please Select Yes - Round 2 Corners Yes - Round 4 Corners No" at bounding box center [652, 144] width 145 height 21
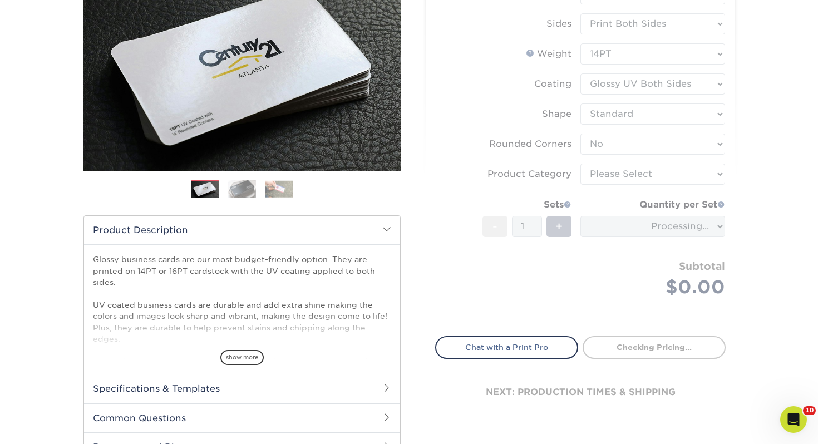
click at [610, 174] on form "Sizes Help Sizes Please Select 1.5" x 3.5" - Mini 1.75" x 3.5" - Mini 2" x 2" -…" at bounding box center [580, 153] width 290 height 340
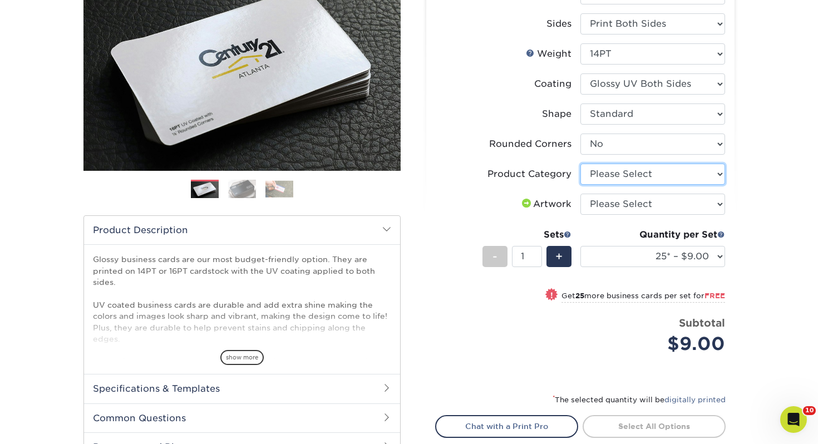
click at [611, 171] on select "Please Select Business Cards" at bounding box center [652, 174] width 145 height 21
select select "3b5148f1-0588-4f88-a218-97bcfdce65c1"
click at [580, 164] on select "Please Select Business Cards" at bounding box center [652, 174] width 145 height 21
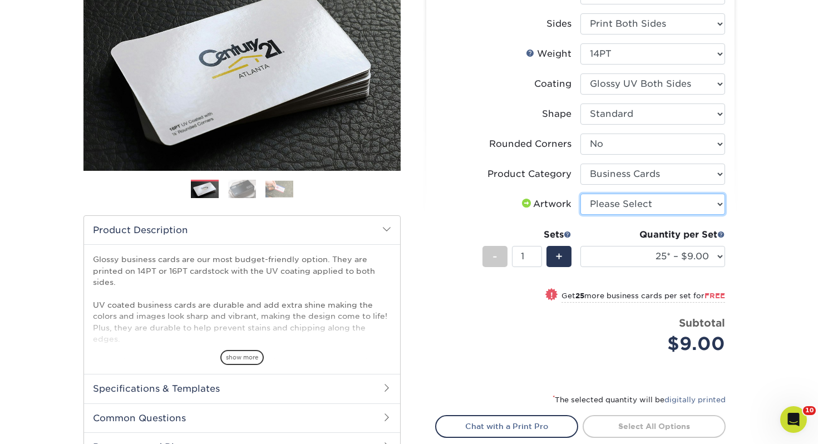
click at [633, 206] on select "Please Select I will upload files I need a design - $100" at bounding box center [652, 204] width 145 height 21
select select "upload"
click at [580, 194] on select "Please Select I will upload files I need a design - $100" at bounding box center [652, 204] width 145 height 21
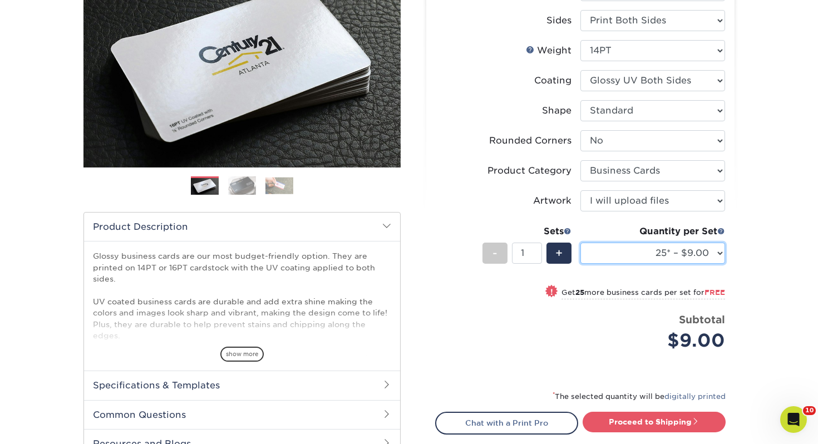
click at [633, 253] on select "25* – $9.00 50* – $9.00 100* – $9.00 250* – $17.00 500 – $33.00 1000 – $42.00 2…" at bounding box center [652, 253] width 145 height 21
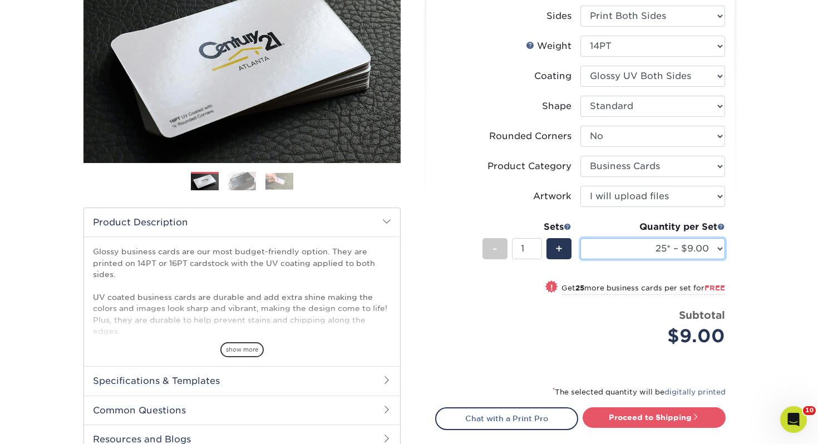
select select "250* – $17.00"
click at [580, 238] on select "25* – $9.00 50* – $9.00 100* – $9.00 250* – $17.00 500 – $33.00 1000 – $42.00 2…" at bounding box center [652, 248] width 145 height 21
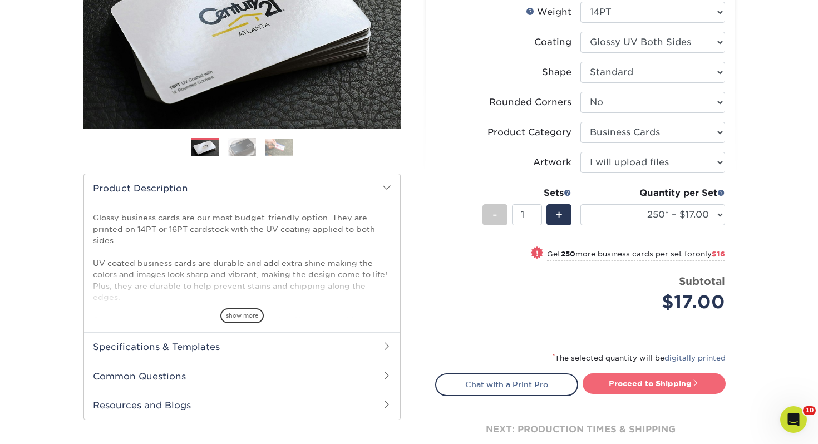
click at [674, 377] on link "Proceed to Shipping" at bounding box center [654, 383] width 143 height 20
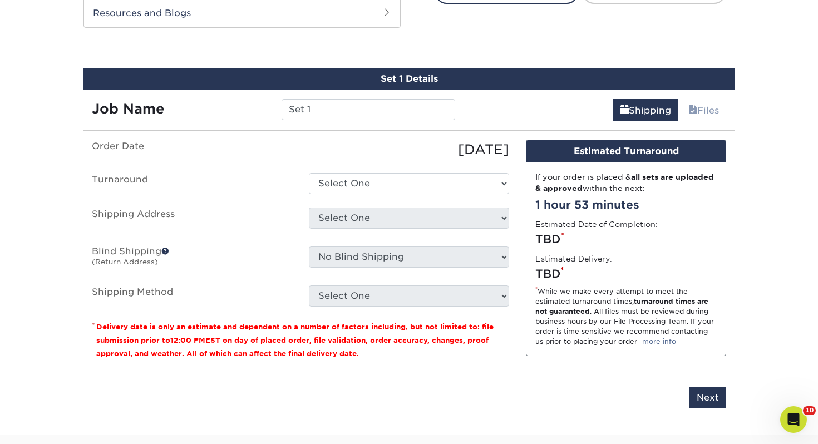
scroll to position [604, 0]
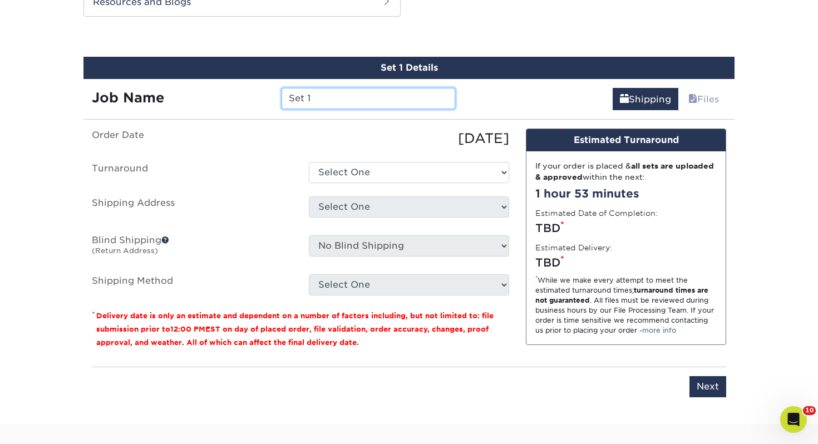
drag, startPoint x: 401, startPoint y: 97, endPoint x: 229, endPoint y: 84, distance: 171.9
click at [229, 84] on div "Job Name Set 1" at bounding box center [273, 94] width 380 height 31
type input "Brent Dick"
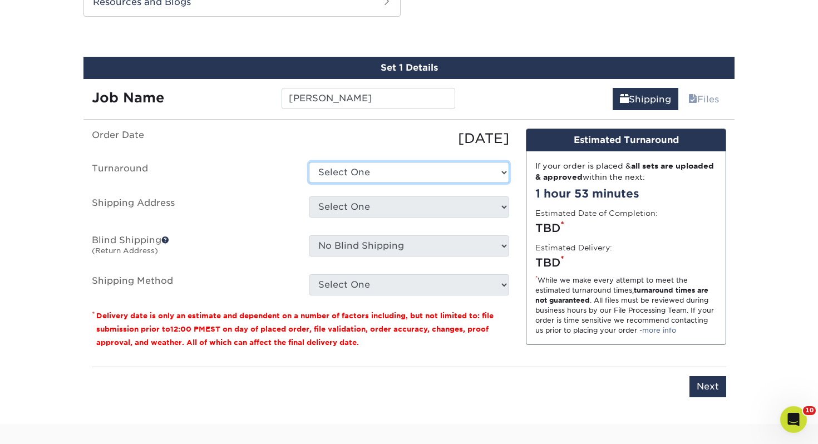
click at [346, 171] on select "Select One 2-4 Business Days 2 Day Next Business Day" at bounding box center [409, 172] width 200 height 21
select select "0d2015eb-ac6c-4252-b2f1-1c5560e96a65"
click at [309, 162] on select "Select One 2-4 Business Days 2 Day Next Business Day" at bounding box center [409, 172] width 200 height 21
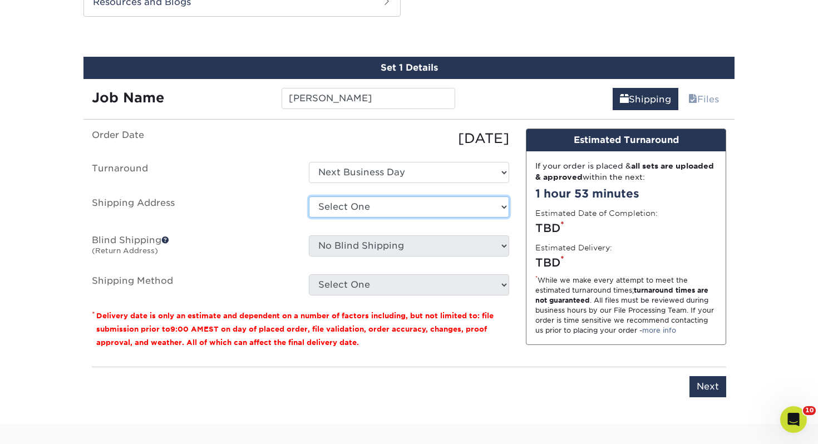
click at [360, 206] on select "Select One [PERSON_NAME], MI Akron, [GEOGRAPHIC_DATA]" at bounding box center [409, 206] width 200 height 21
select select "238470"
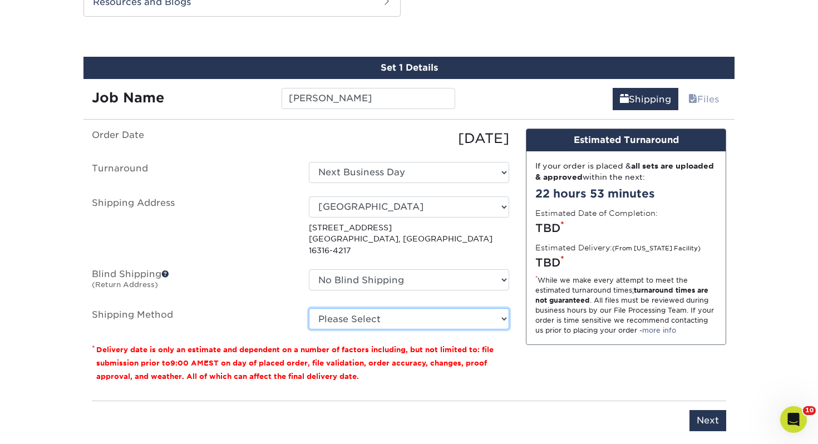
click at [377, 308] on select "Please Select Ground Shipping (+$7.84) 3 Day Shipping Service (+$18.68) 2 Day A…" at bounding box center [409, 318] width 200 height 21
select select "03"
click at [309, 308] on select "Please Select Ground Shipping (+$7.84) 3 Day Shipping Service (+$18.68) 2 Day A…" at bounding box center [409, 318] width 200 height 21
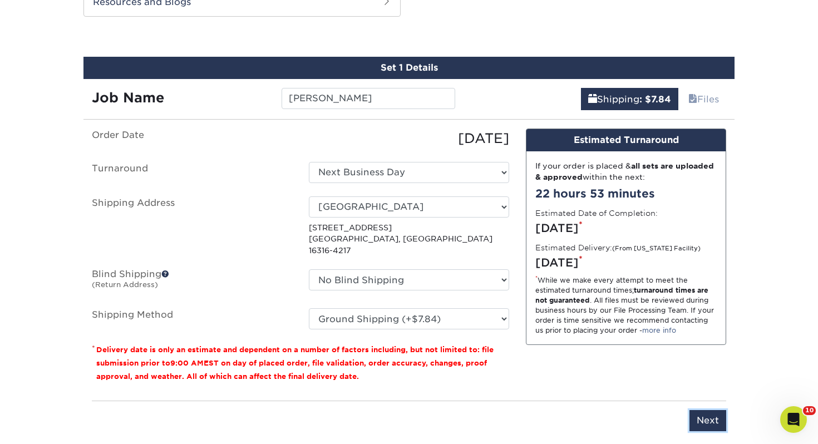
click at [719, 410] on input "Next" at bounding box center [708, 420] width 37 height 21
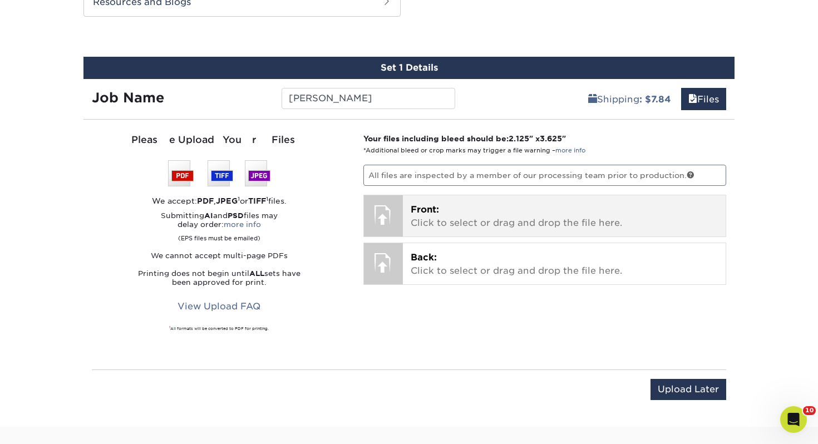
click at [483, 210] on p "Front: Click to select or drag and drop the file here." at bounding box center [565, 216] width 308 height 27
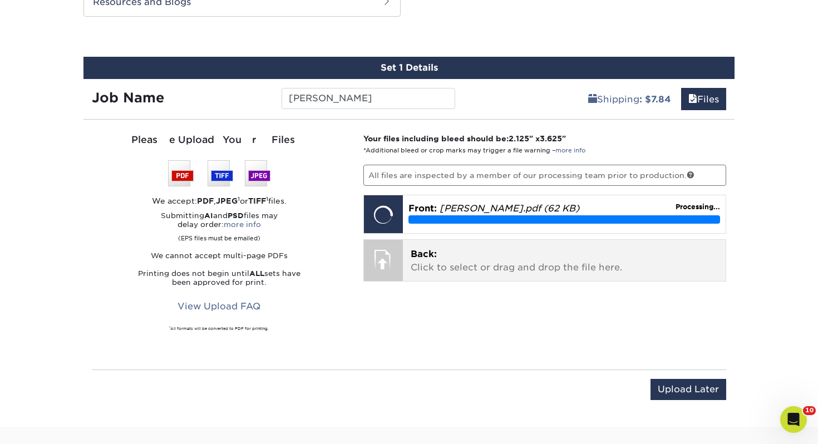
click at [507, 252] on p "Back: Click to select or drag and drop the file here." at bounding box center [565, 261] width 308 height 27
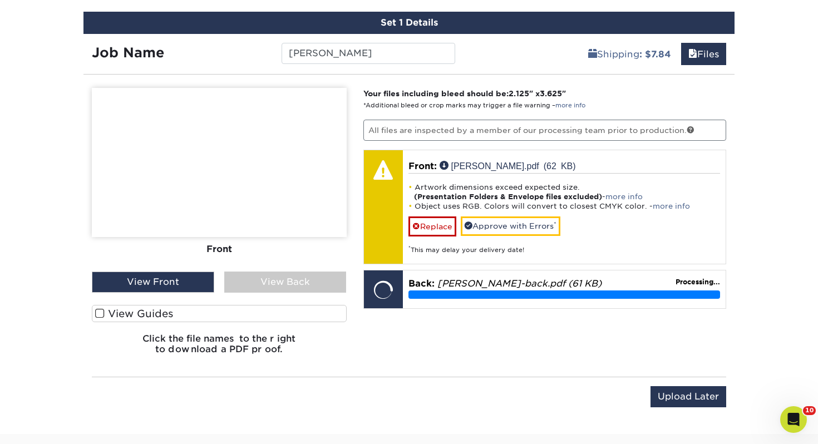
scroll to position [677, 0]
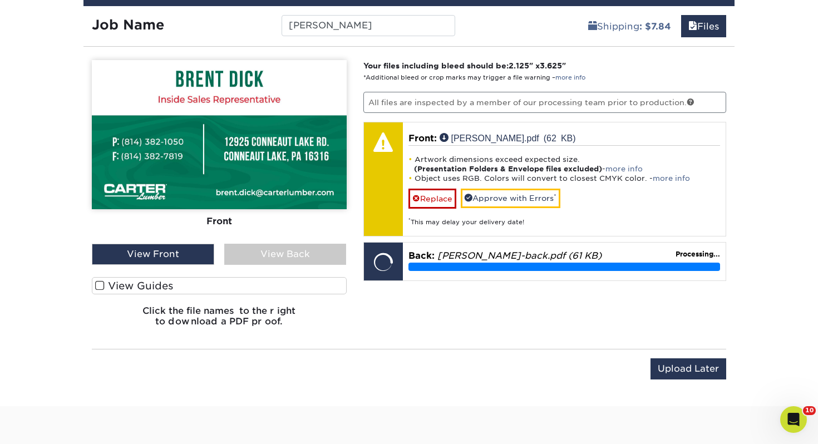
click at [311, 290] on label "View Guides" at bounding box center [219, 285] width 255 height 17
click at [0, 0] on input "View Guides" at bounding box center [0, 0] width 0 height 0
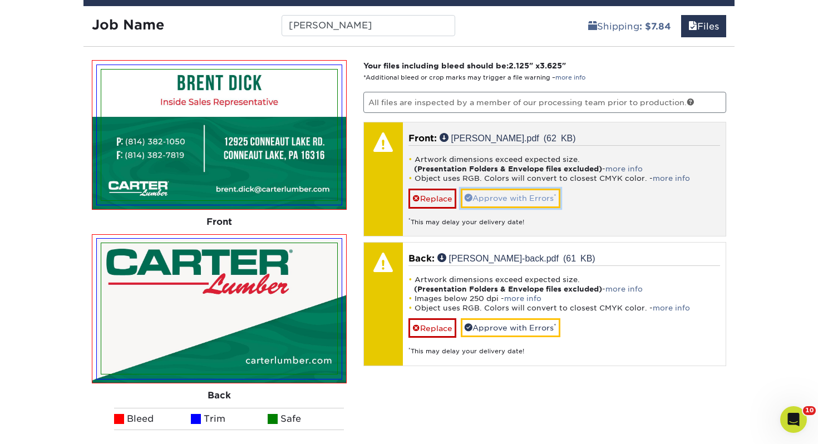
click at [538, 199] on link "Approve with Errors *" at bounding box center [511, 198] width 100 height 19
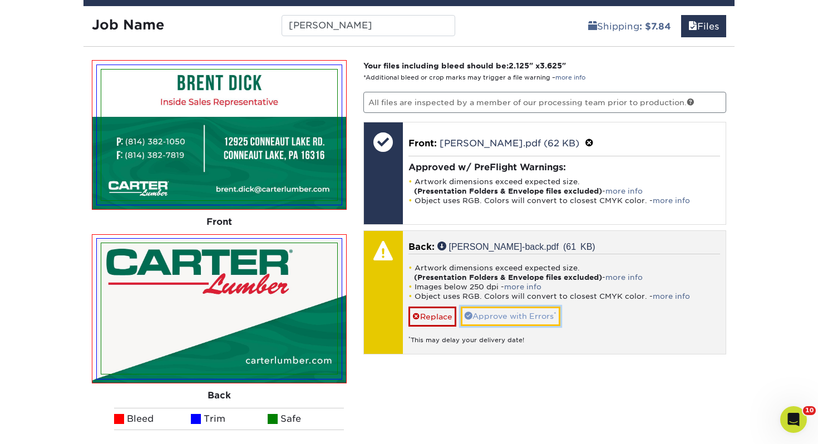
click at [518, 318] on link "Approve with Errors *" at bounding box center [511, 316] width 100 height 19
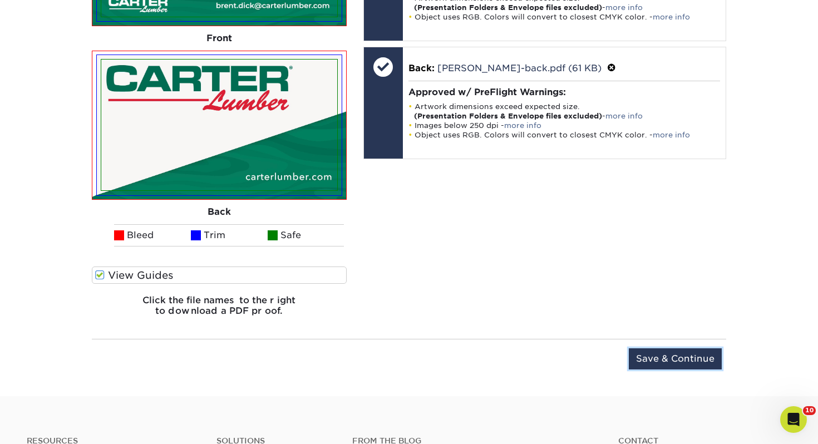
click at [688, 362] on input "Save & Continue" at bounding box center [675, 358] width 93 height 21
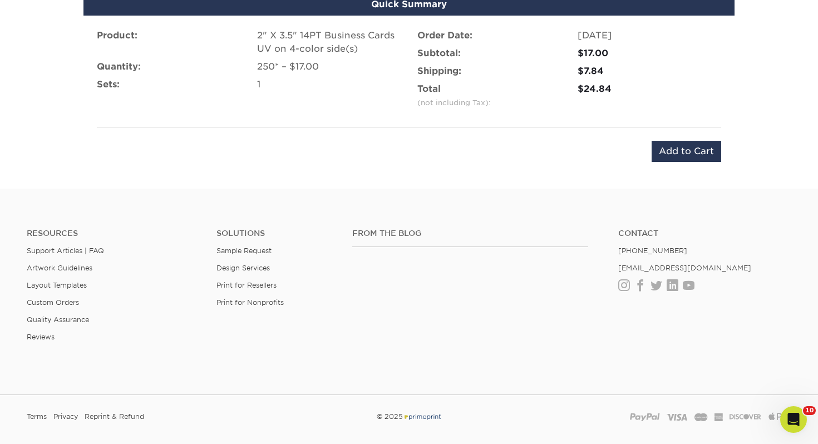
scroll to position [658, 0]
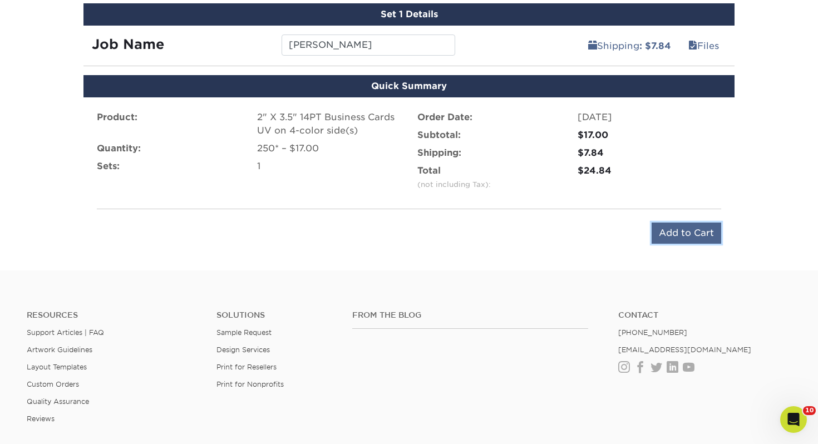
click at [672, 225] on input "Add to Cart" at bounding box center [687, 233] width 70 height 21
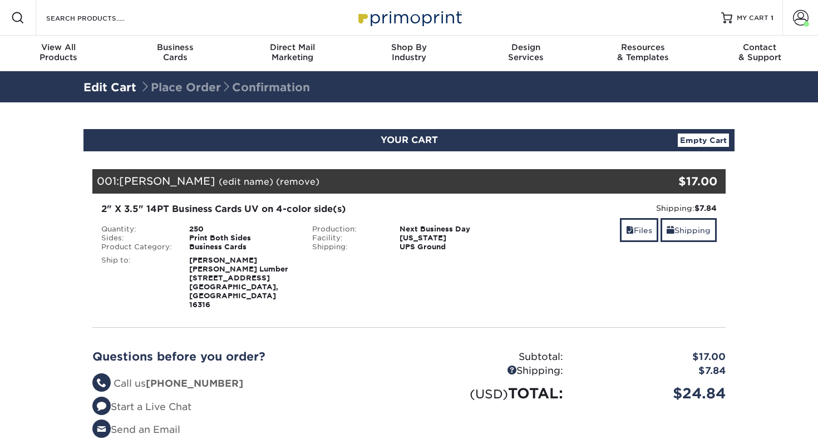
select select "238470"
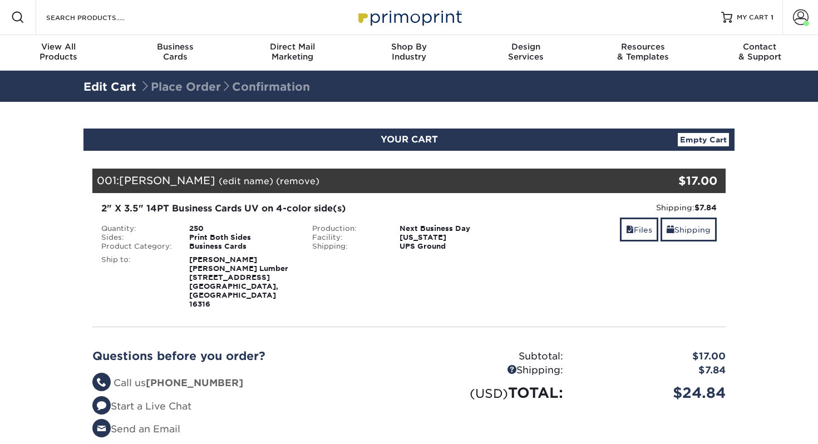
scroll to position [50, 0]
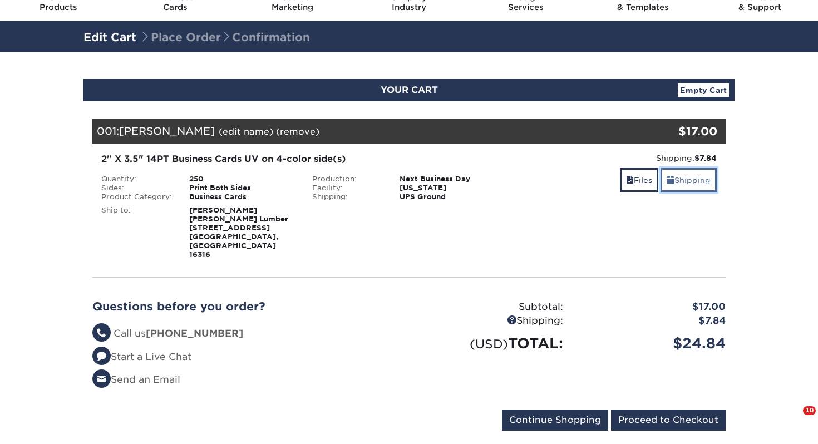
click at [697, 183] on link "Shipping" at bounding box center [689, 180] width 56 height 24
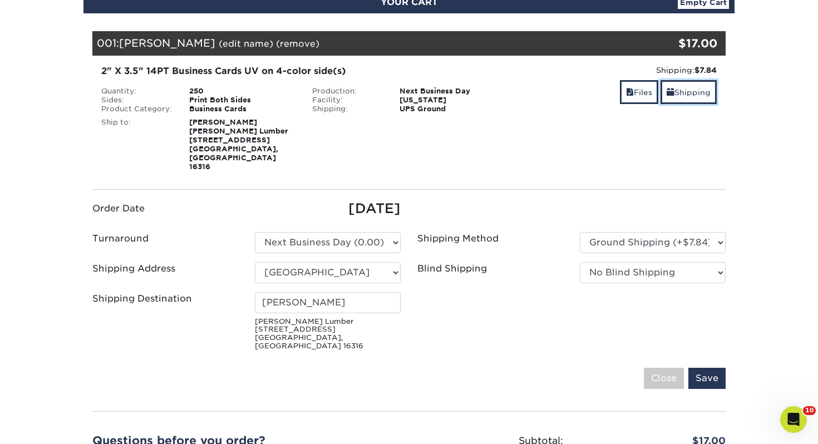
scroll to position [230, 0]
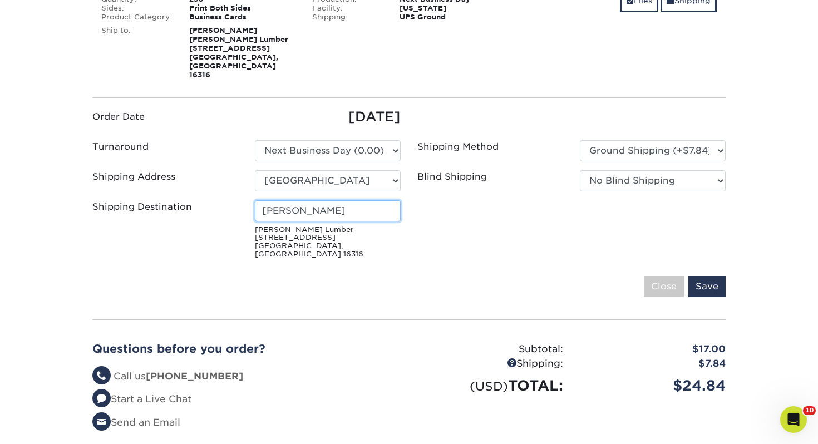
drag, startPoint x: 360, startPoint y: 196, endPoint x: 142, endPoint y: 186, distance: 217.9
click at [142, 200] on div "Shipping Destination [PERSON_NAME] Lumber [STREET_ADDRESS]" at bounding box center [246, 231] width 325 height 63
type input "[PERSON_NAME]"
click at [715, 276] on input "Save" at bounding box center [706, 286] width 37 height 21
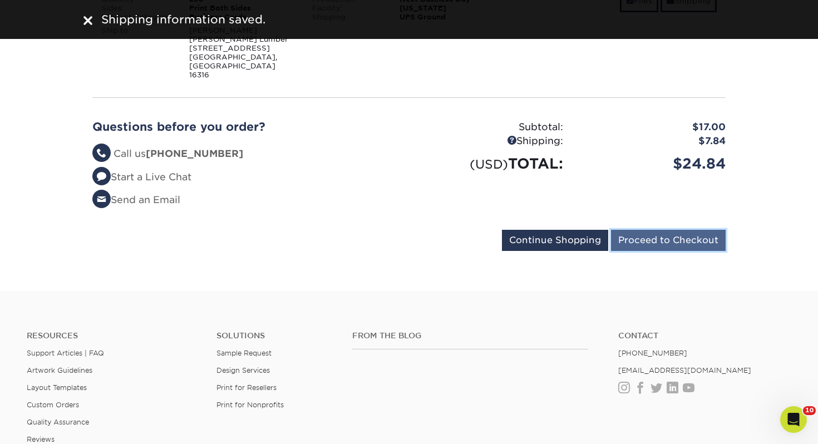
click at [685, 230] on input "Proceed to Checkout" at bounding box center [668, 240] width 115 height 21
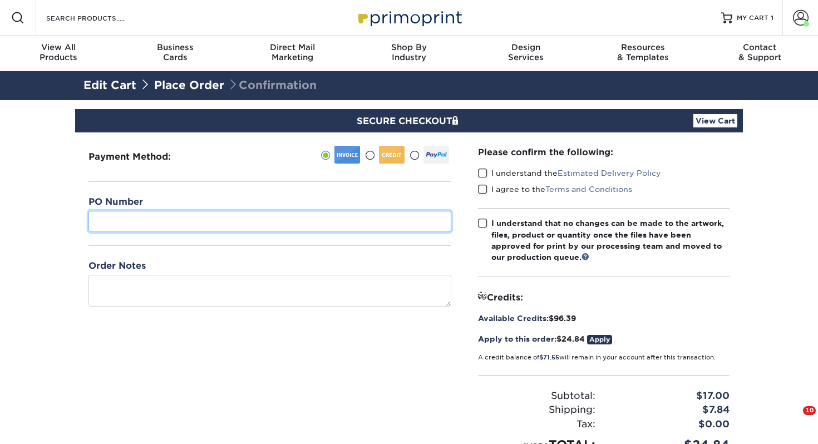
click at [199, 214] on input "text" at bounding box center [269, 221] width 363 height 21
type input "097"
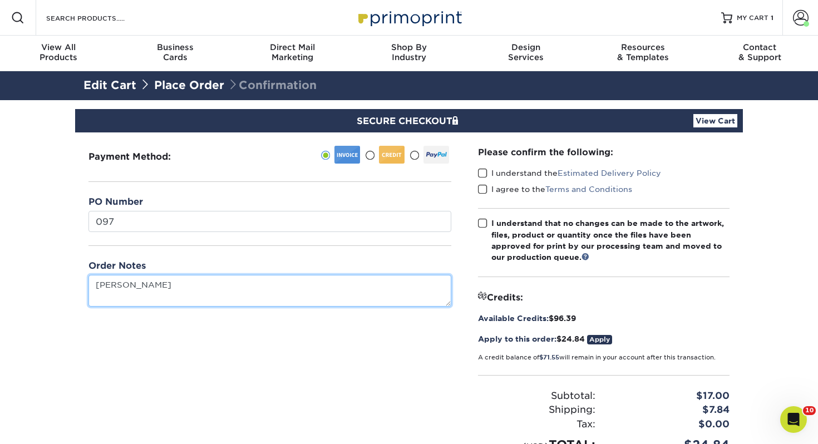
type textarea "Brent Dick"
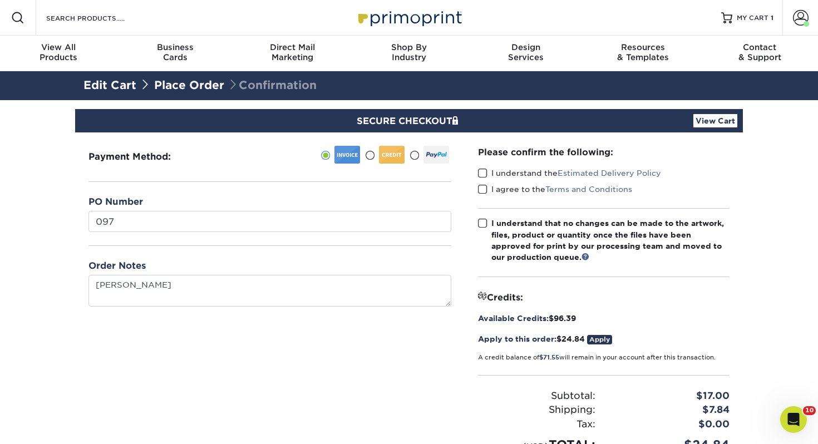
drag, startPoint x: 483, startPoint y: 171, endPoint x: 486, endPoint y: 182, distance: 11.5
click at [482, 171] on span at bounding box center [482, 173] width 9 height 11
click at [0, 0] on input "I understand the Estimated Delivery Policy" at bounding box center [0, 0] width 0 height 0
click at [487, 187] on label "I agree to the Terms and Conditions" at bounding box center [555, 189] width 154 height 11
click at [0, 0] on input "I agree to the Terms and Conditions" at bounding box center [0, 0] width 0 height 0
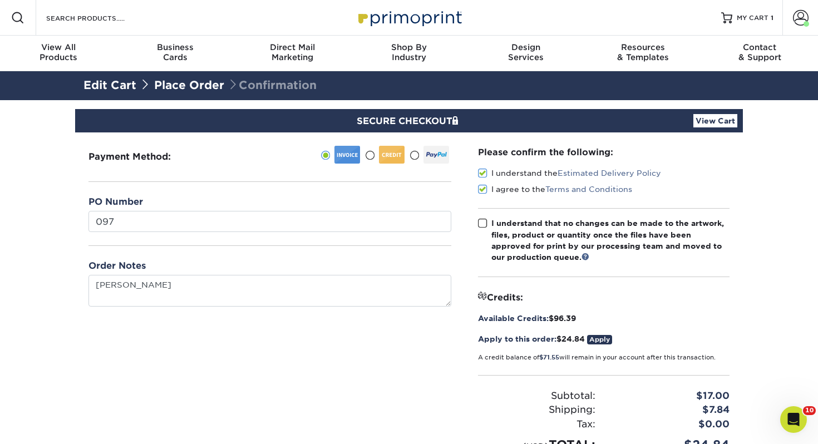
click at [481, 229] on label "I understand that no changes can be made to the artwork, files, product or quan…" at bounding box center [604, 241] width 252 height 46
click at [0, 0] on input "I understand that no changes can be made to the artwork, files, product or quan…" at bounding box center [0, 0] width 0 height 0
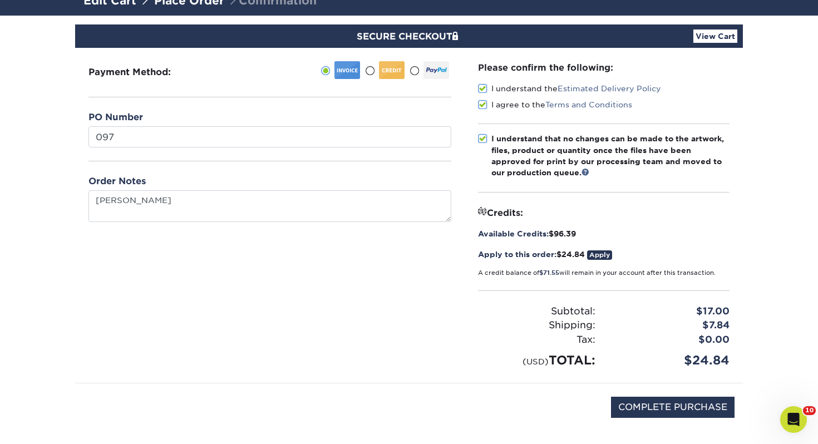
scroll to position [153, 0]
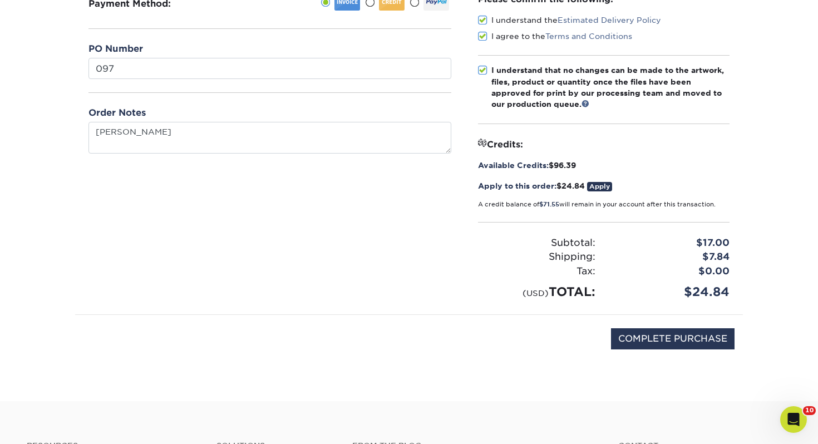
click at [654, 349] on div "COMPLETE PURCHASE" at bounding box center [408, 345] width 651 height 60
click at [654, 344] on input "COMPLETE PURCHASE" at bounding box center [673, 338] width 124 height 21
type input "PROCESSING, PLEASE WAIT..."
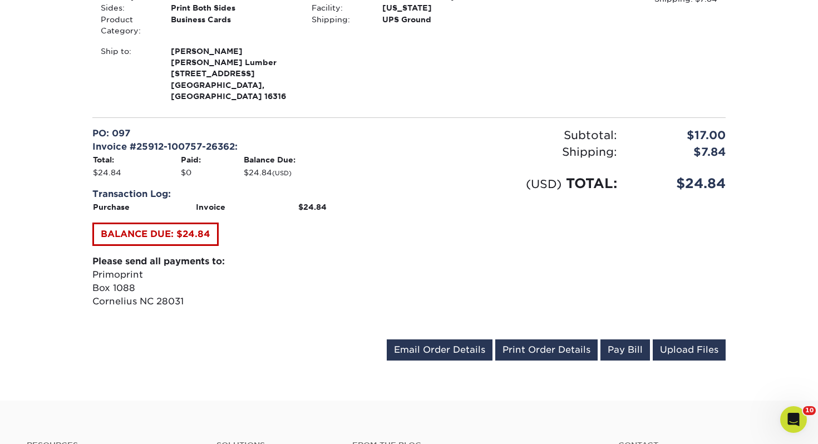
scroll to position [386, 0]
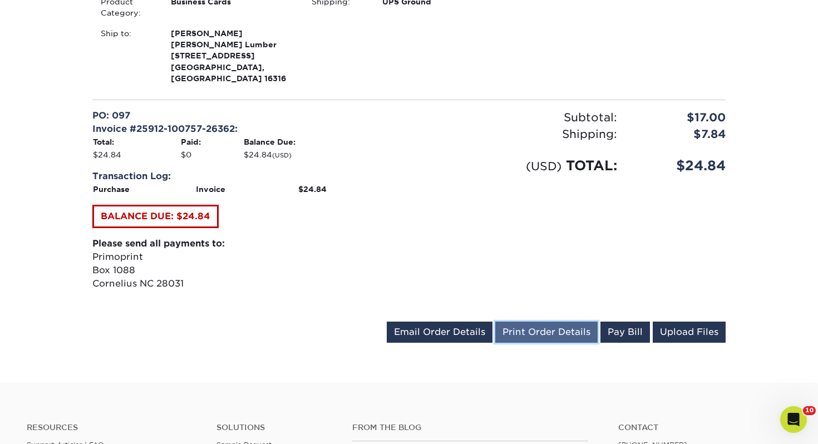
click at [563, 322] on link "Print Order Details" at bounding box center [546, 332] width 102 height 21
click at [535, 322] on link "Print Order Details" at bounding box center [546, 332] width 102 height 21
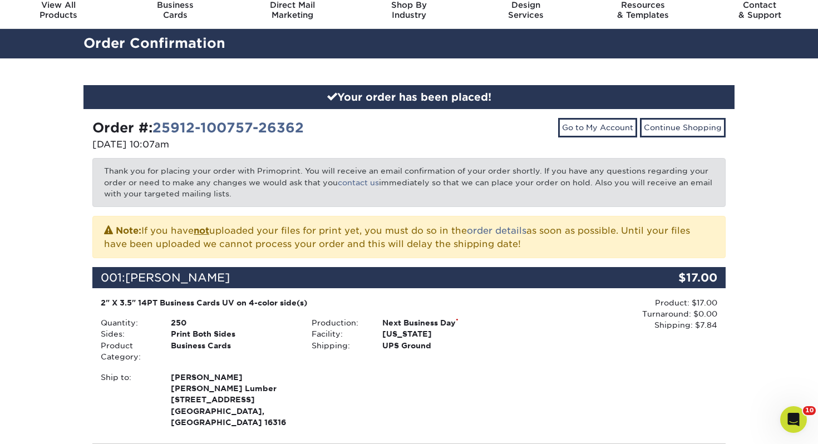
scroll to position [0, 0]
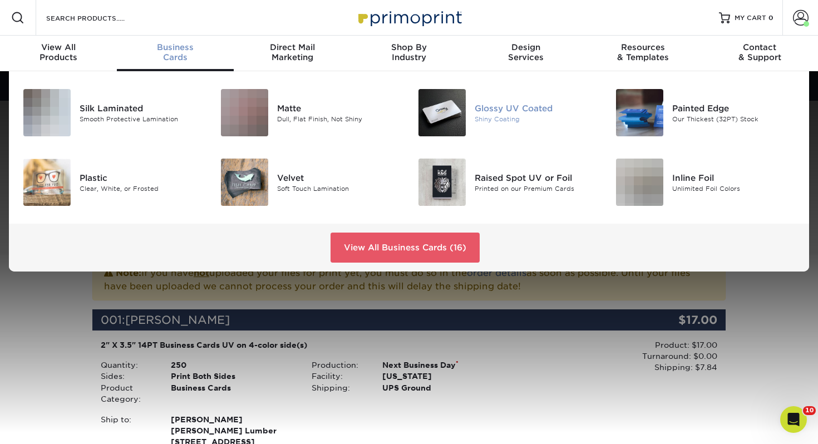
click at [471, 122] on div at bounding box center [442, 112] width 66 height 47
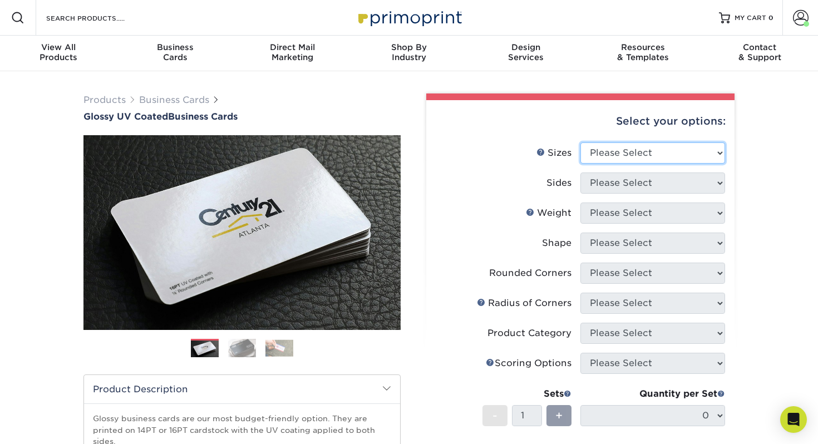
click at [641, 151] on select "Please Select 1.5" x 3.5" - Mini 1.75" x 3.5" - Mini 2" x 2" - Square 2" x 3" -…" at bounding box center [652, 152] width 145 height 21
select select "2.00x3.50"
click at [580, 142] on select "Please Select 1.5" x 3.5" - Mini 1.75" x 3.5" - Mini 2" x 2" - Square 2" x 3" -…" at bounding box center [652, 152] width 145 height 21
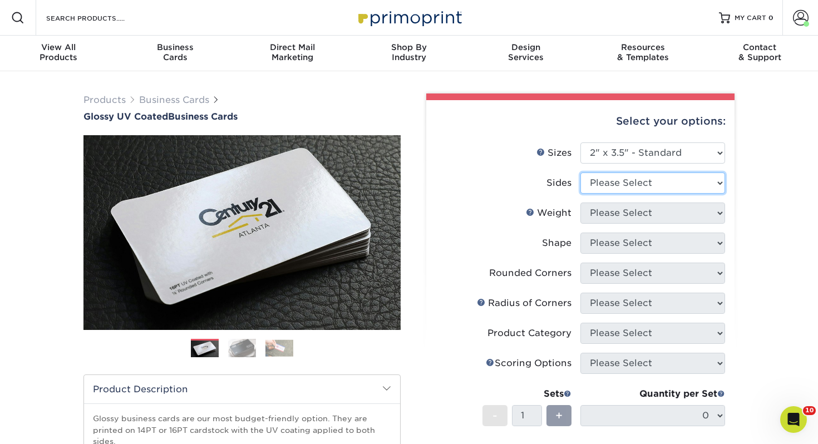
click at [628, 187] on select "Please Select Print Both Sides Print Front Only" at bounding box center [652, 183] width 145 height 21
select select "13abbda7-1d64-4f25-8bb2-c179b224825d"
click at [580, 173] on select "Please Select Print Both Sides Print Front Only" at bounding box center [652, 183] width 145 height 21
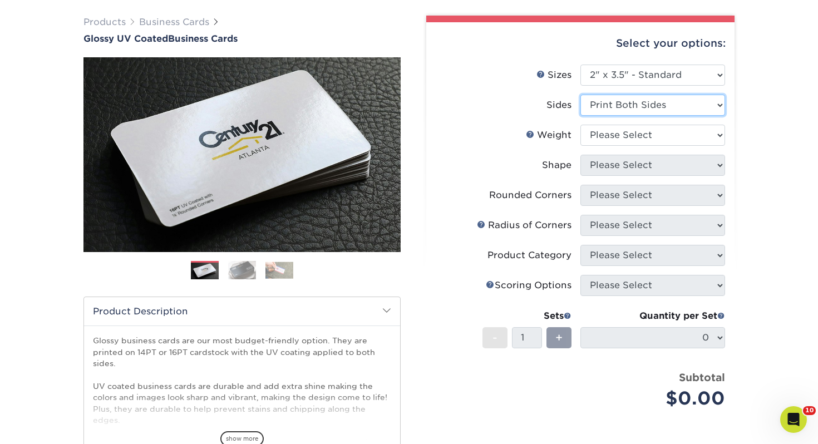
scroll to position [122, 0]
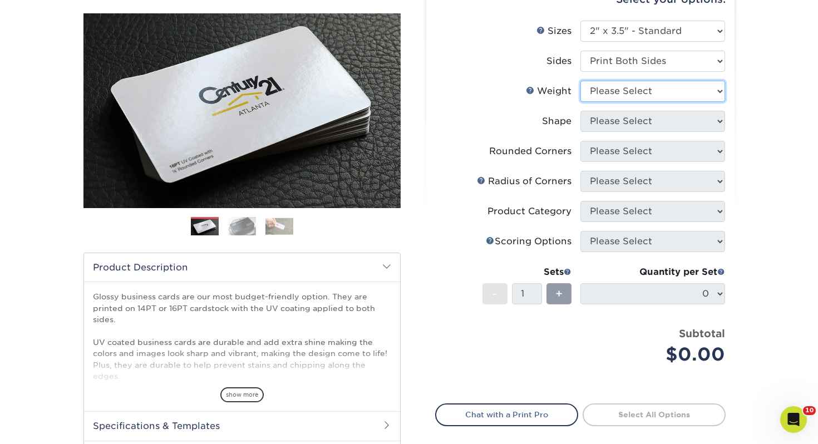
click at [604, 95] on select "Please Select 16PT 14PT" at bounding box center [652, 91] width 145 height 21
select select "14PT"
click at [580, 81] on select "Please Select 16PT 14PT" at bounding box center [652, 91] width 145 height 21
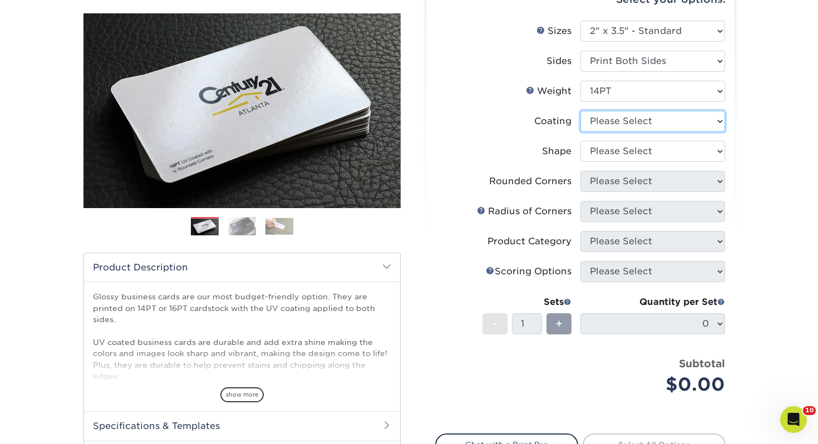
click at [601, 118] on select at bounding box center [652, 121] width 145 height 21
select select "ae367451-b2b8-45df-a344-0f05b6a12993"
click at [580, 111] on select at bounding box center [652, 121] width 145 height 21
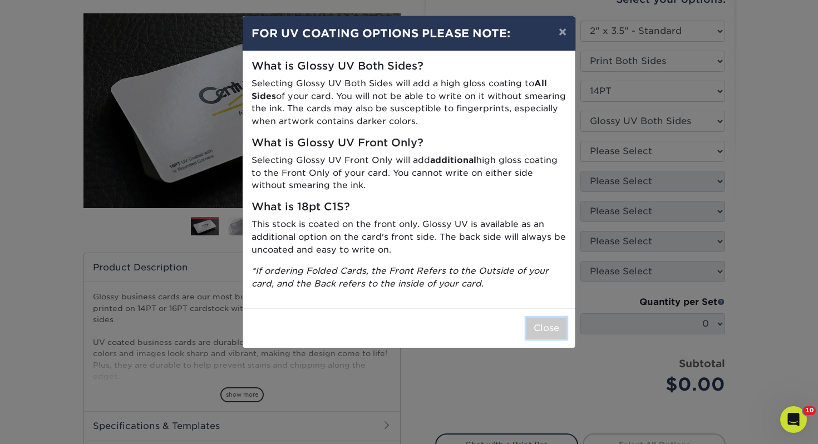
click at [550, 334] on button "Close" at bounding box center [546, 328] width 40 height 21
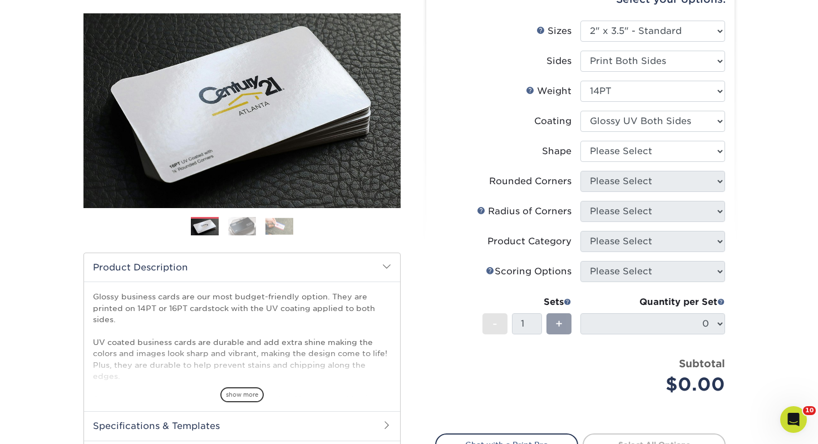
click at [612, 161] on li "Shape Please Select Standard" at bounding box center [580, 156] width 289 height 30
click at [613, 154] on select "Please Select Standard" at bounding box center [652, 151] width 145 height 21
select select "standard"
click at [580, 141] on select "Please Select Standard" at bounding box center [652, 151] width 145 height 21
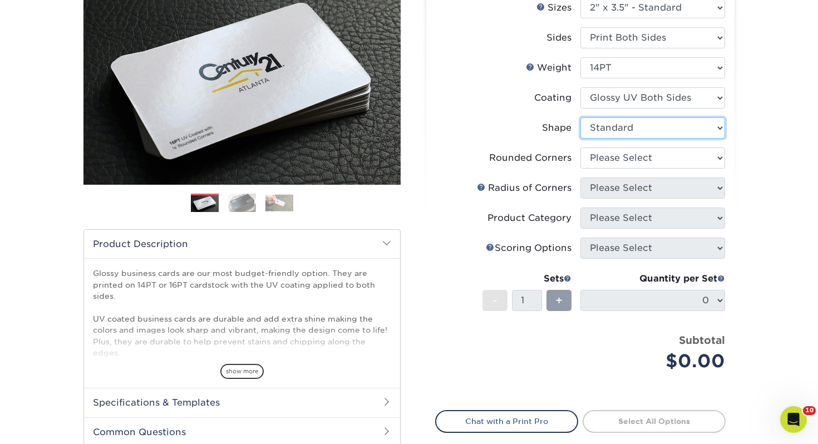
scroll to position [142, 0]
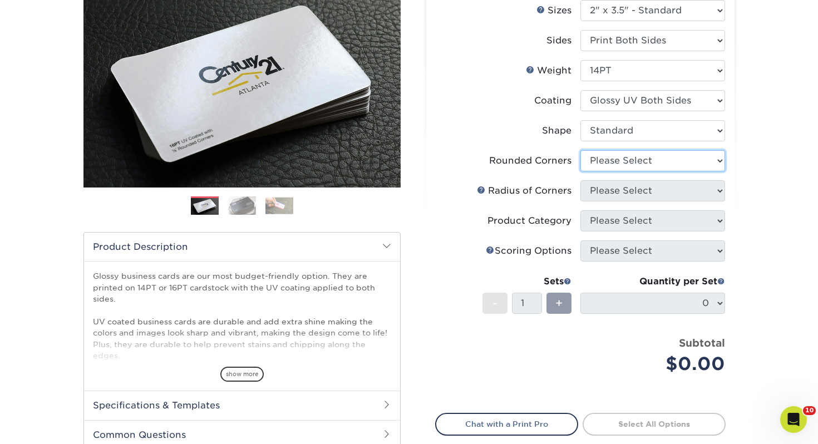
click at [598, 158] on select "Please Select Yes - Round 2 Corners Yes - Round 4 Corners No" at bounding box center [652, 160] width 145 height 21
select select "0"
click at [580, 150] on select "Please Select Yes - Round 2 Corners Yes - Round 4 Corners No" at bounding box center [652, 160] width 145 height 21
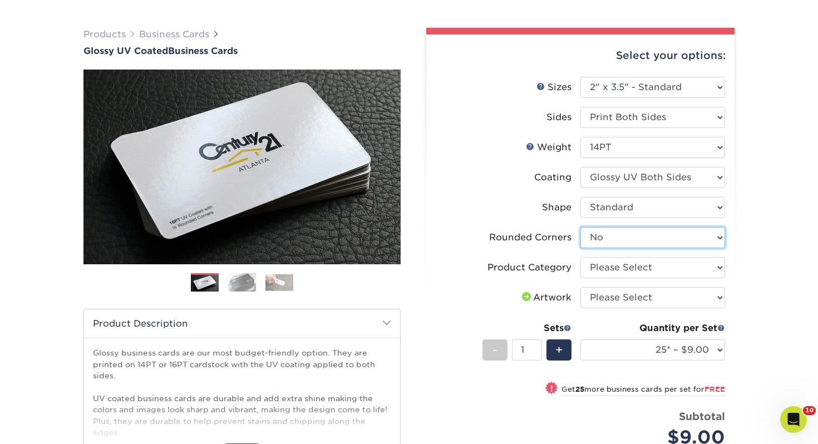
scroll to position [68, 0]
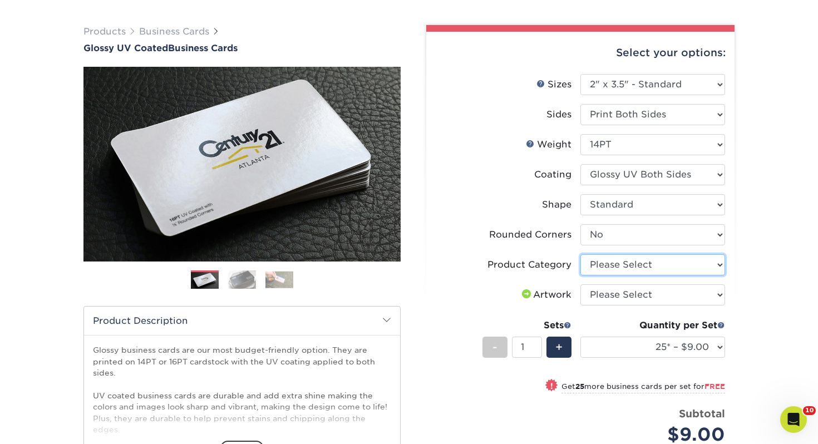
click at [632, 254] on select "Please Select Business Cards" at bounding box center [652, 264] width 145 height 21
select select "3b5148f1-0588-4f88-a218-97bcfdce65c1"
click at [580, 254] on select "Please Select Business Cards" at bounding box center [652, 264] width 145 height 21
click at [633, 293] on select "Please Select I will upload files I need a design - $100" at bounding box center [652, 294] width 145 height 21
select select "upload"
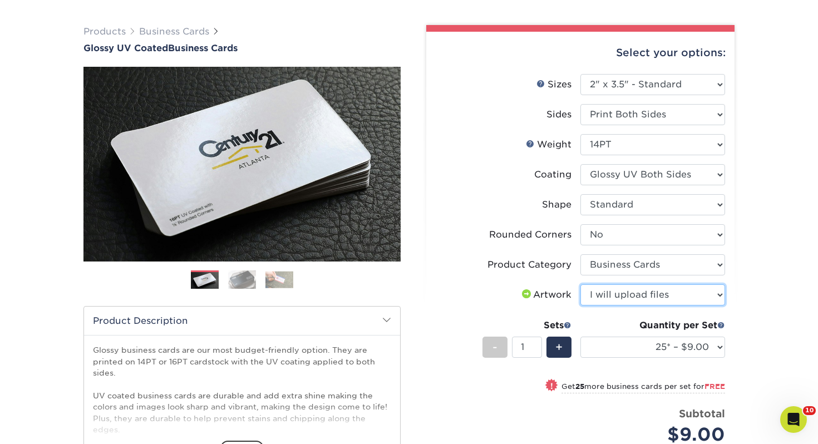
click at [580, 284] on select "Please Select I will upload files I need a design - $100" at bounding box center [652, 294] width 145 height 21
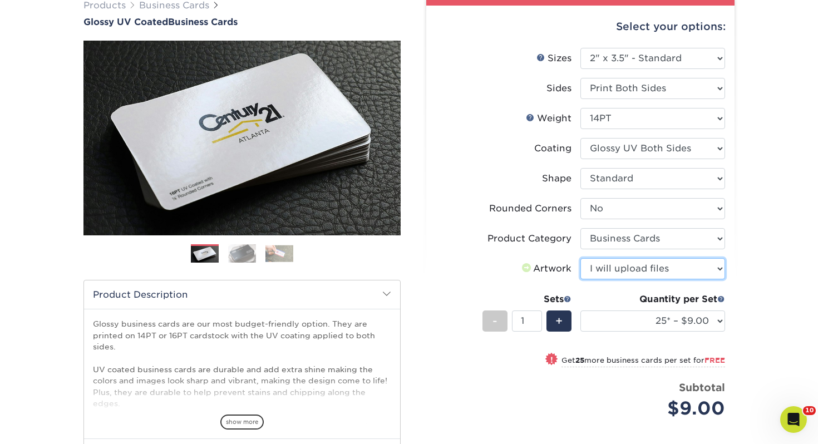
scroll to position [117, 0]
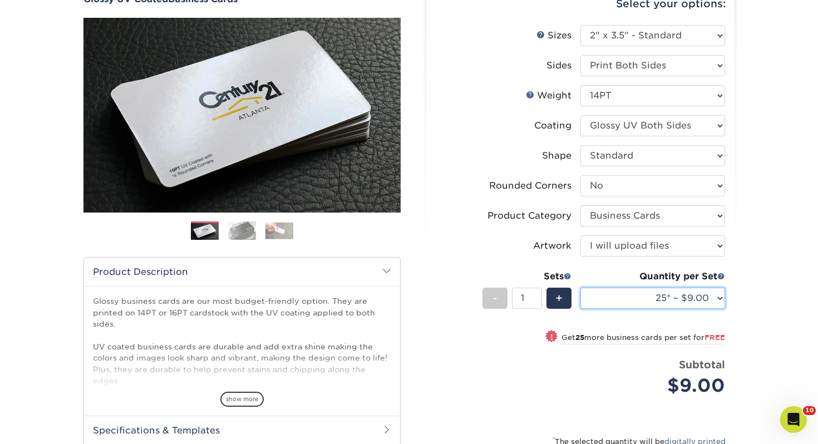
click at [623, 295] on select "25* – $9.00 50* – $9.00 100* – $9.00 250* – $17.00 500 – $33.00 1000 – $42.00 2…" at bounding box center [652, 298] width 145 height 21
select select "250* – $17.00"
click at [580, 288] on select "25* – $9.00 50* – $9.00 100* – $9.00 250* – $17.00 500 – $33.00 1000 – $42.00 2…" at bounding box center [652, 298] width 145 height 21
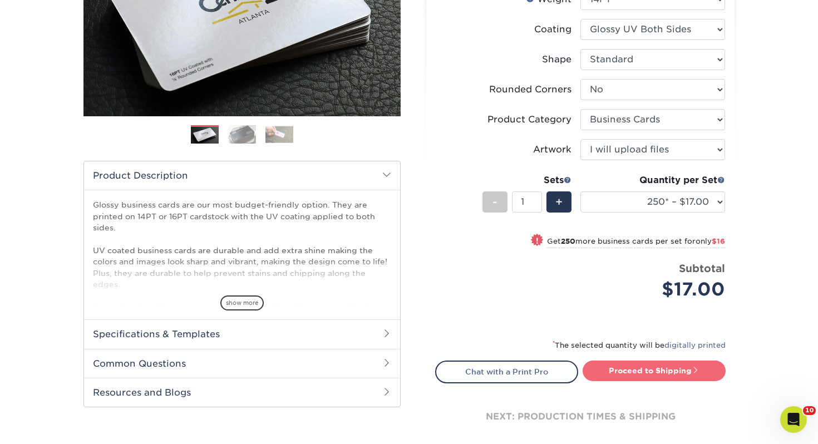
click at [630, 367] on link "Proceed to Shipping" at bounding box center [654, 371] width 143 height 20
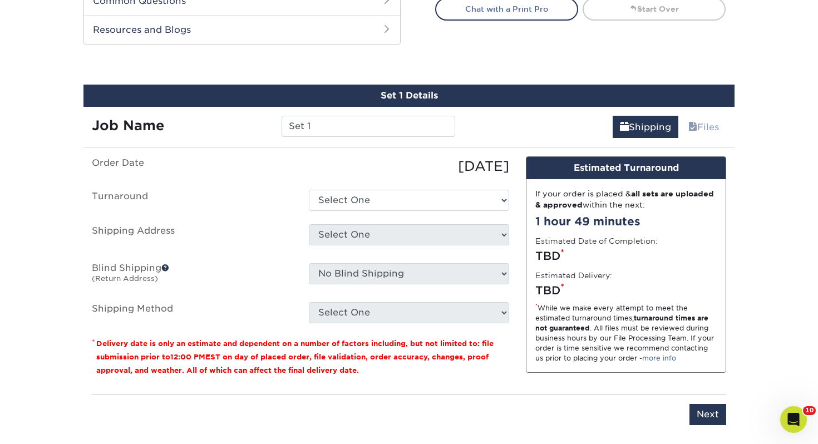
scroll to position [604, 0]
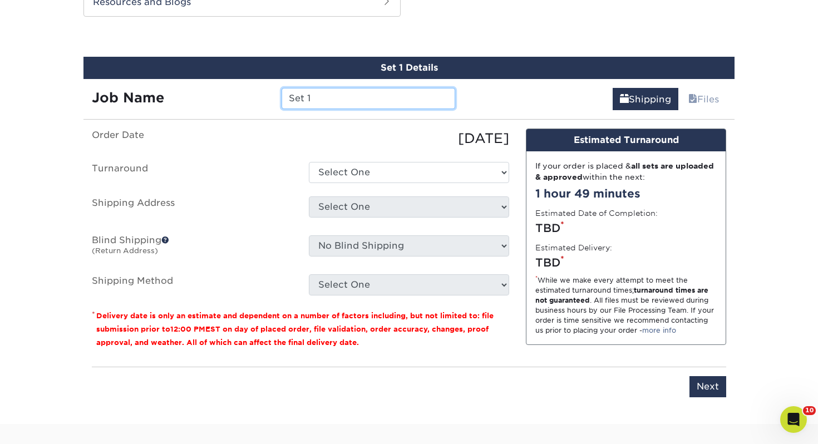
drag, startPoint x: 314, startPoint y: 93, endPoint x: 212, endPoint y: 89, distance: 101.9
click at [212, 89] on div "Job Name Set 1" at bounding box center [273, 98] width 380 height 21
drag, startPoint x: 345, startPoint y: 97, endPoint x: 155, endPoint y: 96, distance: 190.3
click at [155, 96] on div "Job Name Set 1" at bounding box center [273, 98] width 380 height 21
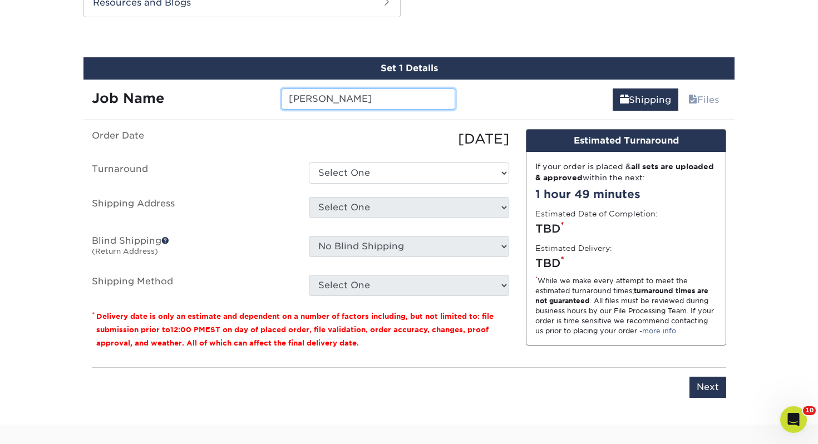
type input "[PERSON_NAME]"
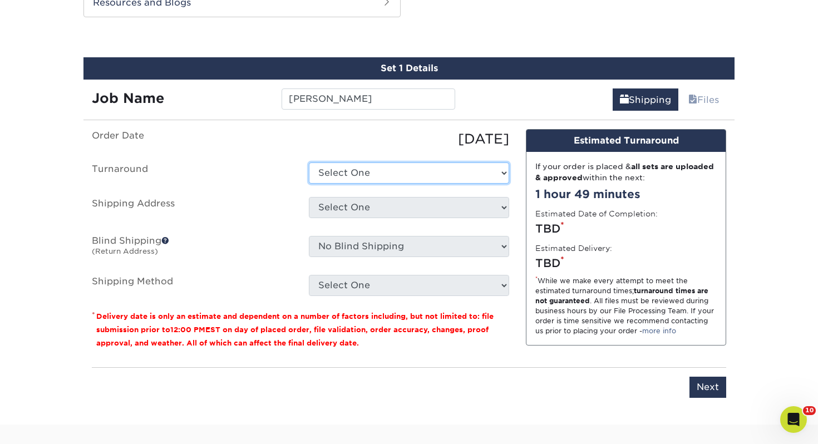
click at [362, 176] on select "Select One 2-4 Business Days 2 Day Next Business Day" at bounding box center [409, 172] width 200 height 21
select select "0d2015eb-ac6c-4252-b2f1-1c5560e96a65"
click at [309, 162] on select "Select One 2-4 Business Days 2 Day Next Business Day" at bounding box center [409, 172] width 200 height 21
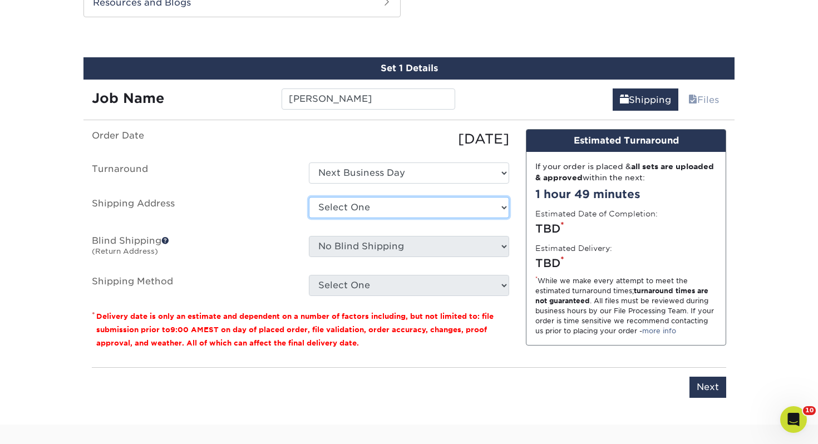
click at [355, 200] on select "Select One Adrian, MI Akron, OH" at bounding box center [409, 207] width 200 height 21
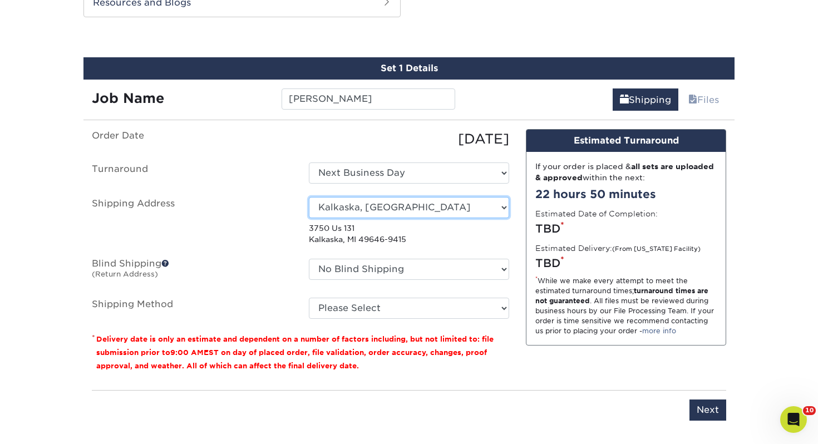
click at [361, 211] on select "Select One Adrian, MI Akron, OH" at bounding box center [409, 207] width 200 height 21
select select "260048"
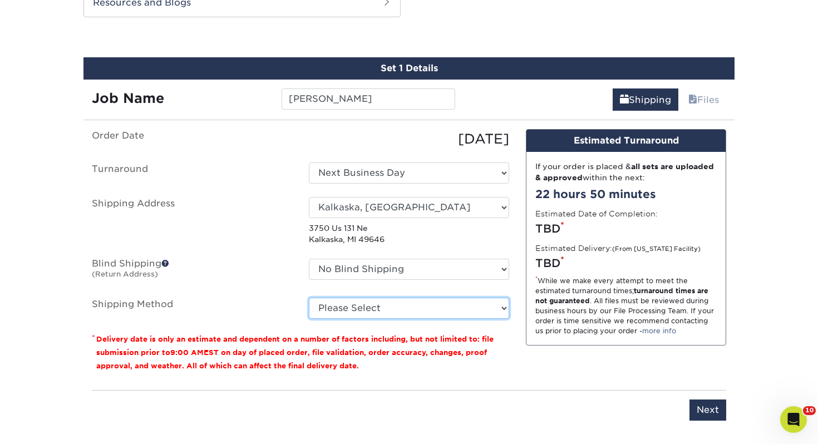
click at [390, 299] on select "Please Select Ground Shipping (+$7.84) 3 Day Shipping Service (+$18.68) 2 Day A…" at bounding box center [409, 308] width 200 height 21
select select "03"
click at [309, 298] on select "Please Select Ground Shipping (+$7.84) 3 Day Shipping Service (+$18.68) 2 Day A…" at bounding box center [409, 308] width 200 height 21
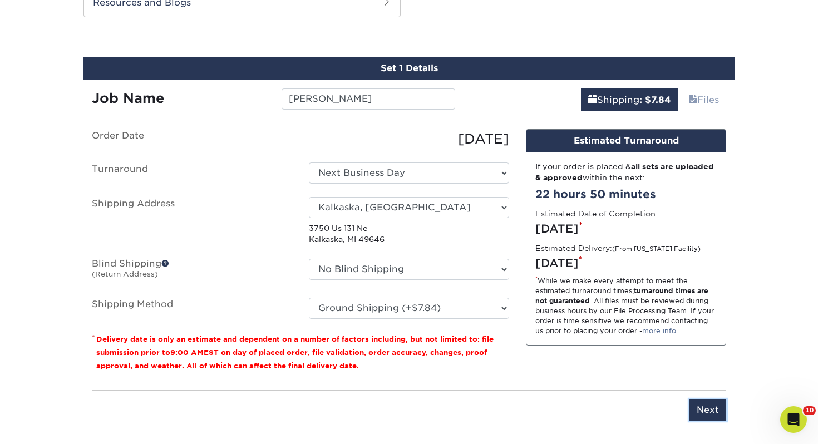
click at [715, 410] on input "Next" at bounding box center [708, 410] width 37 height 21
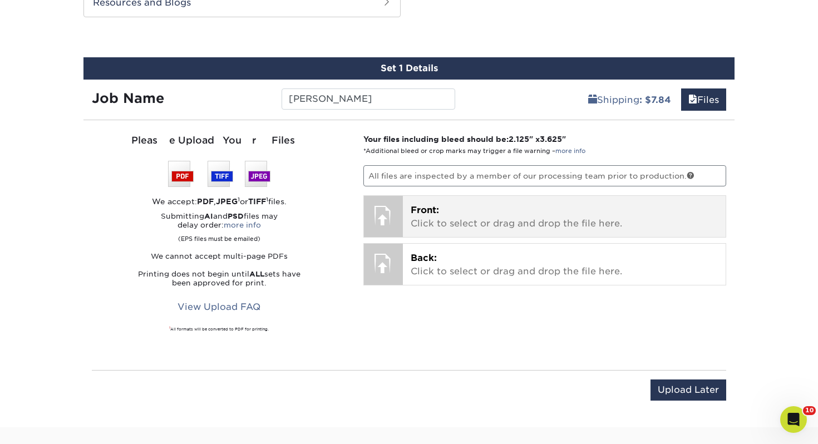
click at [521, 223] on p "Front: Click to select or drag and drop the file here." at bounding box center [565, 217] width 308 height 27
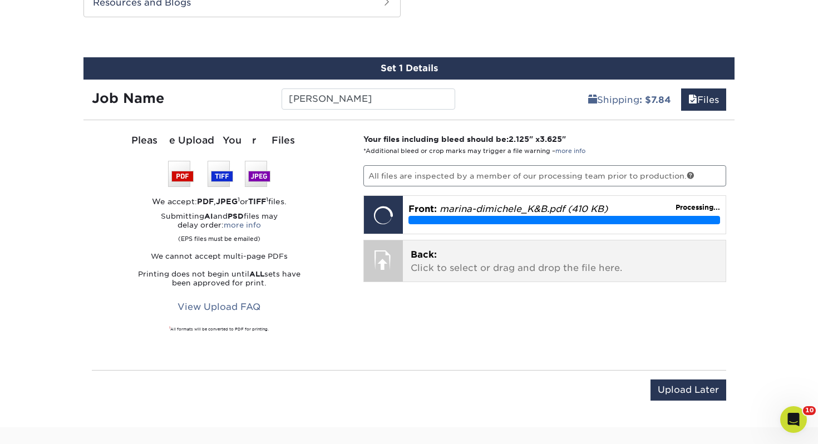
click at [498, 275] on div "Back: Click to select or drag and drop the file here. Choose file" at bounding box center [564, 260] width 323 height 41
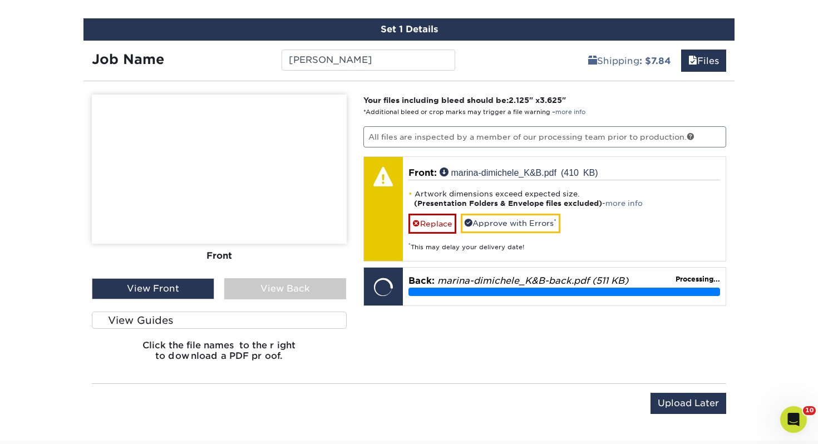
scroll to position [664, 0]
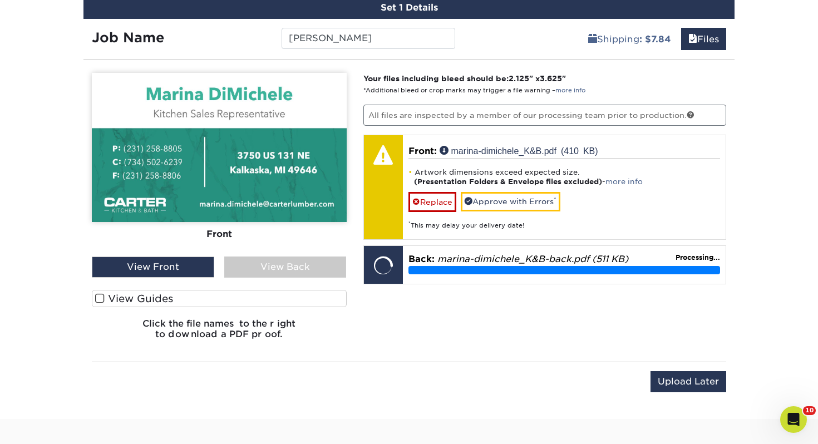
click at [199, 300] on label "View Guides" at bounding box center [219, 298] width 255 height 17
click at [0, 0] on input "View Guides" at bounding box center [0, 0] width 0 height 0
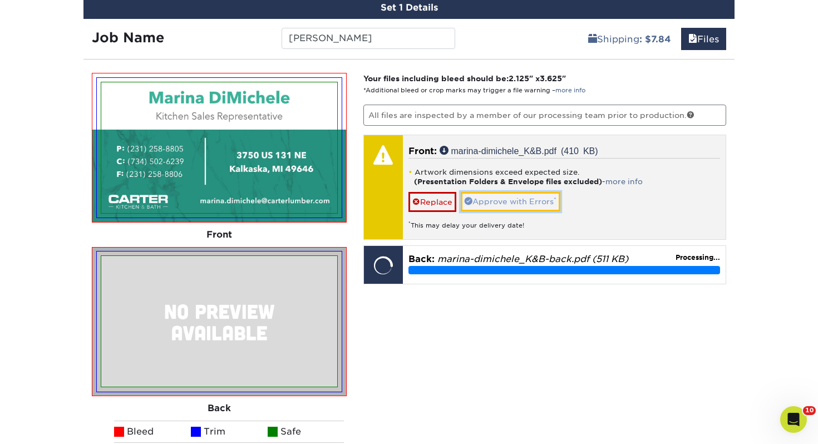
click at [514, 203] on link "Approve with Errors *" at bounding box center [511, 201] width 100 height 19
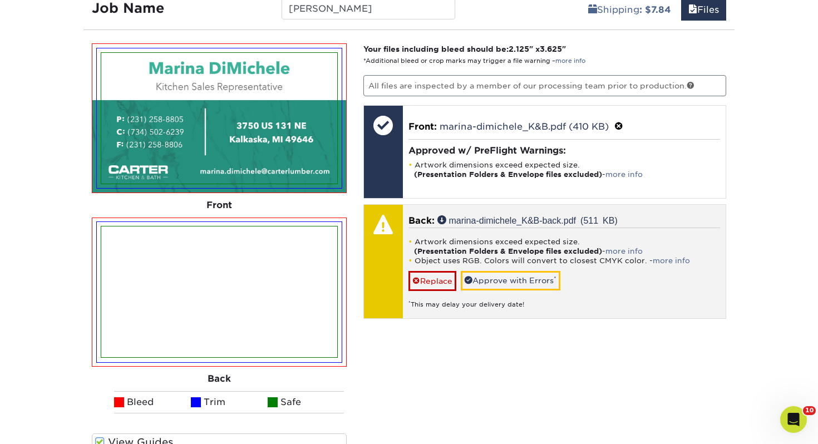
scroll to position [695, 0]
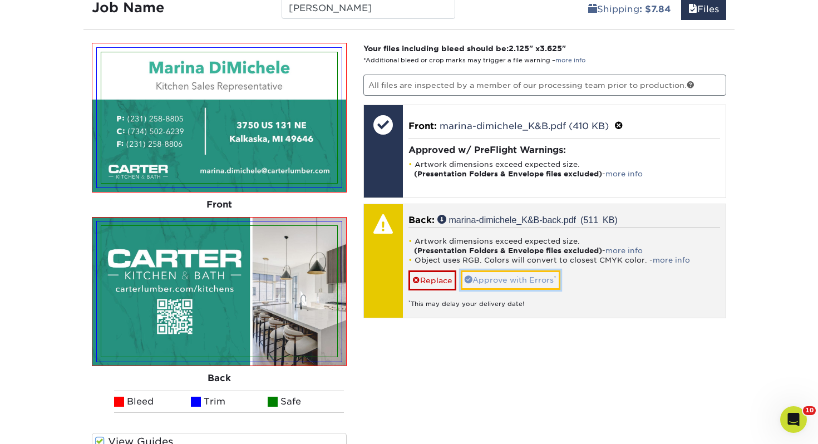
click at [520, 284] on link "Approve with Errors *" at bounding box center [511, 279] width 100 height 19
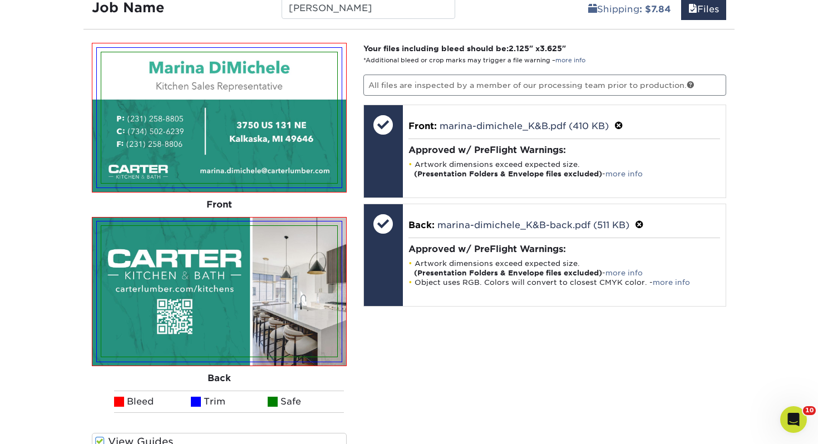
scroll to position [886, 0]
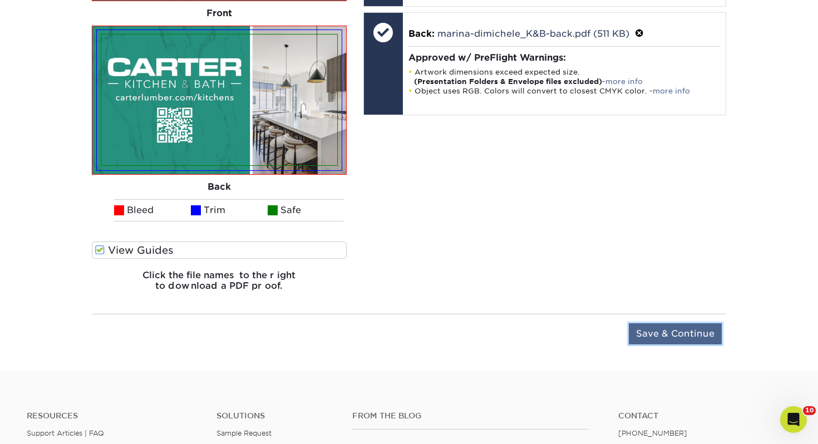
click at [702, 327] on input "Save & Continue" at bounding box center [675, 333] width 93 height 21
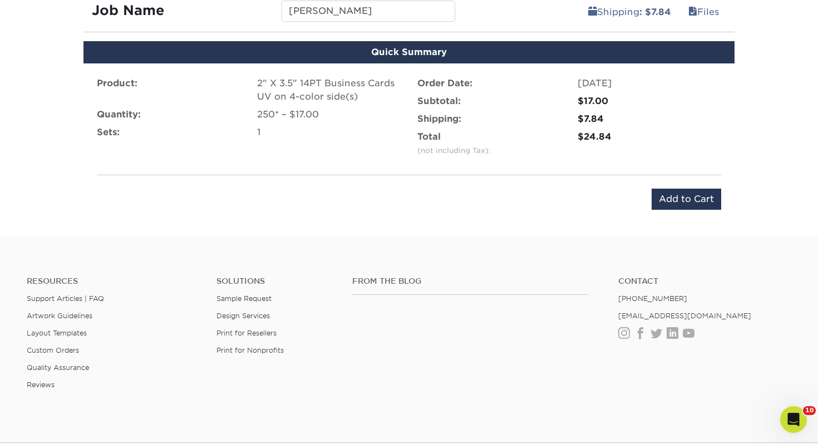
scroll to position [679, 0]
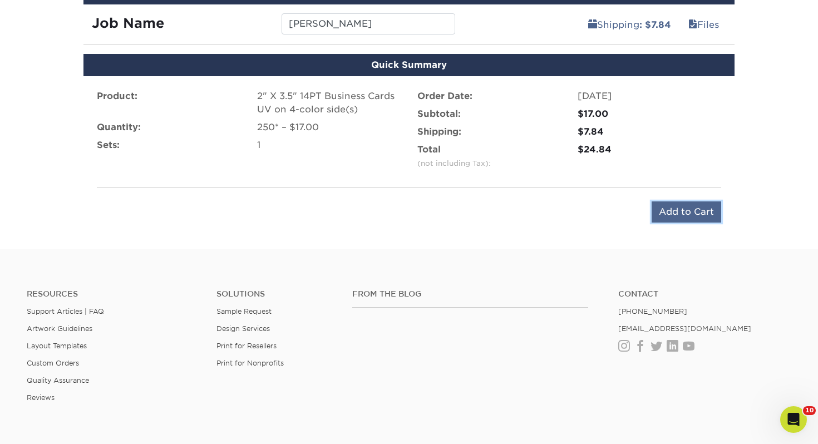
click at [674, 201] on input "Add to Cart" at bounding box center [687, 211] width 70 height 21
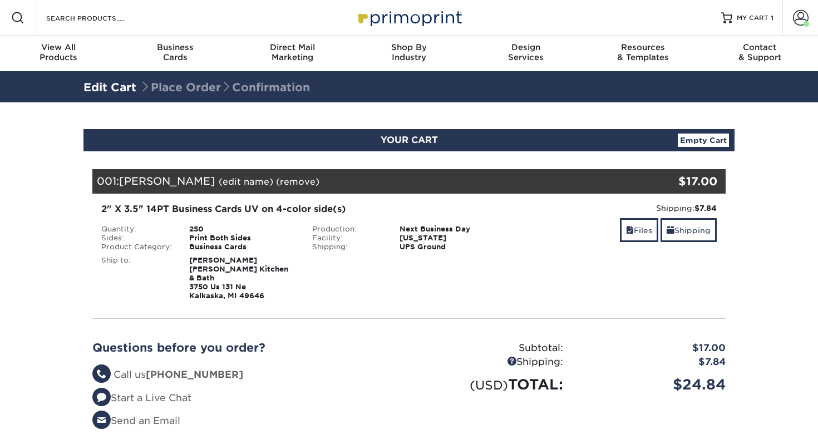
select select "217859"
click at [709, 235] on link "Shipping" at bounding box center [689, 230] width 56 height 24
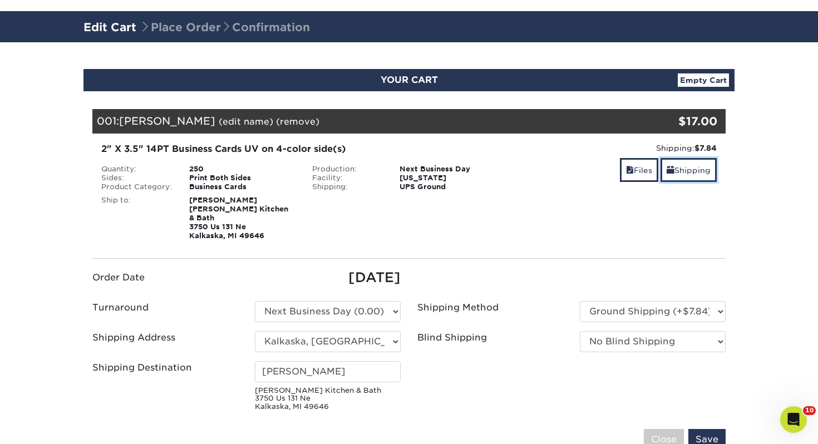
scroll to position [97, 0]
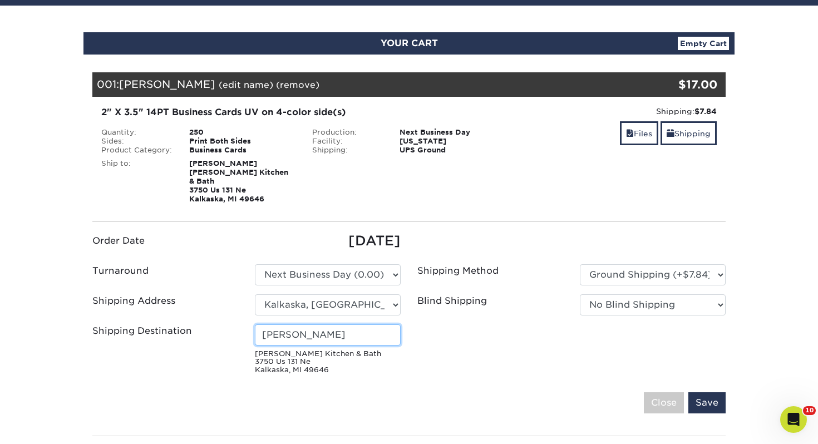
drag, startPoint x: 340, startPoint y: 331, endPoint x: 105, endPoint y: 322, distance: 235.6
click at [105, 324] on div "Shipping Destination [PERSON_NAME] Kitchen & Bath [STREET_ADDRESS]" at bounding box center [246, 351] width 325 height 55
type input "[PERSON_NAME]"
click at [713, 392] on input "Save" at bounding box center [706, 402] width 37 height 21
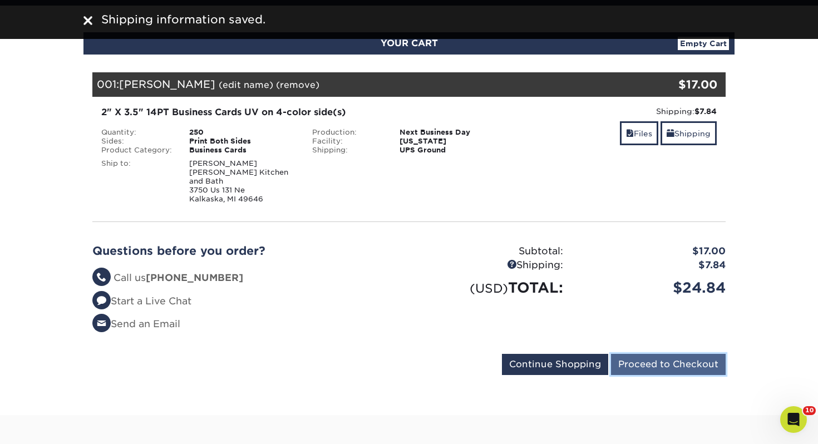
click at [661, 360] on input "Proceed to Checkout" at bounding box center [668, 364] width 115 height 21
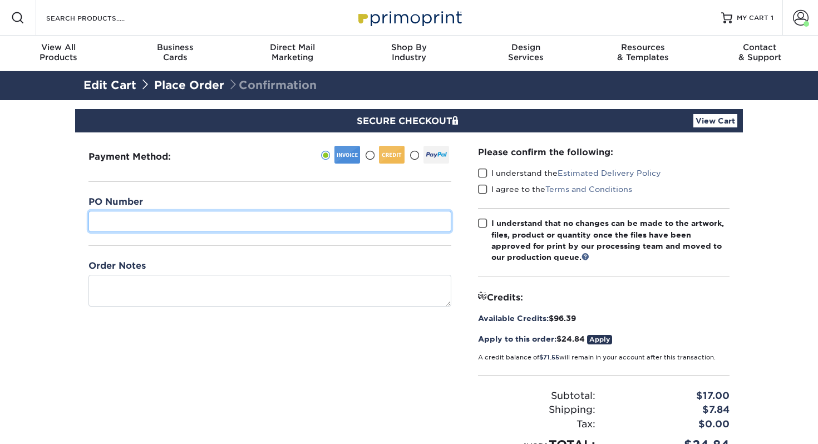
click at [296, 230] on input "text" at bounding box center [269, 221] width 363 height 21
type input "266"
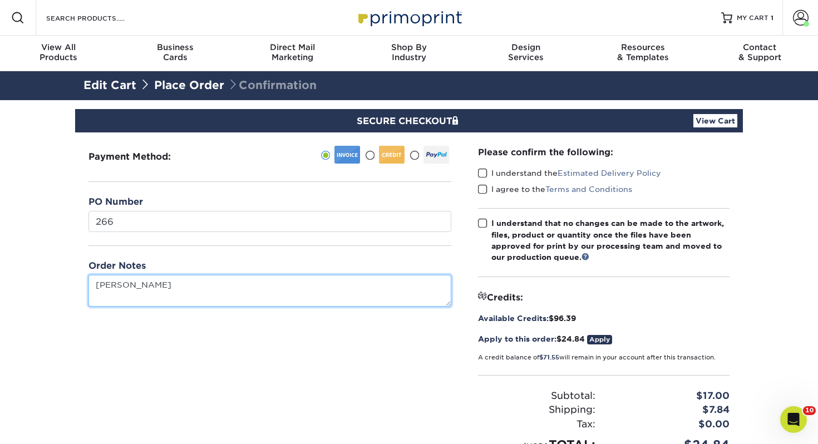
type textarea "[PERSON_NAME]"
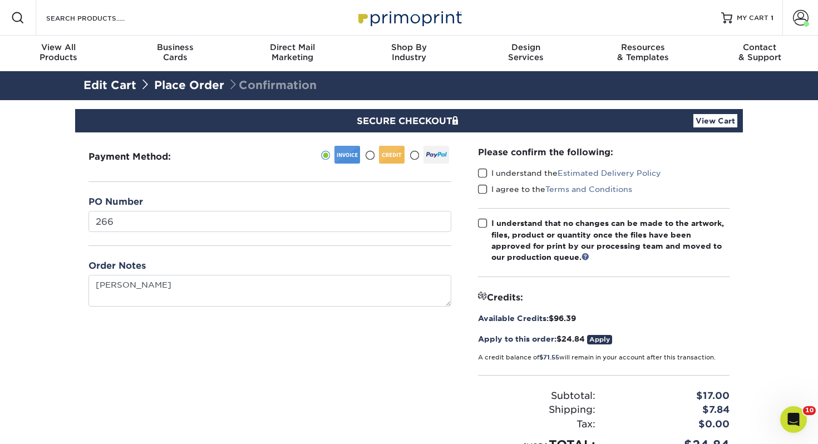
drag, startPoint x: 483, startPoint y: 171, endPoint x: 485, endPoint y: 181, distance: 10.2
click at [483, 171] on span at bounding box center [482, 173] width 9 height 11
click at [0, 0] on input "I understand the Estimated Delivery Policy" at bounding box center [0, 0] width 0 height 0
drag, startPoint x: 485, startPoint y: 182, endPoint x: 484, endPoint y: 189, distance: 7.3
click at [485, 182] on div "I understand the Estimated Delivery Policy" at bounding box center [604, 176] width 252 height 16
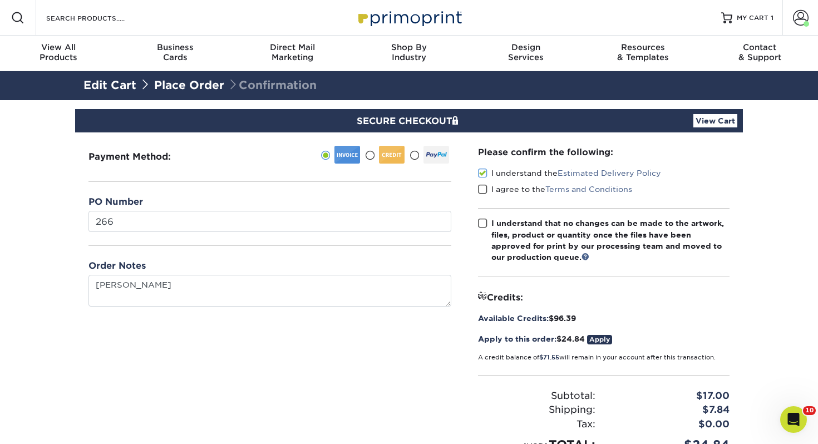
drag, startPoint x: 484, startPoint y: 193, endPoint x: 482, endPoint y: 203, distance: 10.1
click at [483, 193] on span at bounding box center [482, 189] width 9 height 11
click at [0, 0] on input "I agree to the Terms and Conditions" at bounding box center [0, 0] width 0 height 0
click at [481, 219] on span at bounding box center [482, 223] width 9 height 11
click at [0, 0] on input "I understand that no changes can be made to the artwork, files, product or quan…" at bounding box center [0, 0] width 0 height 0
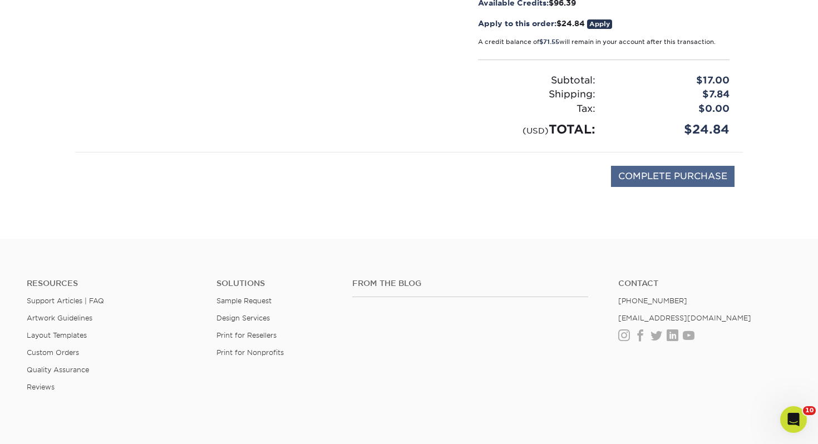
scroll to position [317, 0]
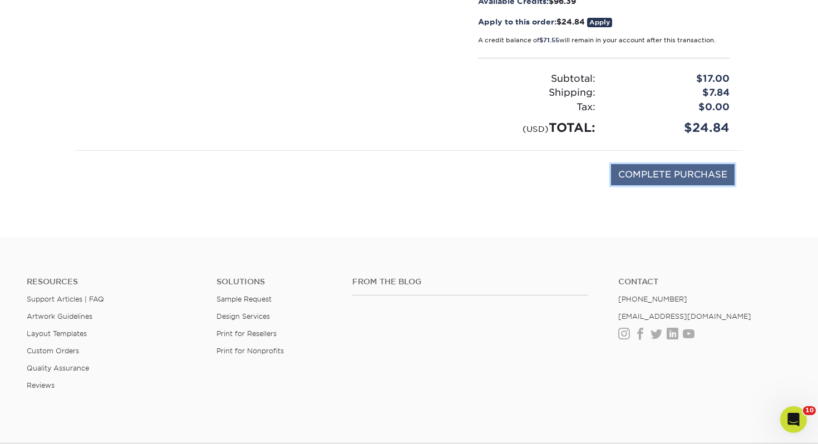
click at [674, 166] on input "COMPLETE PURCHASE" at bounding box center [673, 174] width 124 height 21
type input "PROCESSING, PLEASE WAIT..."
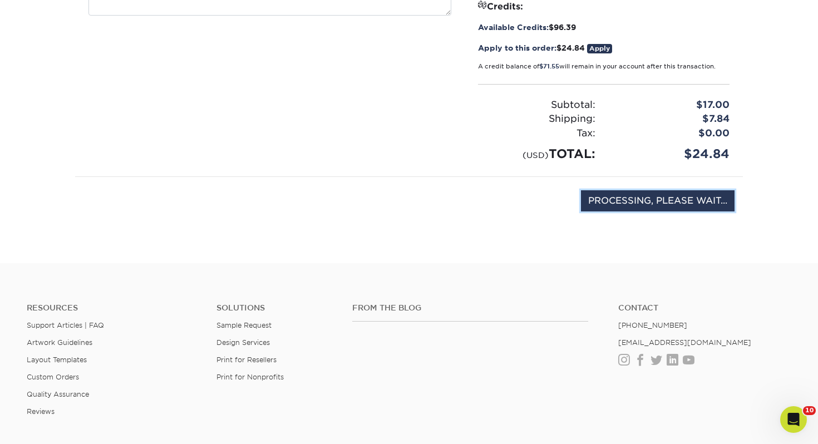
scroll to position [272, 0]
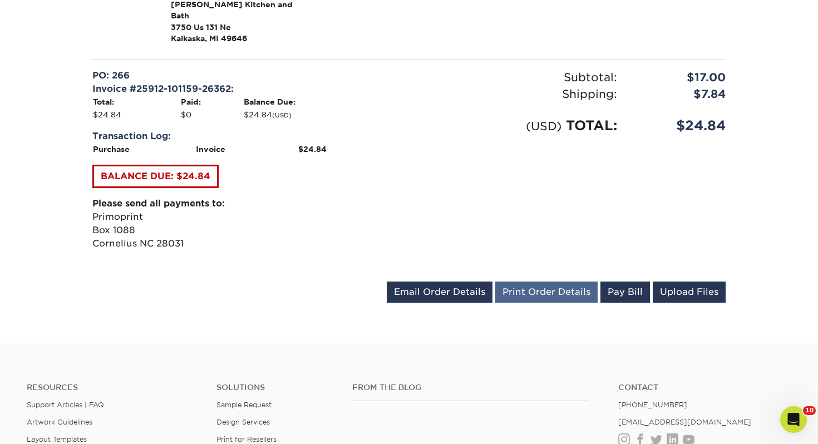
scroll to position [464, 0]
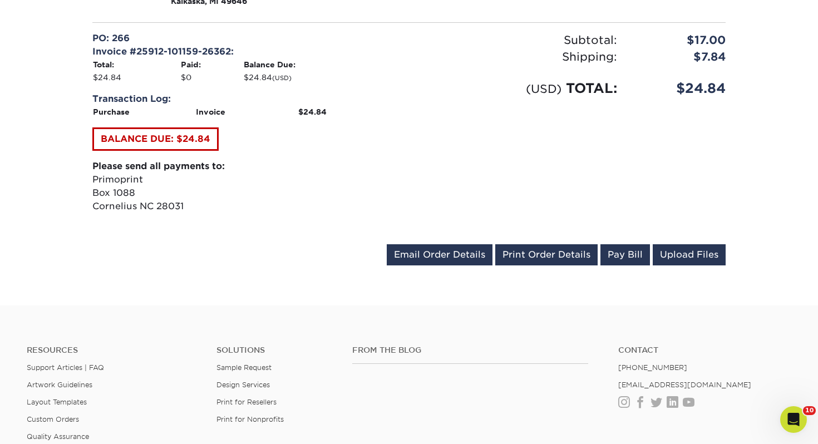
click at [556, 244] on link "Print Order Details" at bounding box center [546, 254] width 102 height 21
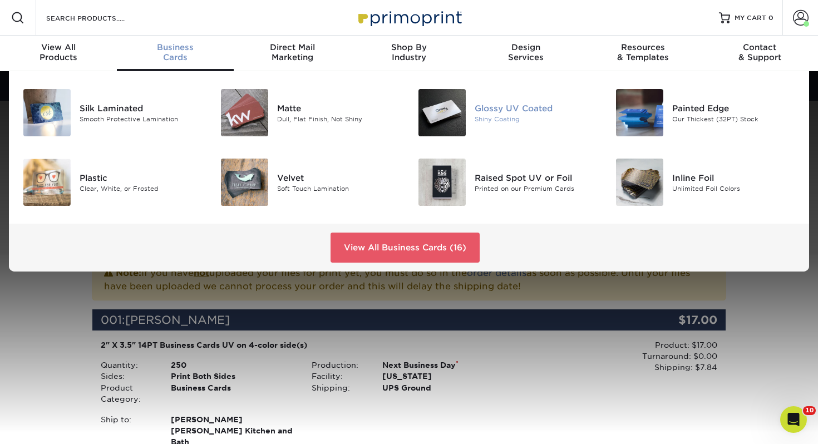
click at [435, 89] on img at bounding box center [441, 112] width 47 height 47
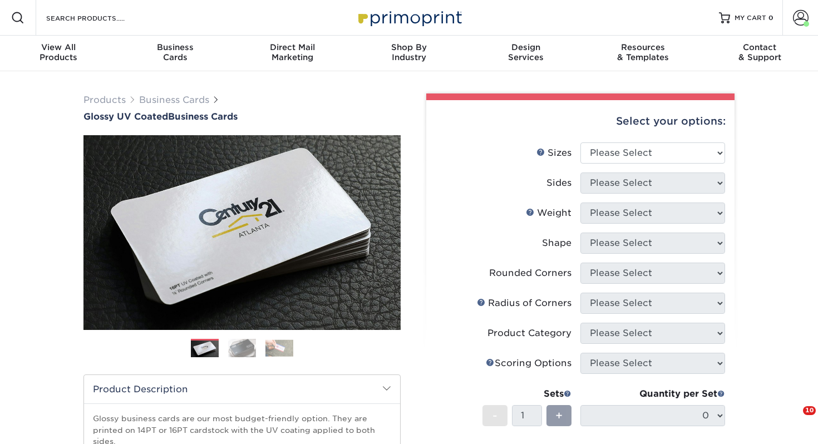
drag, startPoint x: 651, startPoint y: 166, endPoint x: 650, endPoint y: 156, distance: 10.1
click at [652, 162] on li "Sizes Help Sizes Please Select 1.5" x 3.5" - Mini 1.75" x 3.5" - Mini 2" x 2" -…" at bounding box center [580, 157] width 289 height 30
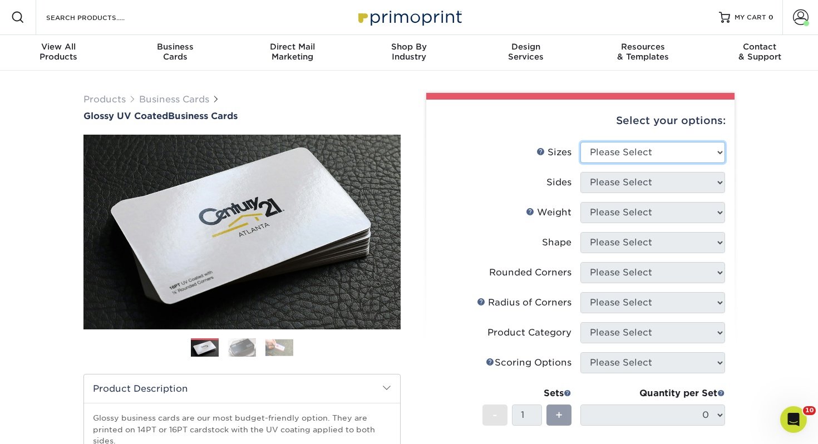
click at [654, 154] on select "Please Select 1.5" x 3.5" - Mini 1.75" x 3.5" - Mini 2" x 2" - Square 2" x 3" -…" at bounding box center [652, 152] width 145 height 21
select select "2.00x3.50"
click at [580, 142] on select "Please Select 1.5" x 3.5" - Mini 1.75" x 3.5" - Mini 2" x 2" - Square 2" x 3" -…" at bounding box center [652, 152] width 145 height 21
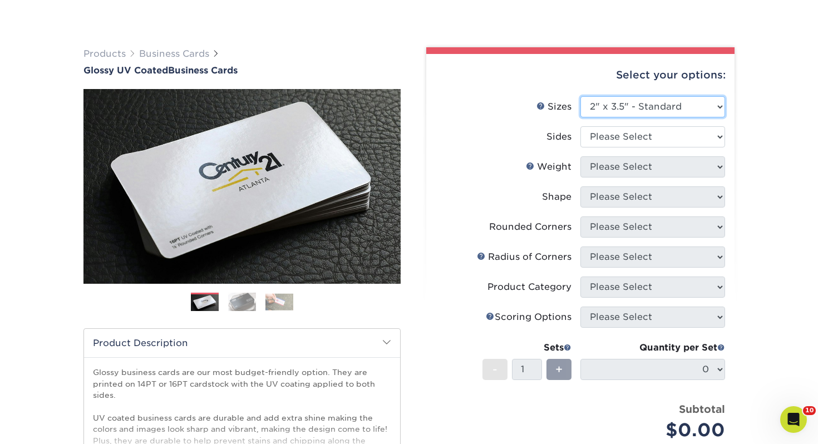
scroll to position [73, 0]
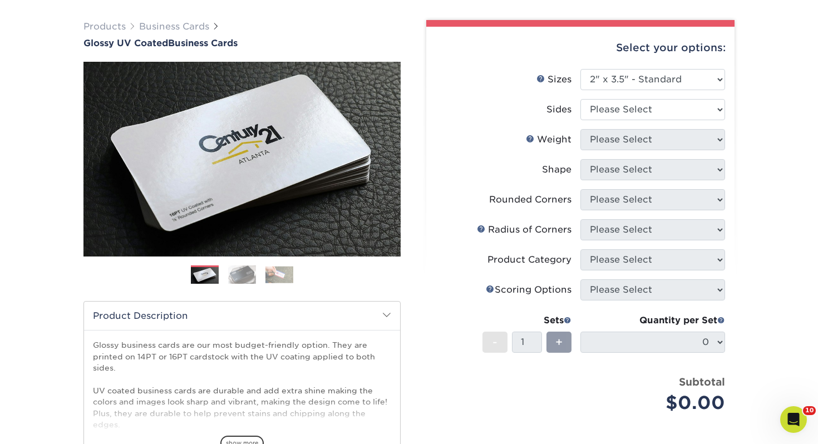
click at [637, 97] on li "Sizes Help Sizes Please Select 1.5" x 3.5" - Mini 1.75" x 3.5" - Mini 2" x 2" -…" at bounding box center [580, 84] width 289 height 30
click at [635, 103] on select "Please Select Print Both Sides Print Front Only" at bounding box center [652, 109] width 145 height 21
select select "13abbda7-1d64-4f25-8bb2-c179b224825d"
click at [580, 99] on select "Please Select Print Both Sides Print Front Only" at bounding box center [652, 109] width 145 height 21
click at [613, 139] on select "Please Select 16PT 14PT" at bounding box center [652, 139] width 145 height 21
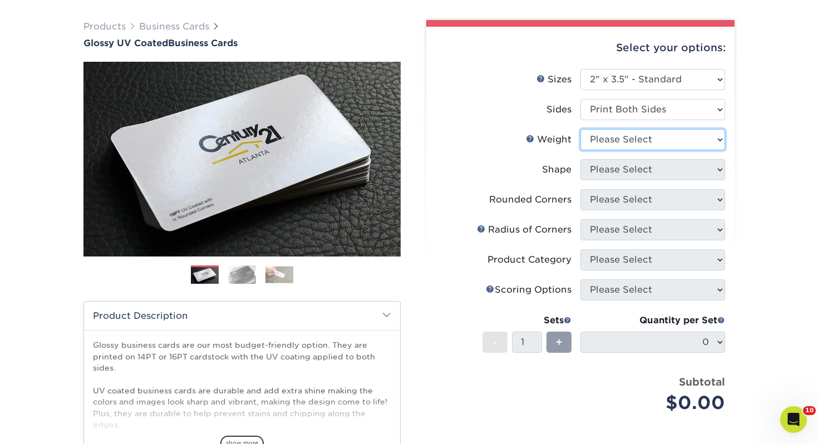
select select "14PT"
click at [580, 129] on select "Please Select 16PT 14PT" at bounding box center [652, 139] width 145 height 21
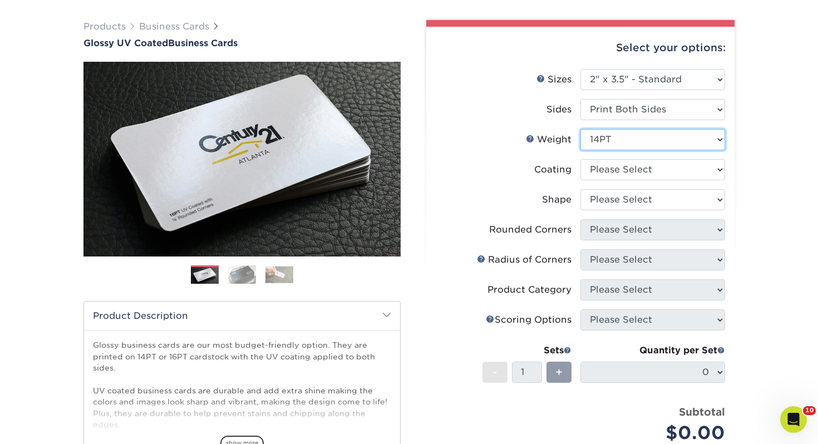
scroll to position [115, 0]
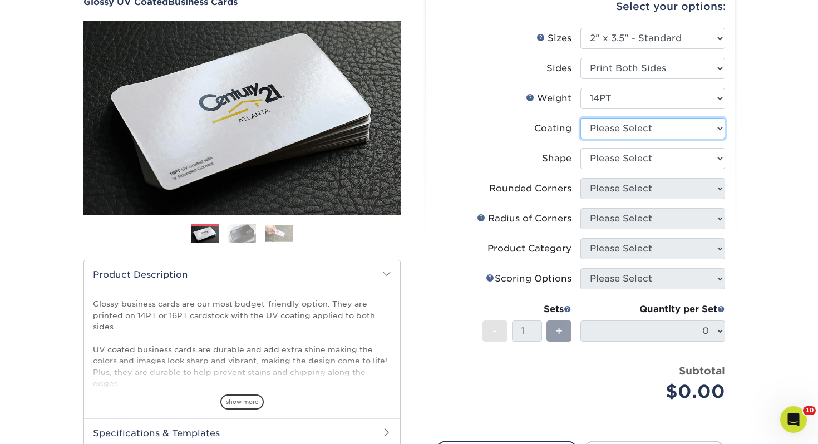
click at [605, 127] on select at bounding box center [652, 128] width 145 height 21
select select "ae367451-b2b8-45df-a344-0f05b6a12993"
click at [580, 118] on select at bounding box center [652, 128] width 145 height 21
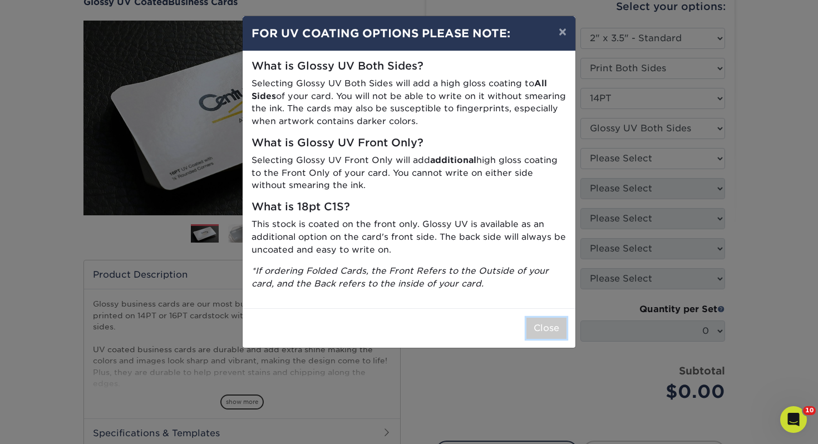
click at [545, 322] on button "Close" at bounding box center [546, 328] width 40 height 21
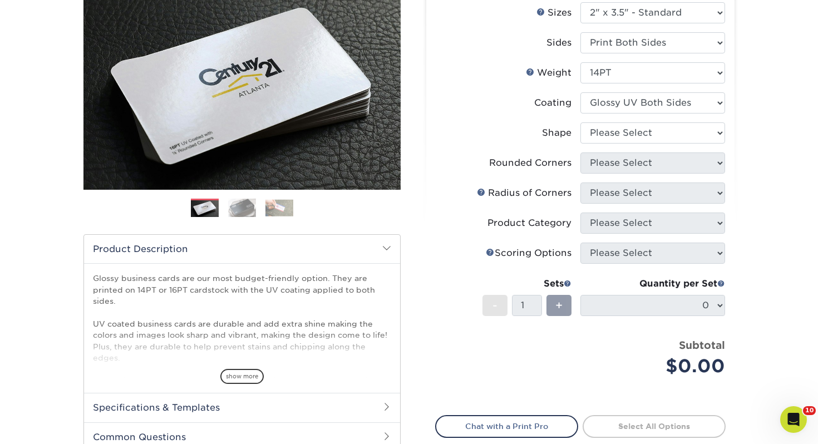
scroll to position [147, 0]
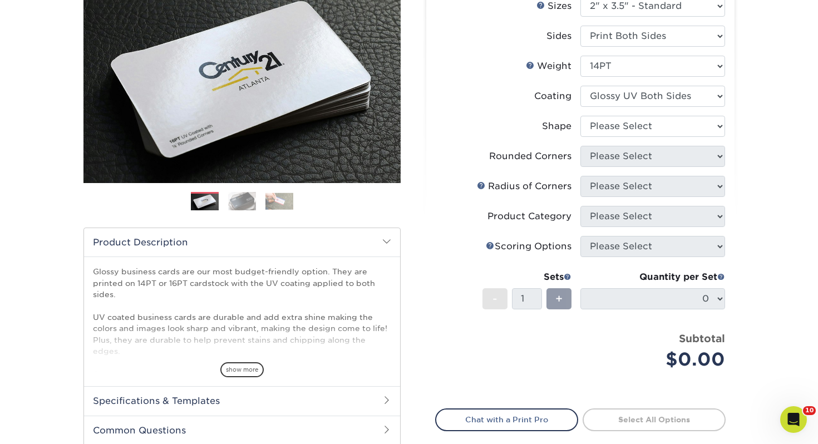
click at [603, 131] on li "Shape Please Select Standard" at bounding box center [580, 131] width 289 height 30
click at [604, 131] on select "Please Select Standard" at bounding box center [652, 126] width 145 height 21
select select "standard"
click at [580, 116] on select "Please Select Standard" at bounding box center [652, 126] width 145 height 21
click at [609, 157] on select "Please Select Yes - Round 2 Corners Yes - Round 4 Corners No" at bounding box center [652, 156] width 145 height 21
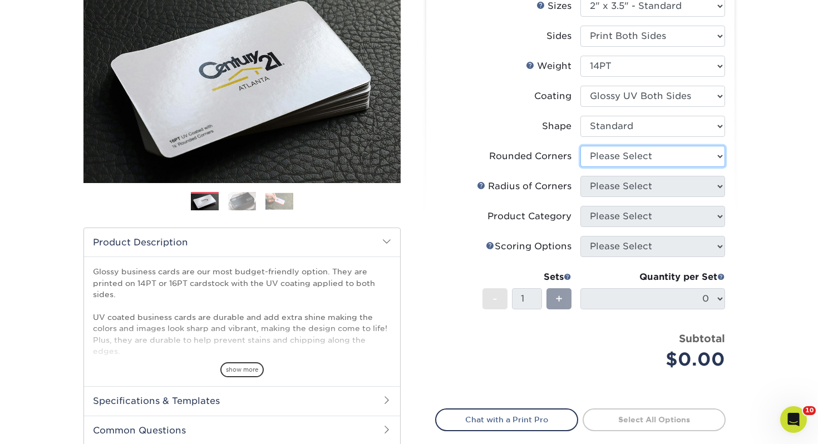
select select "0"
click at [580, 146] on select "Please Select Yes - Round 2 Corners Yes - Round 4 Corners No" at bounding box center [652, 156] width 145 height 21
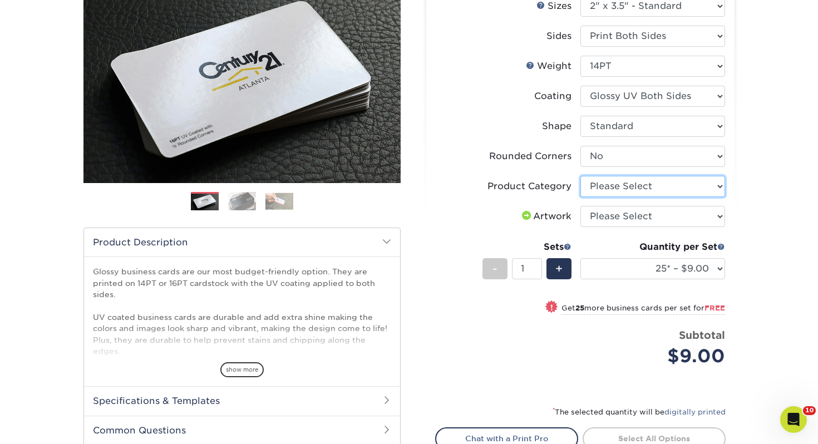
click at [638, 187] on select "Please Select Business Cards" at bounding box center [652, 186] width 145 height 21
select select "3b5148f1-0588-4f88-a218-97bcfdce65c1"
click at [580, 176] on select "Please Select Business Cards" at bounding box center [652, 186] width 145 height 21
click at [644, 225] on select "Please Select I will upload files I need a design - $100" at bounding box center [652, 216] width 145 height 21
select select "upload"
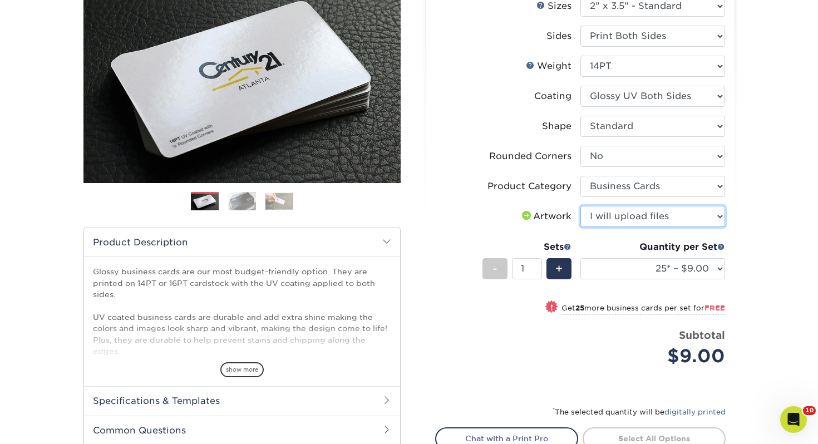
click at [580, 206] on select "Please Select I will upload files I need a design - $100" at bounding box center [652, 216] width 145 height 21
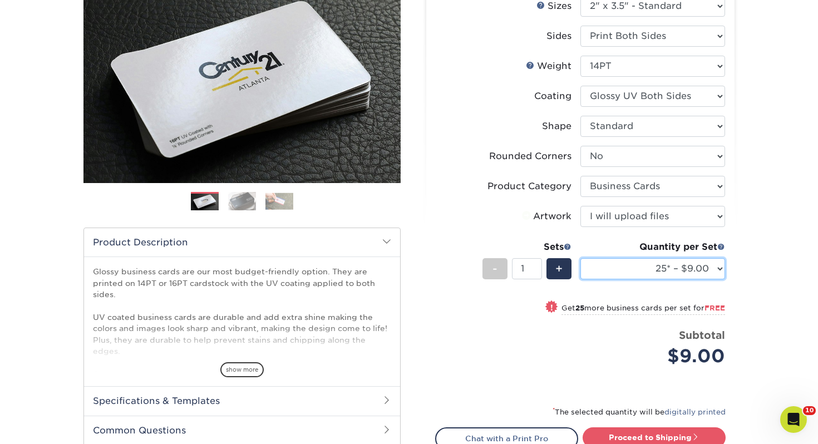
click at [681, 271] on select "25* – $9.00 50* – $9.00 100* – $9.00 250* – $17.00 500 – $33.00 1000 – $42.00 2…" at bounding box center [652, 268] width 145 height 21
select select "250* – $17.00"
click at [580, 258] on select "25* – $9.00 50* – $9.00 100* – $9.00 250* – $17.00 500 – $33.00 1000 – $42.00 2…" at bounding box center [652, 268] width 145 height 21
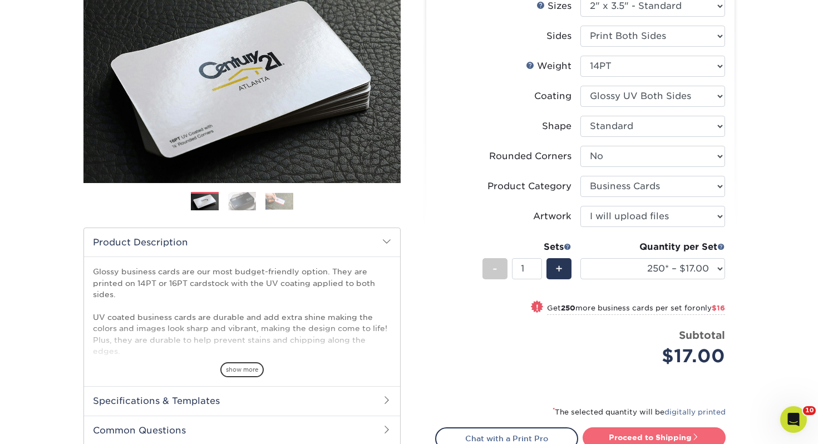
click at [667, 441] on link "Proceed to Shipping" at bounding box center [654, 437] width 143 height 20
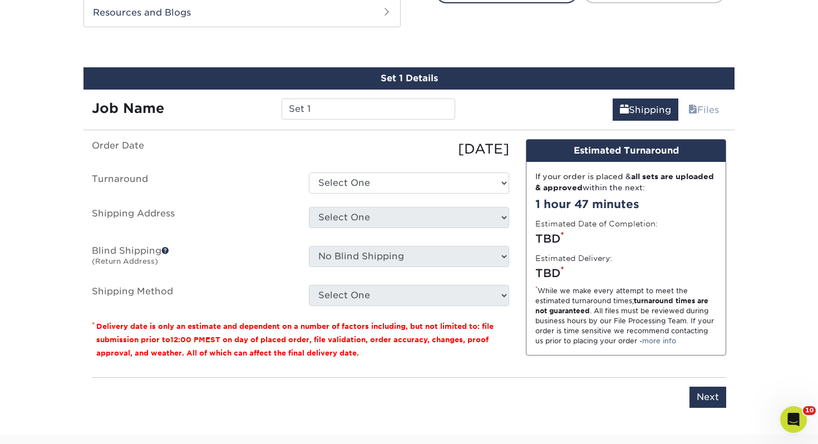
scroll to position [604, 0]
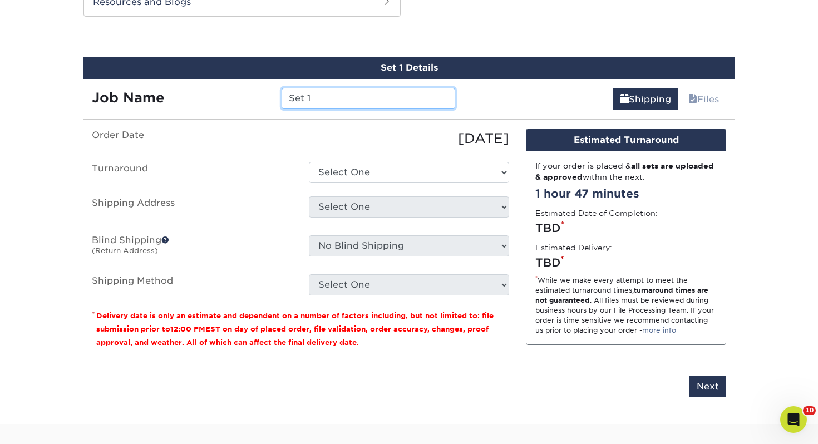
drag, startPoint x: 336, startPoint y: 101, endPoint x: 187, endPoint y: 98, distance: 148.6
click at [188, 98] on div "Job Name Set 1" at bounding box center [273, 98] width 380 height 21
type input "Sheryl Manning"
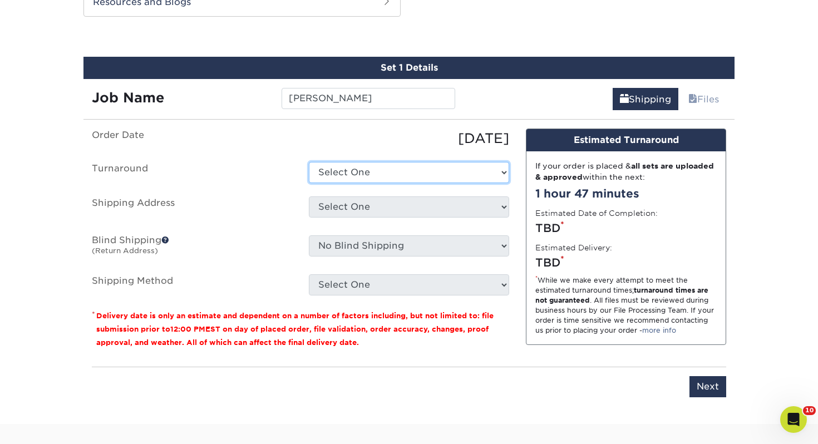
click at [334, 164] on select "Select One 2-4 Business Days 2 Day Next Business Day" at bounding box center [409, 172] width 200 height 21
select select "0d2015eb-ac6c-4252-b2f1-1c5560e96a65"
click at [309, 162] on select "Select One 2-4 Business Days 2 Day Next Business Day" at bounding box center [409, 172] width 200 height 21
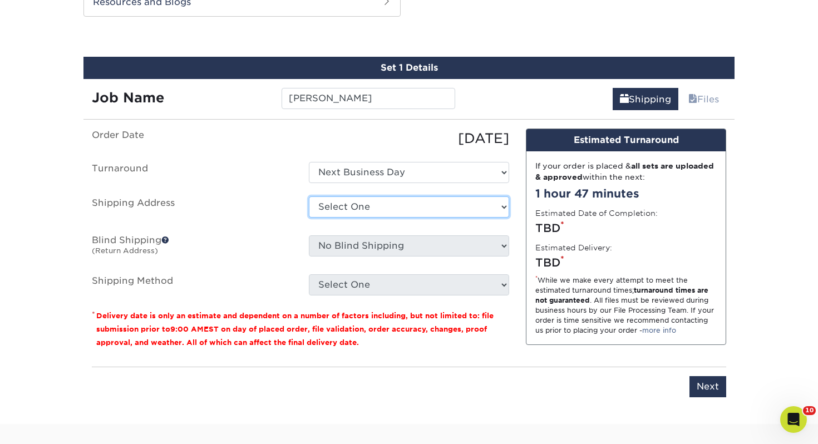
click at [352, 213] on select "Select One Adrian, MI Akron, OH" at bounding box center [409, 206] width 200 height 21
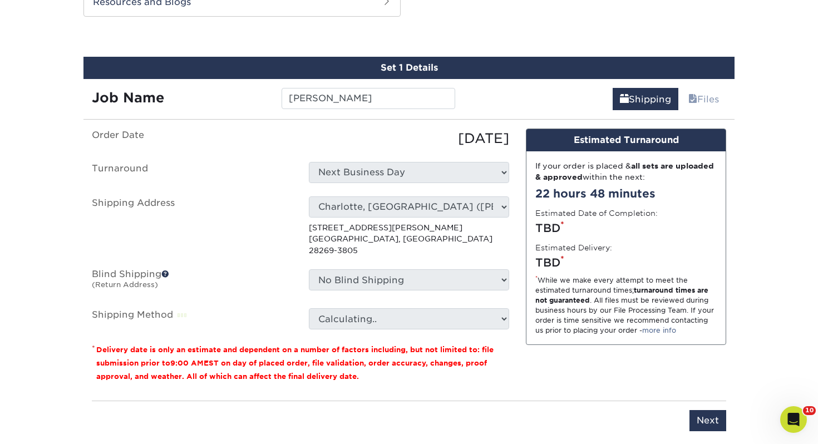
click at [374, 208] on select "Select One Adrian, MI Akron, OH" at bounding box center [409, 206] width 200 height 21
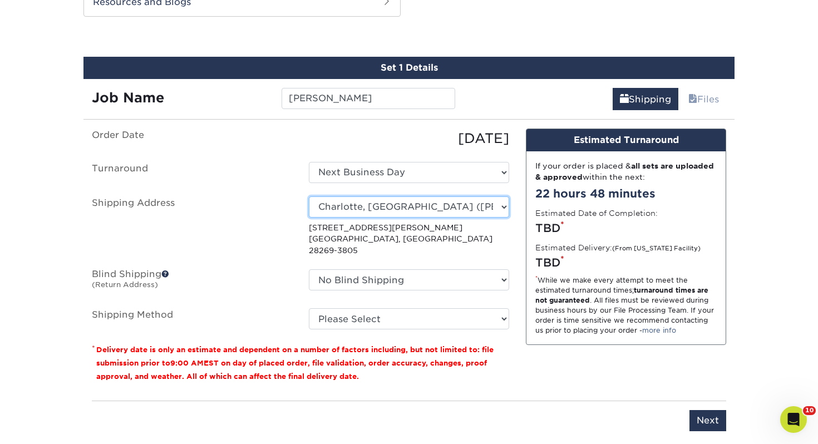
click at [374, 208] on select "Select One Adrian, MI Akron, OH" at bounding box center [409, 206] width 200 height 21
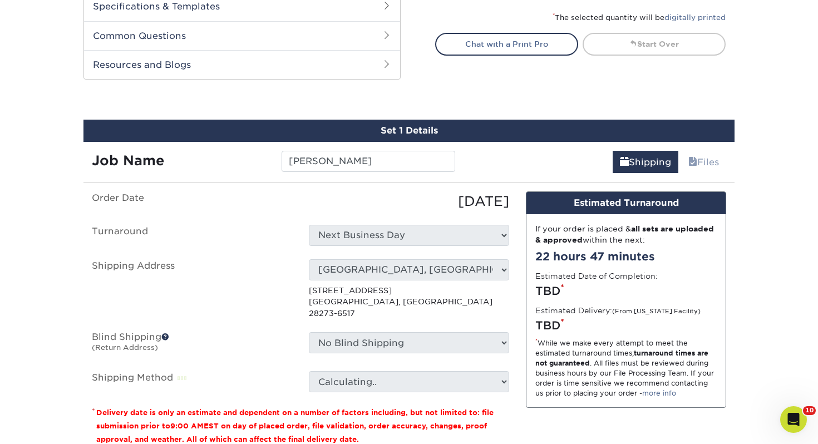
scroll to position [542, 0]
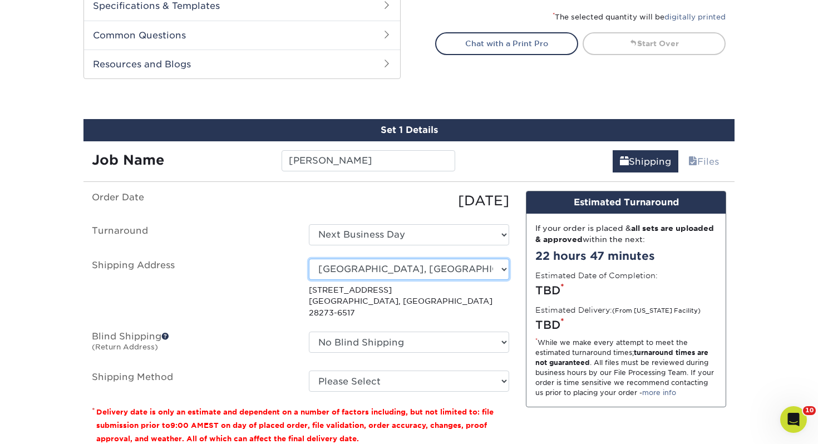
click at [412, 268] on select "Select One Adrian, MI Akron, OH" at bounding box center [409, 269] width 200 height 21
select select "newaddress"
click at [309, 259] on select "Select One Adrian, MI Akron, OH" at bounding box center [409, 269] width 200 height 21
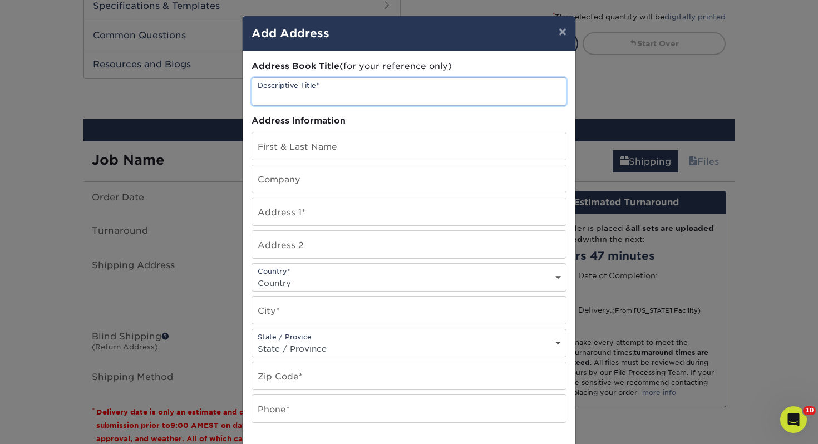
drag, startPoint x: 352, startPoint y: 93, endPoint x: 250, endPoint y: 86, distance: 102.1
click at [250, 86] on div "Address Book Title (for your reference only) Descriptive Title* Address Informa…" at bounding box center [409, 300] width 333 height 498
type input "[GEOGRAPHIC_DATA], [GEOGRAPHIC_DATA] ([STREET_ADDRESS][PERSON_NAME])"
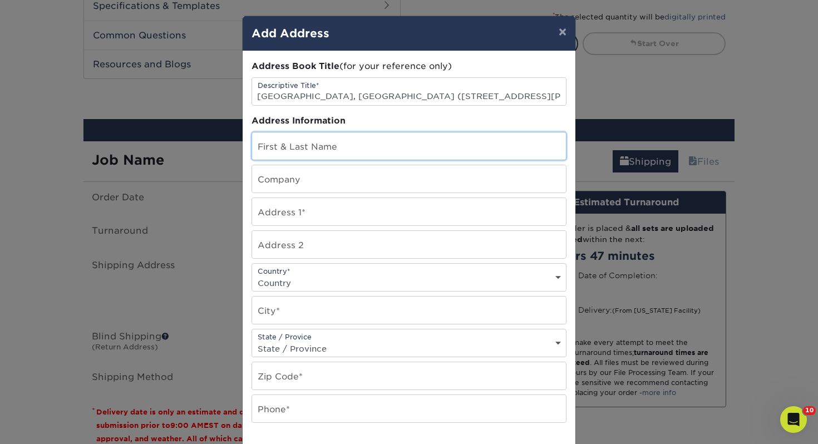
click at [327, 150] on input "text" at bounding box center [409, 145] width 314 height 27
type input "Sheryl Manning"
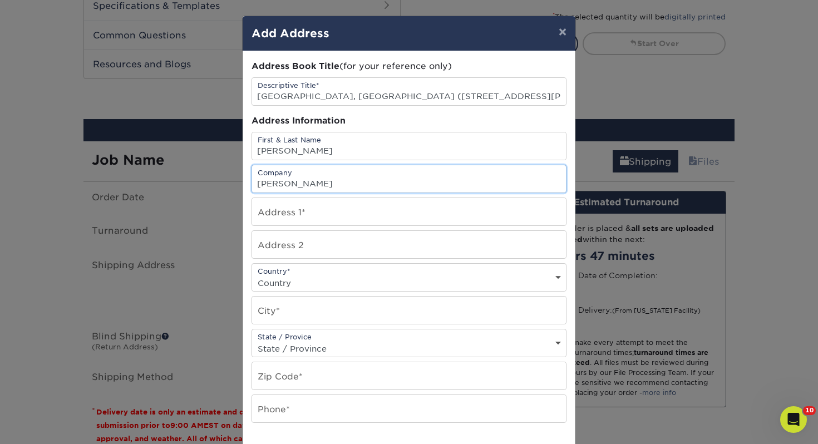
type input "Carter Kitchen & Bath"
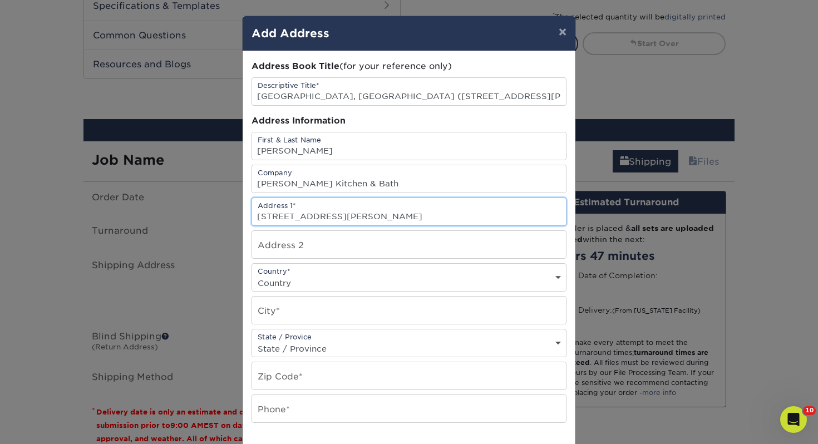
type input "7110 - A Smith Corners Blvd"
select select "US"
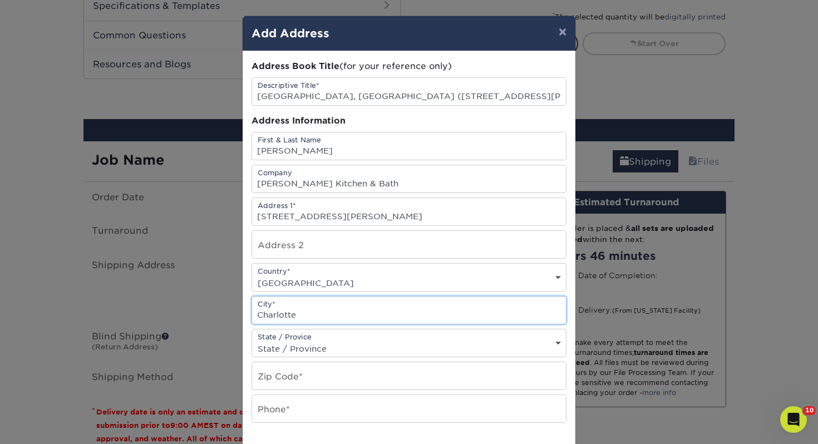
type input "Charlotte"
select select "NC"
click at [252, 341] on select "State / Province Alabama Alaska Arizona Arkansas California Colorado Connecticu…" at bounding box center [409, 349] width 314 height 16
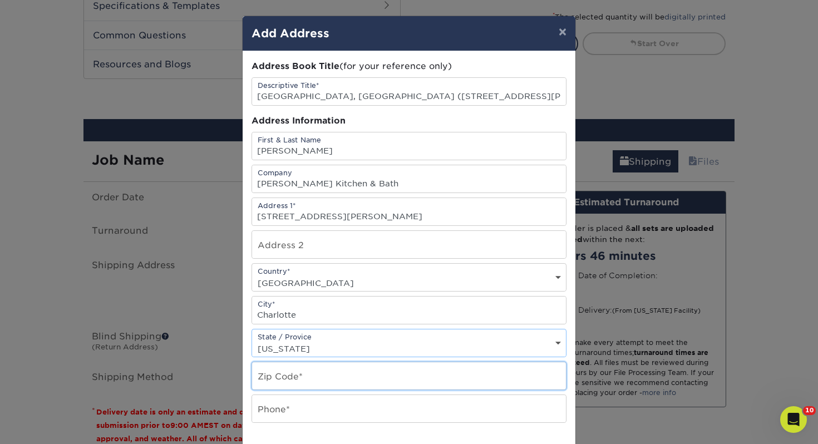
click at [311, 383] on input "text" at bounding box center [409, 375] width 314 height 27
type input "28269"
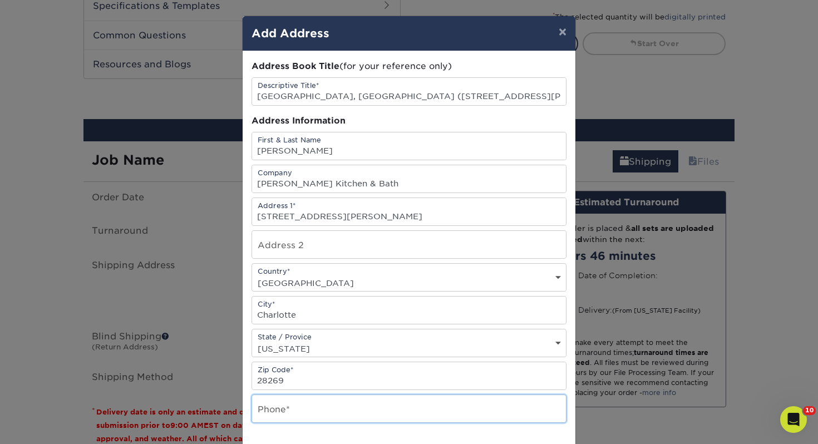
click at [343, 409] on input "text" at bounding box center [409, 408] width 314 height 27
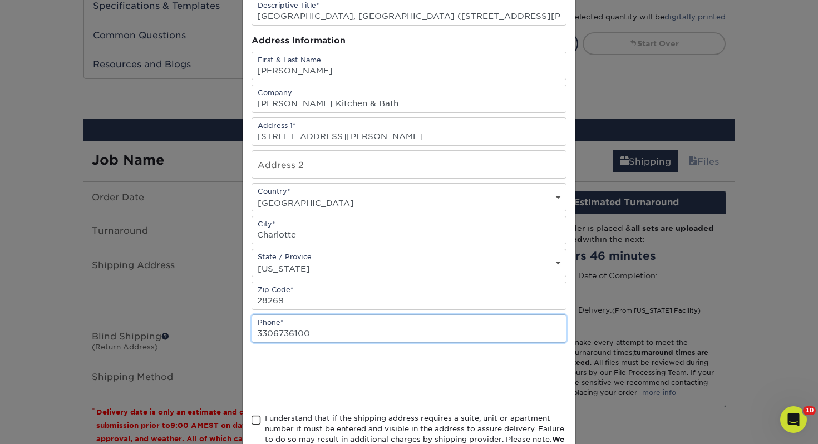
scroll to position [161, 0]
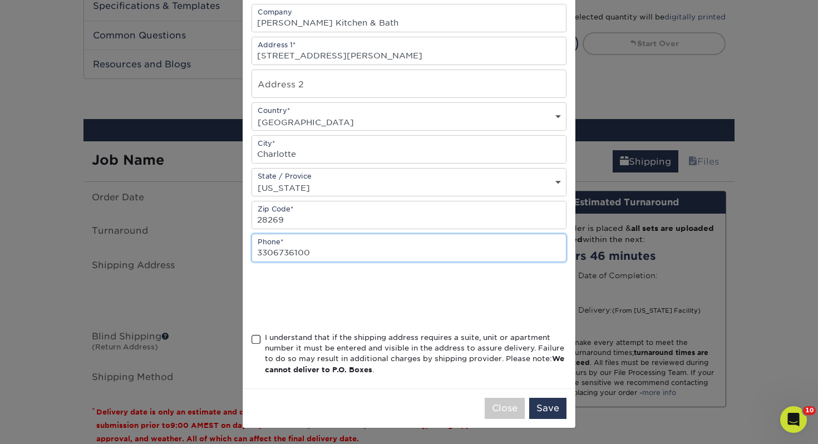
type input "3306736100"
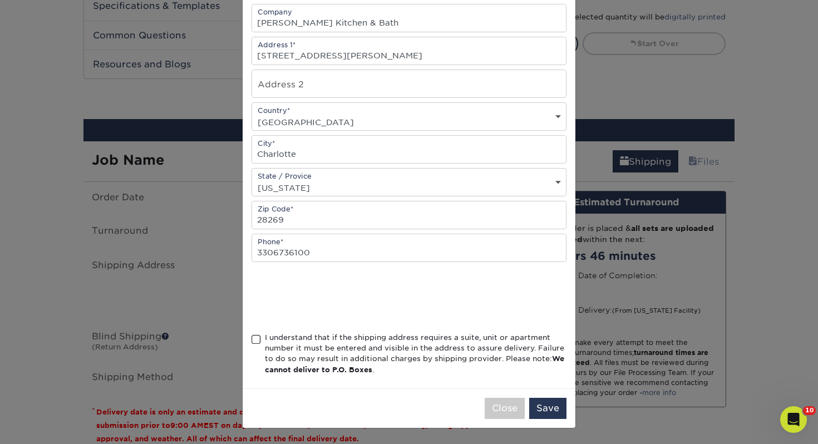
drag, startPoint x: 257, startPoint y: 339, endPoint x: 333, endPoint y: 370, distance: 81.8
click at [257, 339] on span at bounding box center [256, 339] width 9 height 11
click at [0, 0] on input "I understand that if the shipping address requires a suite, unit or apartment n…" at bounding box center [0, 0] width 0 height 0
click at [554, 408] on button "Save" at bounding box center [547, 408] width 37 height 21
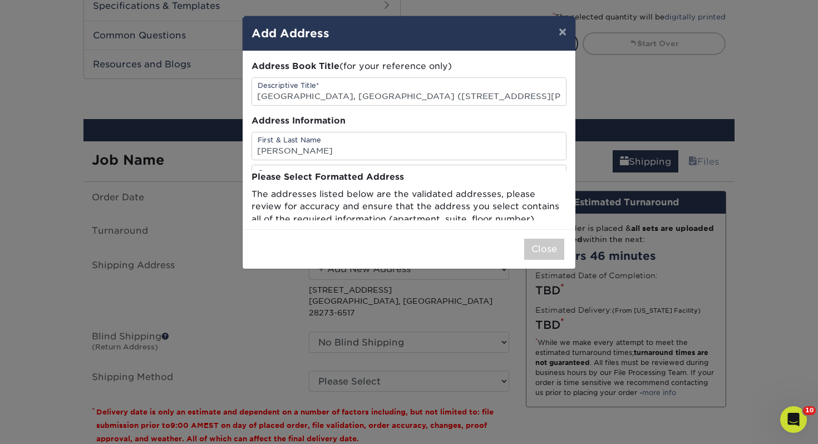
scroll to position [0, 0]
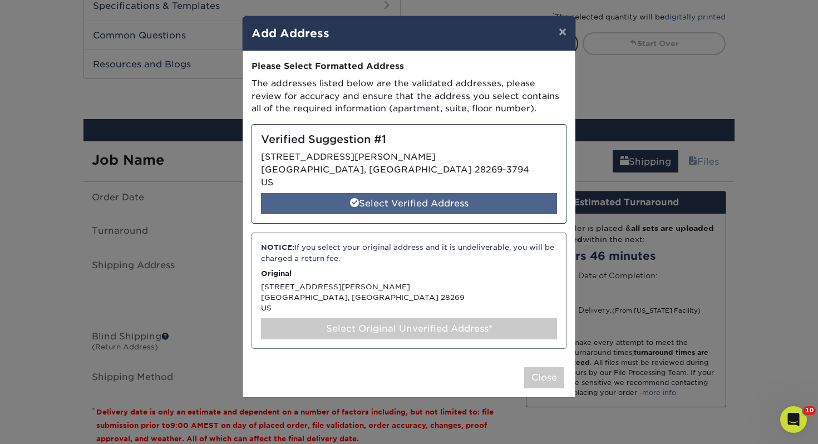
click at [378, 209] on div "Select Verified Address" at bounding box center [409, 203] width 296 height 21
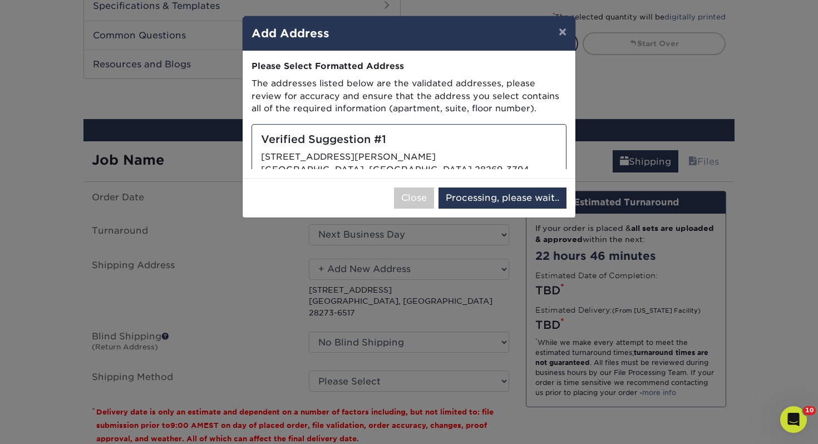
select select "285944"
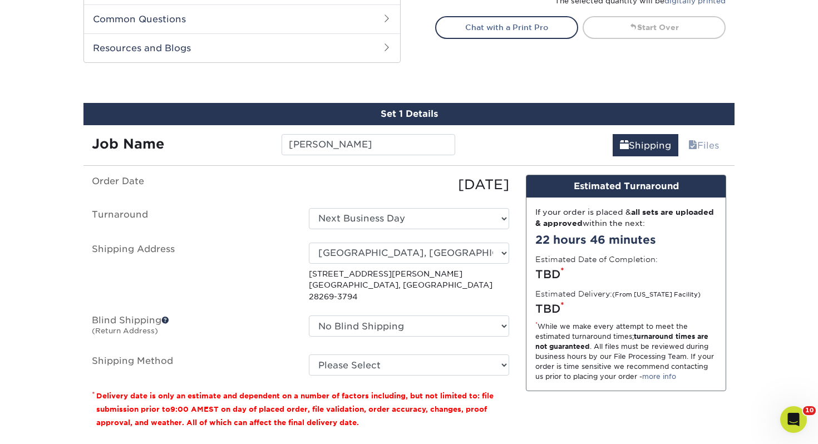
scroll to position [559, 0]
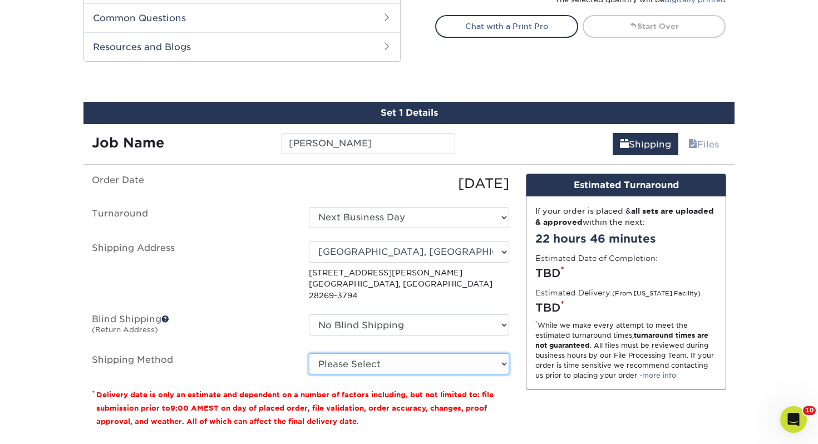
click at [402, 354] on select "Please Select Ground Shipping (+$7.84) 3 Day Shipping Service (+$20.04) 2 Day A…" at bounding box center [409, 363] width 200 height 21
select select "03"
click at [309, 353] on select "Please Select Ground Shipping (+$7.84) 3 Day Shipping Service (+$20.04) 2 Day A…" at bounding box center [409, 363] width 200 height 21
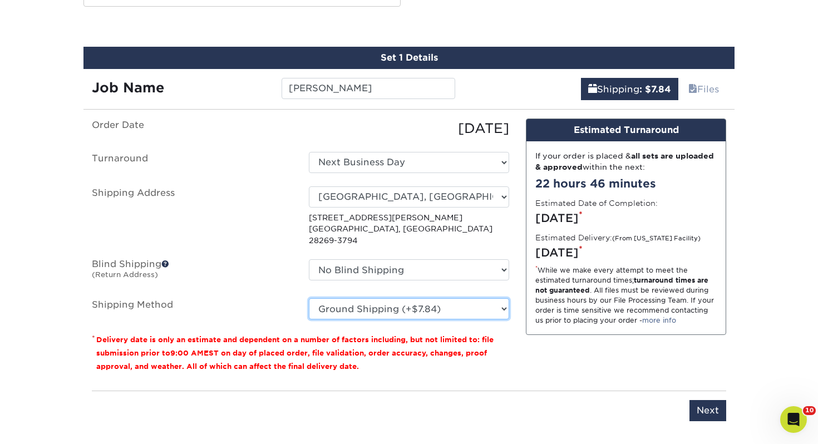
scroll to position [626, 0]
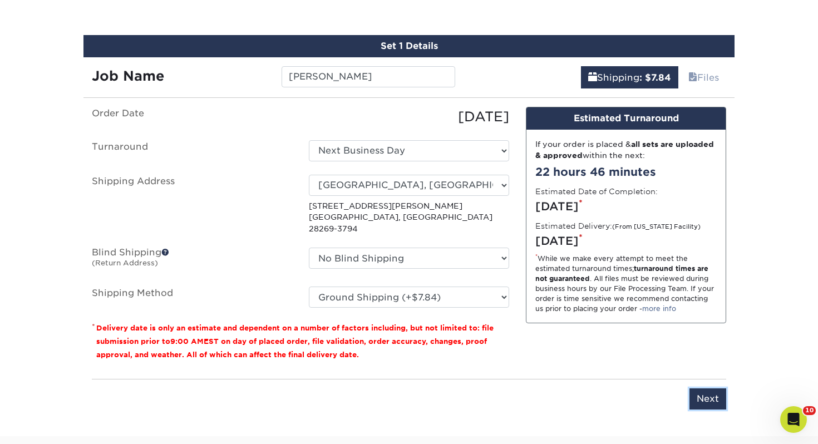
click at [695, 388] on input "Next" at bounding box center [708, 398] width 37 height 21
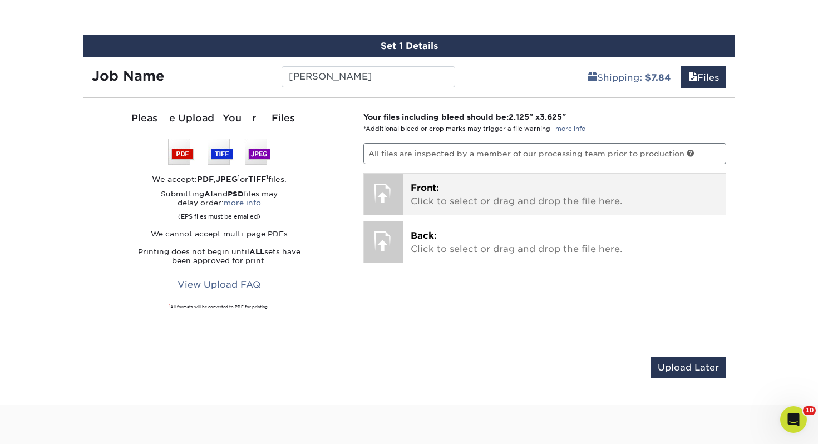
click at [439, 198] on p "Front: Click to select or drag and drop the file here." at bounding box center [565, 194] width 308 height 27
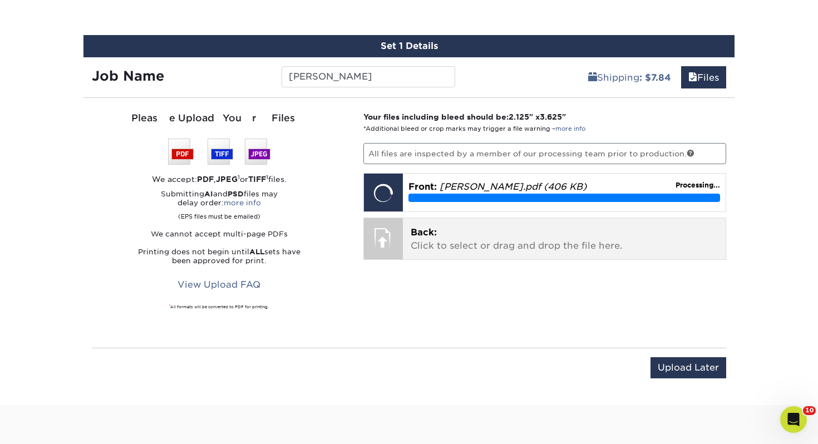
click at [535, 258] on div "Back: Click to select or drag and drop the file here. Choose file" at bounding box center [564, 238] width 323 height 41
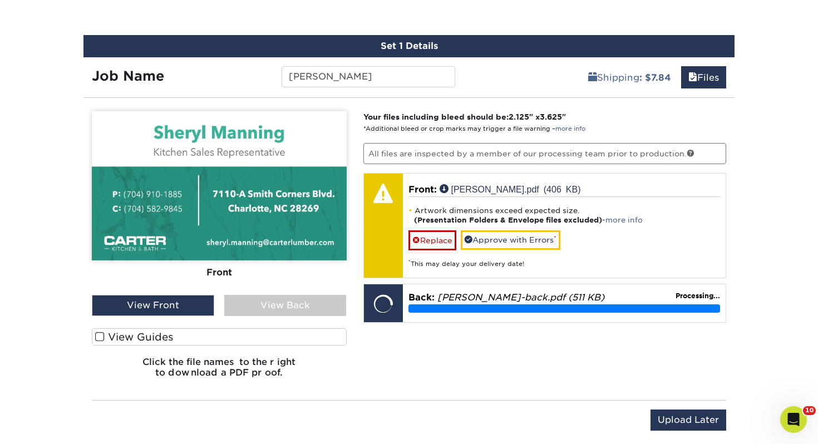
click at [287, 339] on label "View Guides" at bounding box center [219, 336] width 255 height 17
click at [0, 0] on input "View Guides" at bounding box center [0, 0] width 0 height 0
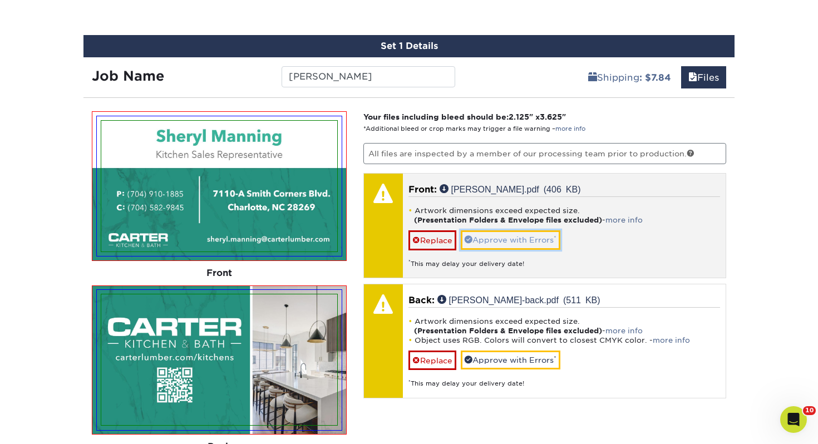
click at [485, 240] on link "Approve with Errors *" at bounding box center [511, 239] width 100 height 19
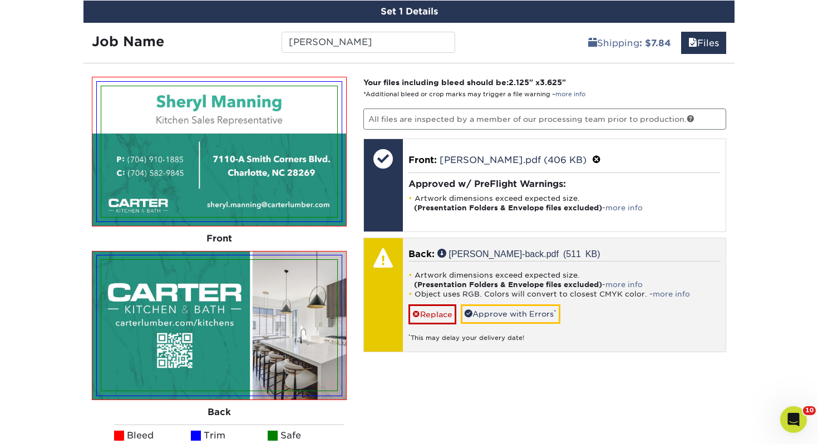
scroll to position [689, 0]
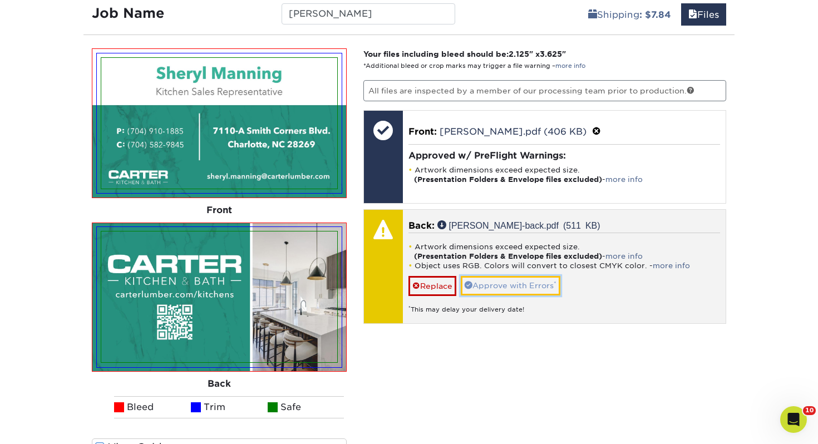
click at [467, 277] on link "Approve with Errors *" at bounding box center [511, 285] width 100 height 19
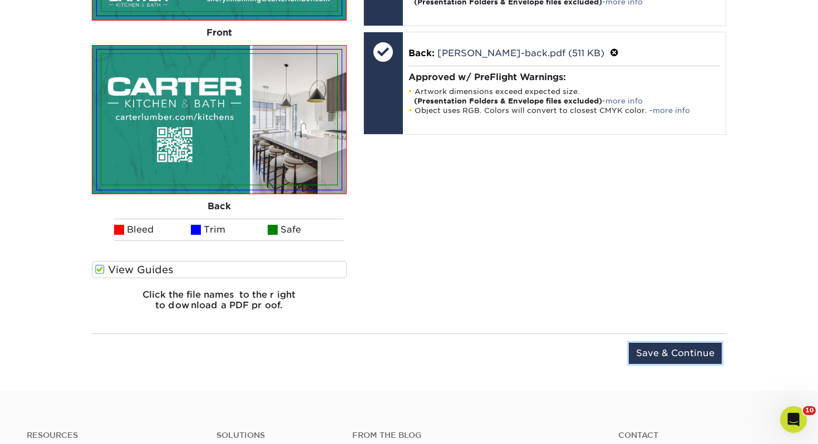
click at [683, 344] on input "Save & Continue" at bounding box center [675, 353] width 93 height 21
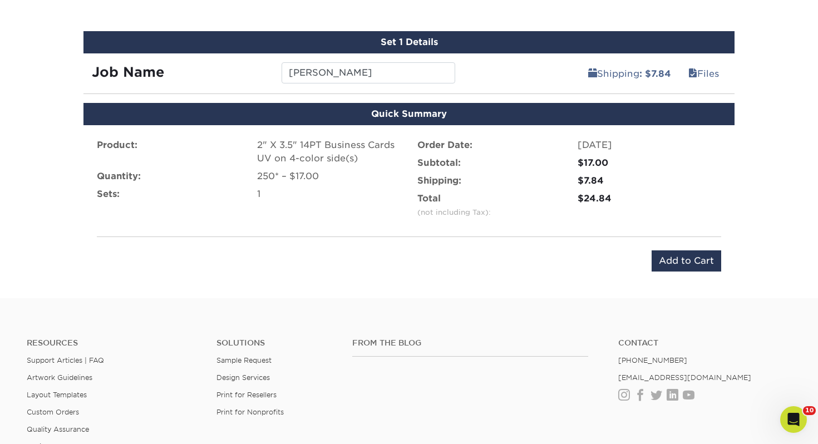
scroll to position [621, 0]
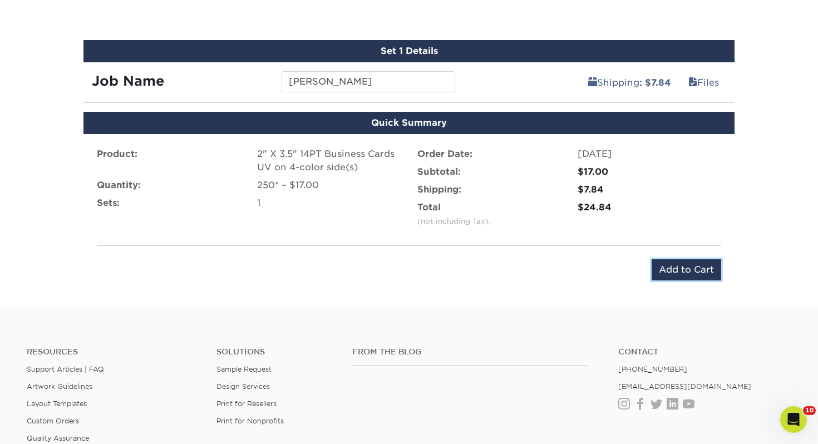
drag, startPoint x: 683, startPoint y: 270, endPoint x: 675, endPoint y: 265, distance: 9.5
click at [683, 270] on input "Add to Cart" at bounding box center [687, 269] width 70 height 21
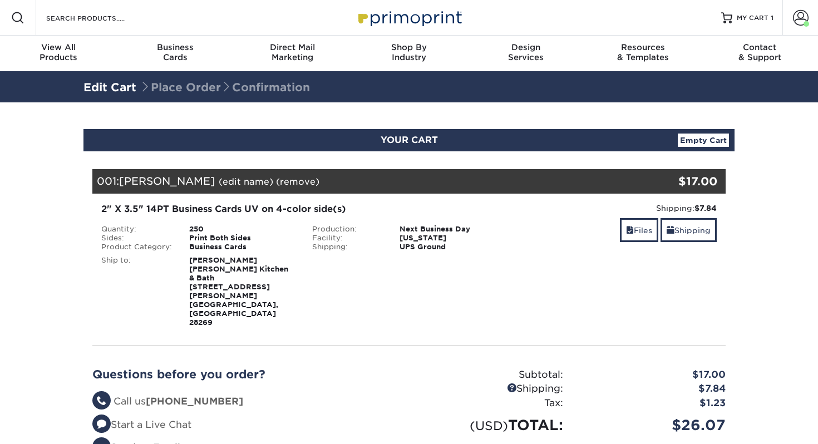
select select "285944"
click at [677, 230] on link "Shipping" at bounding box center [689, 230] width 56 height 24
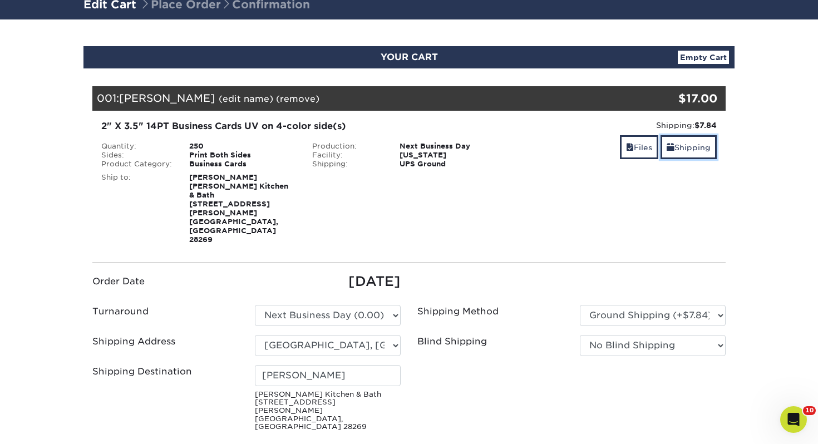
scroll to position [157, 0]
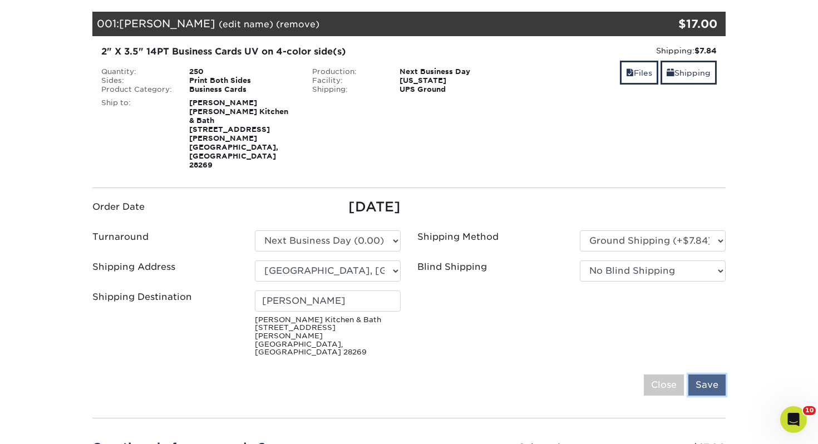
click at [705, 375] on input "Save" at bounding box center [706, 385] width 37 height 21
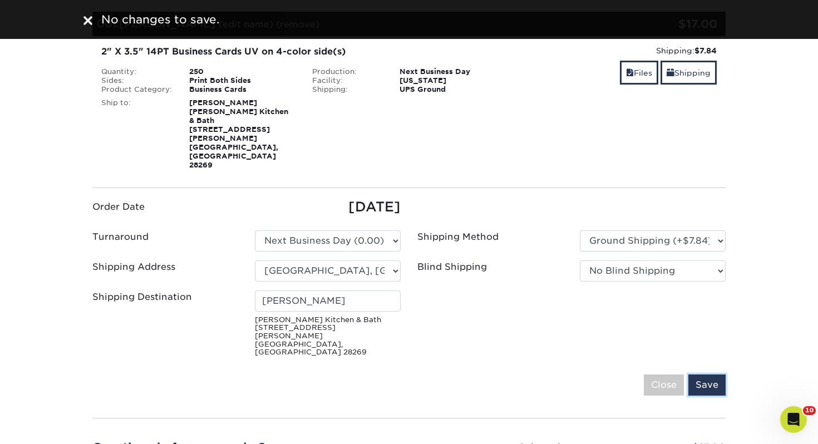
scroll to position [223, 0]
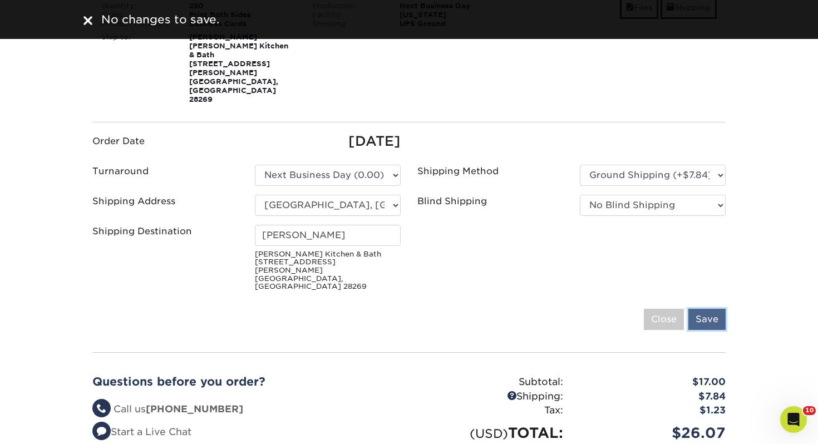
click at [702, 309] on input "Save" at bounding box center [706, 319] width 37 height 21
click at [668, 309] on input "Close" at bounding box center [664, 319] width 40 height 21
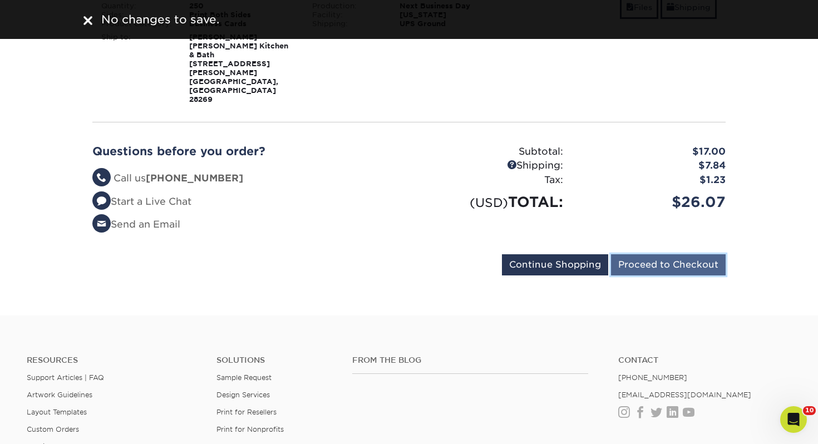
click at [653, 254] on input "Proceed to Checkout" at bounding box center [668, 264] width 115 height 21
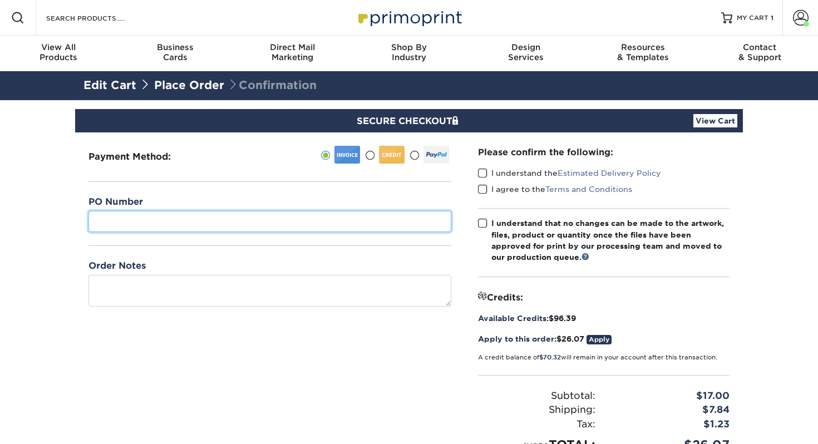
click at [190, 225] on input "text" at bounding box center [269, 221] width 363 height 21
type input "428"
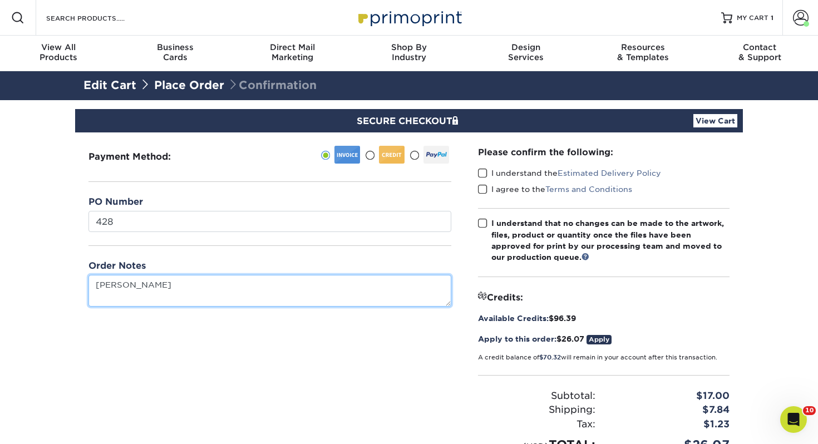
type textarea "[PERSON_NAME]"
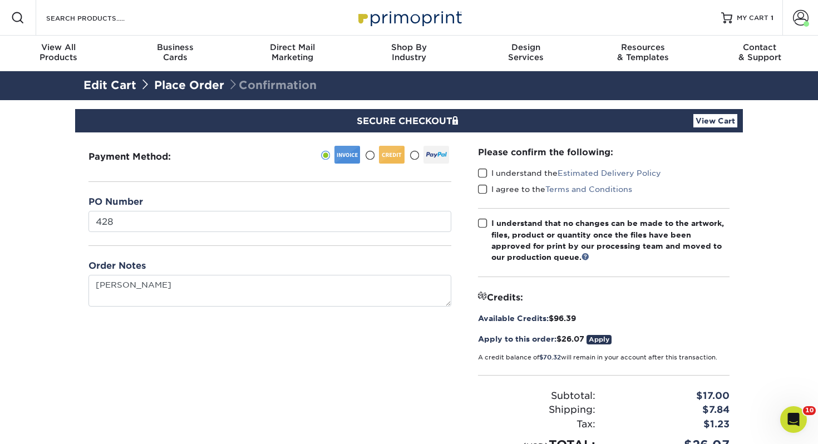
click at [480, 171] on span at bounding box center [482, 173] width 9 height 11
click at [0, 0] on input "I understand the Estimated Delivery Policy" at bounding box center [0, 0] width 0 height 0
click at [481, 185] on span at bounding box center [482, 189] width 9 height 11
click at [0, 0] on input "I agree to the Terms and Conditions" at bounding box center [0, 0] width 0 height 0
drag, startPoint x: 482, startPoint y: 221, endPoint x: 574, endPoint y: 233, distance: 91.9
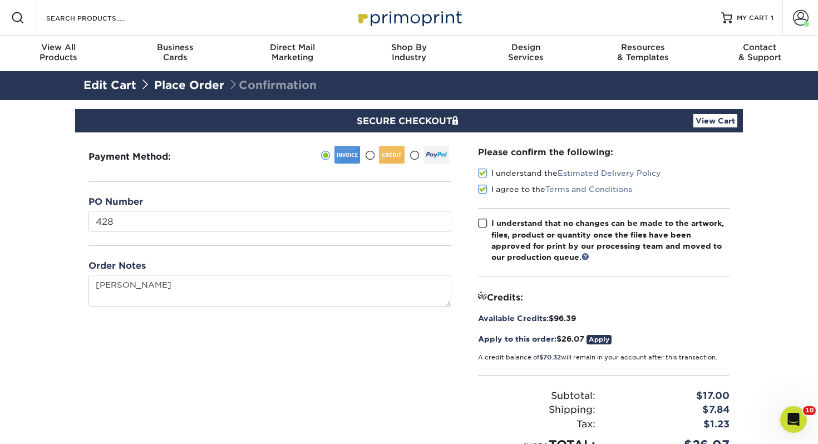
click at [482, 221] on span at bounding box center [482, 223] width 9 height 11
click at [0, 0] on input "I understand that no changes can be made to the artwork, files, product or quan…" at bounding box center [0, 0] width 0 height 0
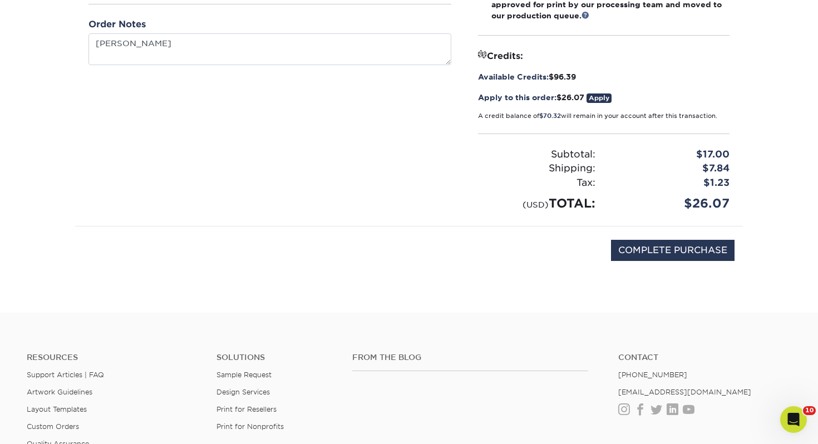
scroll to position [264, 0]
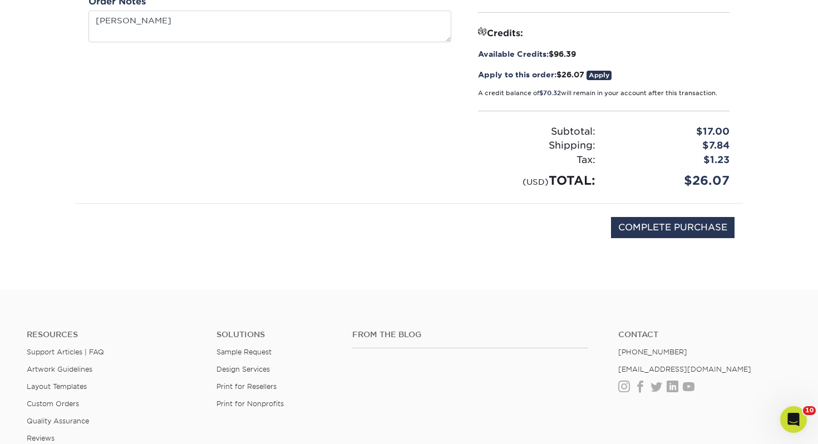
drag, startPoint x: 646, startPoint y: 195, endPoint x: 641, endPoint y: 214, distance: 20.3
click at [646, 195] on div "Please confirm the following: I understand the Estimated Delivery Policy I agre…" at bounding box center [604, 35] width 278 height 335
click at [640, 220] on input "COMPLETE PURCHASE" at bounding box center [673, 227] width 124 height 21
type input "PROCESSING, PLEASE WAIT..."
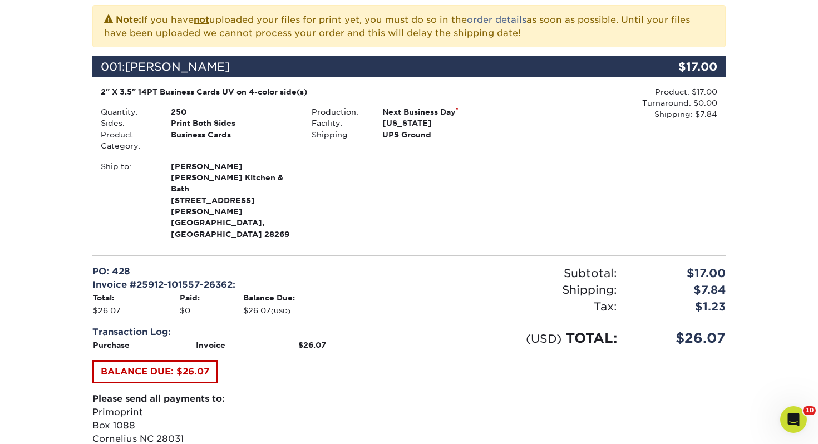
scroll to position [350, 0]
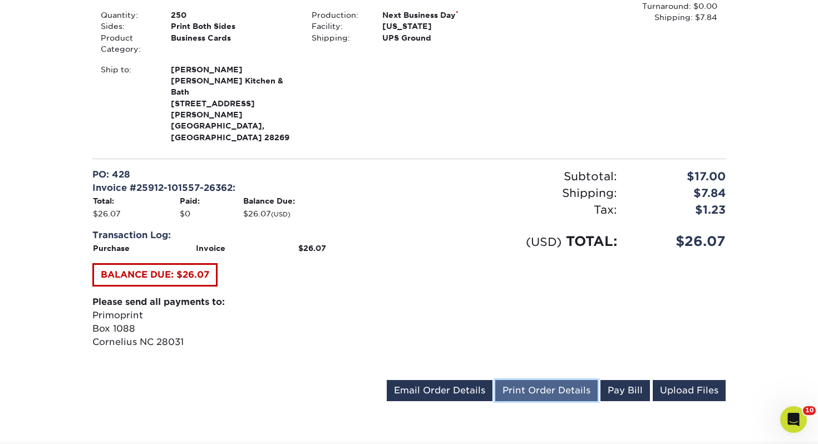
click at [578, 380] on link "Print Order Details" at bounding box center [546, 390] width 102 height 21
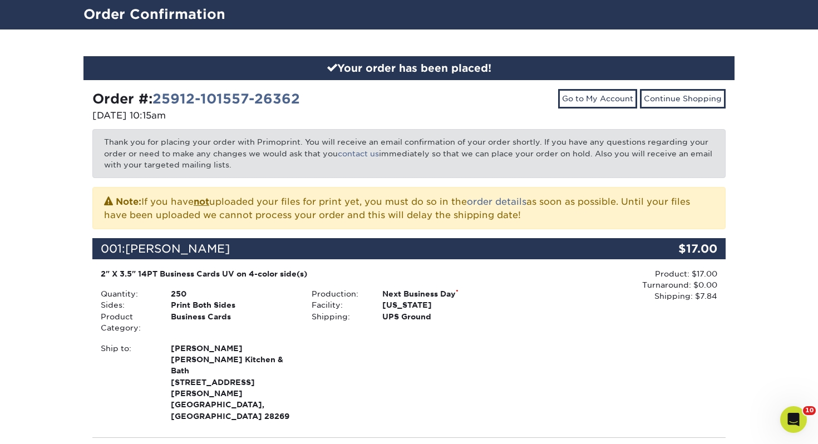
scroll to position [0, 0]
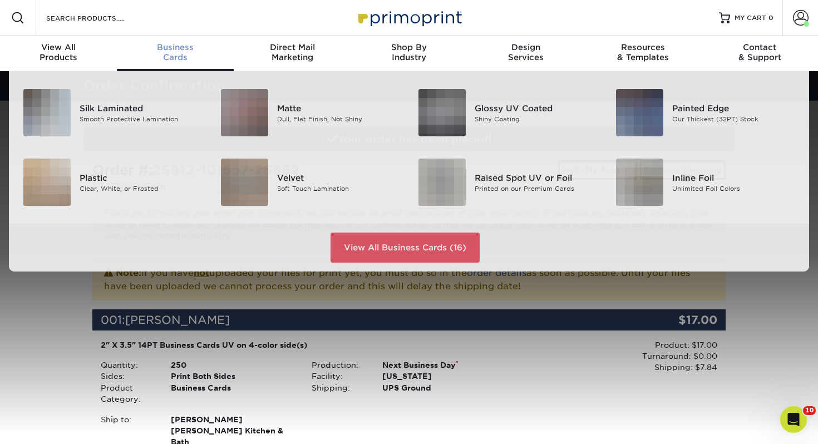
click at [161, 54] on div "Business Cards" at bounding box center [175, 52] width 117 height 20
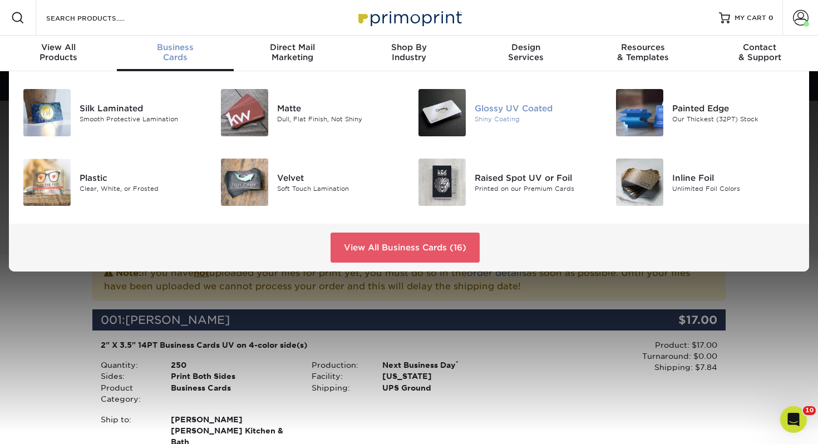
click at [440, 101] on img at bounding box center [441, 112] width 47 height 47
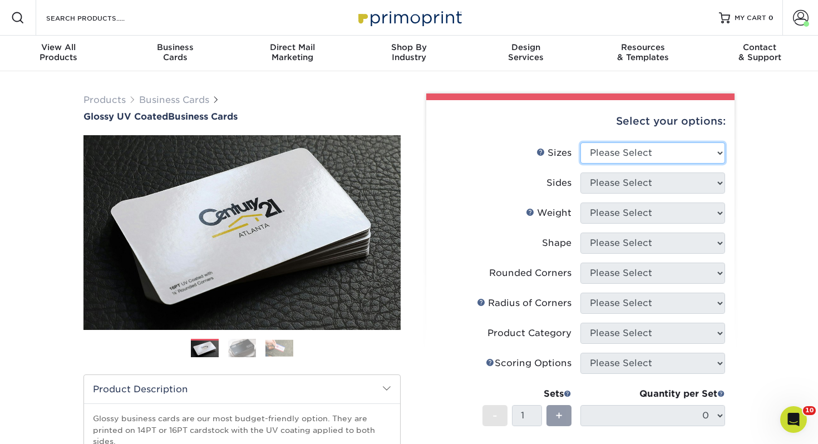
click at [622, 150] on select "Please Select 1.5" x 3.5" - Mini 1.75" x 3.5" - Mini 2" x 2" - Square 2" x 3" -…" at bounding box center [652, 152] width 145 height 21
click at [620, 142] on select "Please Select 1.5" x 3.5" - Mini 1.75" x 3.5" - Mini 2" x 2" - Square 2" x 3" -…" at bounding box center [652, 152] width 145 height 21
click at [618, 152] on select "Please Select 1.5" x 3.5" - Mini 1.75" x 3.5" - Mini 2" x 2" - Square 2" x 3" -…" at bounding box center [652, 152] width 145 height 21
select select "2.00x3.50"
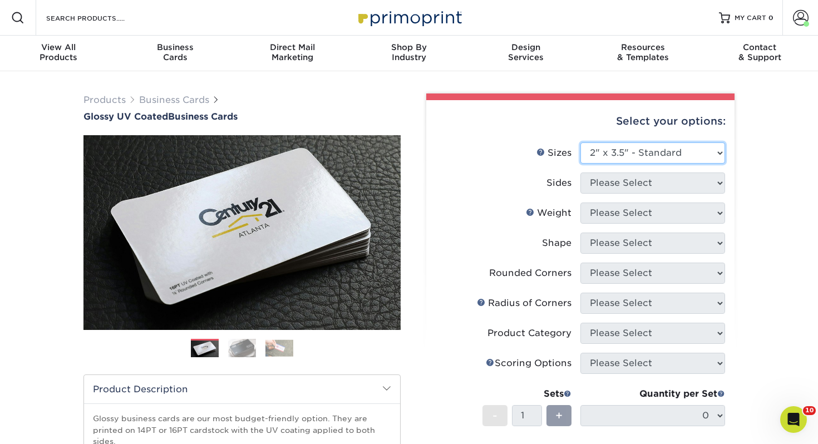
click at [580, 142] on select "Please Select 1.5" x 3.5" - Mini 1.75" x 3.5" - Mini 2" x 2" - Square 2" x 3" -…" at bounding box center [652, 152] width 145 height 21
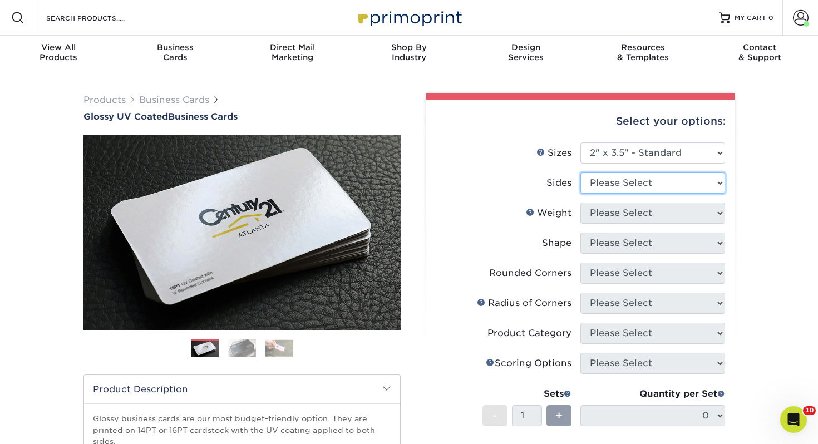
click at [608, 180] on select "Please Select Print Both Sides Print Front Only" at bounding box center [652, 183] width 145 height 21
select select "13abbda7-1d64-4f25-8bb2-c179b224825d"
click at [580, 173] on select "Please Select Print Both Sides Print Front Only" at bounding box center [652, 183] width 145 height 21
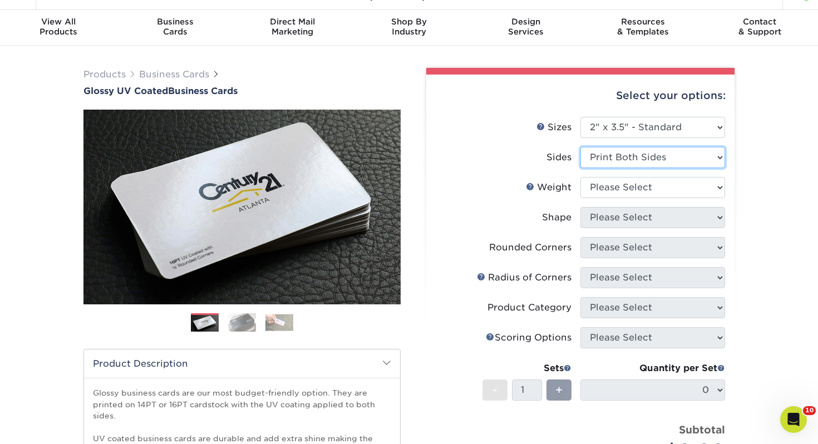
scroll to position [32, 0]
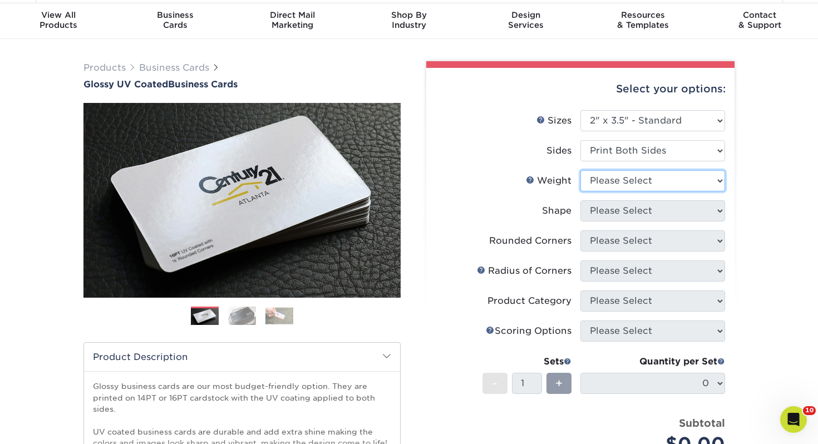
click at [605, 183] on select "Please Select 16PT 14PT" at bounding box center [652, 180] width 145 height 21
select select "14PT"
click at [580, 170] on select "Please Select 16PT 14PT" at bounding box center [652, 180] width 145 height 21
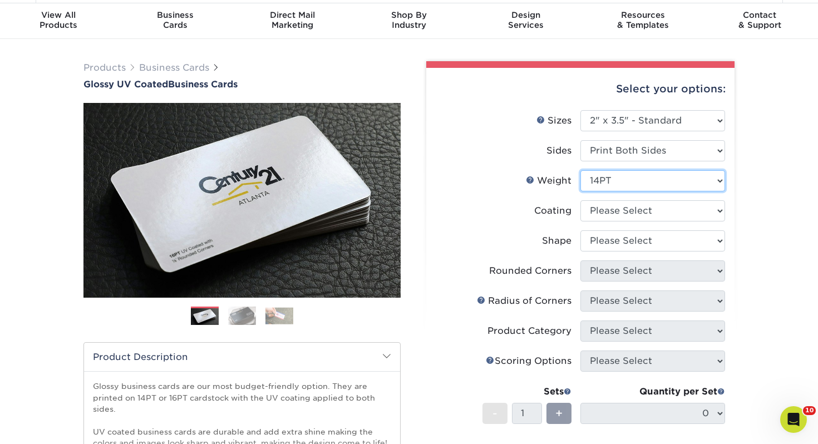
scroll to position [66, 0]
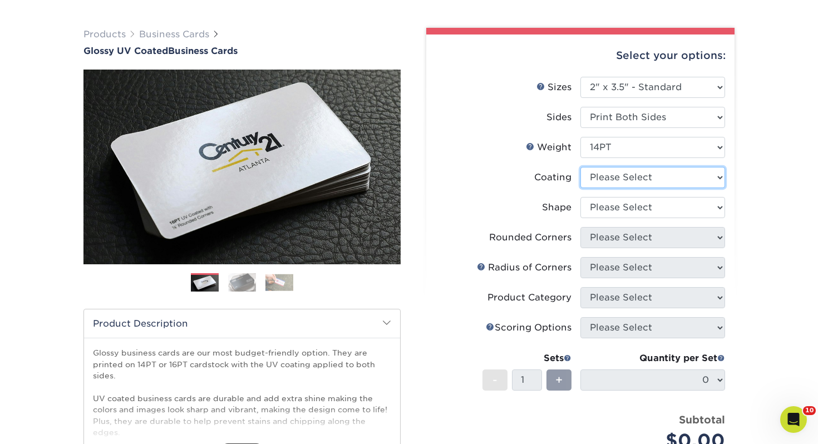
click at [609, 182] on select at bounding box center [652, 177] width 145 height 21
select select "ae367451-b2b8-45df-a344-0f05b6a12993"
click at [580, 167] on select at bounding box center [652, 177] width 145 height 21
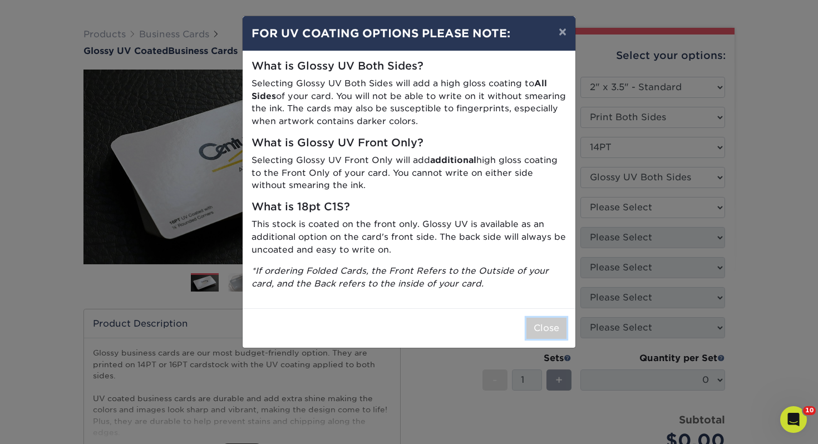
click at [556, 329] on button "Close" at bounding box center [546, 328] width 40 height 21
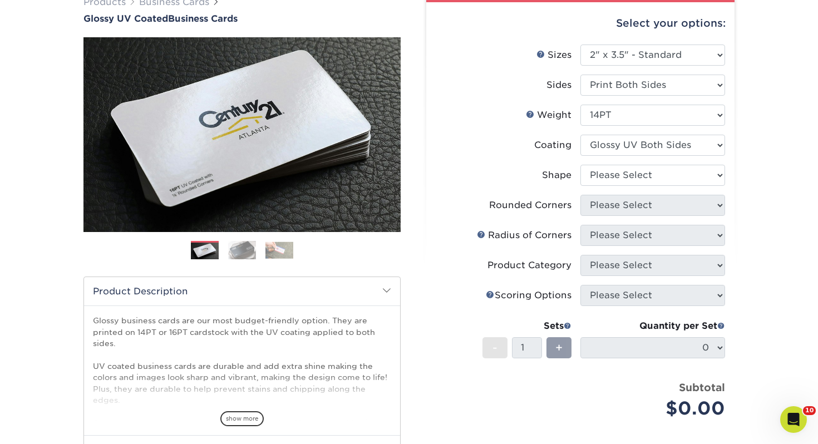
scroll to position [100, 0]
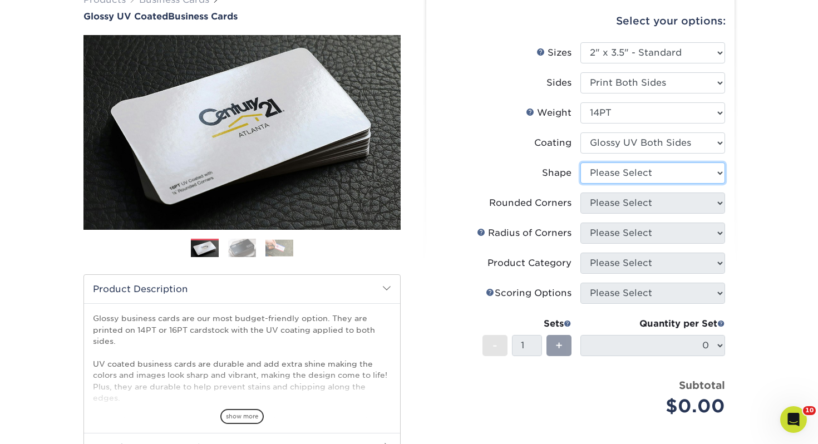
click at [667, 175] on select "Please Select Standard" at bounding box center [652, 172] width 145 height 21
select select "standard"
click at [580, 162] on select "Please Select Standard" at bounding box center [652, 172] width 145 height 21
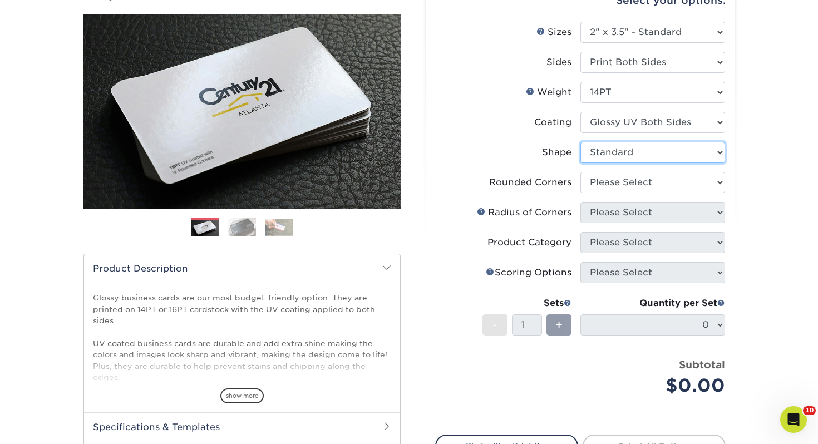
scroll to position [121, 0]
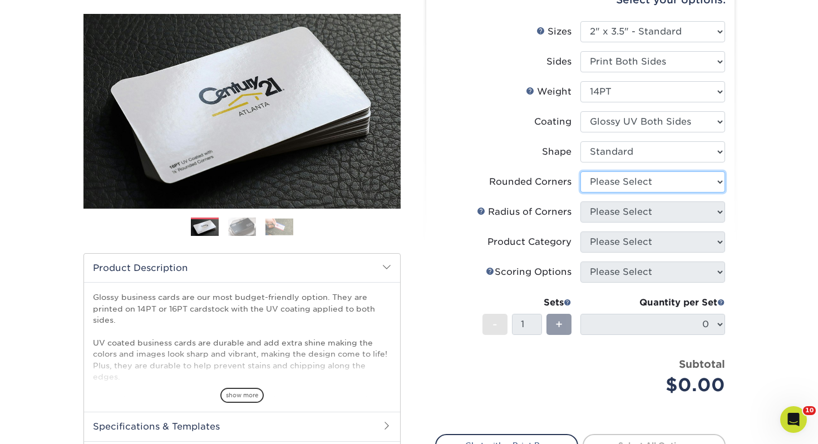
click at [633, 181] on select "Please Select Yes - Round 2 Corners Yes - Round 4 Corners No" at bounding box center [652, 181] width 145 height 21
select select "0"
click at [580, 171] on select "Please Select Yes - Round 2 Corners Yes - Round 4 Corners No" at bounding box center [652, 181] width 145 height 21
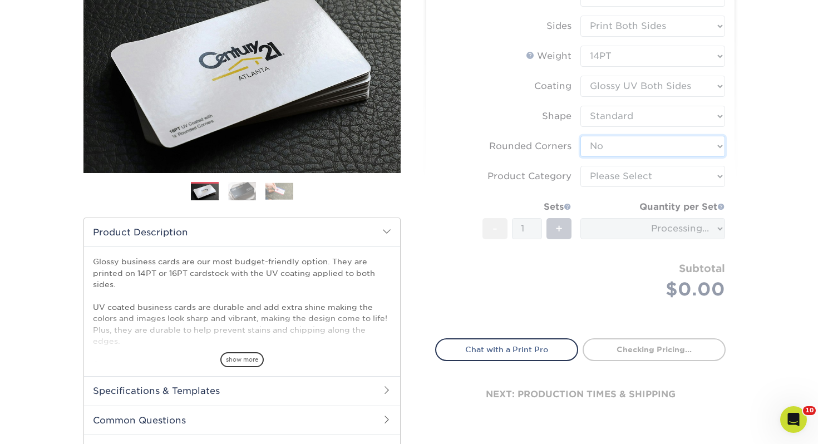
scroll to position [161, 0]
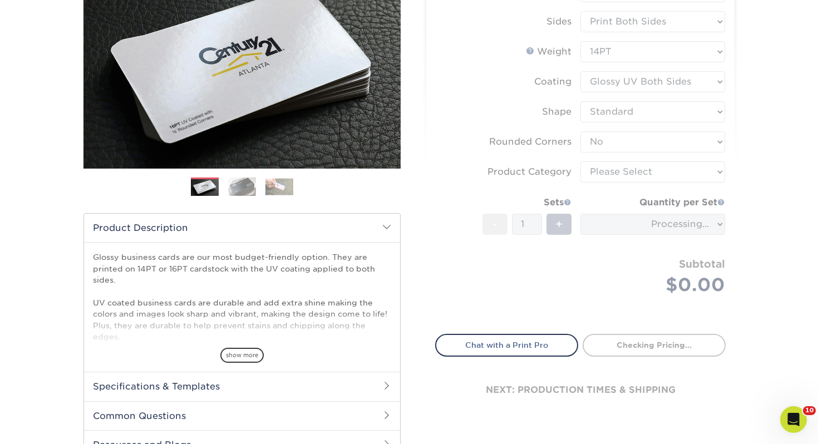
click at [621, 175] on form "Sizes Help Sizes Please Select 1.5" x 3.5" - Mini 1.75" x 3.5" - Mini 2" x 2" -…" at bounding box center [580, 151] width 290 height 340
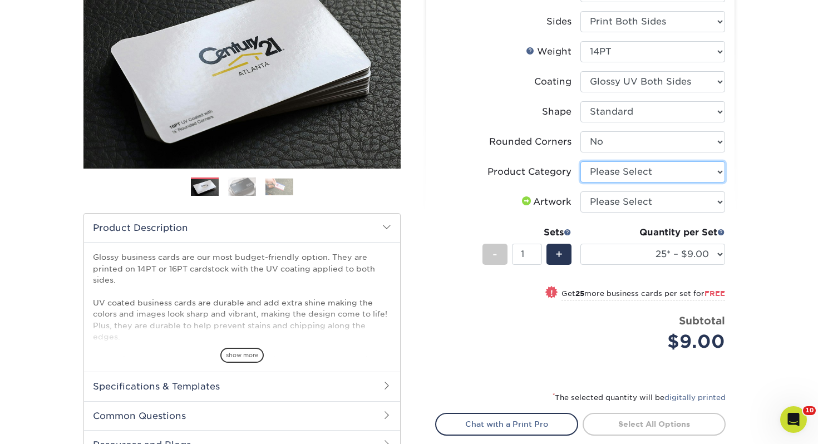
click at [621, 175] on select "Please Select Business Cards" at bounding box center [652, 171] width 145 height 21
select select "3b5148f1-0588-4f88-a218-97bcfdce65c1"
click at [580, 161] on select "Please Select Business Cards" at bounding box center [652, 171] width 145 height 21
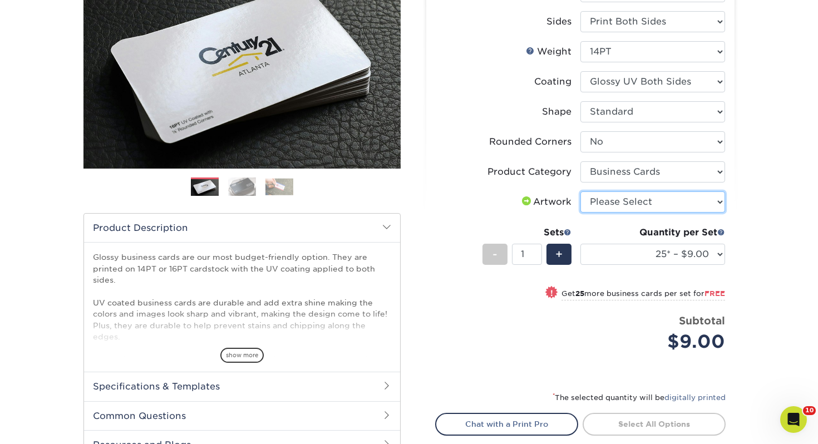
click at [634, 200] on select "Please Select I will upload files I need a design - $100" at bounding box center [652, 201] width 145 height 21
select select "upload"
click at [580, 191] on select "Please Select I will upload files I need a design - $100" at bounding box center [652, 201] width 145 height 21
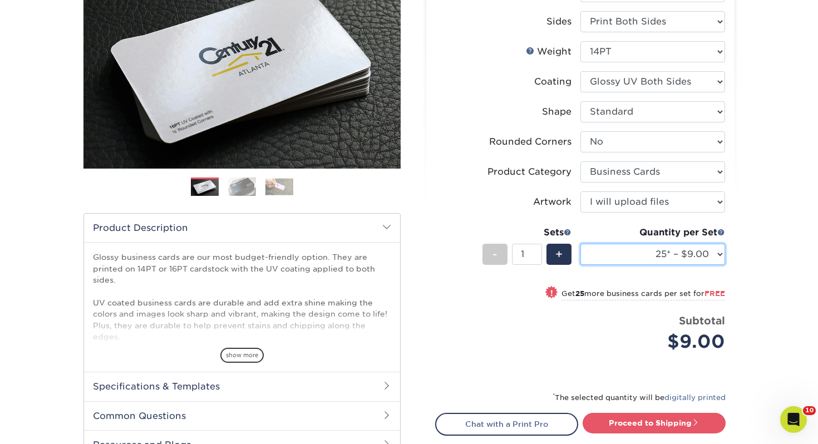
click at [666, 252] on select "25* – $9.00 50* – $9.00 100* – $9.00 250* – $17.00 500 – $33.00 1000 – $42.00 2…" at bounding box center [652, 254] width 145 height 21
select select "100* – $9.00"
click at [580, 244] on select "25* – $9.00 50* – $9.00 100* – $9.00 250* – $17.00 500 – $33.00 1000 – $42.00 2…" at bounding box center [652, 254] width 145 height 21
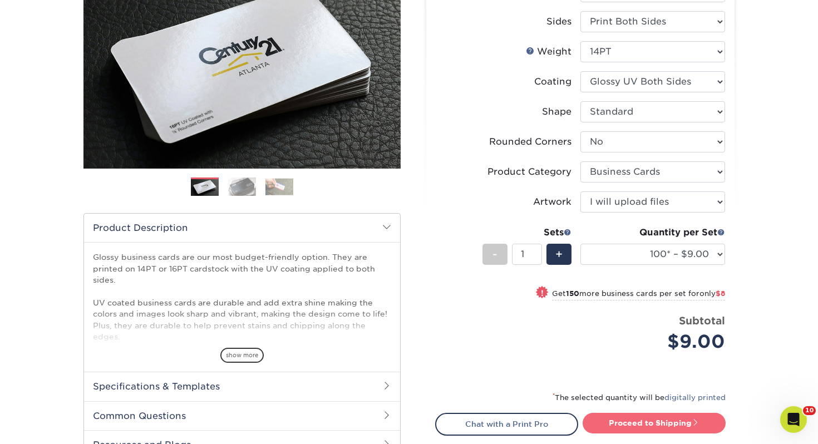
click at [657, 418] on link "Proceed to Shipping" at bounding box center [654, 423] width 143 height 20
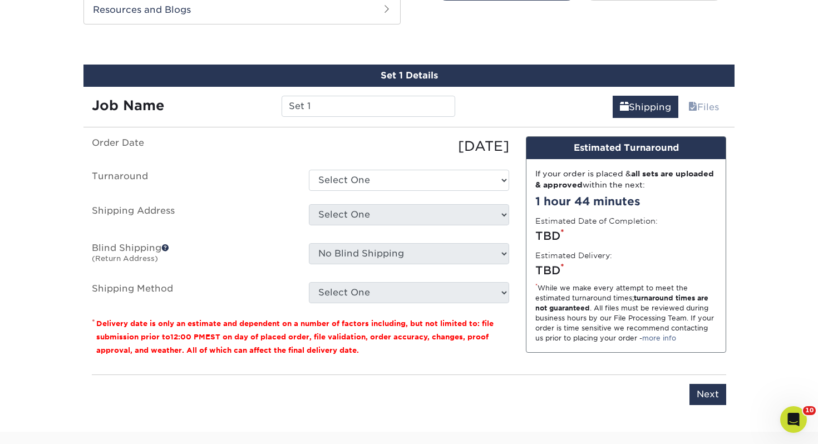
scroll to position [604, 0]
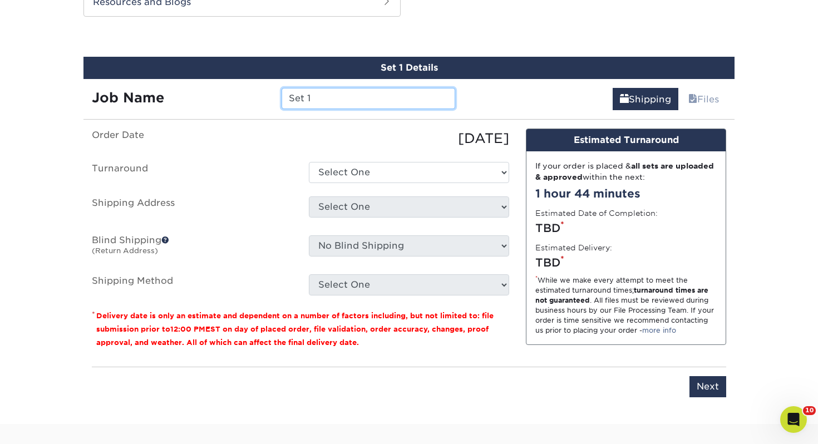
drag, startPoint x: 249, startPoint y: 95, endPoint x: 180, endPoint y: 93, distance: 69.6
click at [180, 93] on div "Job Name Set 1" at bounding box center [273, 98] width 380 height 21
type input "[PERSON_NAME]"
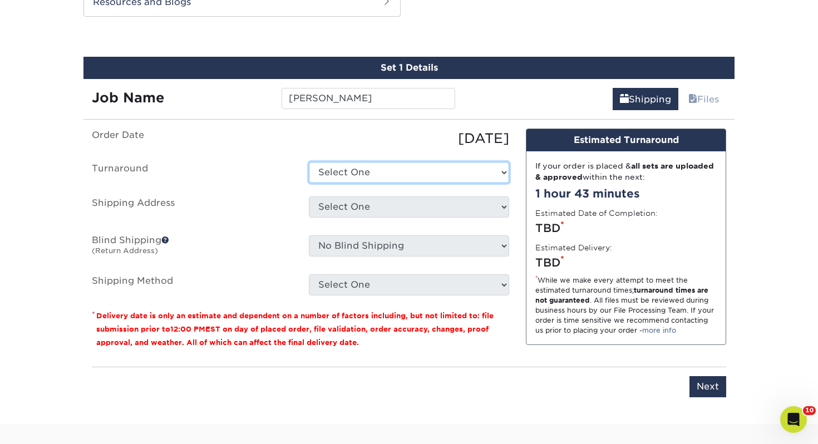
click at [366, 163] on select "Select One 2-4 Business Days 2 Day Next Business Day" at bounding box center [409, 172] width 200 height 21
select select "43800dee-37a1-44ea-97e0-42e3d5772687"
click at [309, 162] on select "Select One 2-4 Business Days 2 Day Next Business Day" at bounding box center [409, 172] width 200 height 21
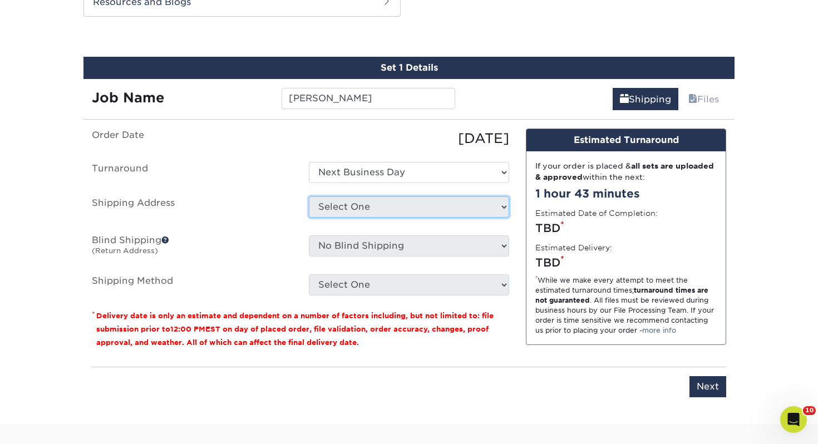
click at [370, 210] on select "Select One Adrian, MI Akron, OH" at bounding box center [409, 206] width 200 height 21
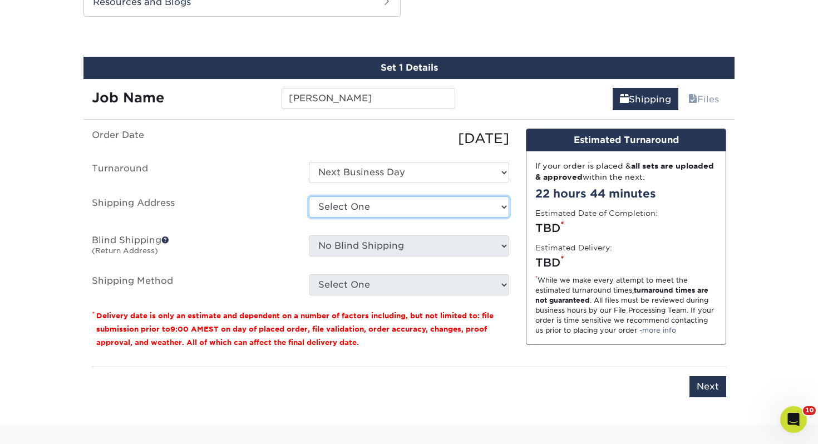
select select "107654"
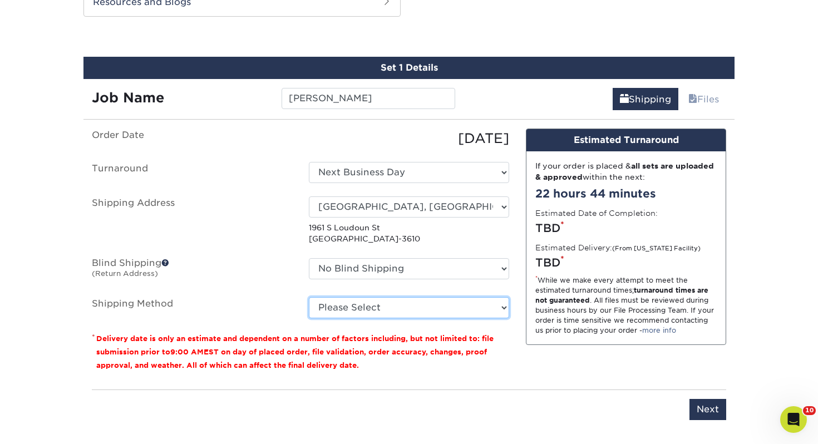
click at [407, 311] on select "Please Select Ground Shipping (+$7.84) 3 Day Shipping Service (+$15.33) 2 Day A…" at bounding box center [409, 307] width 200 height 21
select select "03"
click at [309, 297] on select "Please Select Ground Shipping (+$7.84) 3 Day Shipping Service (+$15.33) 2 Day A…" at bounding box center [409, 307] width 200 height 21
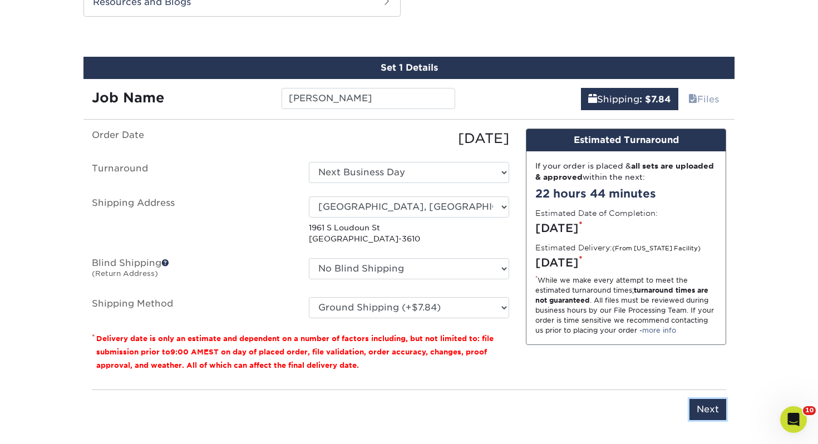
click at [708, 403] on input "Next" at bounding box center [708, 409] width 37 height 21
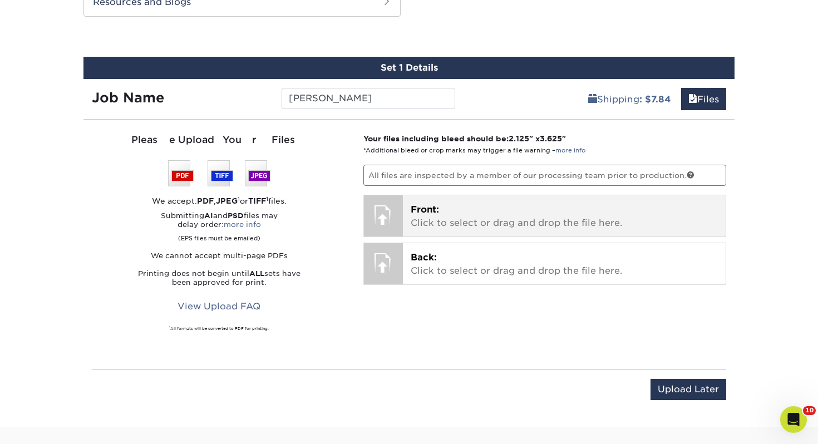
click at [498, 219] on p "Front: Click to select or drag and drop the file here." at bounding box center [565, 216] width 308 height 27
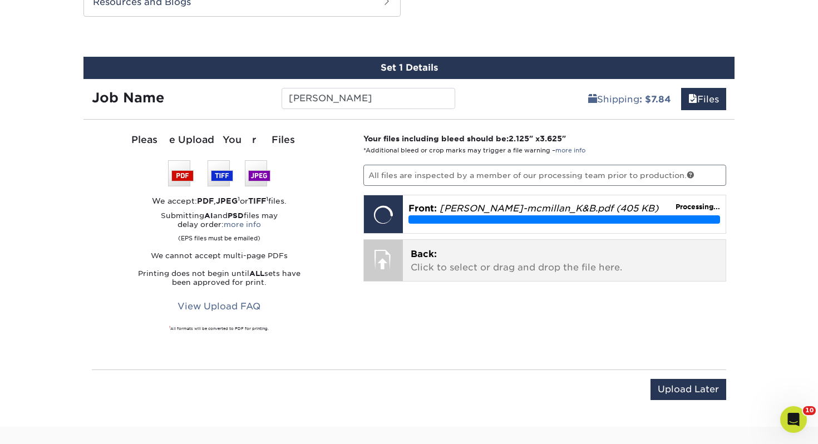
click at [511, 255] on p "Back: Click to select or drag and drop the file here." at bounding box center [565, 261] width 308 height 27
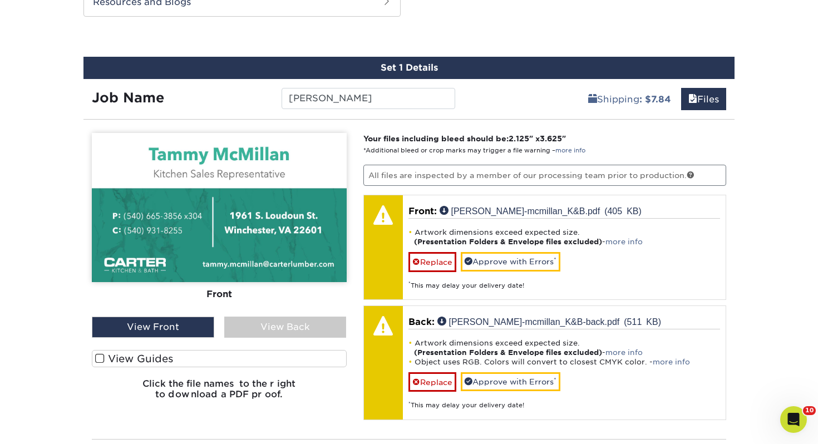
click at [237, 367] on div "View Guides" at bounding box center [219, 361] width 255 height 23
click at [243, 357] on label "View Guides" at bounding box center [219, 358] width 255 height 17
click at [0, 0] on input "View Guides" at bounding box center [0, 0] width 0 height 0
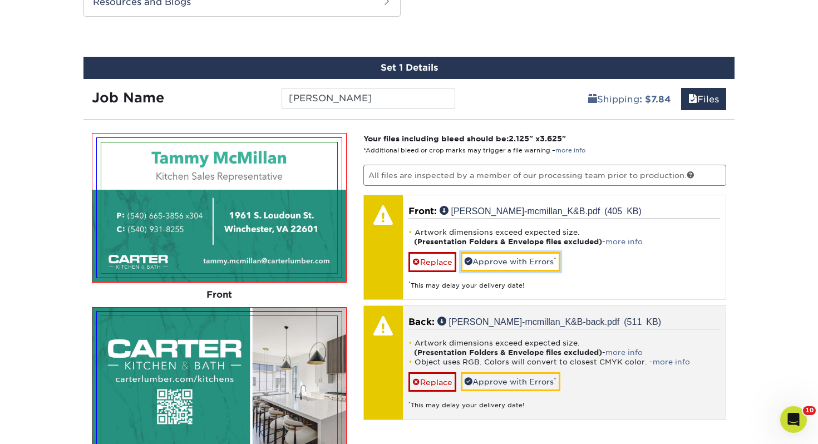
drag, startPoint x: 516, startPoint y: 265, endPoint x: 516, endPoint y: 345, distance: 80.1
click at [516, 265] on link "Approve with Errors *" at bounding box center [511, 261] width 100 height 19
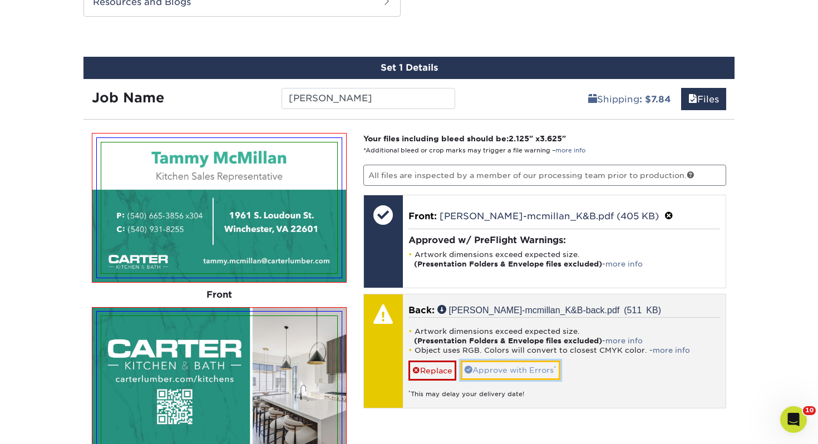
drag, startPoint x: 518, startPoint y: 366, endPoint x: 676, endPoint y: 406, distance: 162.5
click at [518, 366] on link "Approve with Errors *" at bounding box center [511, 370] width 100 height 19
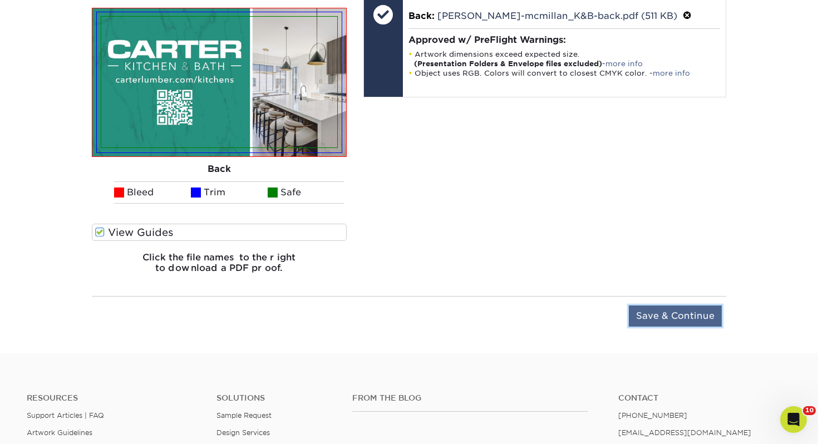
click at [656, 309] on input "Save & Continue" at bounding box center [675, 316] width 93 height 21
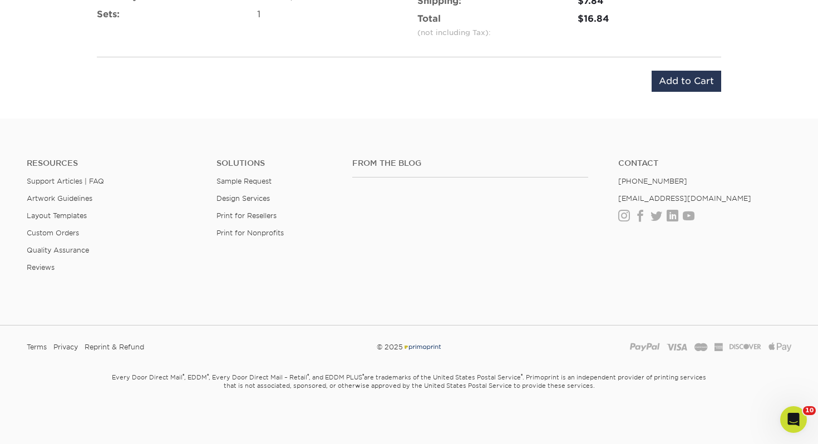
scroll to position [809, 0]
click at [679, 86] on input "Add to Cart" at bounding box center [687, 81] width 70 height 21
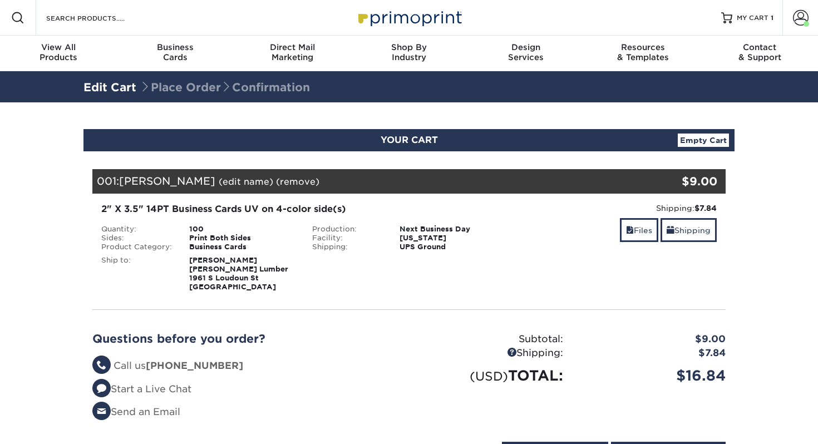
select select "107654"
click at [694, 235] on link "Shipping" at bounding box center [689, 230] width 56 height 24
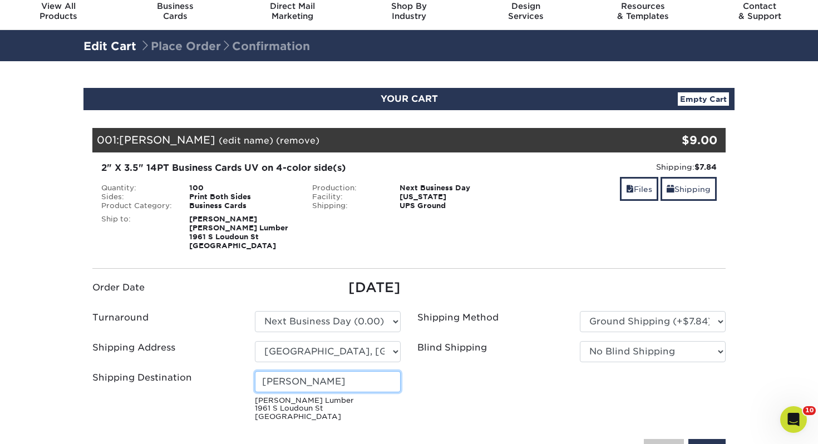
drag, startPoint x: 136, startPoint y: 373, endPoint x: 120, endPoint y: 372, distance: 15.6
click at [120, 372] on div "Shipping Destination [PERSON_NAME] [STREET_ADDRESS]" at bounding box center [246, 398] width 325 height 55
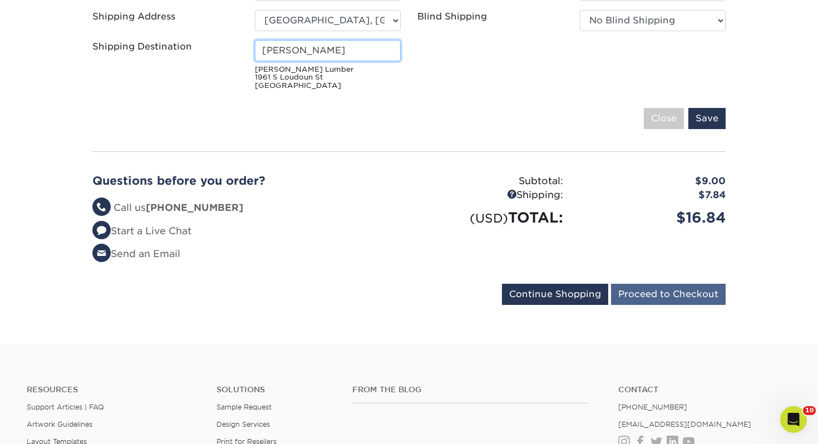
scroll to position [381, 0]
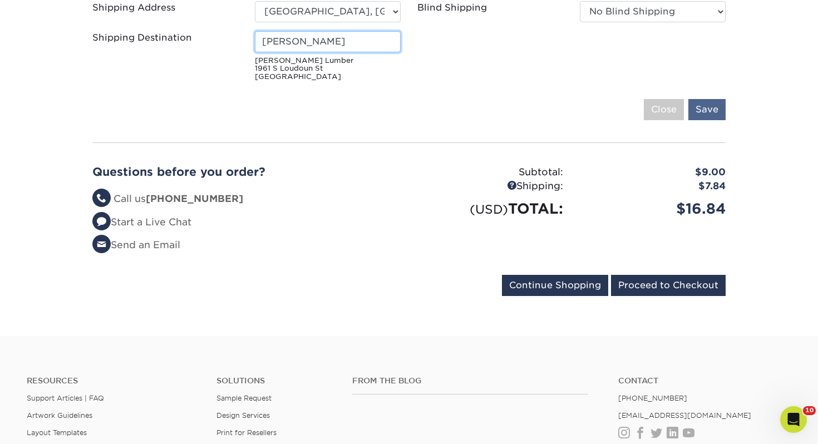
type input "[PERSON_NAME]"
click at [720, 104] on input "Save" at bounding box center [706, 109] width 37 height 21
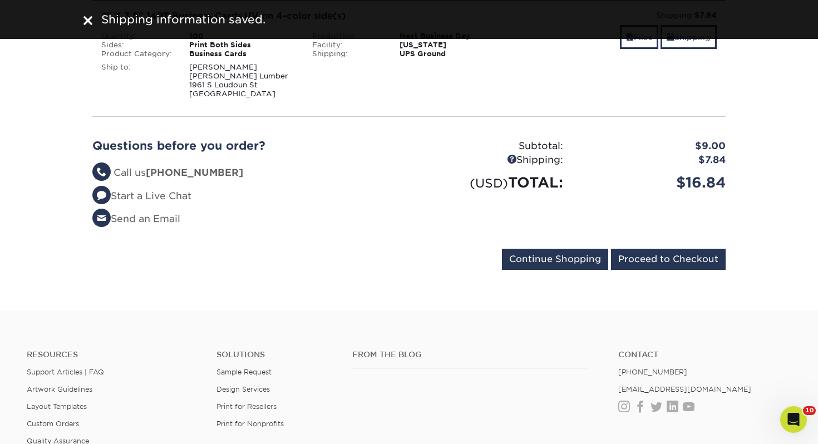
scroll to position [163, 0]
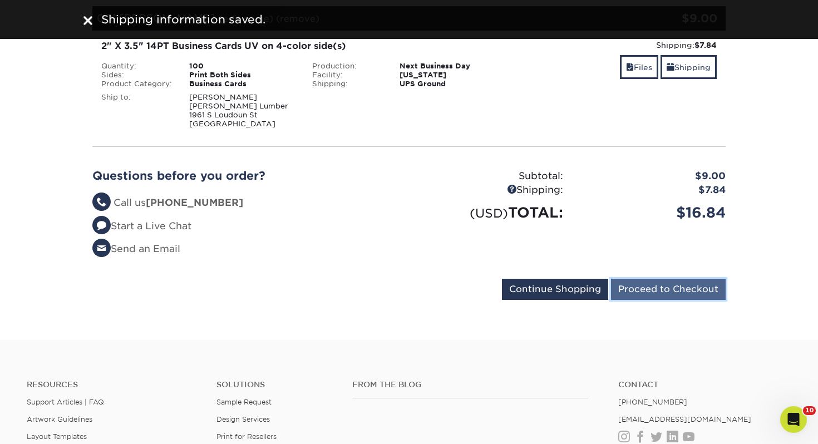
click at [681, 292] on input "Proceed to Checkout" at bounding box center [668, 289] width 115 height 21
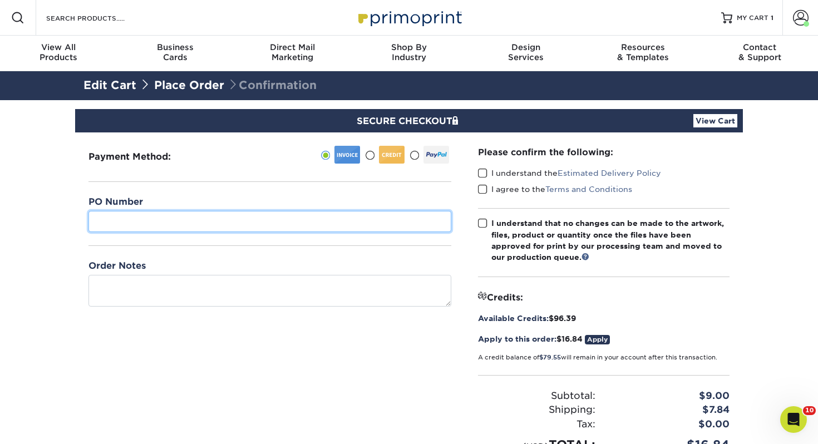
click at [181, 224] on input "text" at bounding box center [269, 221] width 363 height 21
type input "461"
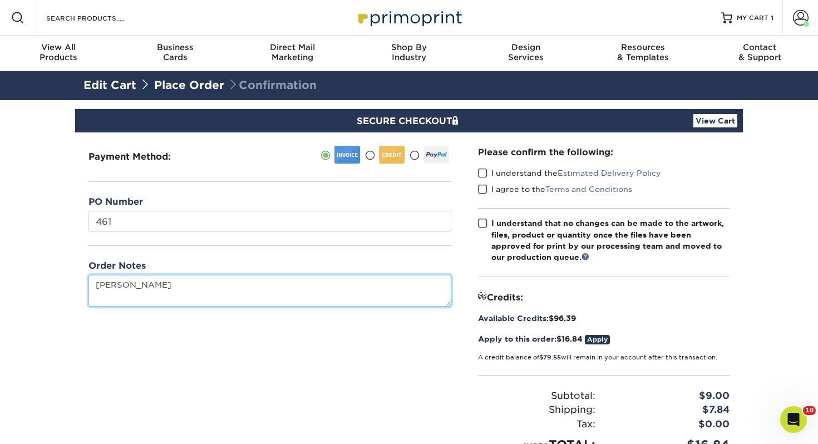
type textarea "[PERSON_NAME]"
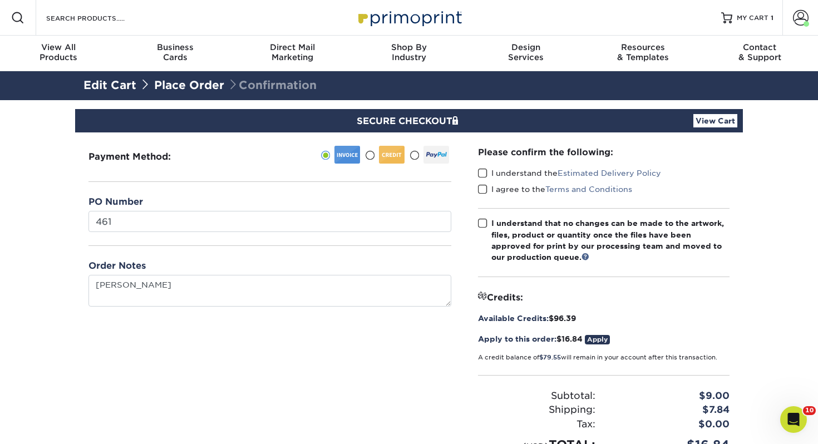
click at [482, 174] on span at bounding box center [482, 173] width 9 height 11
click at [0, 0] on input "I understand the Estimated Delivery Policy" at bounding box center [0, 0] width 0 height 0
drag, startPoint x: 482, startPoint y: 187, endPoint x: 482, endPoint y: 200, distance: 13.4
click at [482, 187] on span at bounding box center [482, 189] width 9 height 11
click at [0, 0] on input "I agree to the Terms and Conditions" at bounding box center [0, 0] width 0 height 0
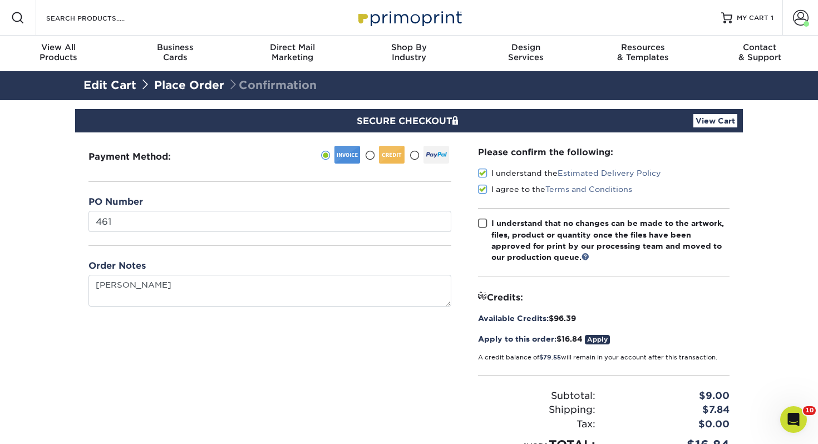
click at [482, 223] on span at bounding box center [482, 223] width 9 height 11
click at [0, 0] on input "I understand that no changes can be made to the artwork, files, product or quan…" at bounding box center [0, 0] width 0 height 0
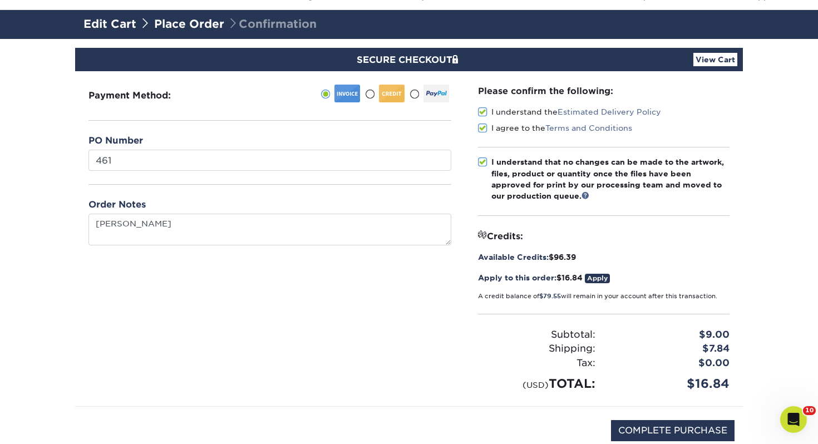
scroll to position [224, 0]
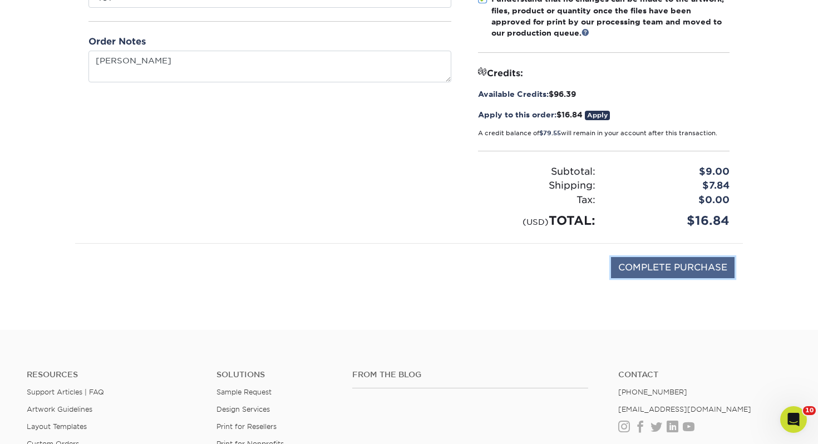
click at [649, 257] on input "COMPLETE PURCHASE" at bounding box center [673, 267] width 124 height 21
type input "PROCESSING, PLEASE WAIT..."
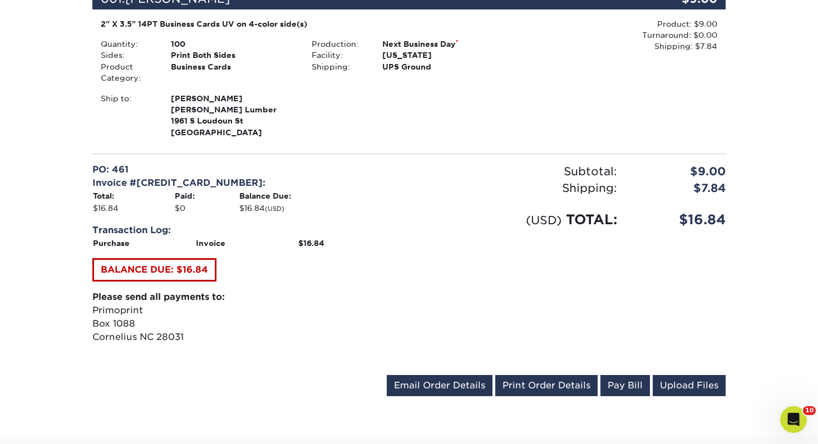
scroll to position [403, 0]
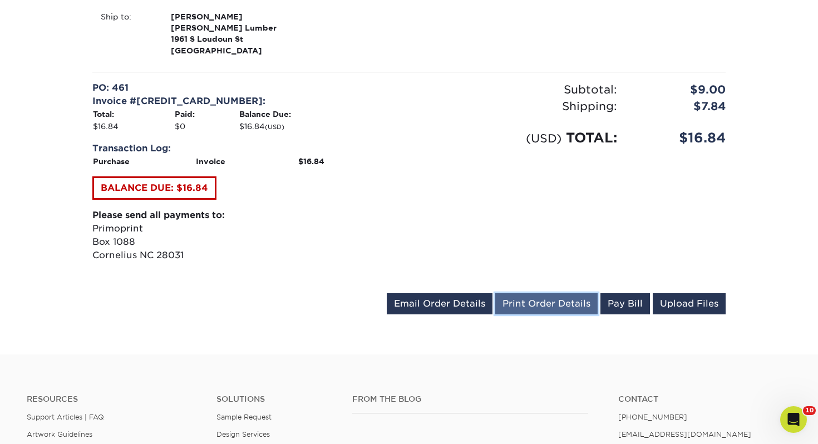
click at [570, 304] on link "Print Order Details" at bounding box center [546, 303] width 102 height 21
